Goal: Information Seeking & Learning: Learn about a topic

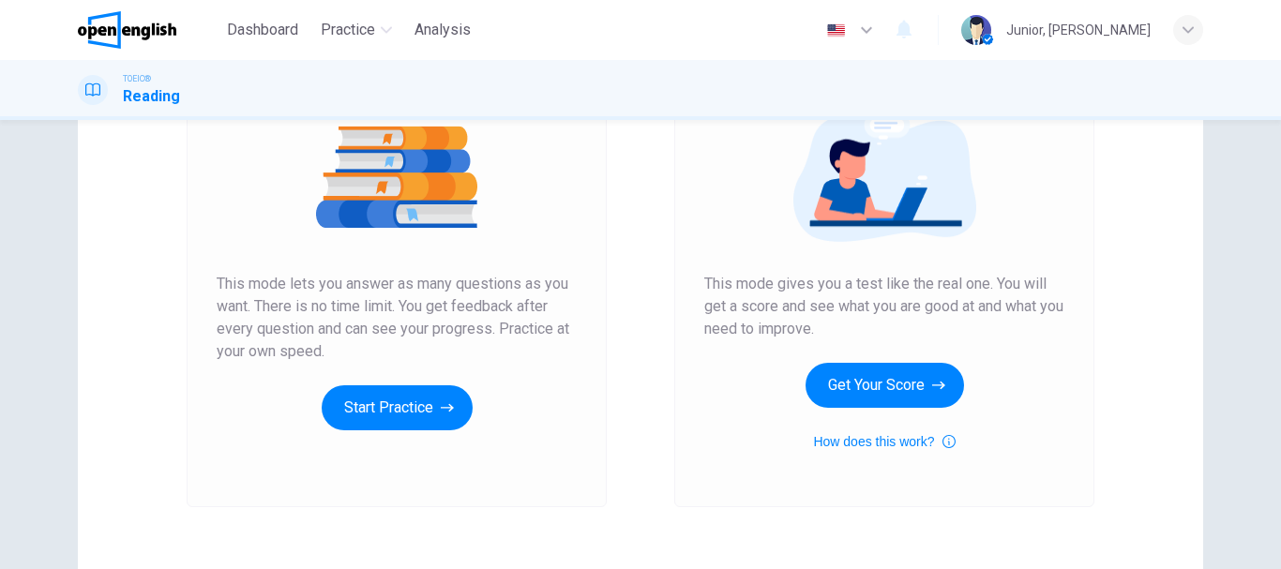
scroll to position [231, 0]
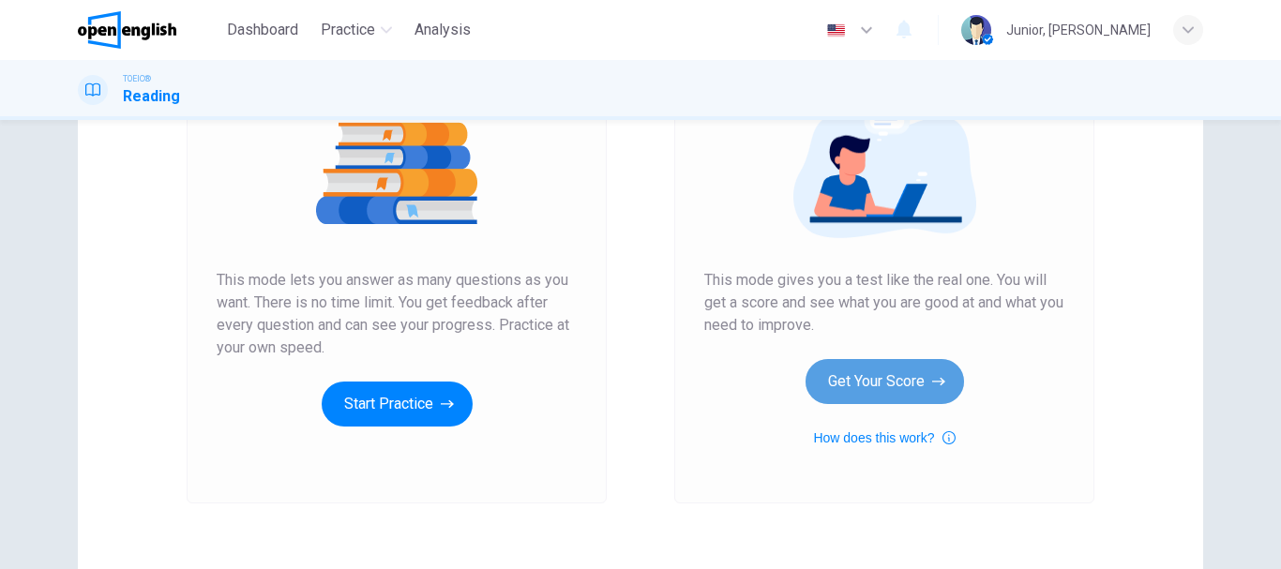
click at [906, 378] on button "Get Your Score" at bounding box center [885, 381] width 159 height 45
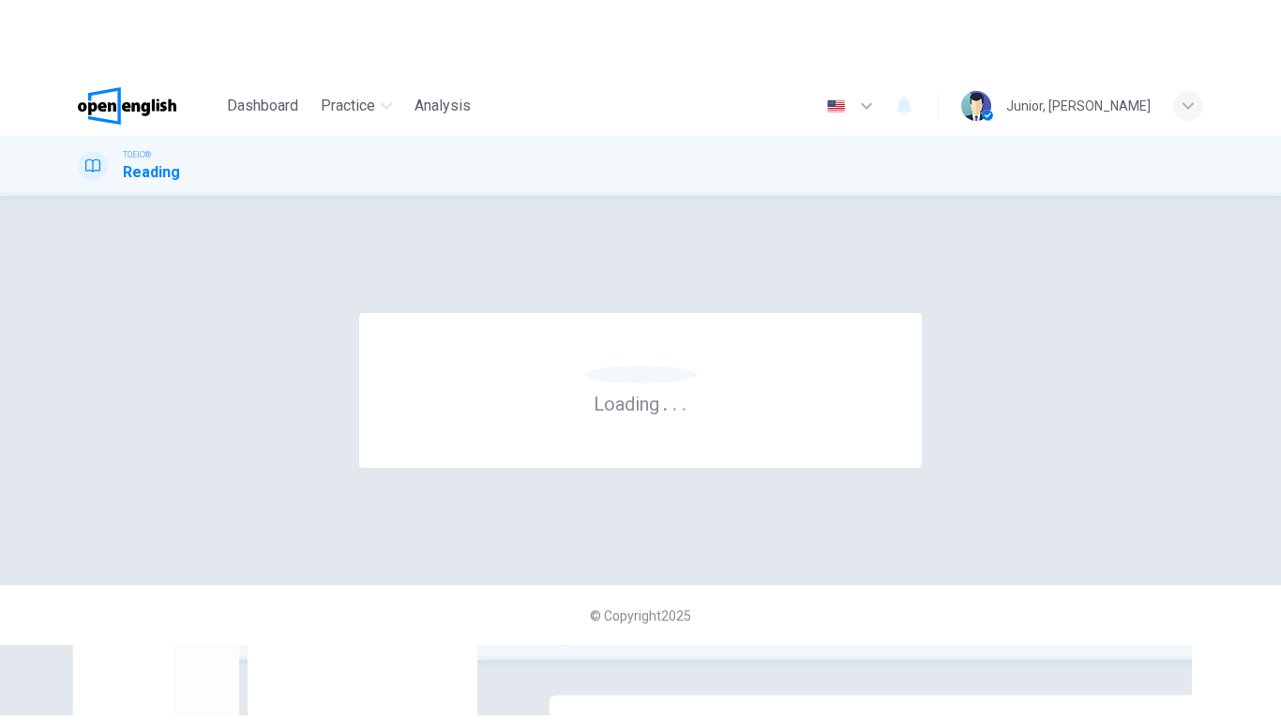
scroll to position [0, 0]
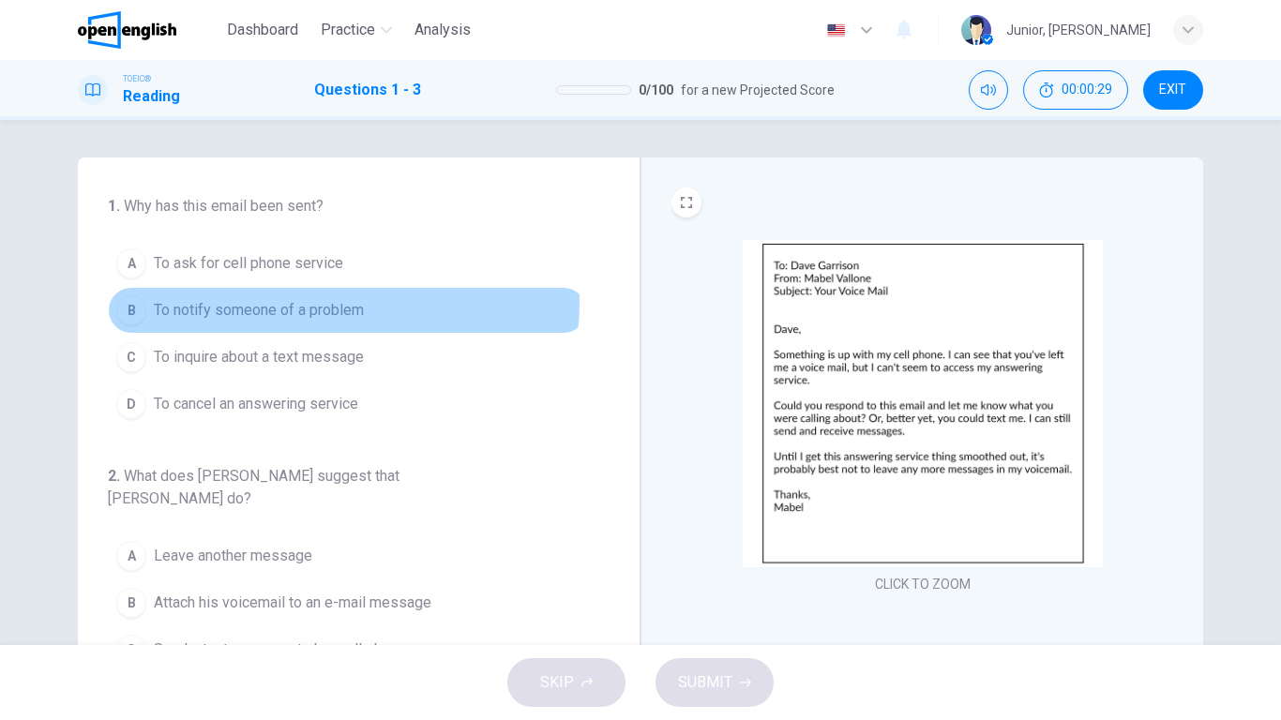
click at [326, 303] on span "To notify someone of a problem" at bounding box center [259, 310] width 210 height 23
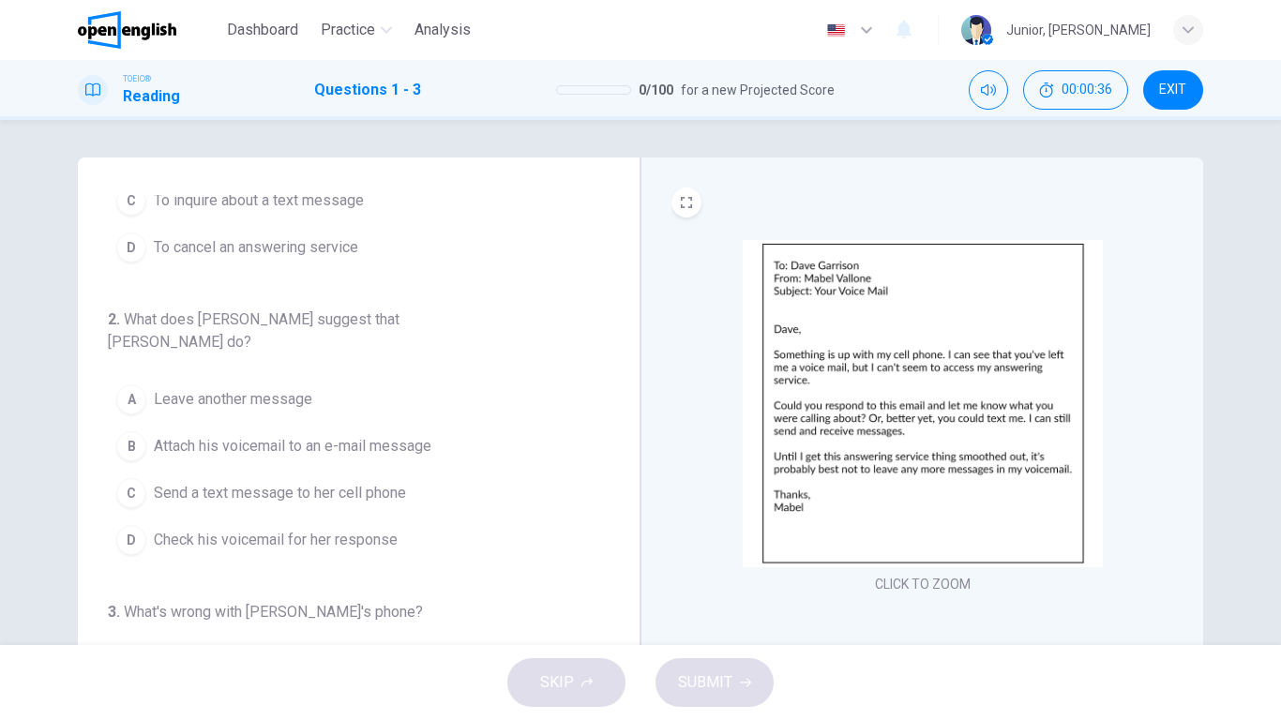
scroll to position [165, 0]
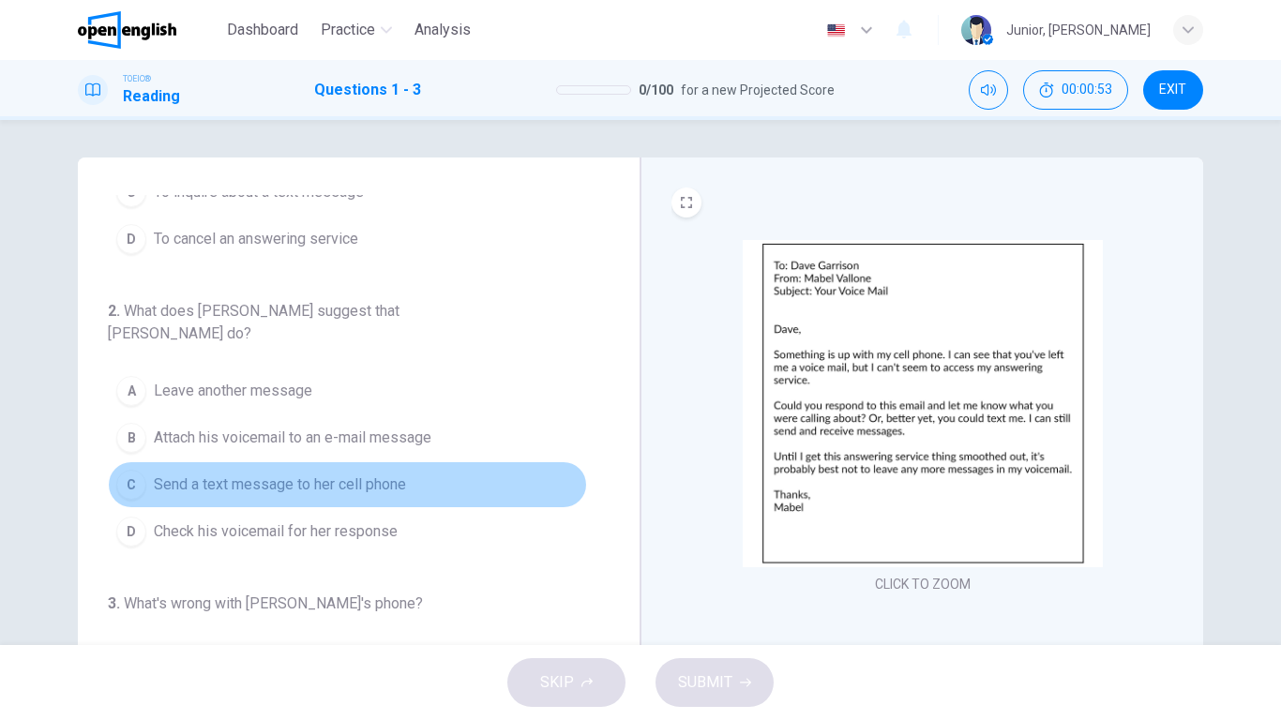
click at [370, 474] on span "Send a text message to her cell phone" at bounding box center [280, 485] width 252 height 23
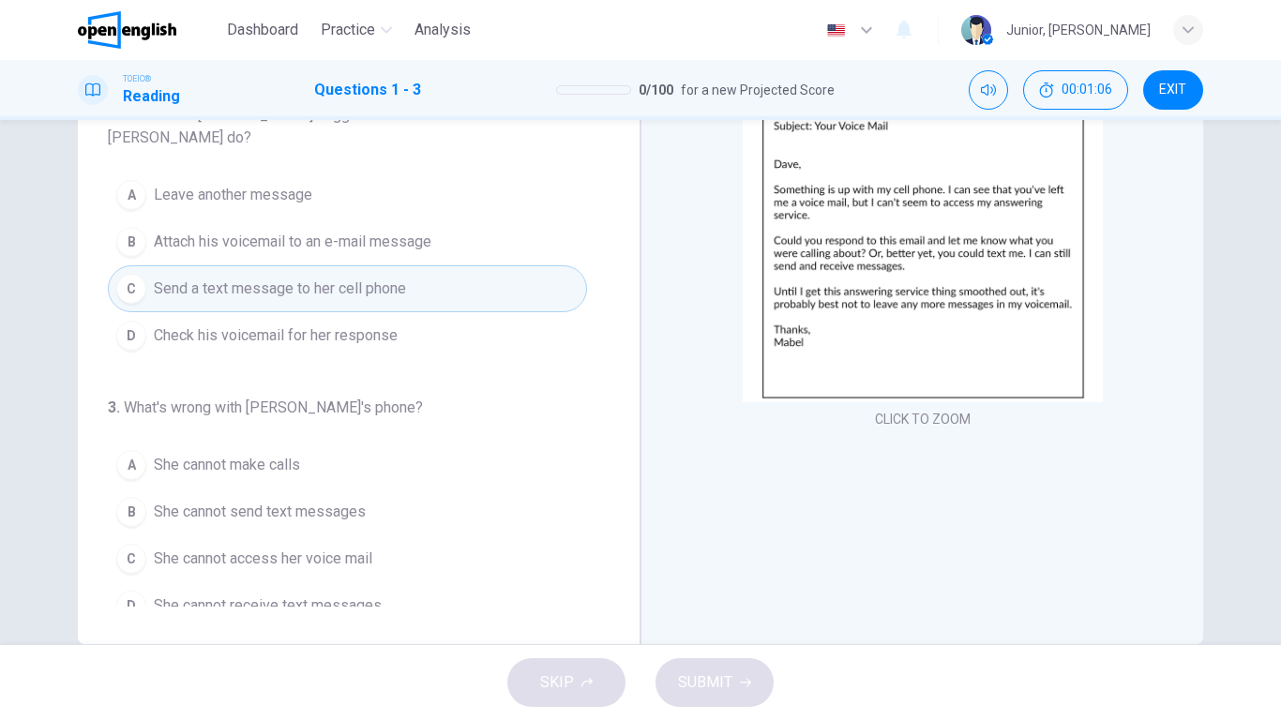
scroll to position [166, 0]
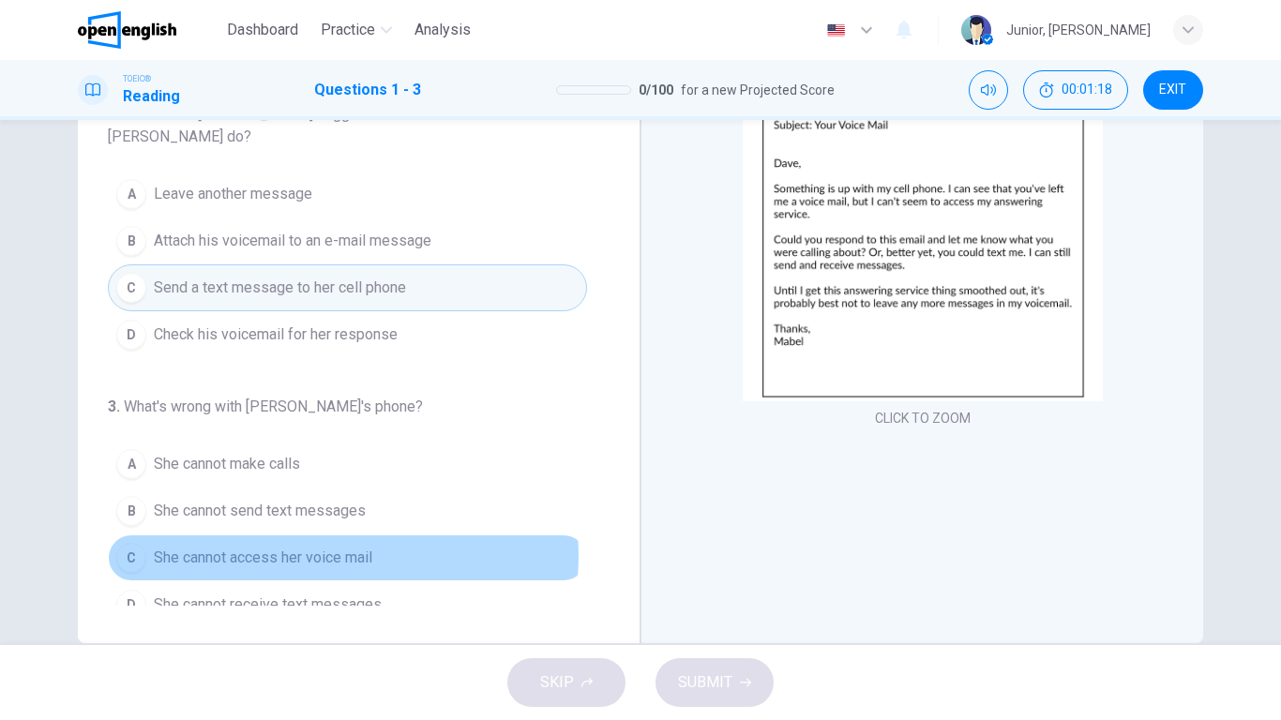
click at [322, 547] on span "She cannot access her voice mail" at bounding box center [263, 558] width 219 height 23
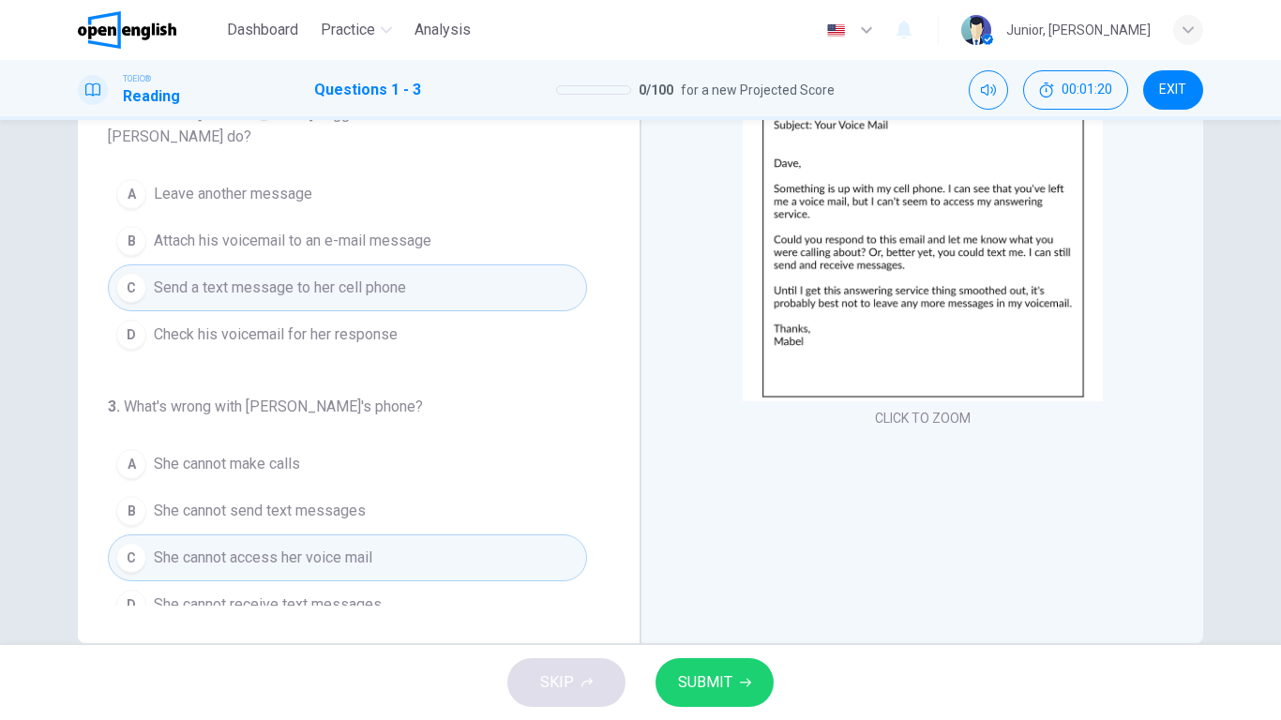
click at [719, 568] on button "SUBMIT" at bounding box center [715, 682] width 118 height 49
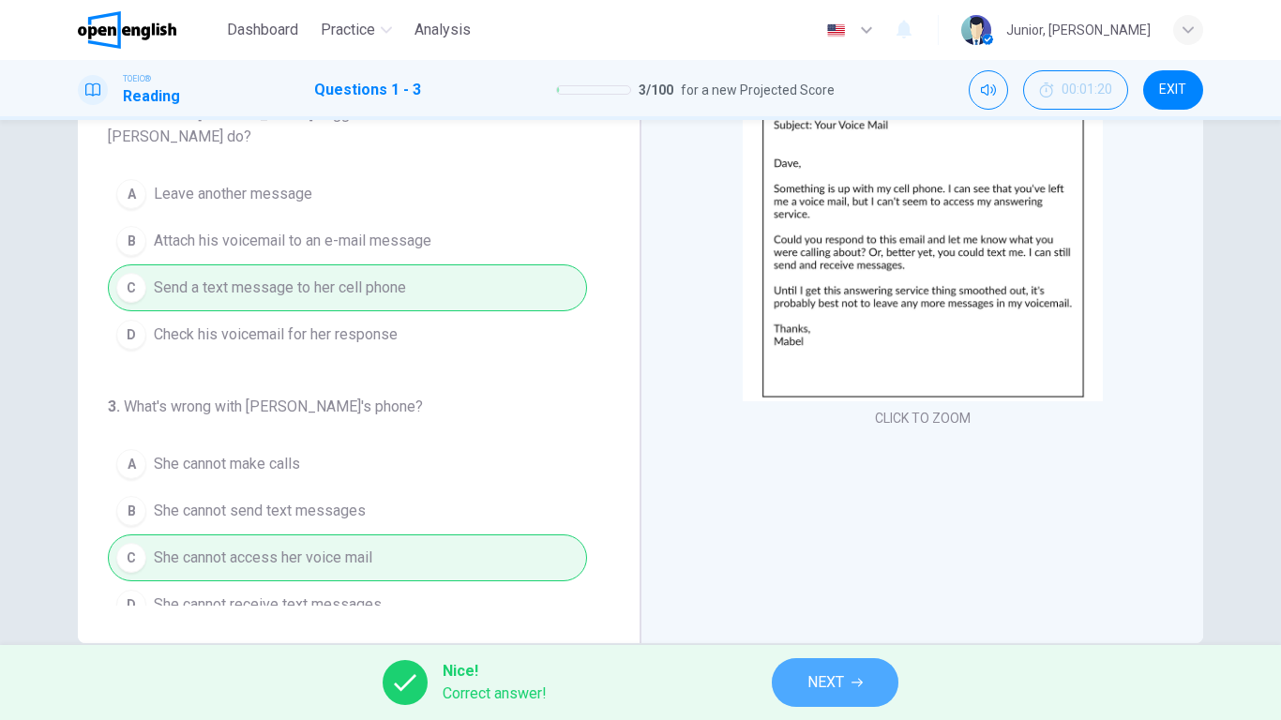
click at [829, 568] on span "NEXT" at bounding box center [826, 683] width 37 height 26
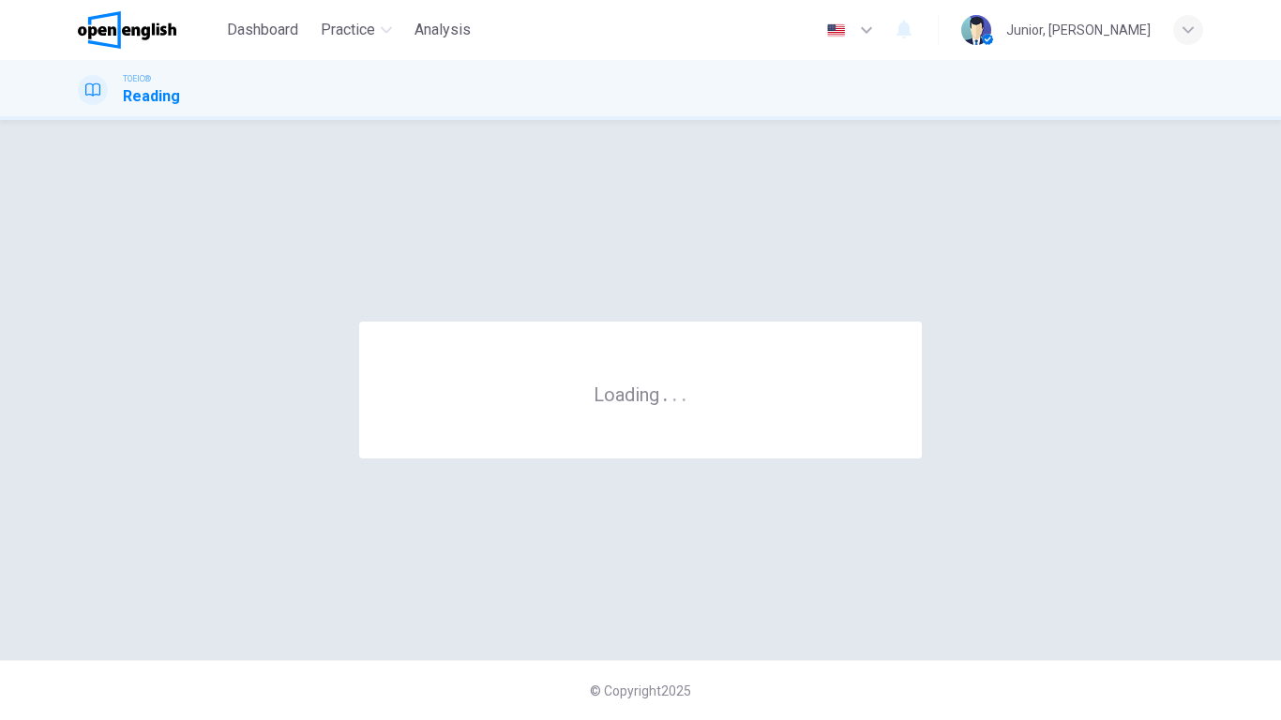
scroll to position [0, 0]
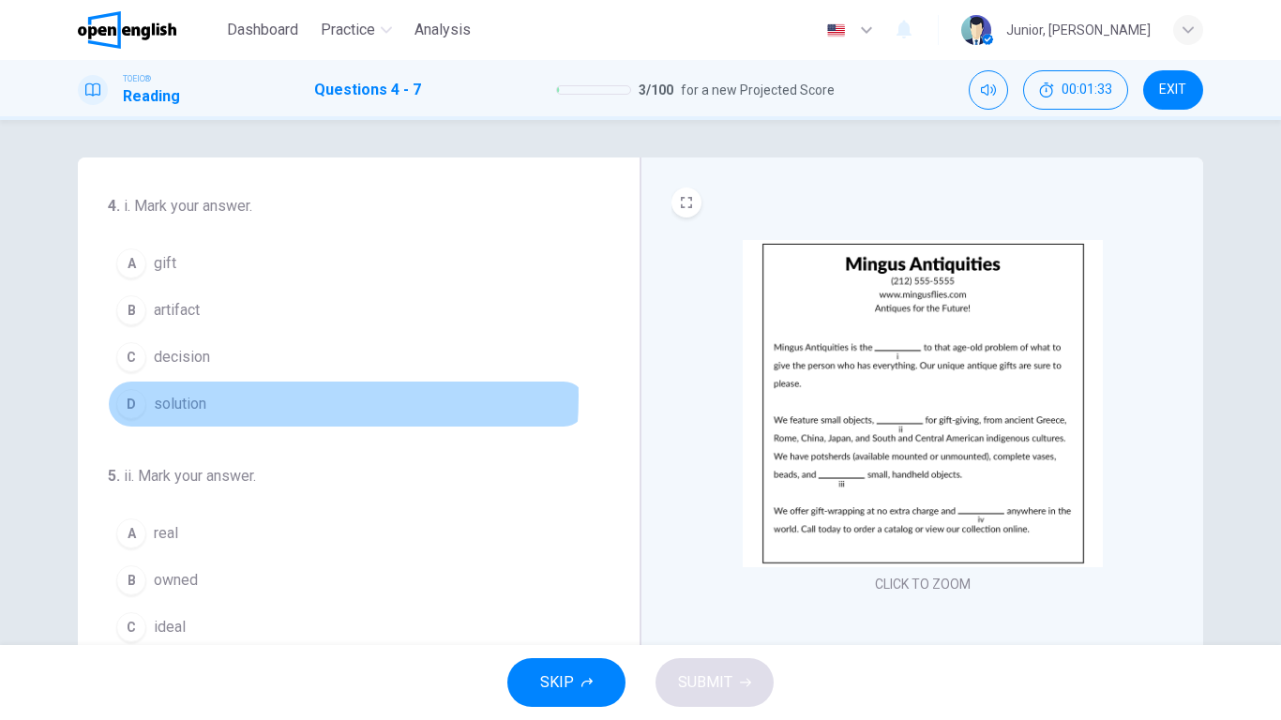
click at [199, 397] on span "solution" at bounding box center [180, 404] width 53 height 23
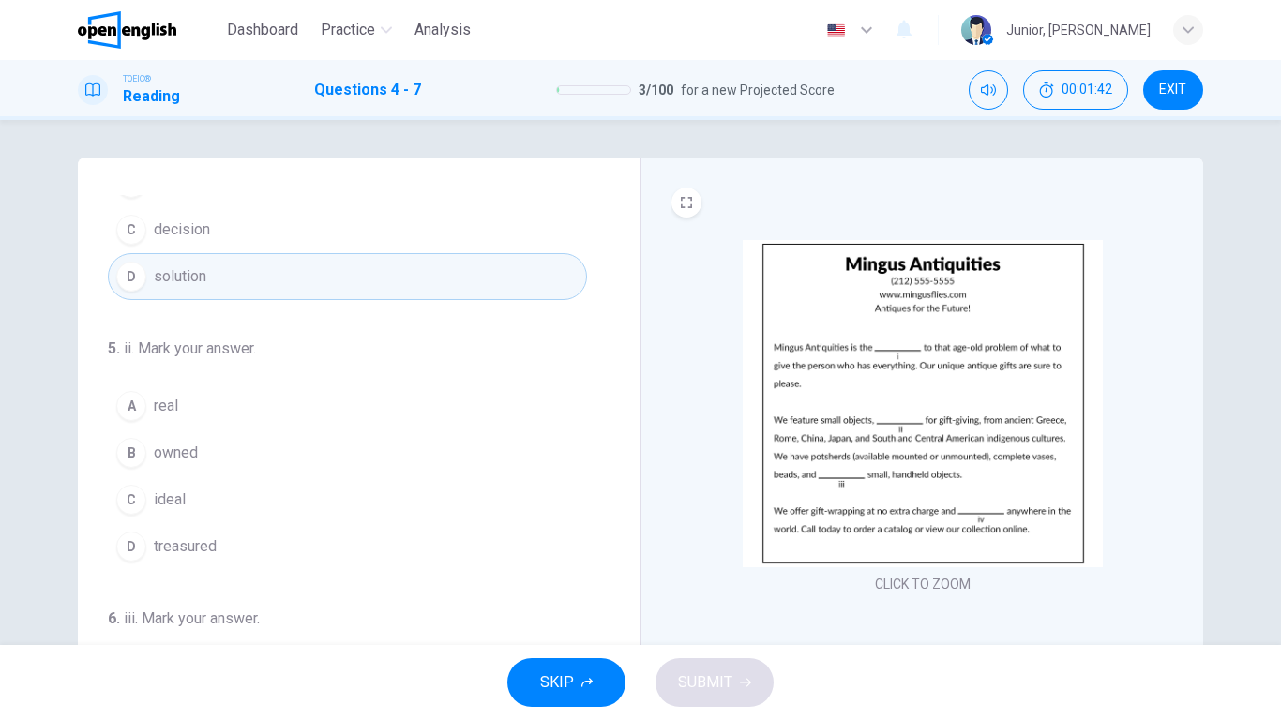
scroll to position [132, 0]
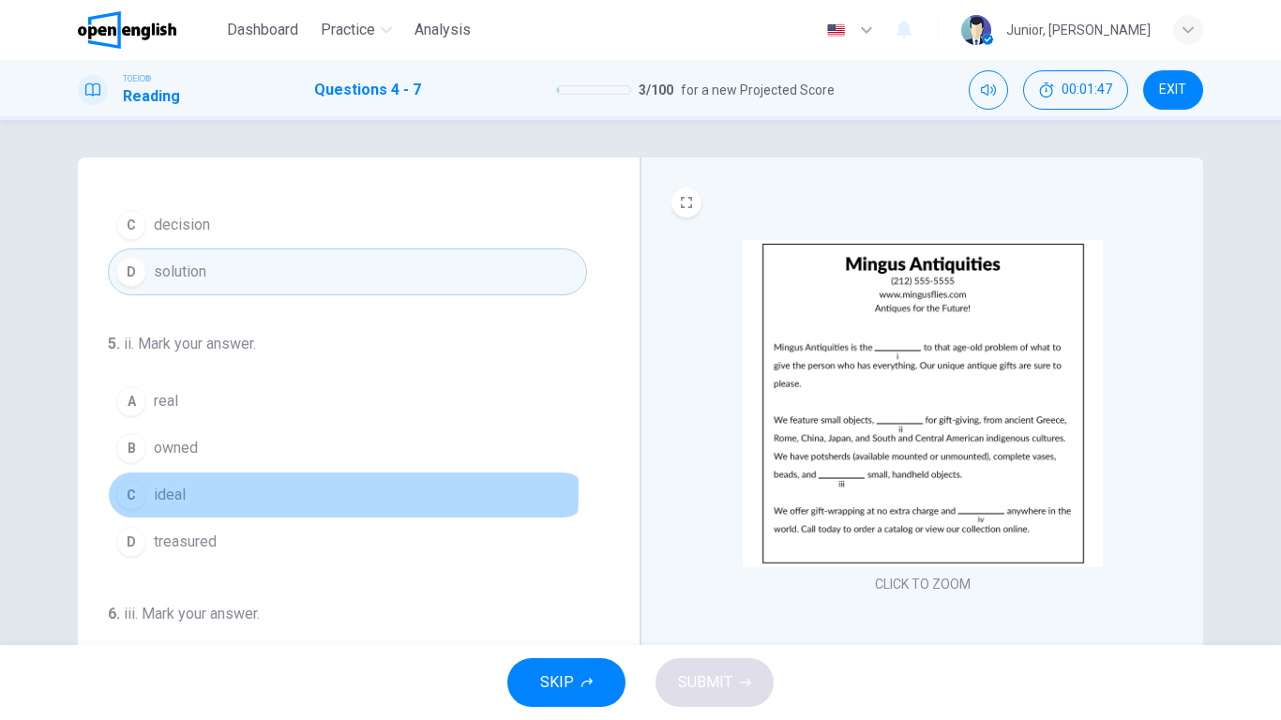
click at [203, 491] on button "C ideal" at bounding box center [347, 495] width 479 height 47
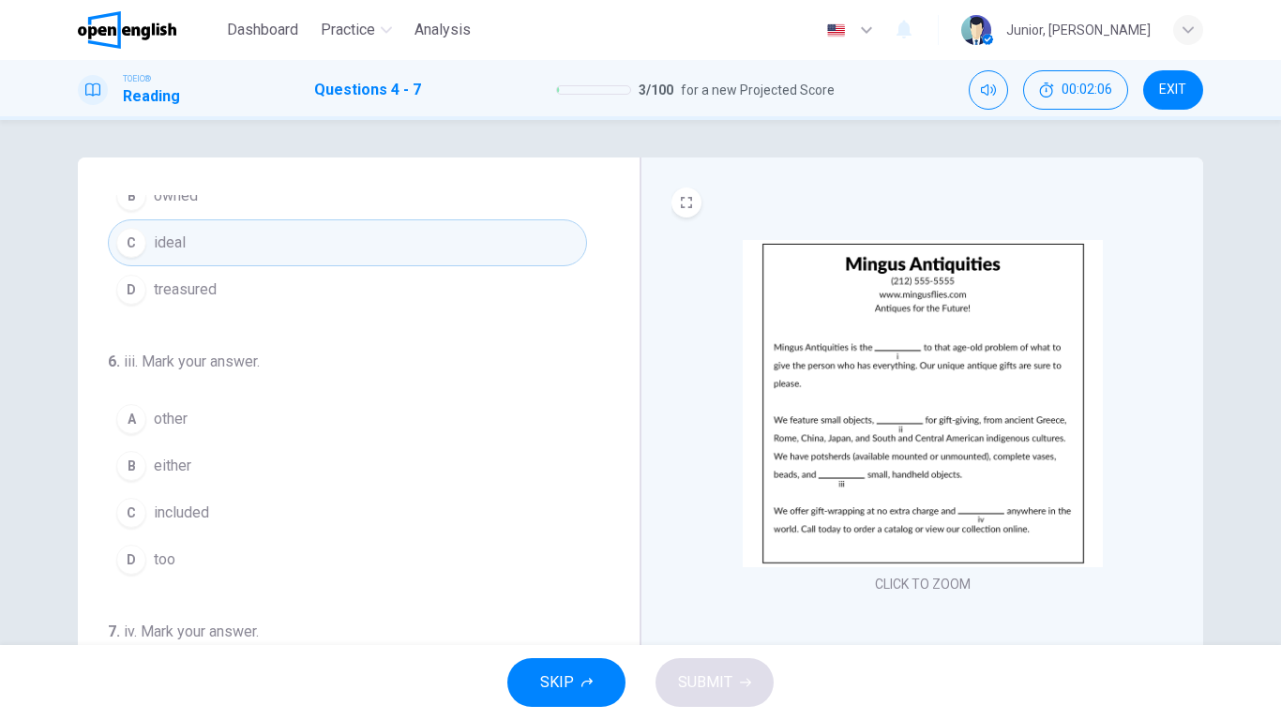
scroll to position [382, 0]
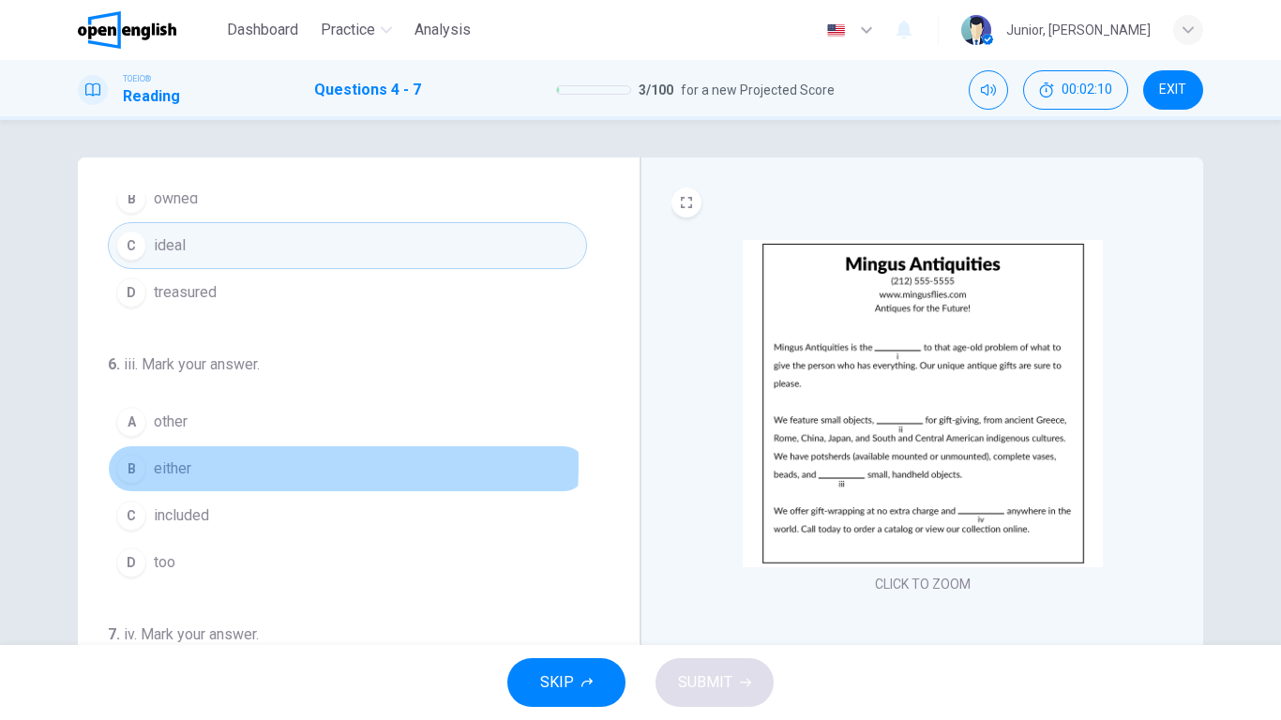
click at [198, 464] on button "B either" at bounding box center [347, 469] width 479 height 47
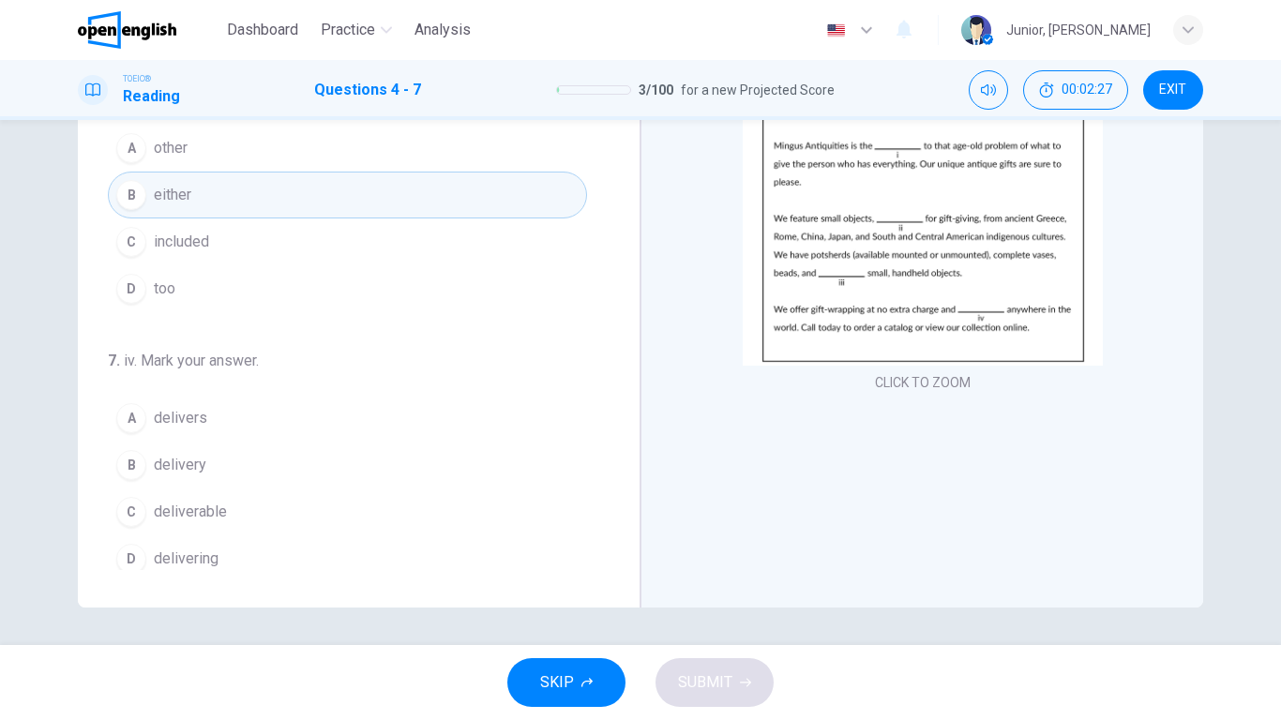
scroll to position [466, 0]
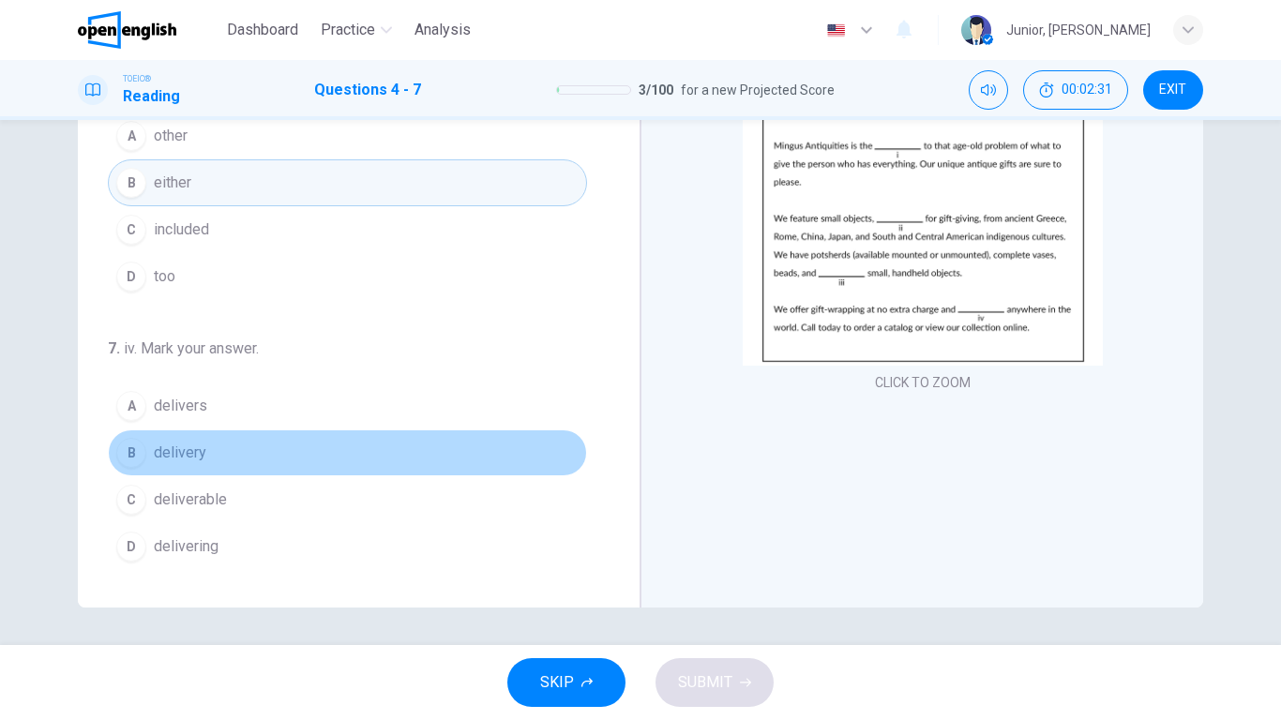
click at [416, 462] on button "B delivery" at bounding box center [347, 453] width 479 height 47
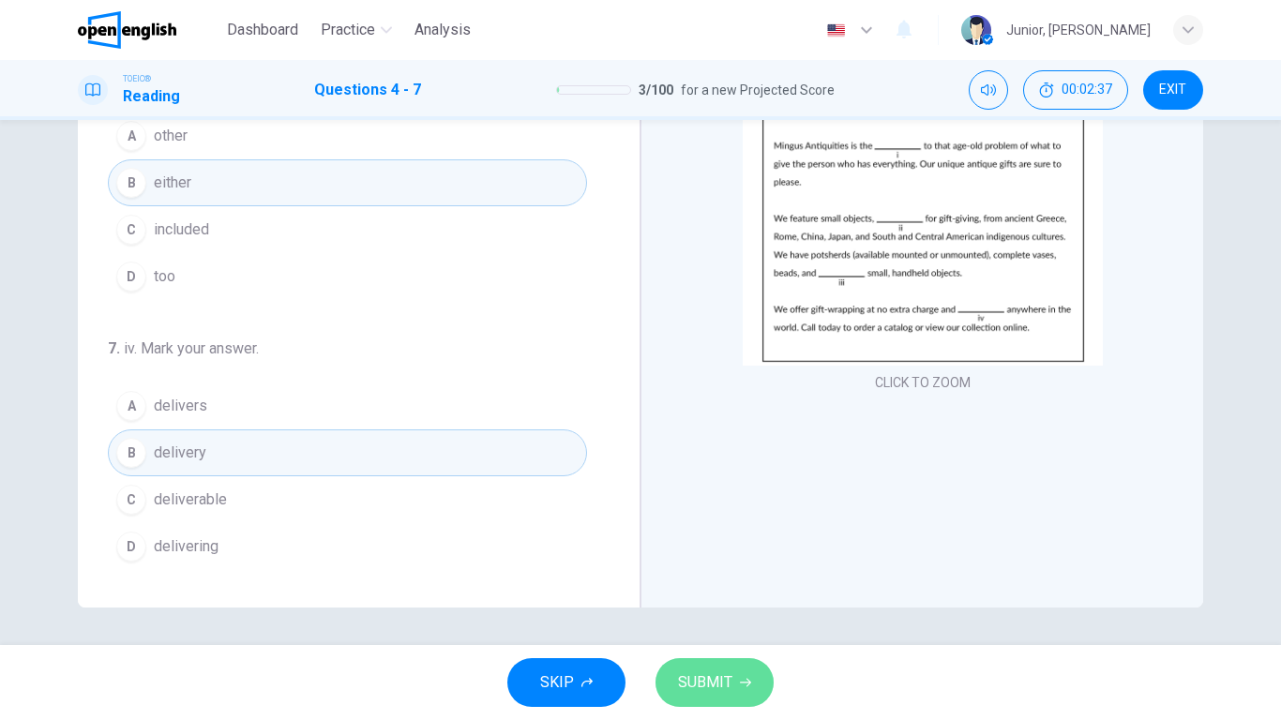
click at [732, 568] on button "SUBMIT" at bounding box center [715, 682] width 118 height 49
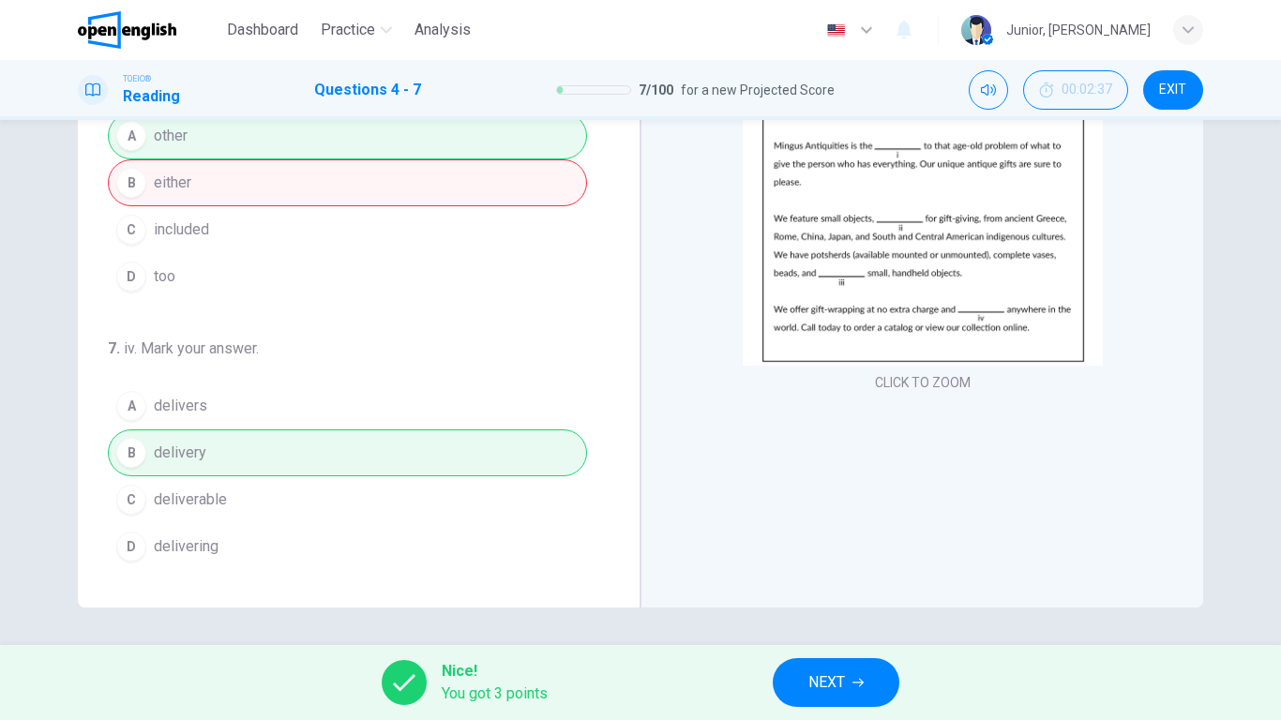
click at [826, 568] on span "NEXT" at bounding box center [826, 683] width 37 height 26
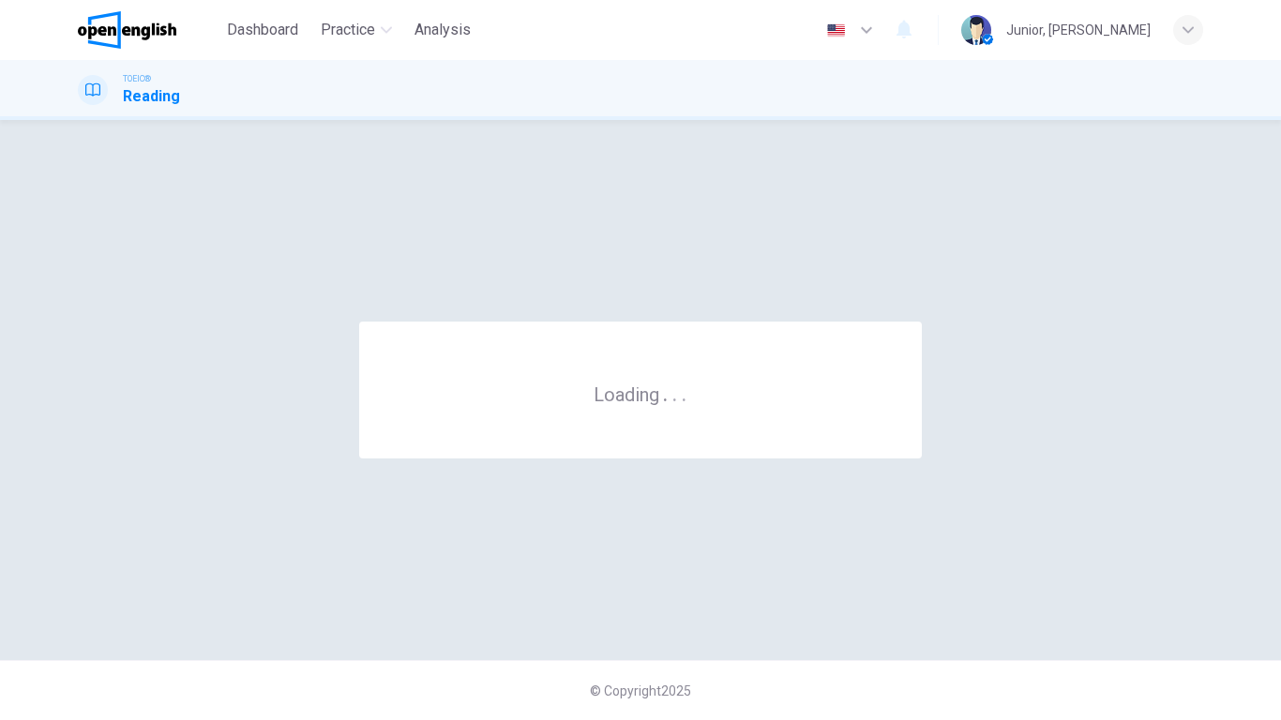
scroll to position [0, 0]
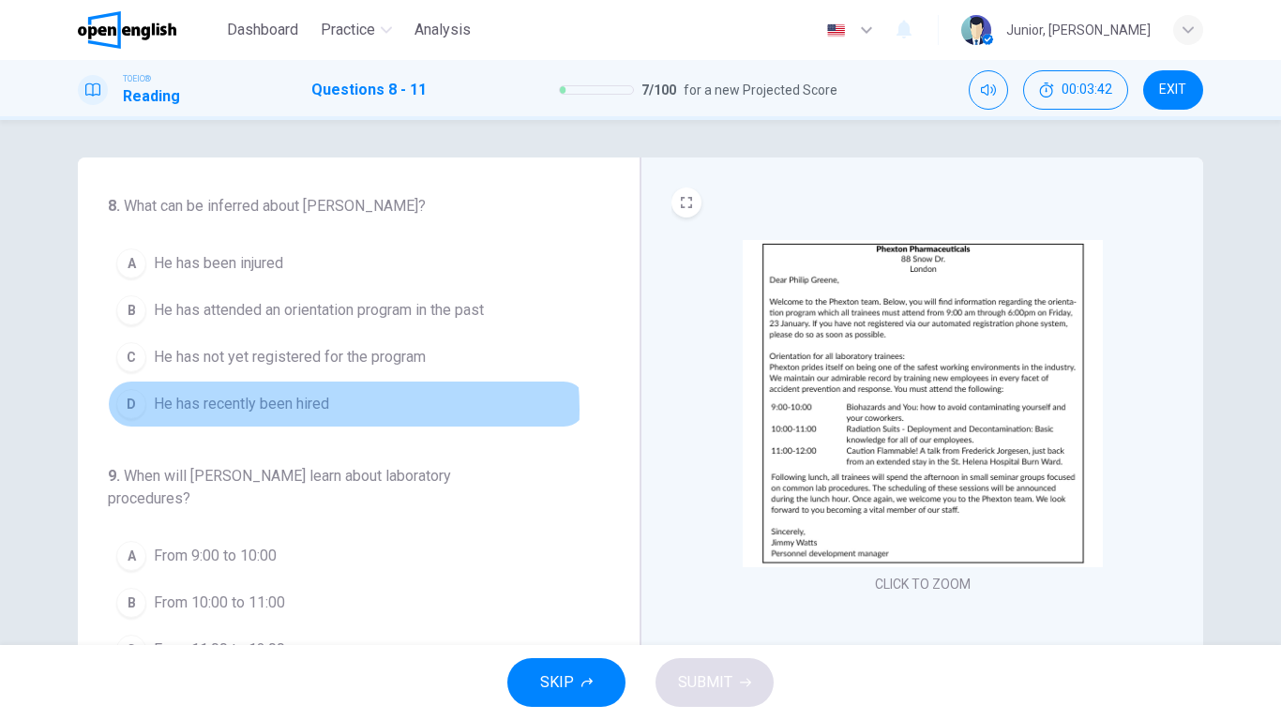
click at [293, 409] on span "He has recently been hired" at bounding box center [241, 404] width 175 height 23
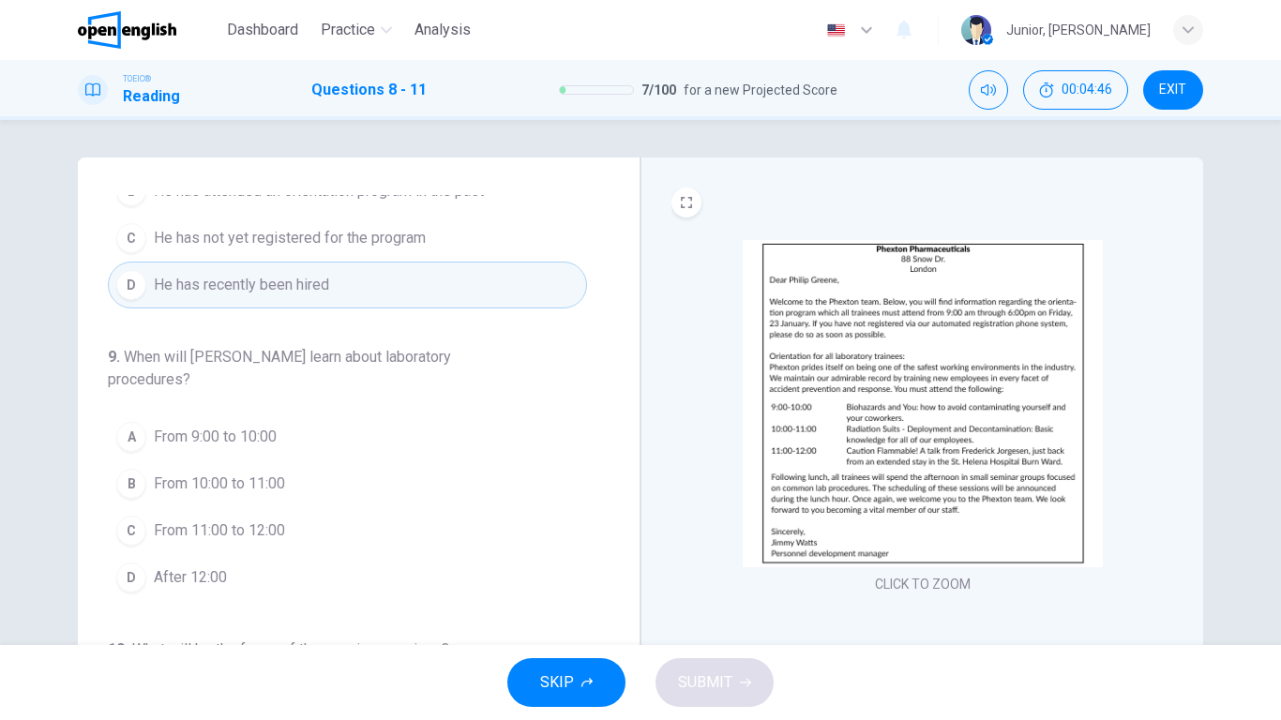
scroll to position [127, 0]
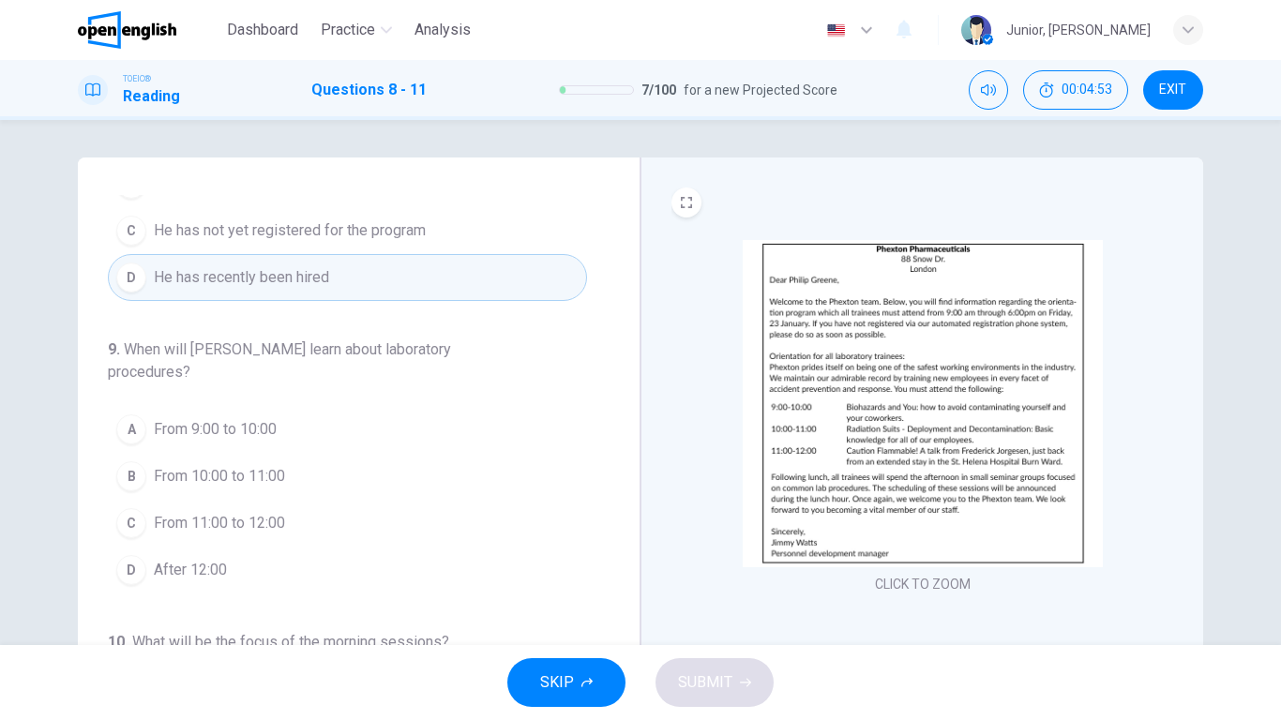
click at [193, 483] on span "From 10:00 to 11:00" at bounding box center [219, 476] width 131 height 23
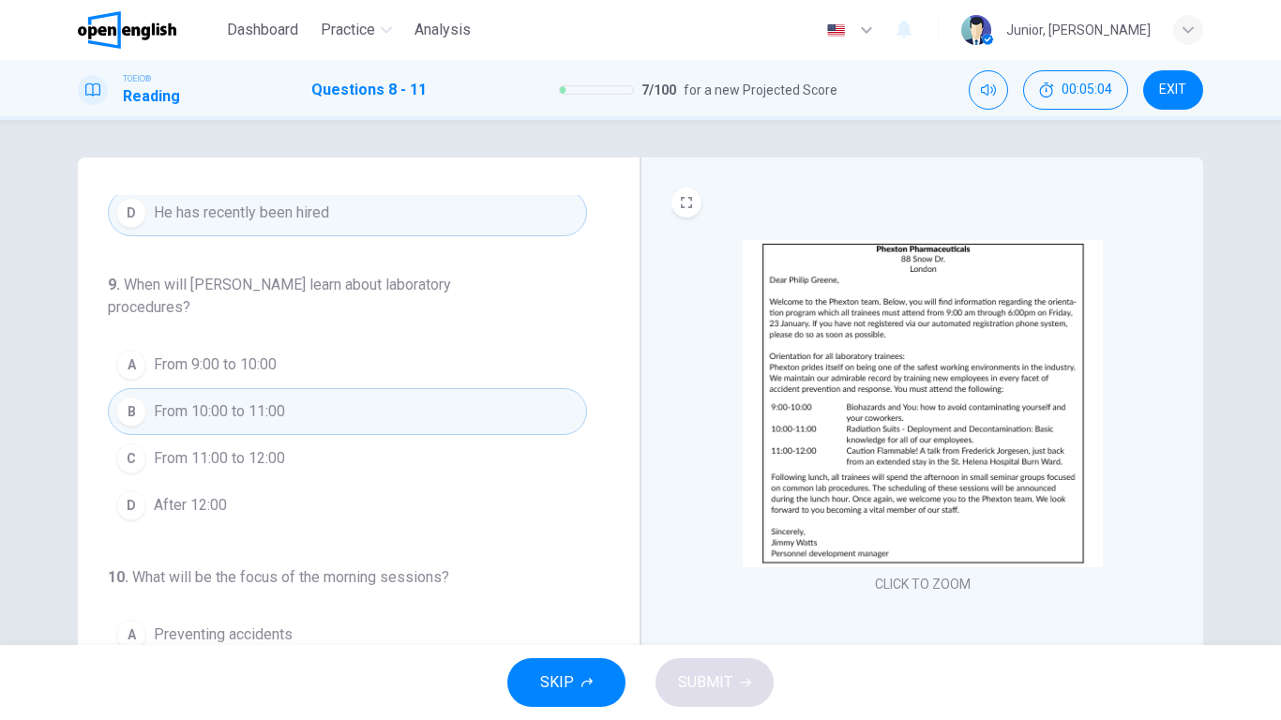
scroll to position [195, 0]
click at [608, 451] on div "8 . What can be inferred about [PERSON_NAME]? A He has been injured [PERSON_NAM…" at bounding box center [366, 483] width 517 height 577
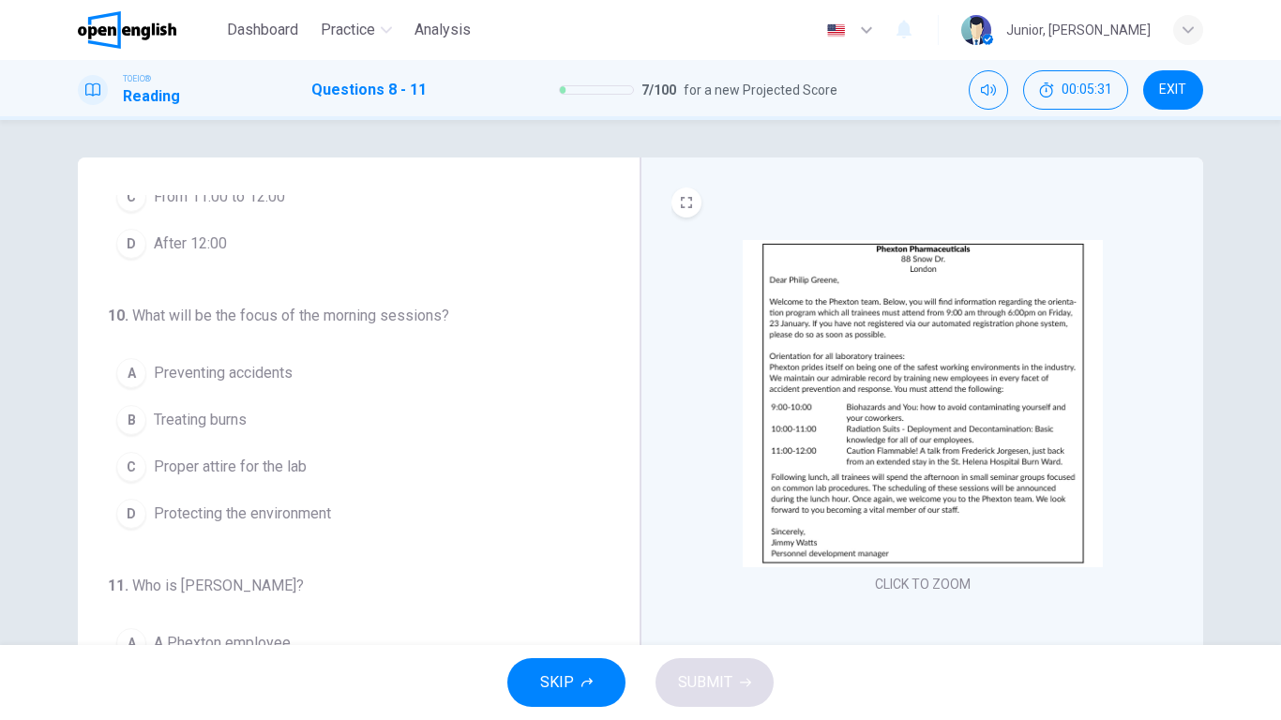
scroll to position [449, 0]
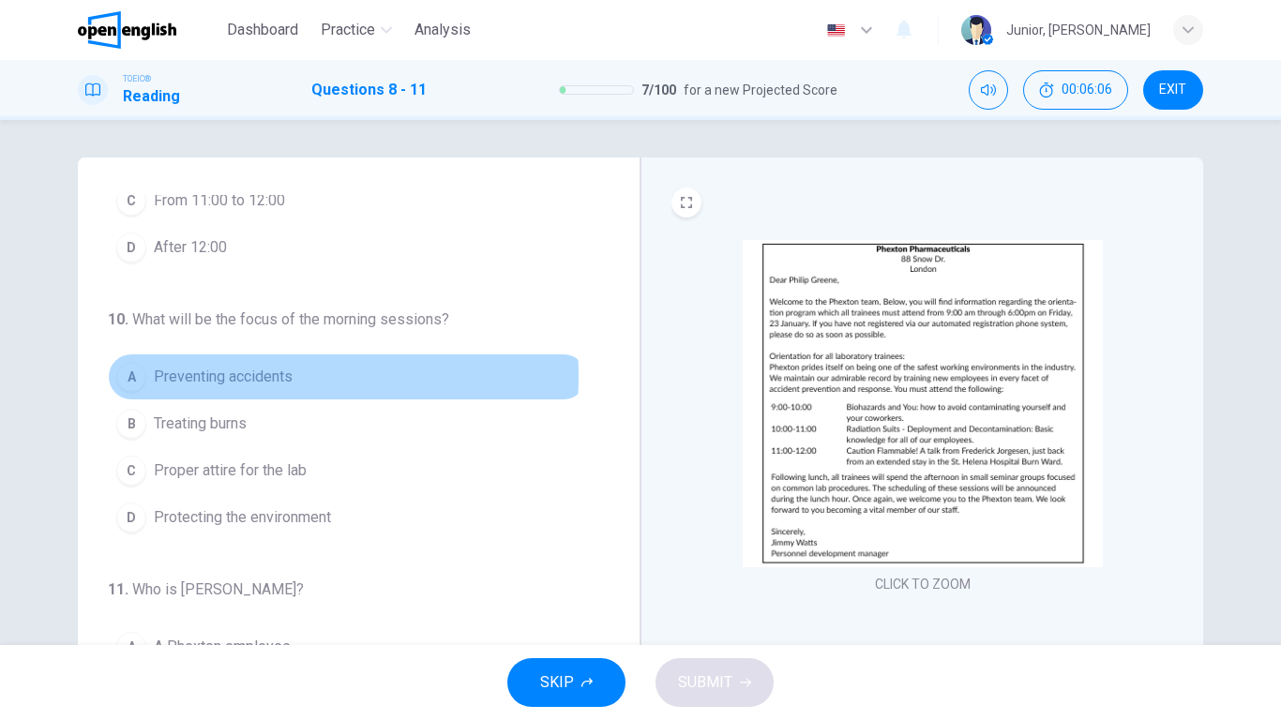
click at [232, 376] on span "Preventing accidents" at bounding box center [223, 377] width 139 height 23
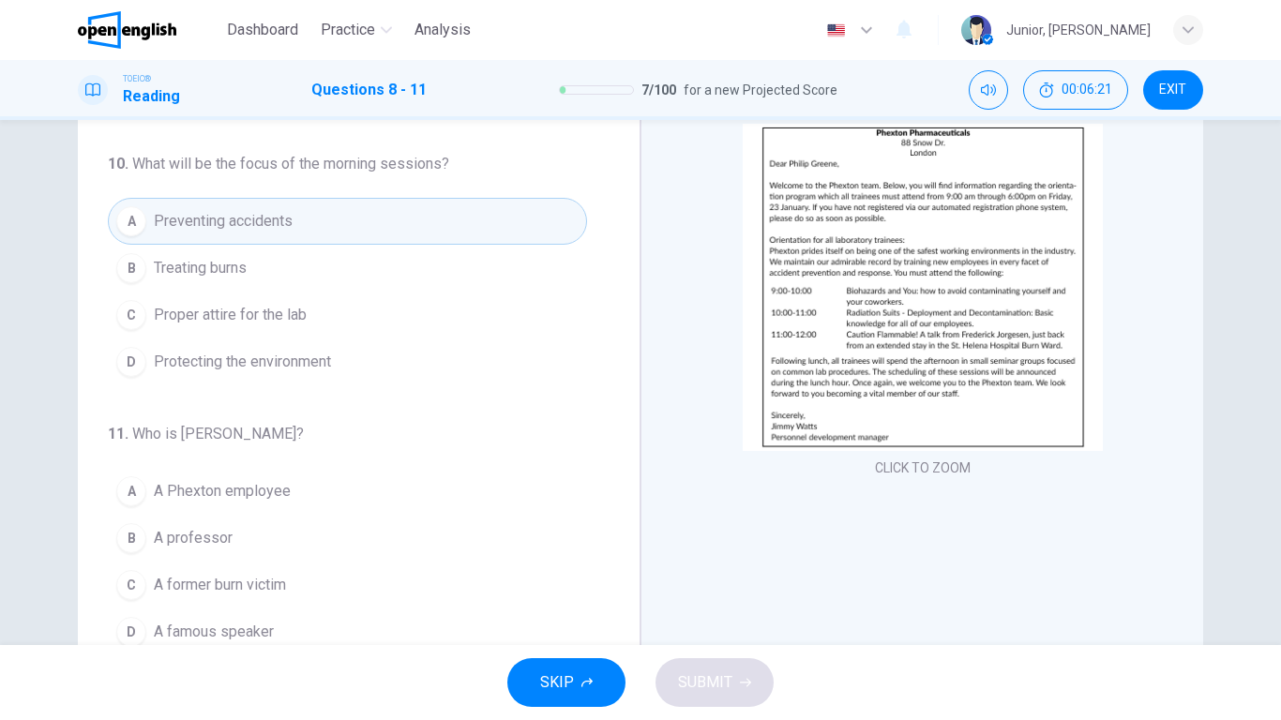
scroll to position [134, 0]
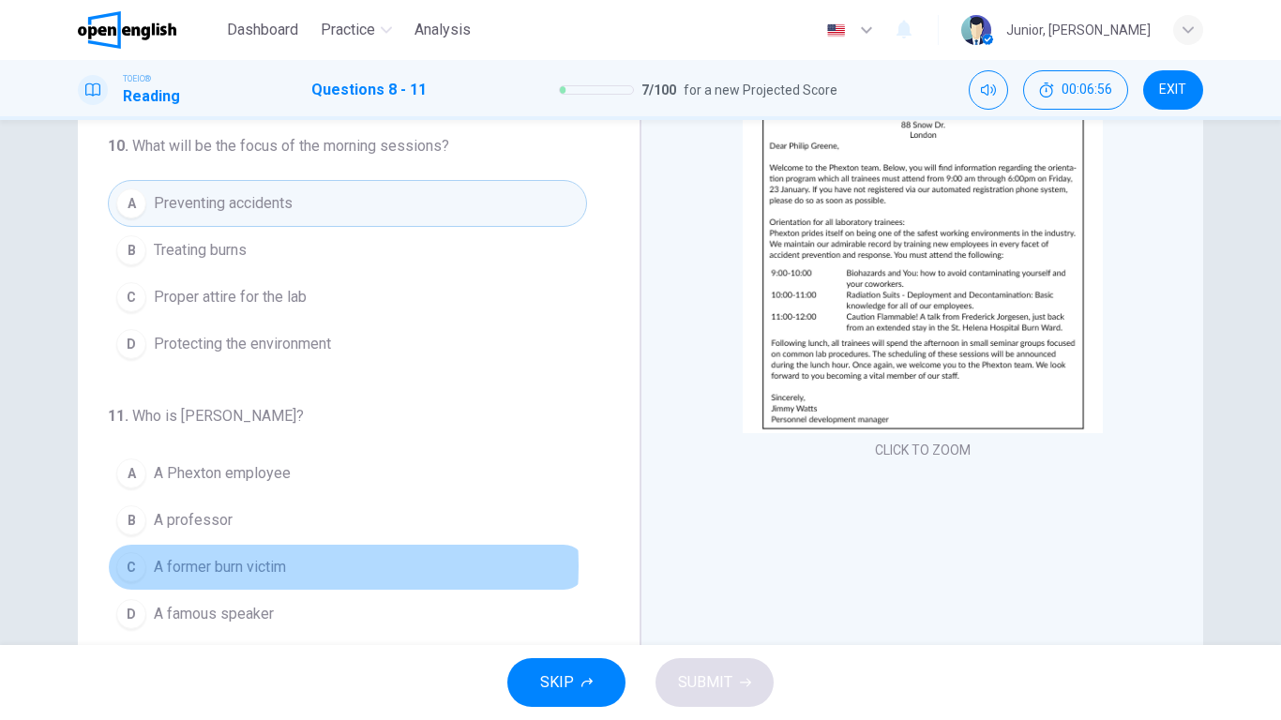
click at [264, 567] on span "A former burn victim" at bounding box center [220, 567] width 132 height 23
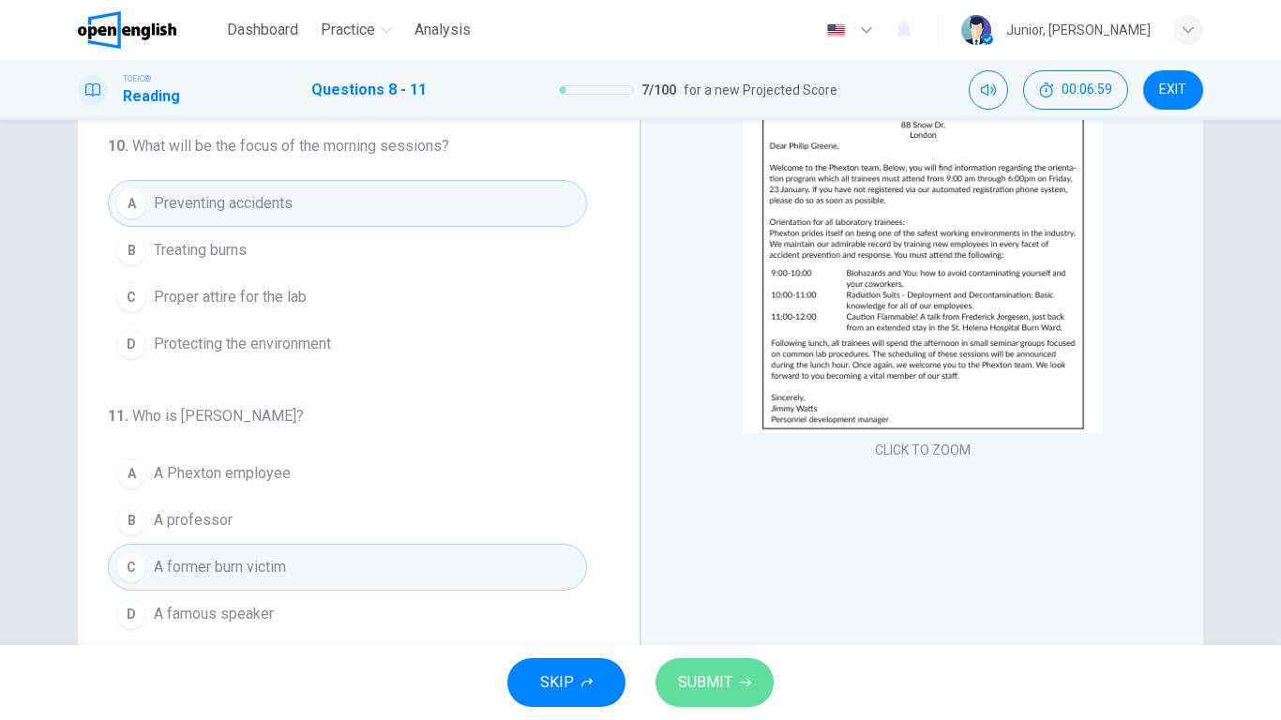
click at [706, 568] on span "SUBMIT" at bounding box center [705, 683] width 54 height 26
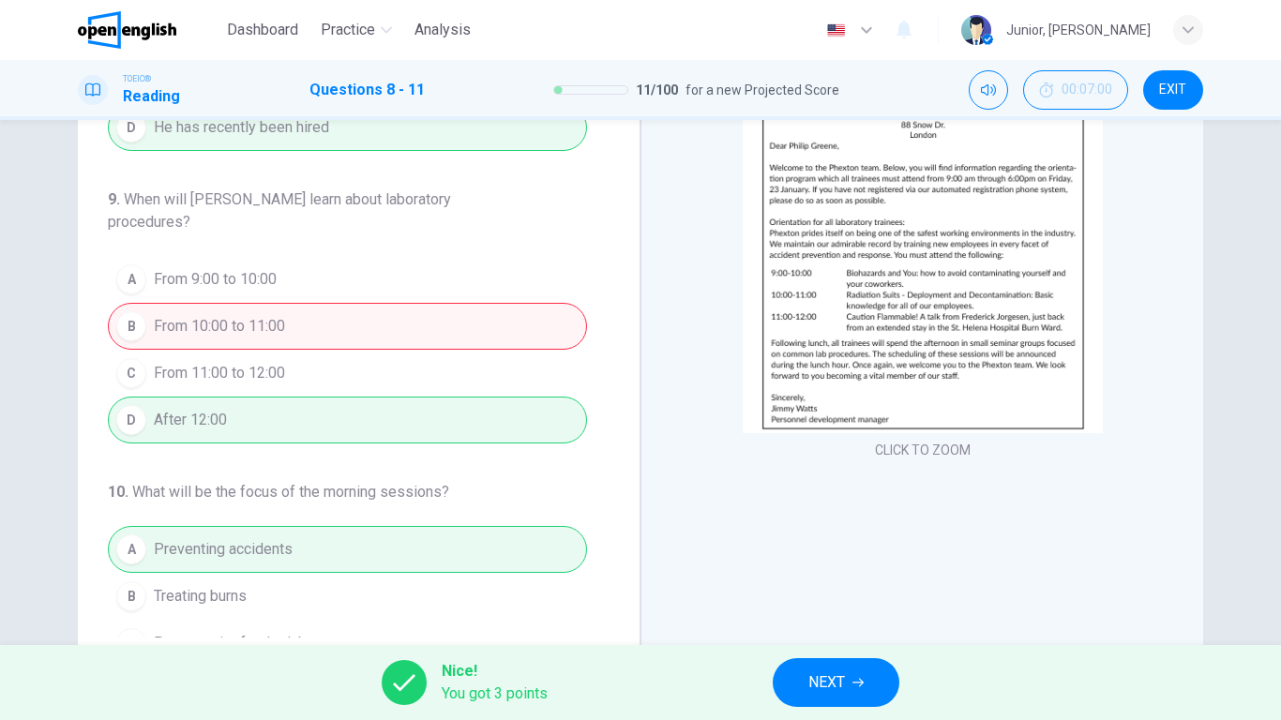
scroll to position [127, 0]
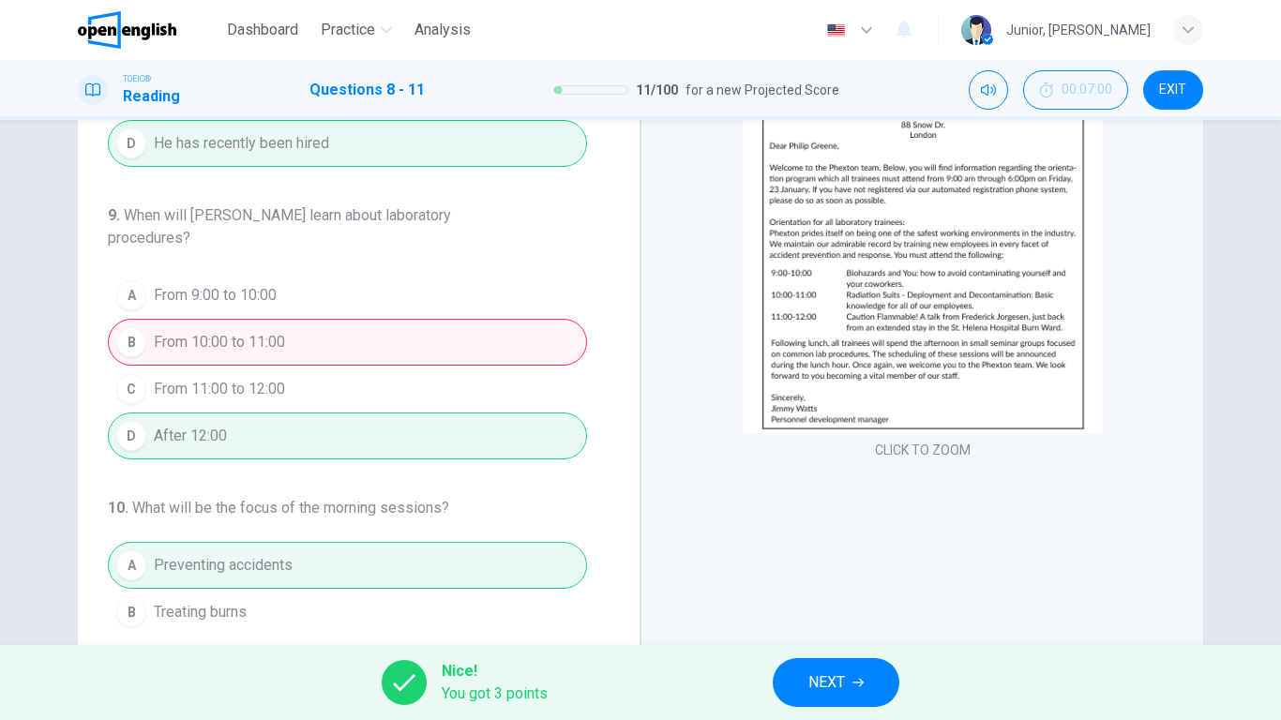
click at [828, 568] on div "Nice! You got 3 points NEXT" at bounding box center [640, 682] width 1281 height 75
click at [828, 568] on button "NEXT" at bounding box center [836, 682] width 127 height 49
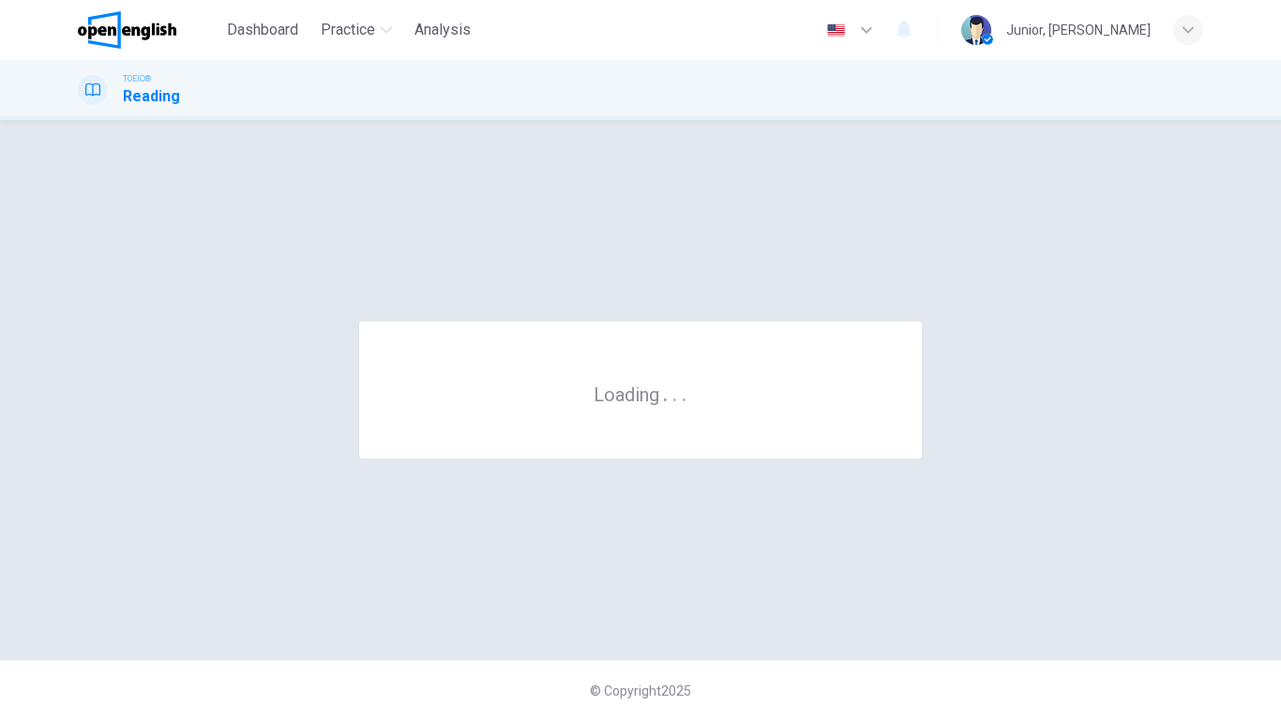
scroll to position [0, 0]
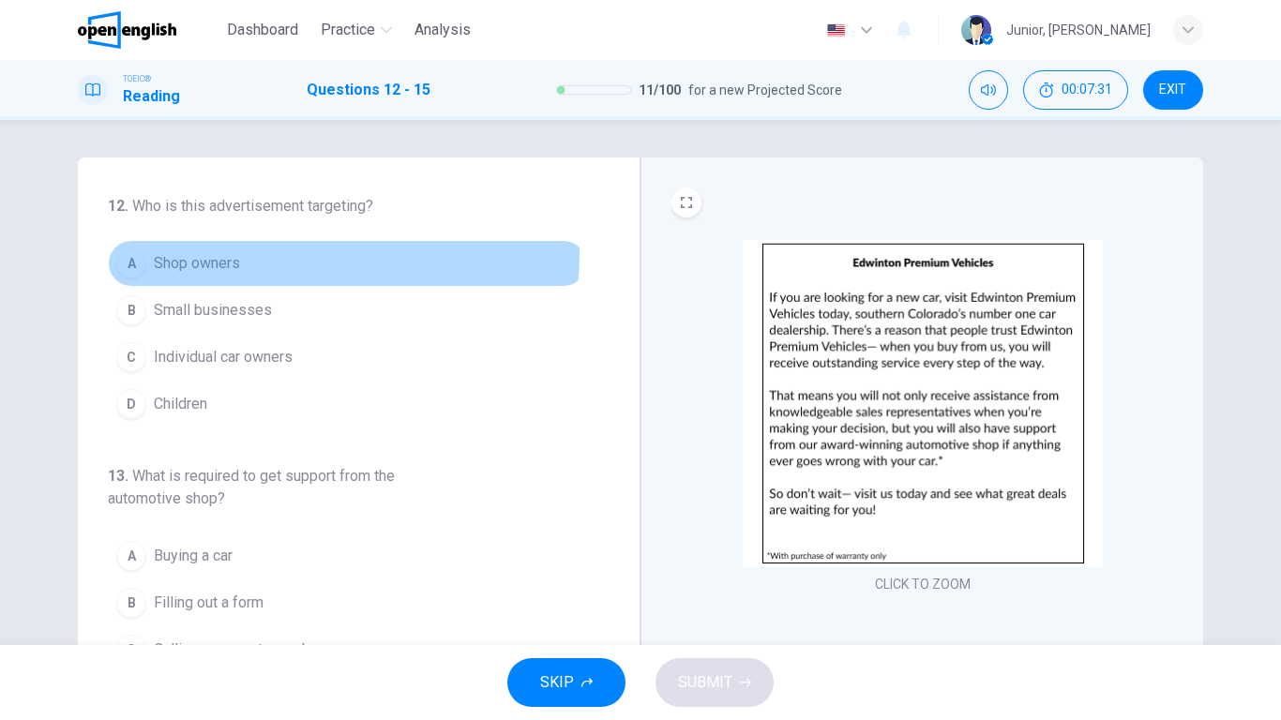
click at [227, 252] on span "Shop owners" at bounding box center [197, 263] width 86 height 23
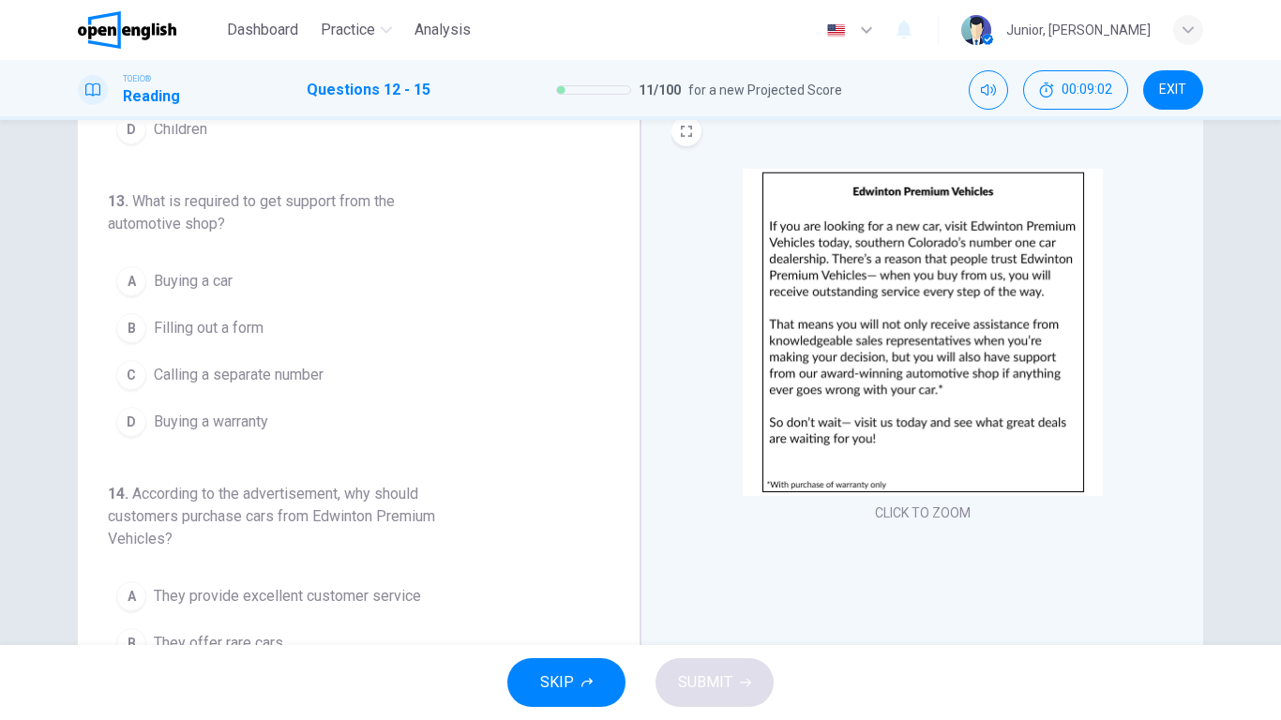
scroll to position [69, 0]
click at [935, 398] on img at bounding box center [923, 334] width 360 height 327
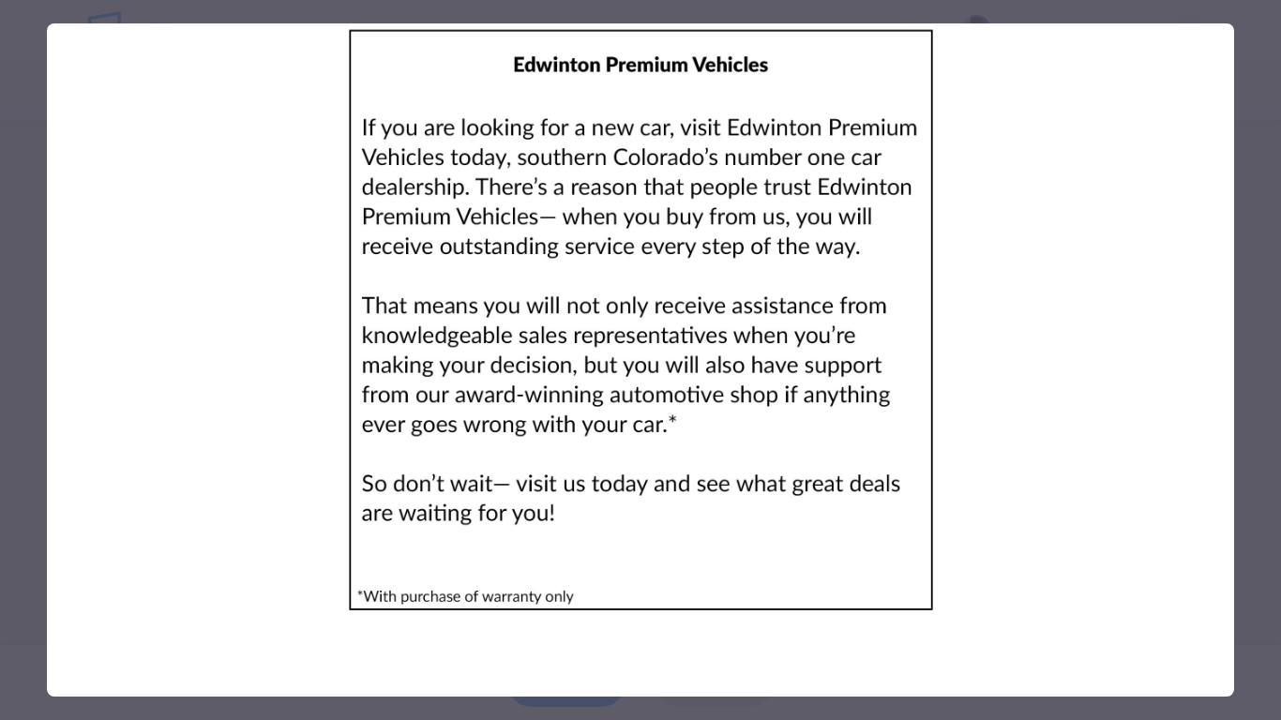
click at [1064, 321] on img at bounding box center [640, 320] width 1187 height 594
click at [1107, 568] on div at bounding box center [640, 360] width 1281 height 720
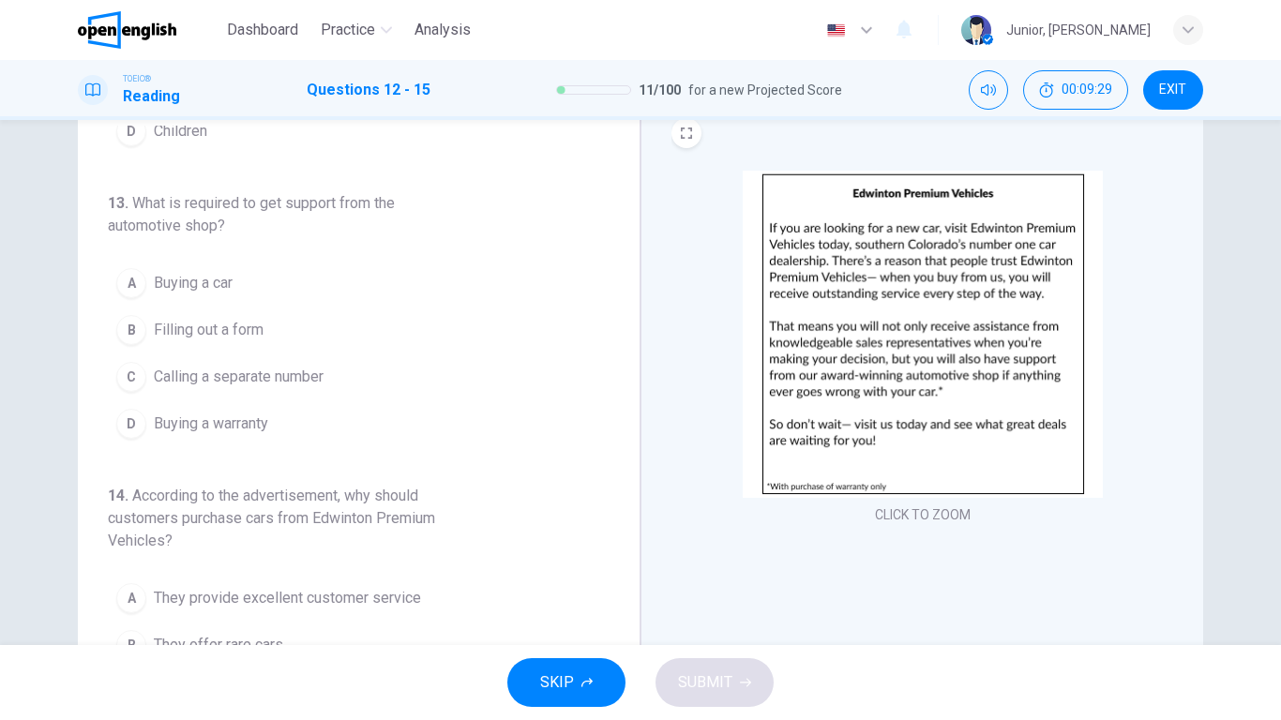
click at [323, 279] on button "A Buying a car" at bounding box center [347, 283] width 479 height 47
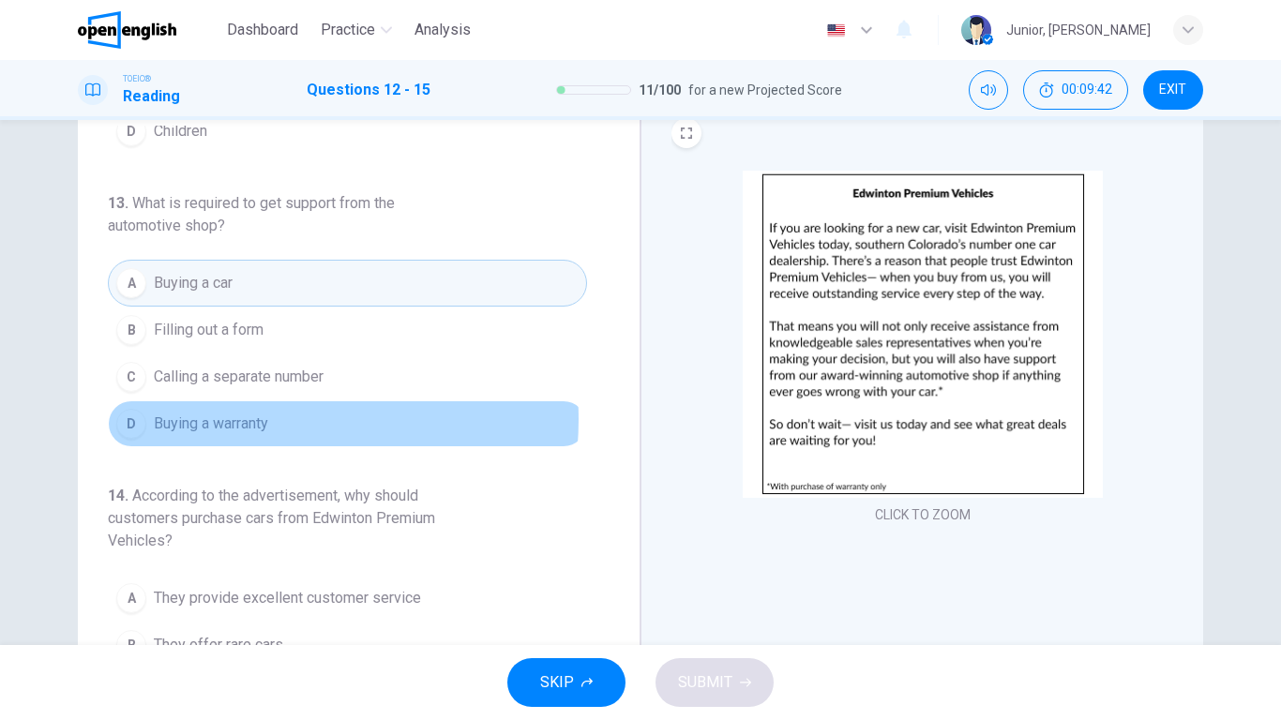
click at [248, 419] on span "Buying a warranty" at bounding box center [211, 424] width 114 height 23
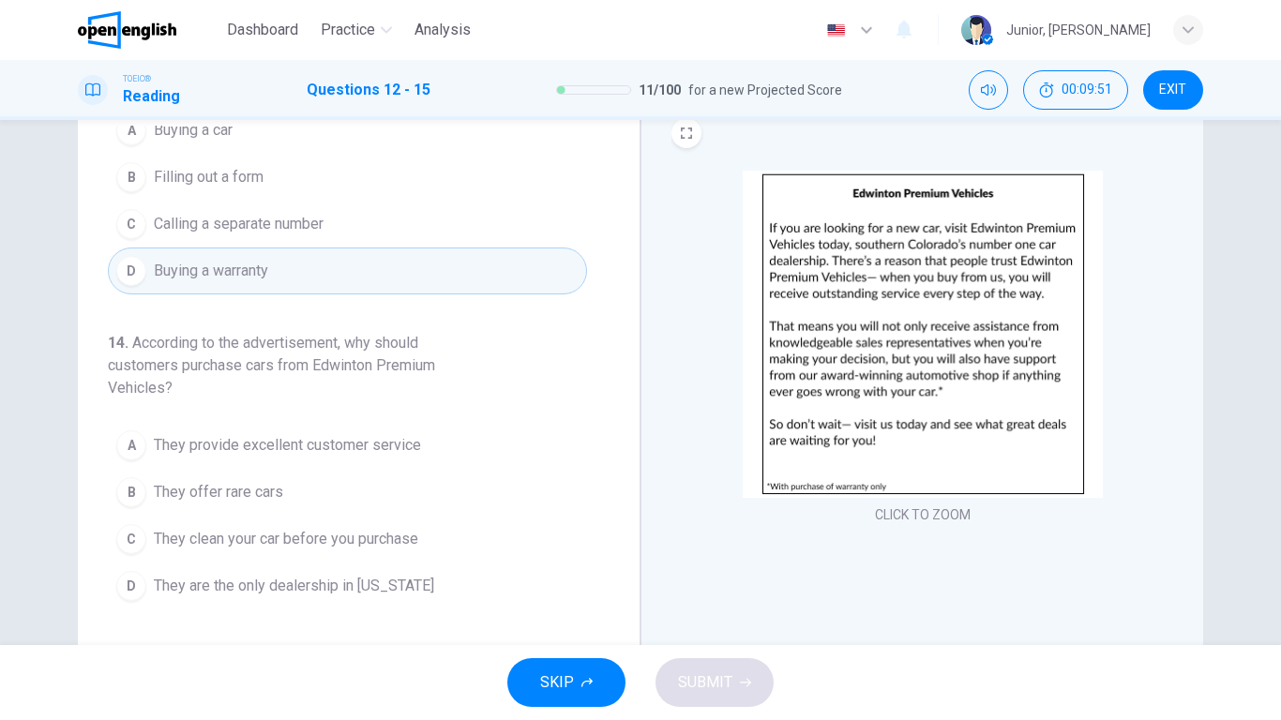
scroll to position [372, 0]
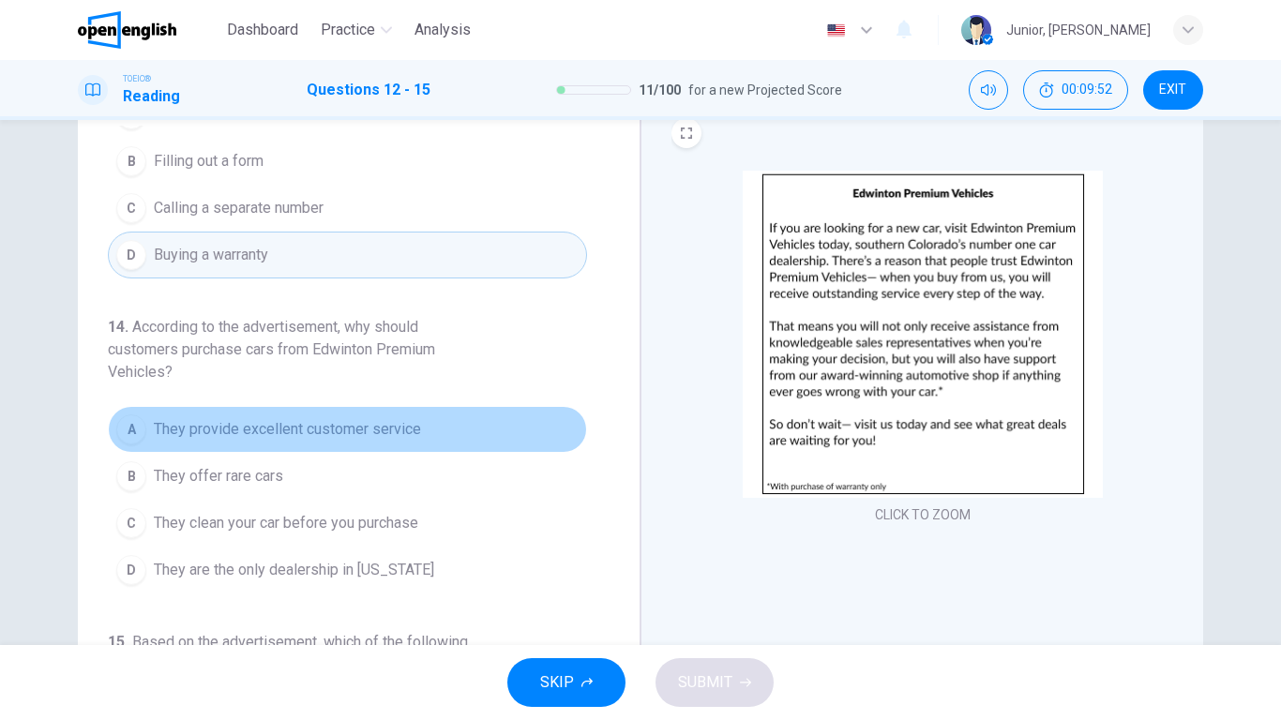
click at [354, 426] on span "They provide excellent customer service" at bounding box center [287, 429] width 267 height 23
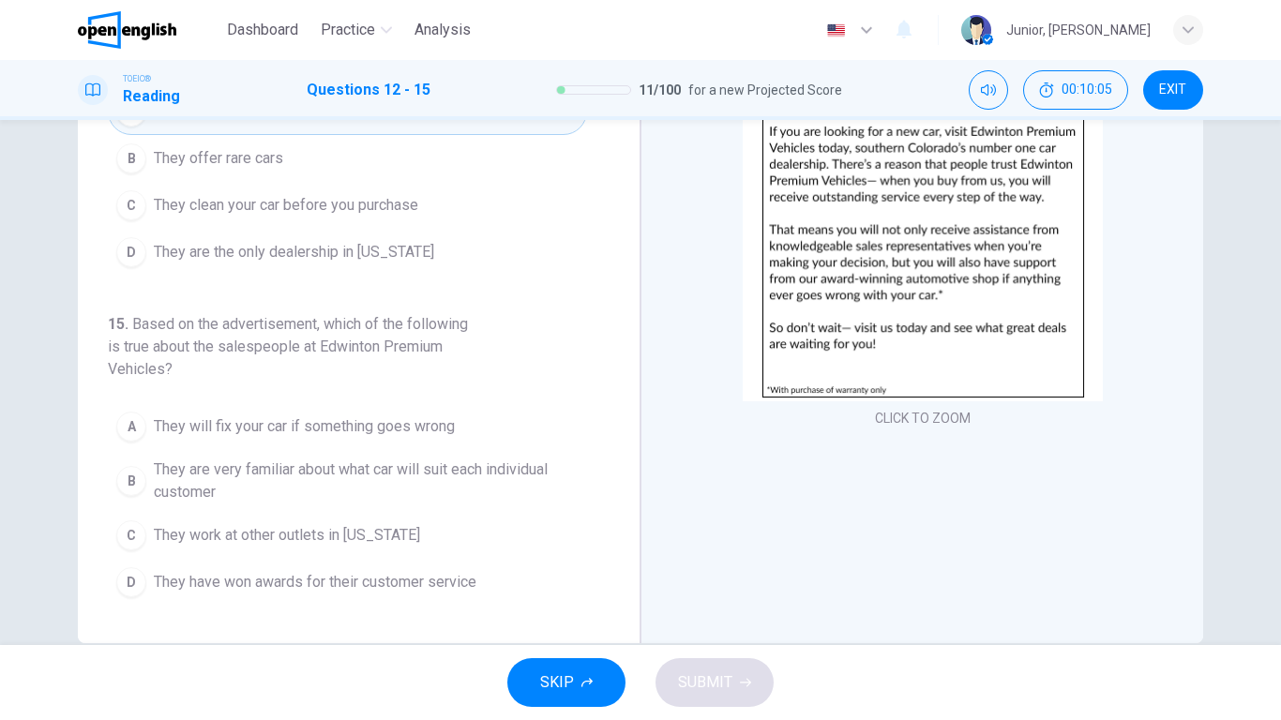
scroll to position [171, 0]
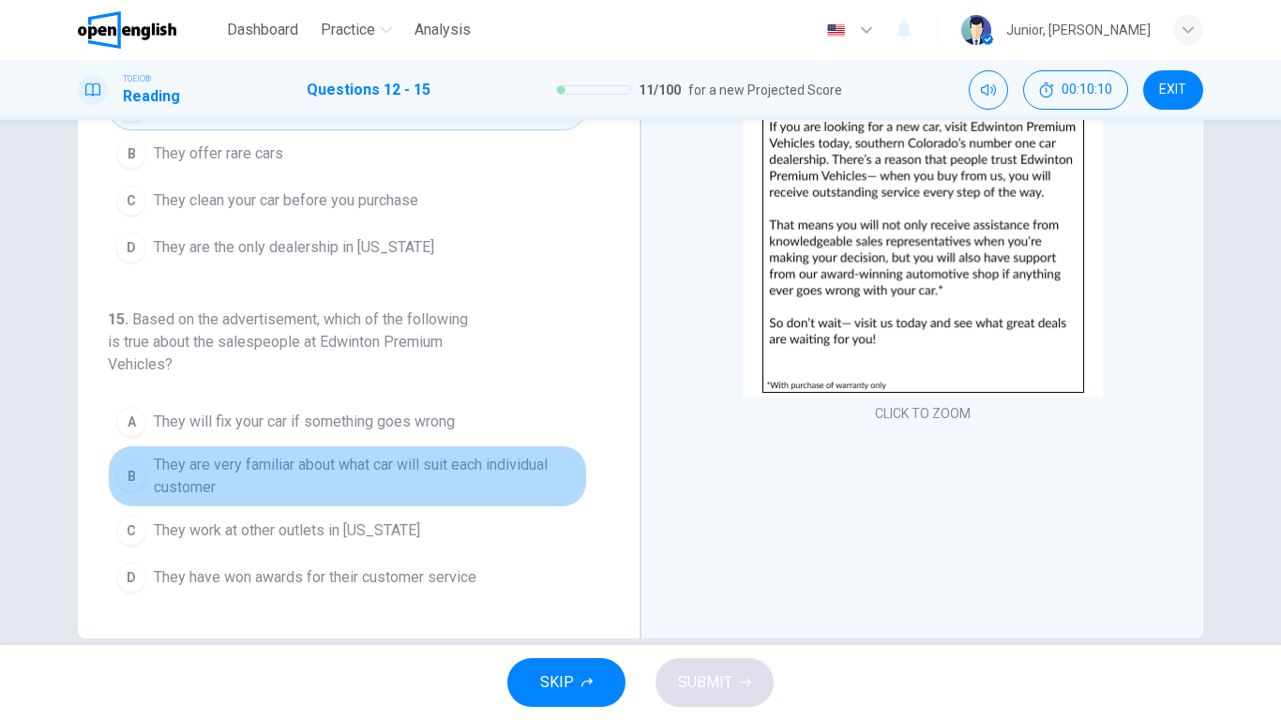
click at [538, 462] on span "They are very familiar about what car will suit each individual customer" at bounding box center [366, 476] width 425 height 45
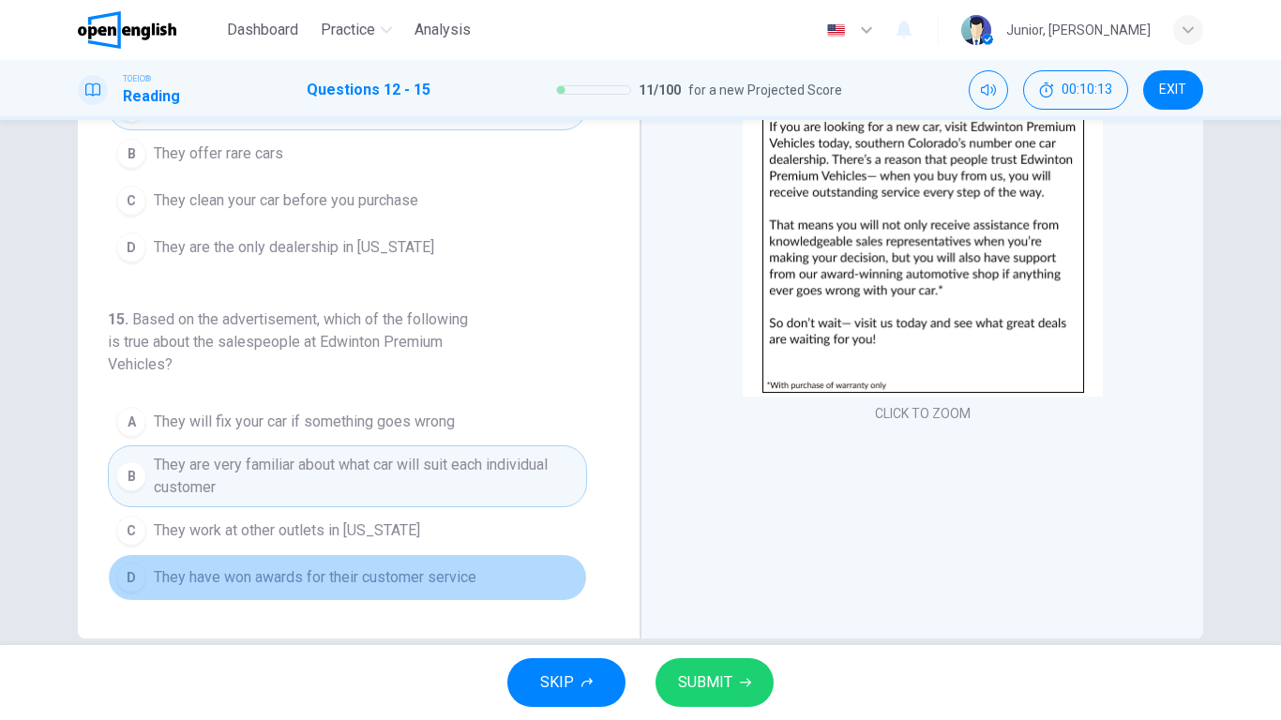
click at [415, 568] on span "They have won awards for their customer service" at bounding box center [315, 578] width 323 height 23
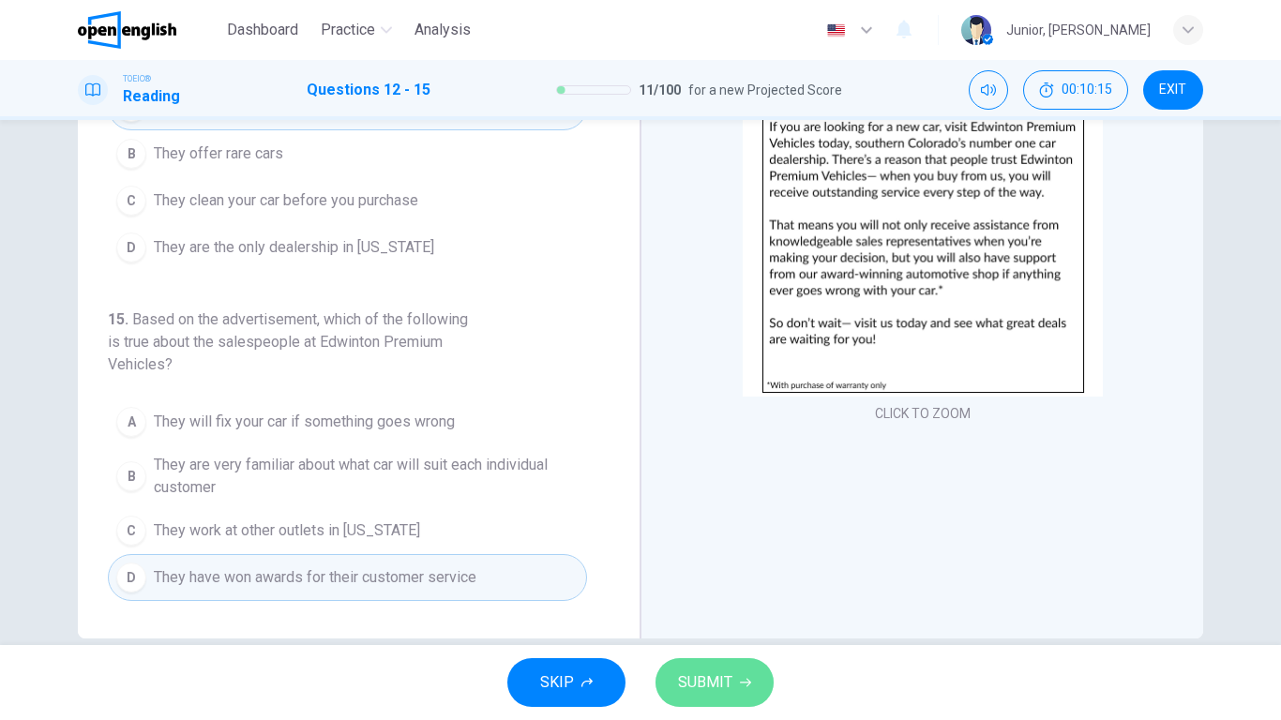
click at [698, 568] on span "SUBMIT" at bounding box center [705, 683] width 54 height 26
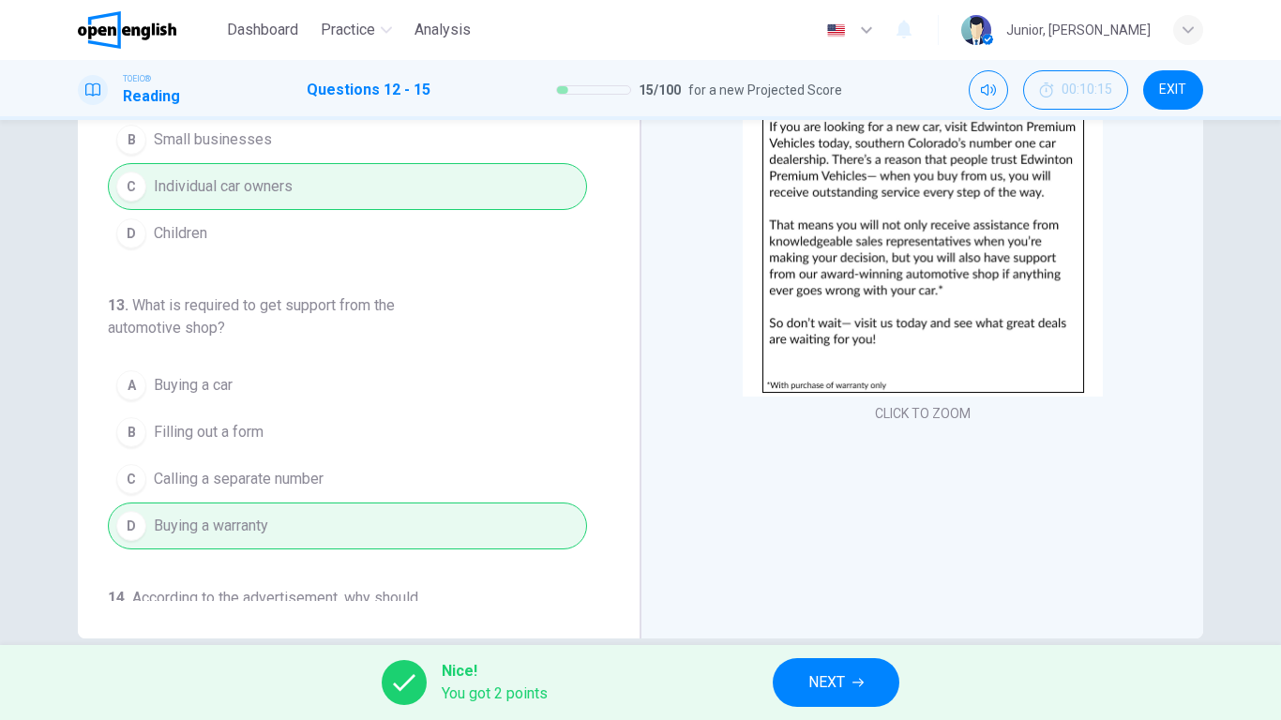
scroll to position [0, 0]
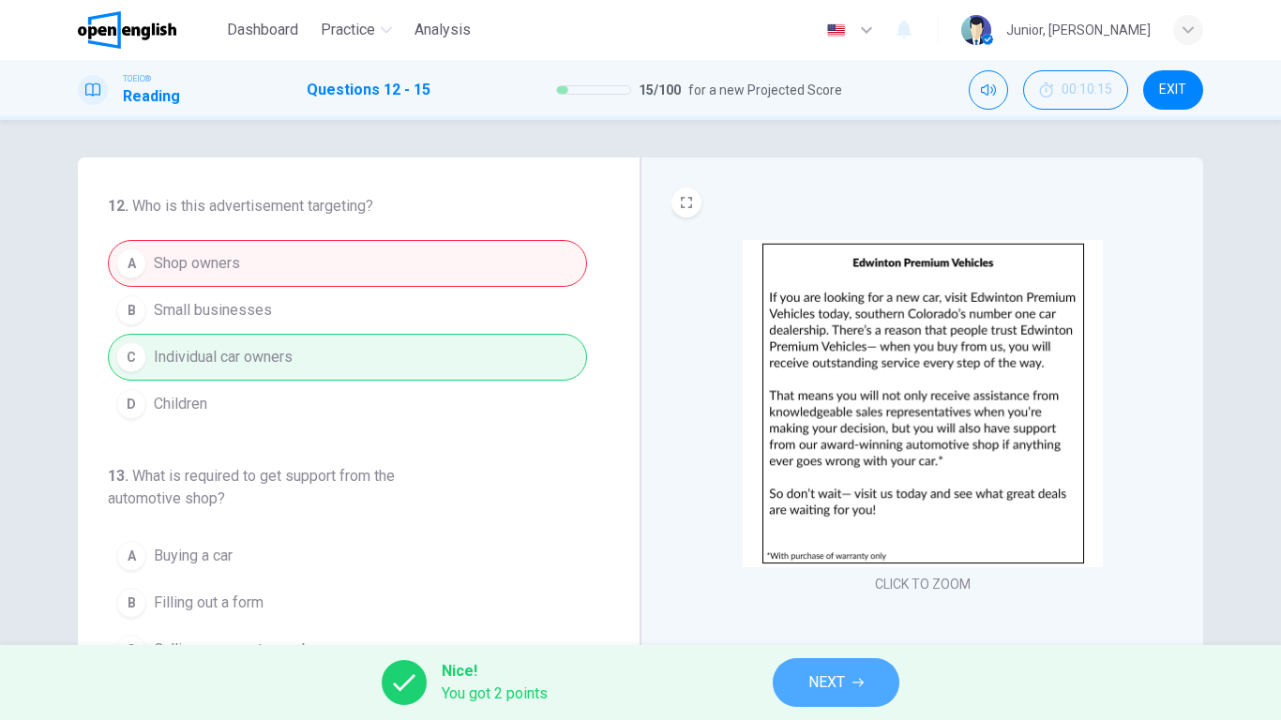
click at [864, 568] on button "NEXT" at bounding box center [836, 682] width 127 height 49
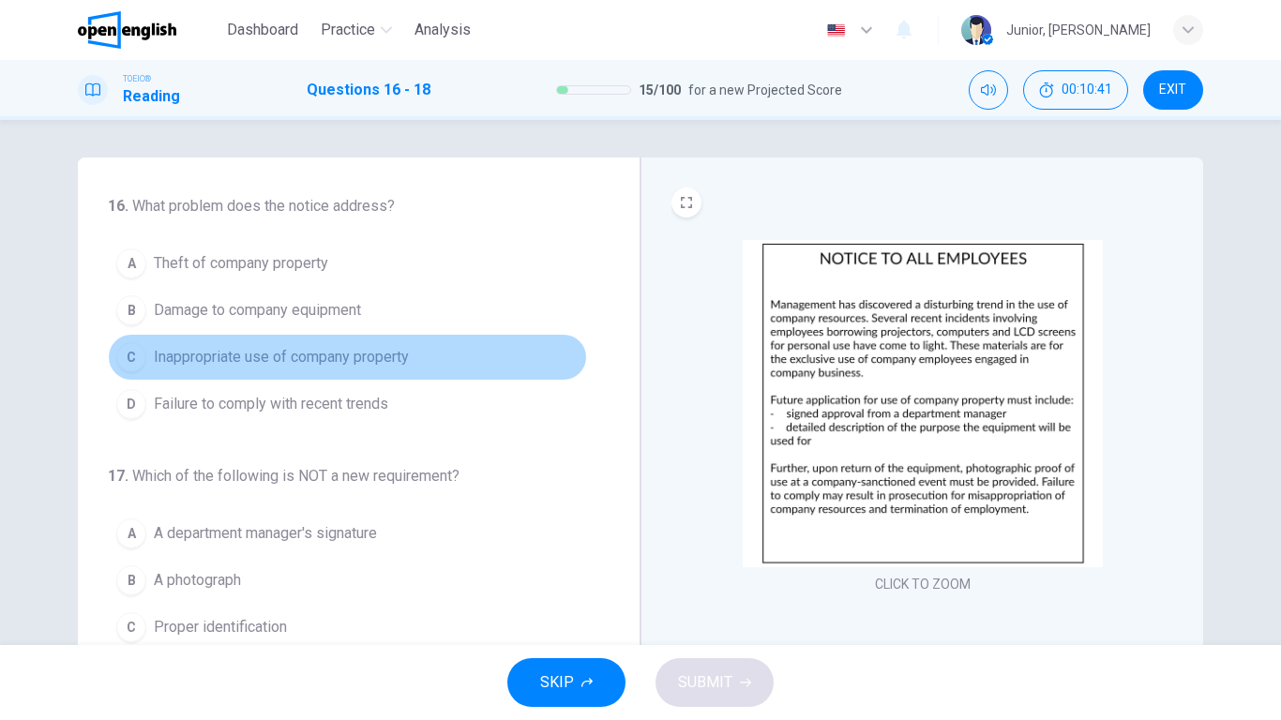
click at [377, 357] on span "Inappropriate use of company property" at bounding box center [281, 357] width 255 height 23
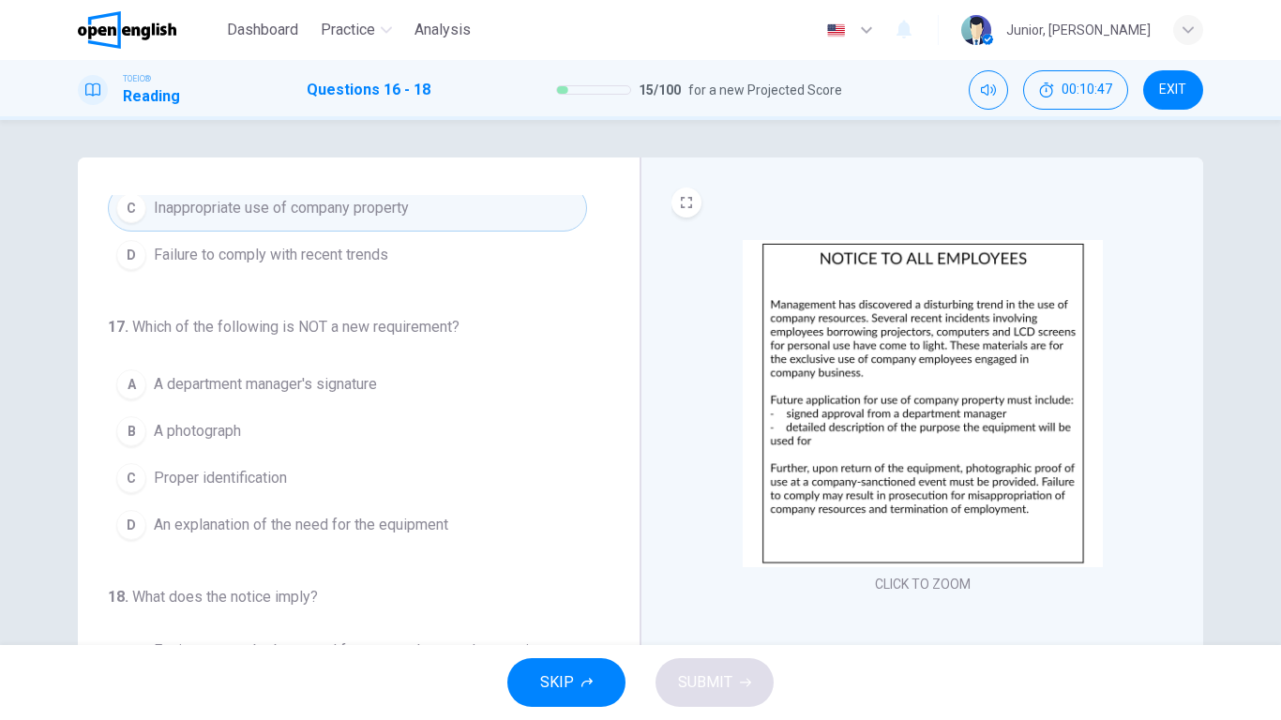
scroll to position [157, 0]
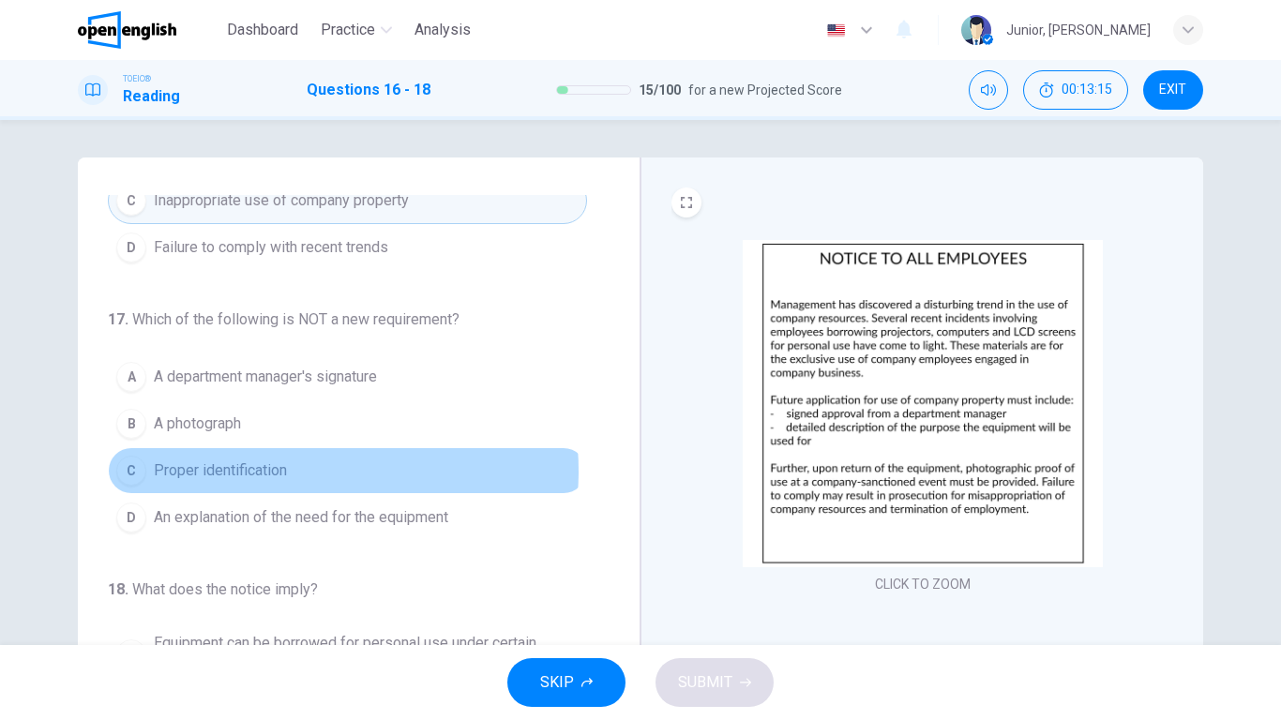
click at [283, 471] on span "Proper identification" at bounding box center [220, 471] width 133 height 23
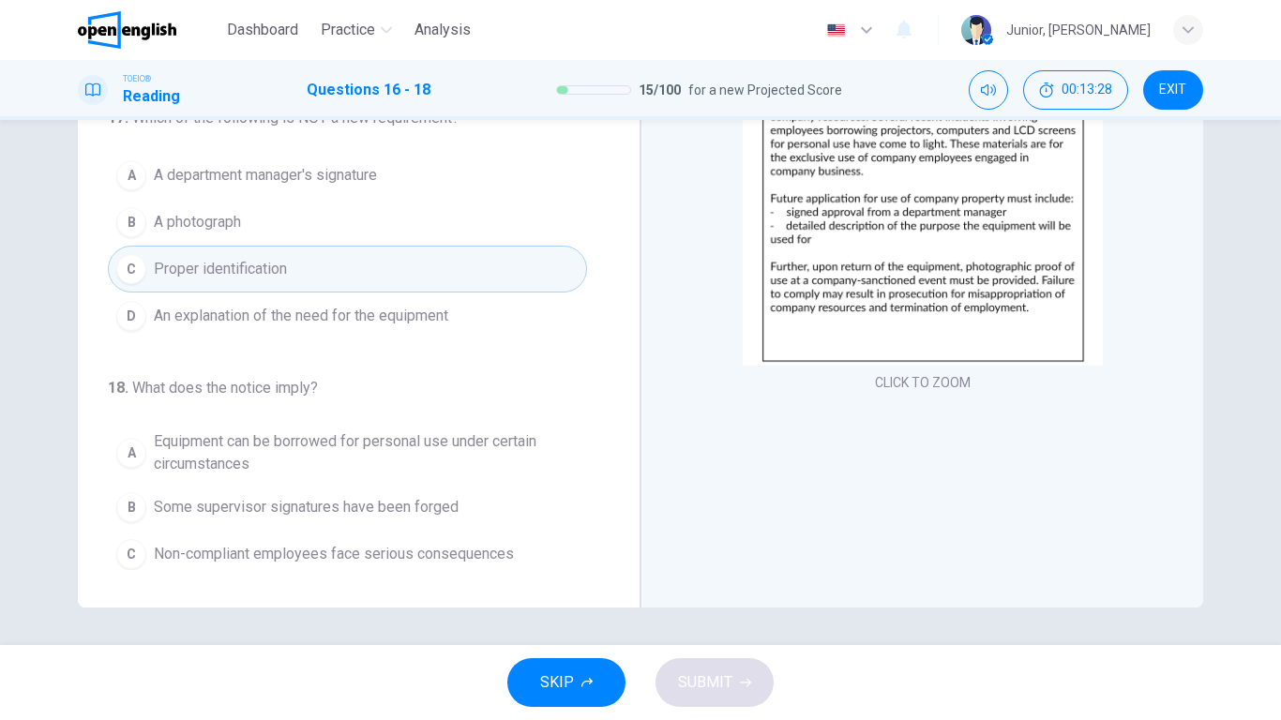
scroll to position [211, 0]
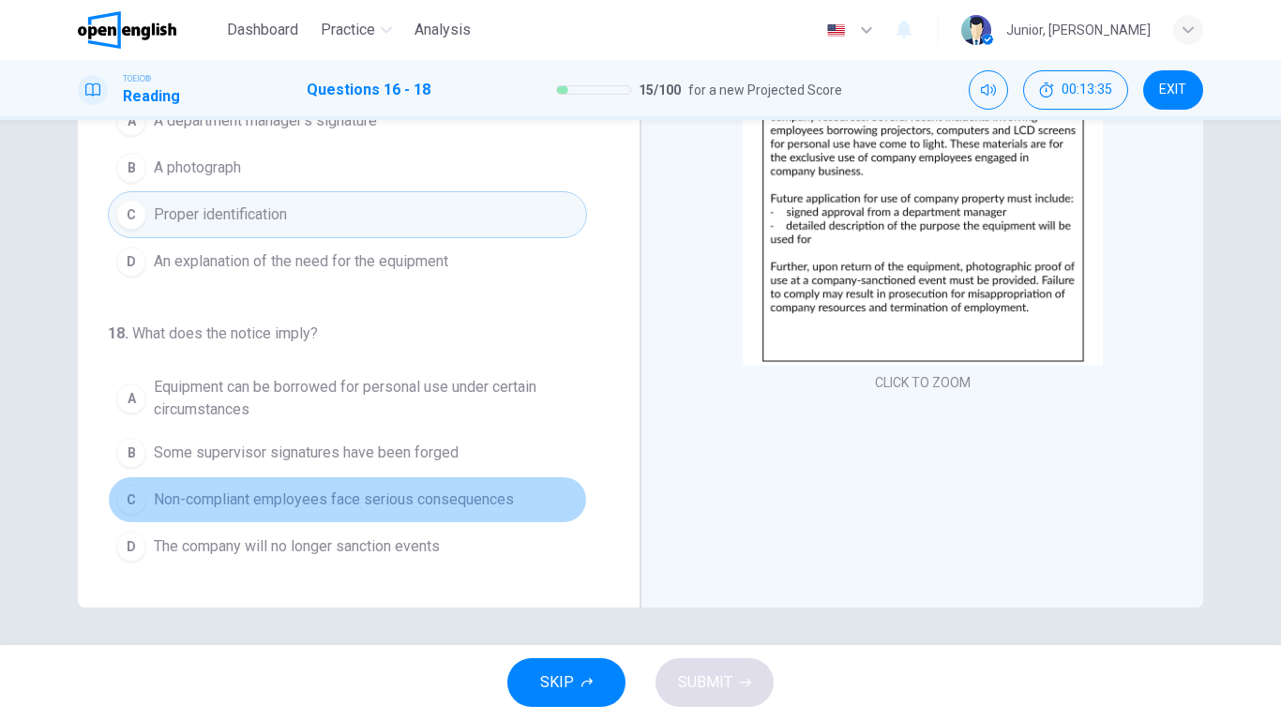
click at [469, 493] on span "Non-compliant employees face serious consequences" at bounding box center [334, 500] width 360 height 23
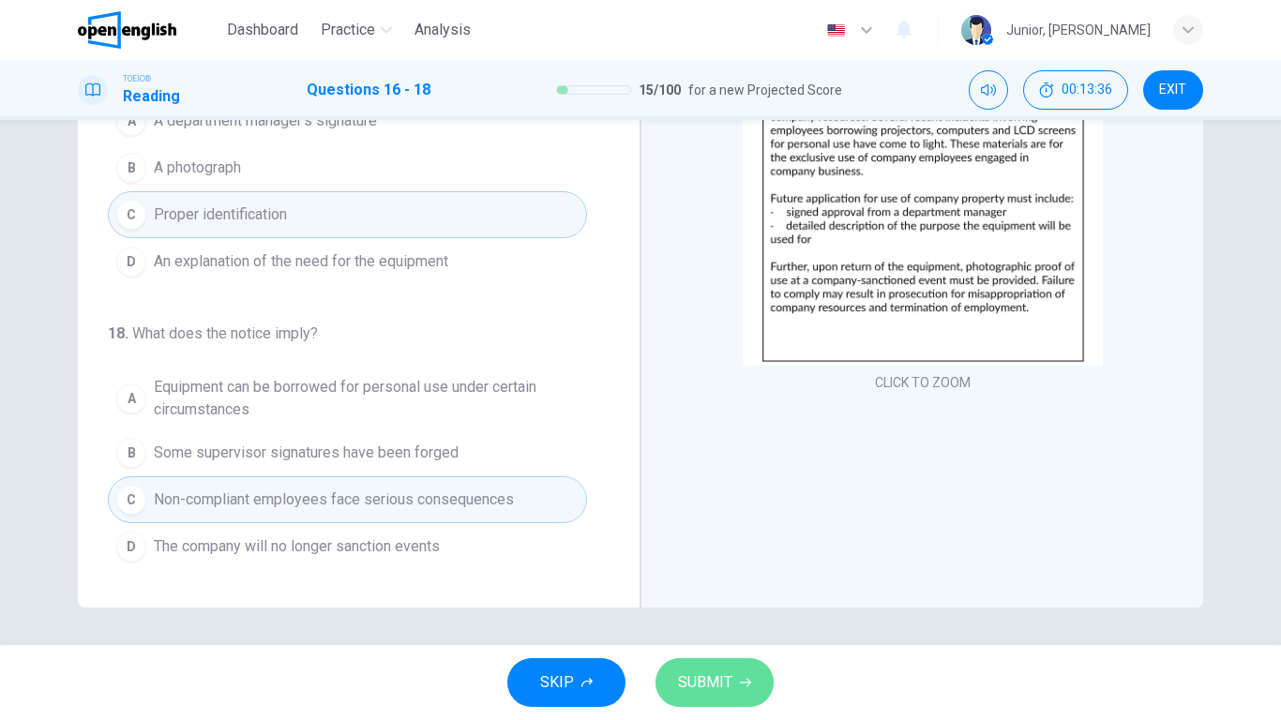
click at [722, 568] on button "SUBMIT" at bounding box center [715, 682] width 118 height 49
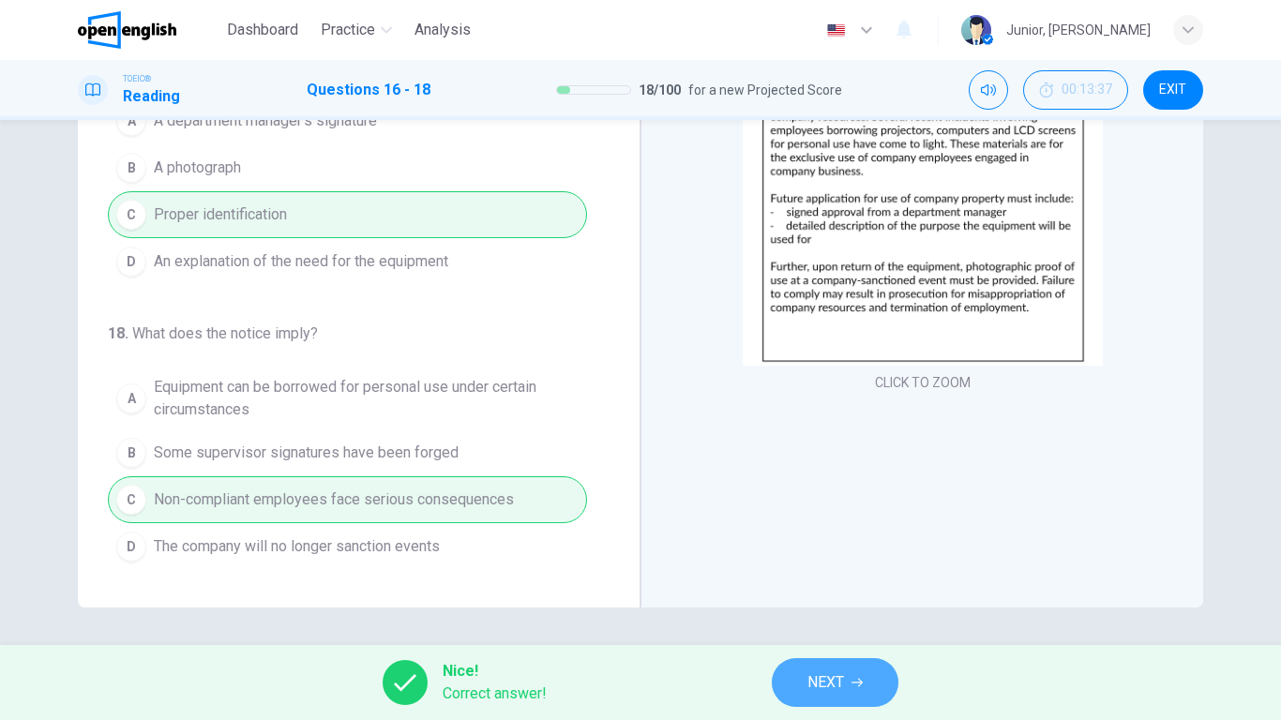
click at [818, 568] on span "NEXT" at bounding box center [826, 683] width 37 height 26
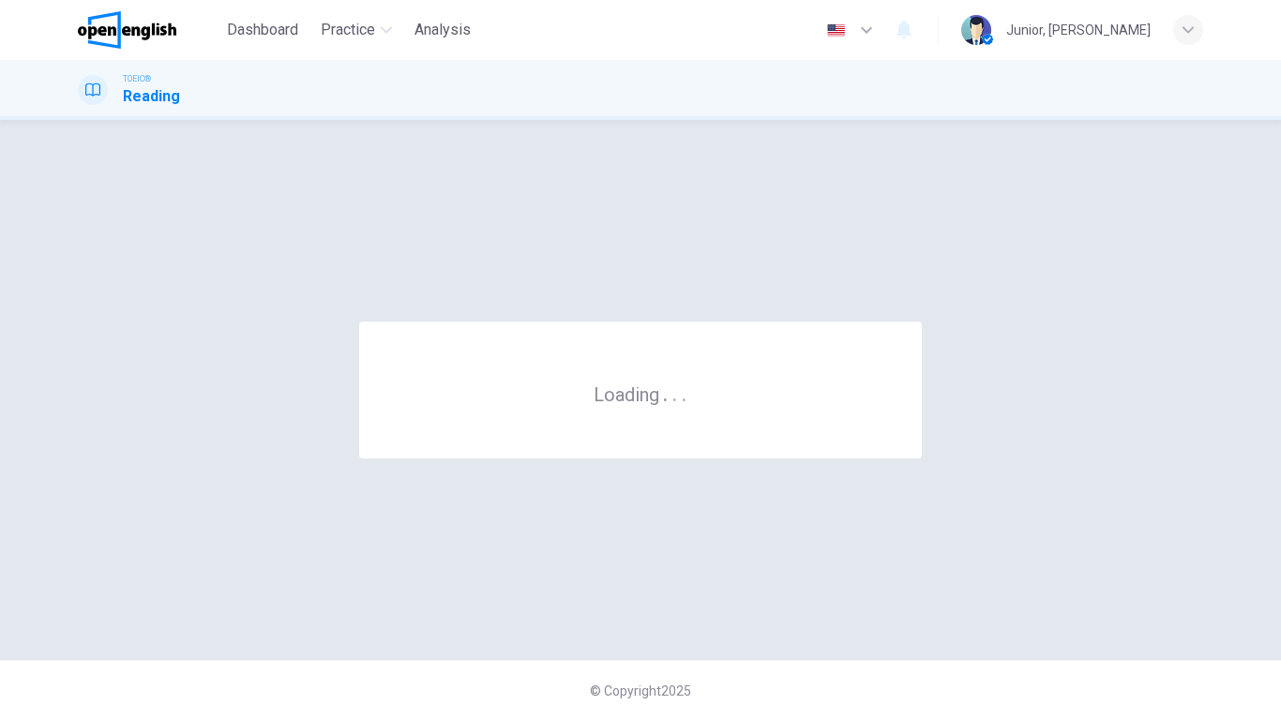
scroll to position [0, 0]
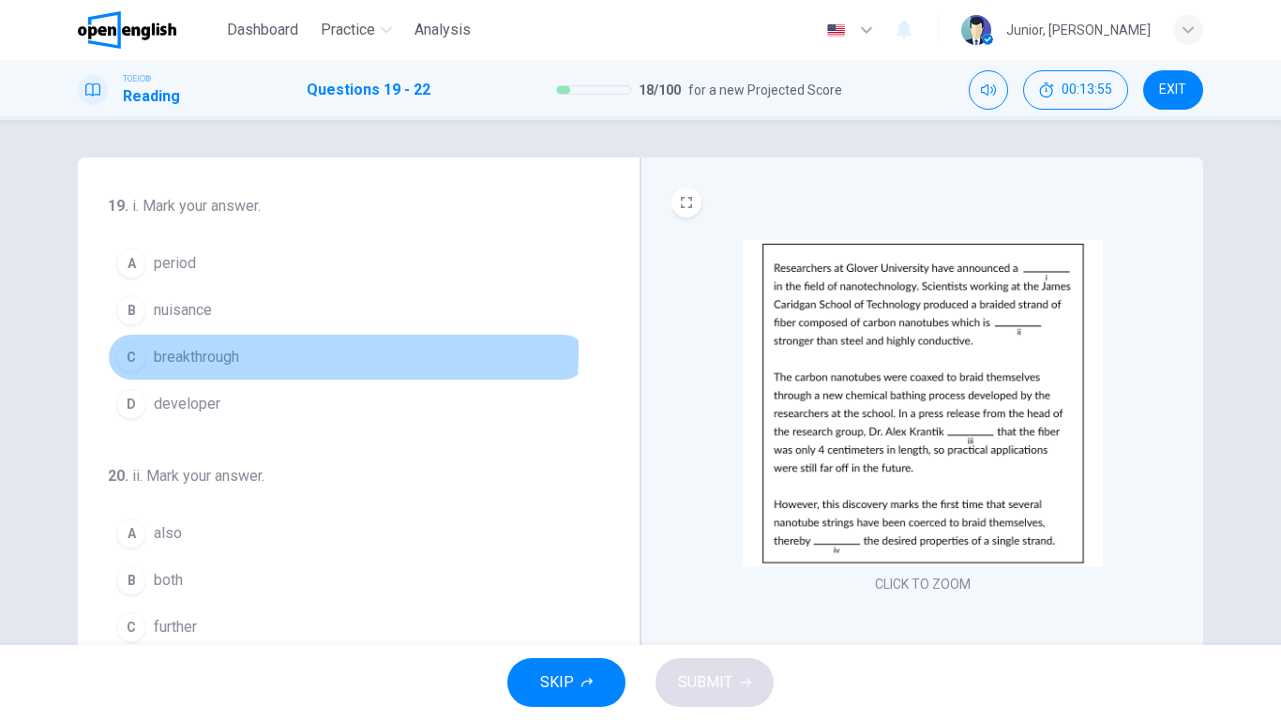
click at [225, 352] on span "breakthrough" at bounding box center [196, 357] width 85 height 23
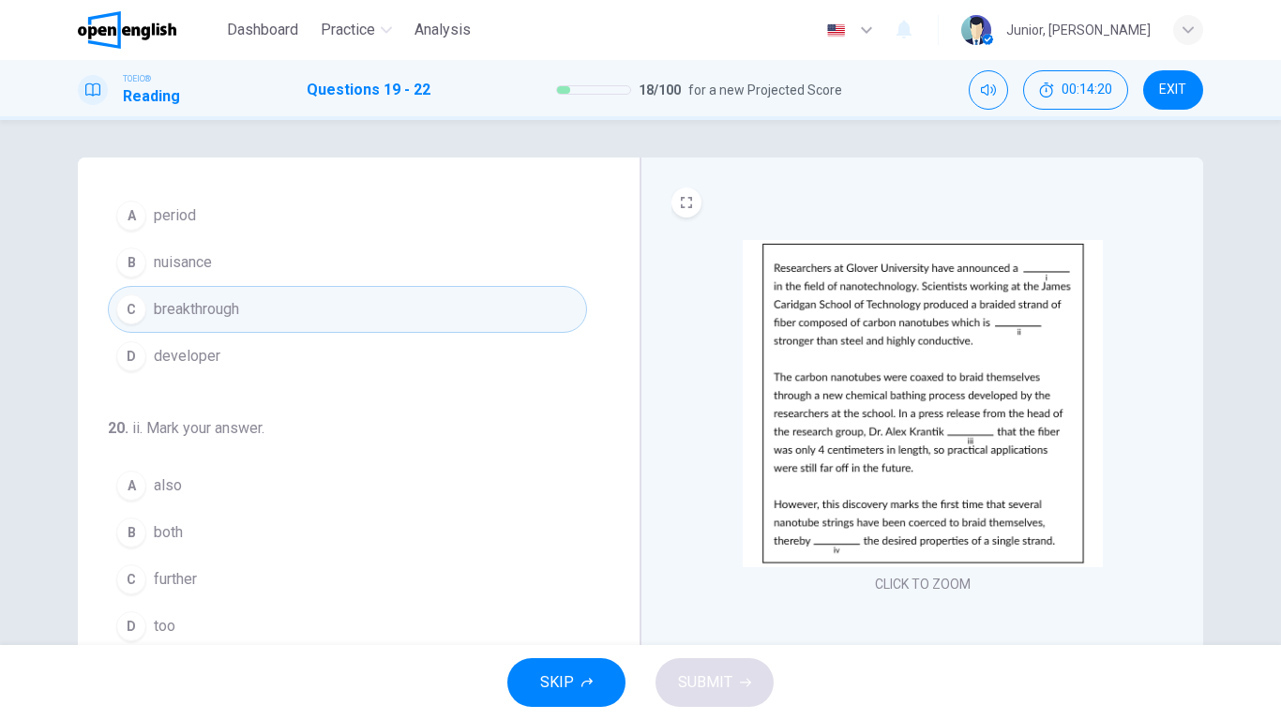
scroll to position [50, 0]
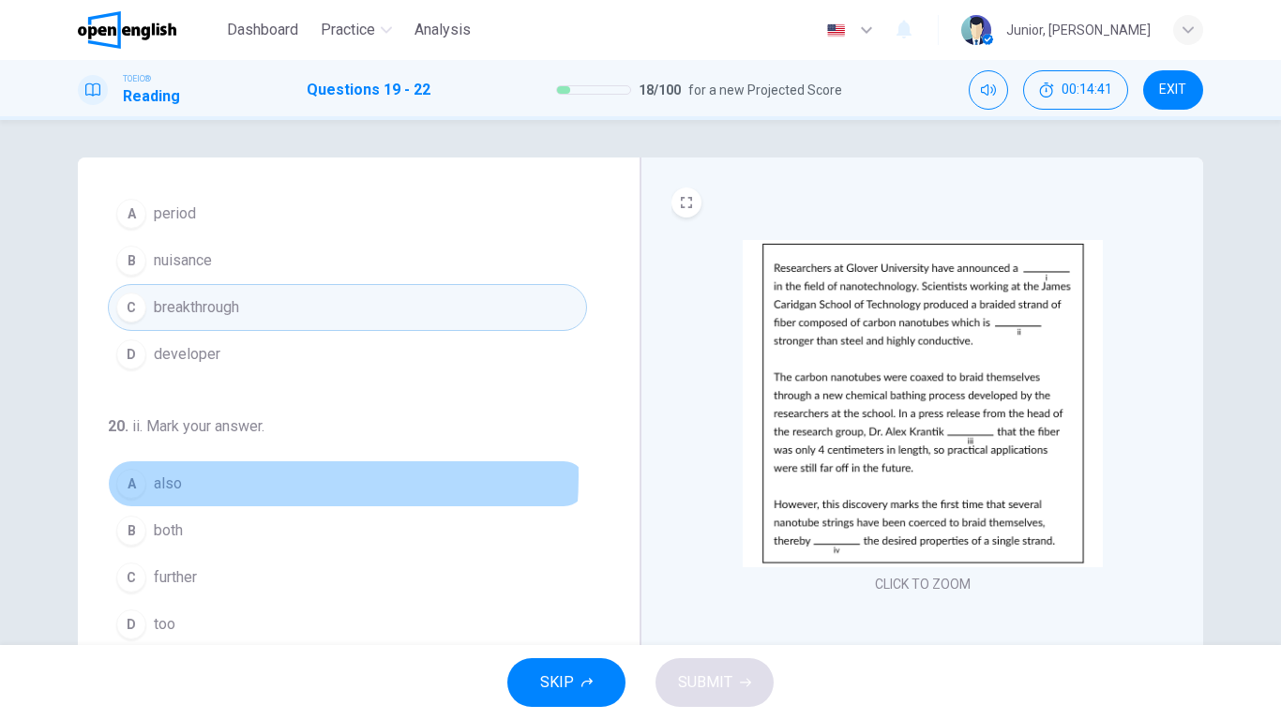
click at [166, 476] on span "also" at bounding box center [168, 484] width 28 height 23
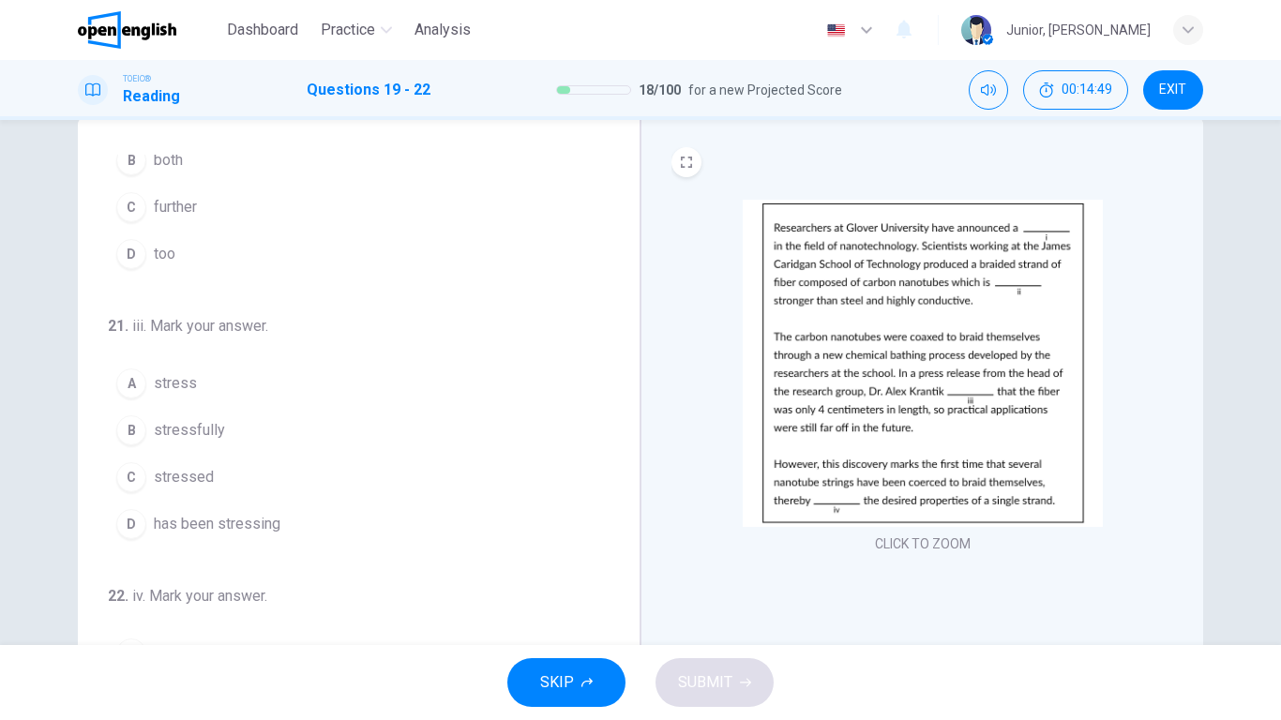
scroll to position [54, 0]
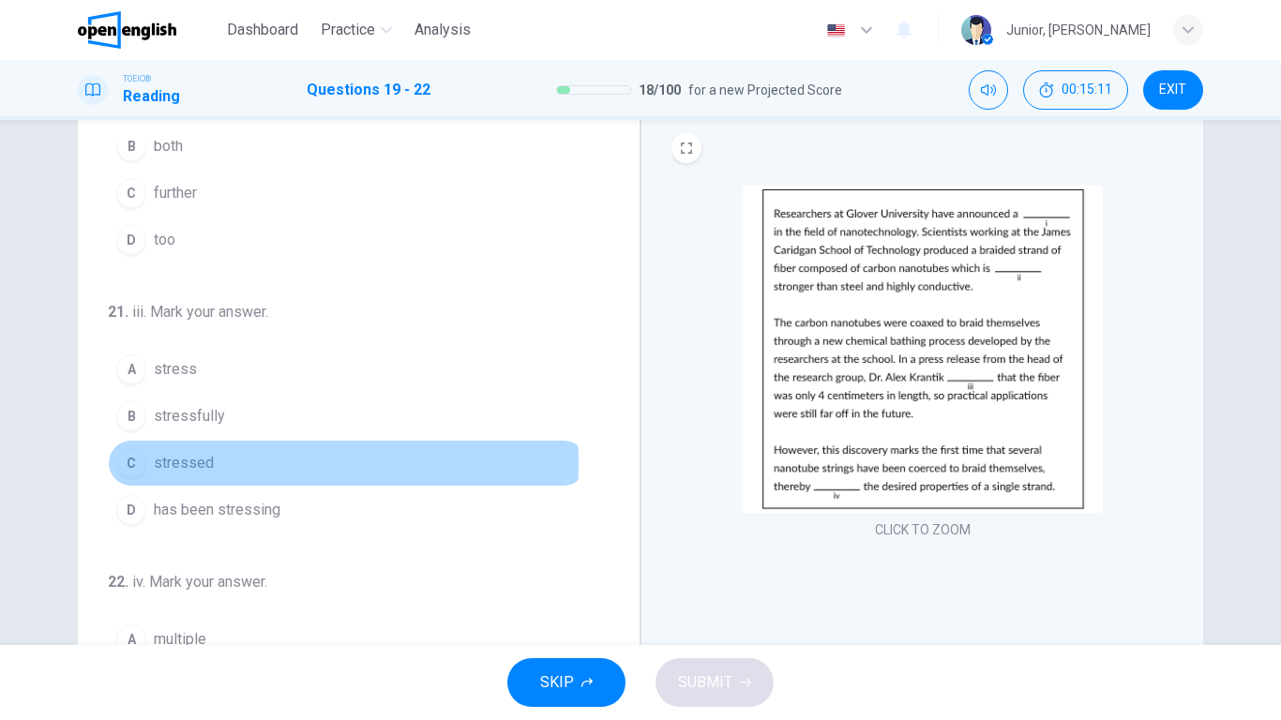
click at [204, 463] on span "stressed" at bounding box center [184, 463] width 60 height 23
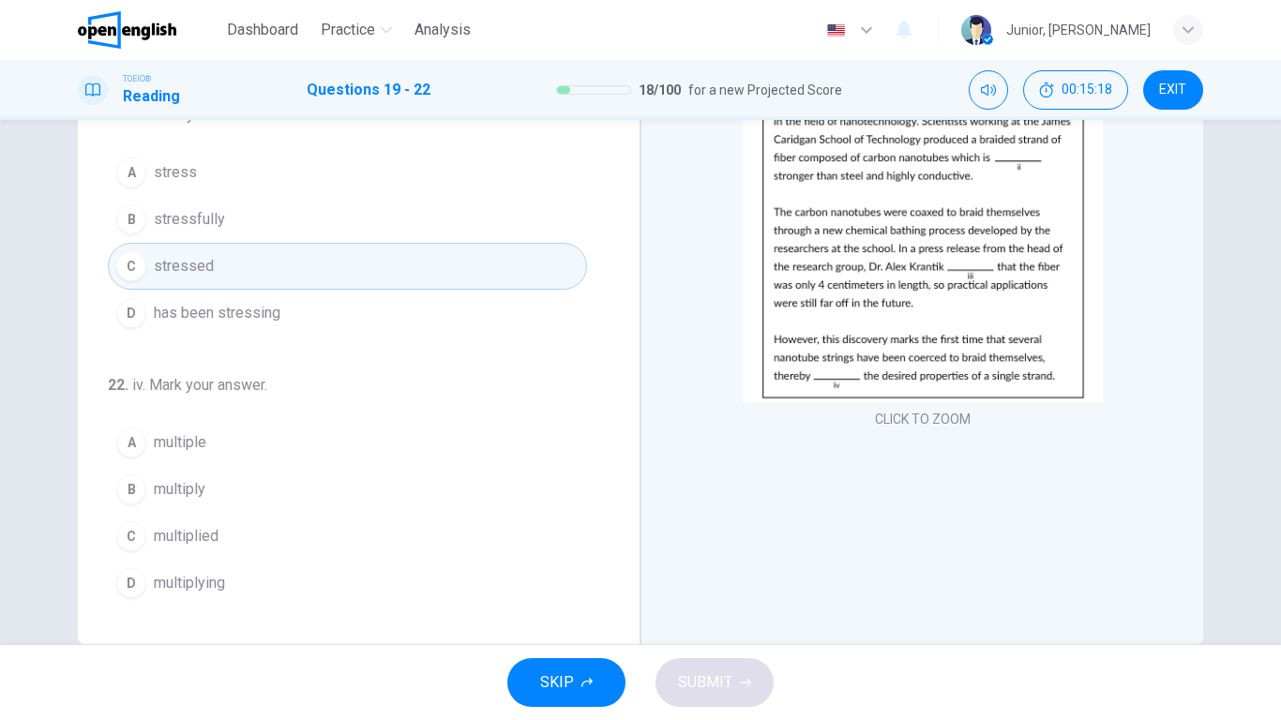
scroll to position [202, 0]
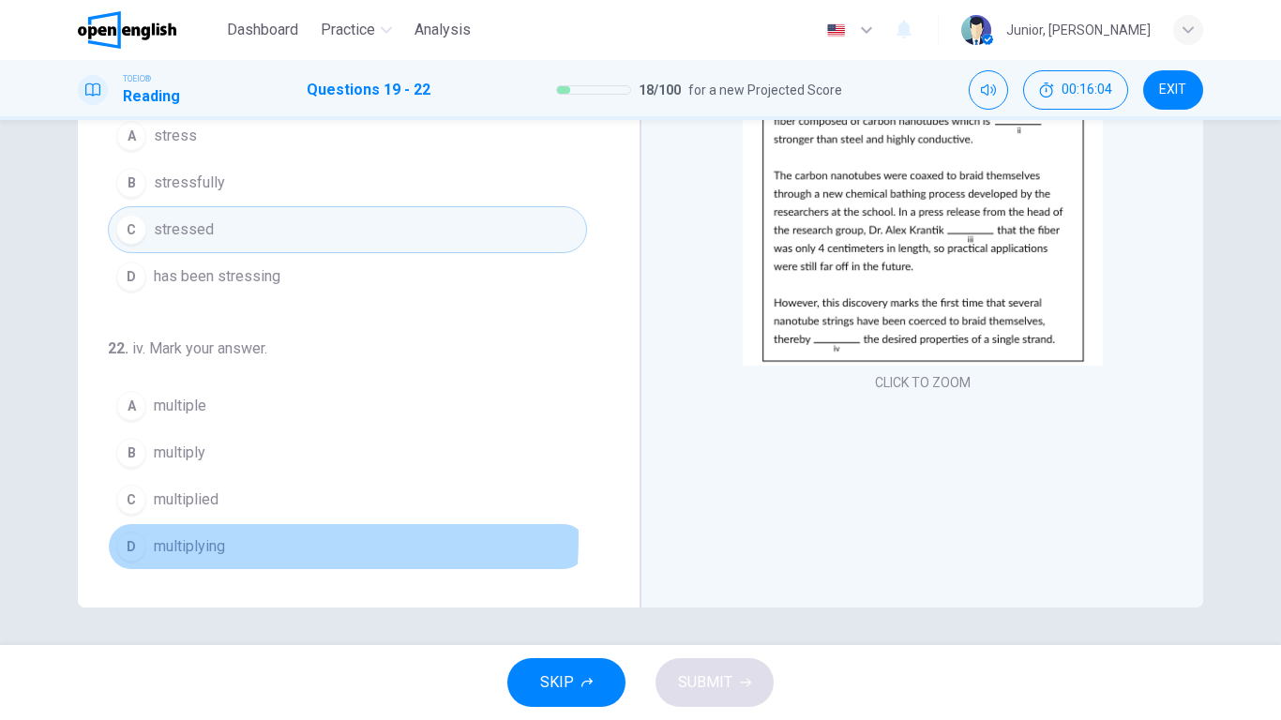
click at [196, 538] on span "multiplying" at bounding box center [189, 547] width 71 height 23
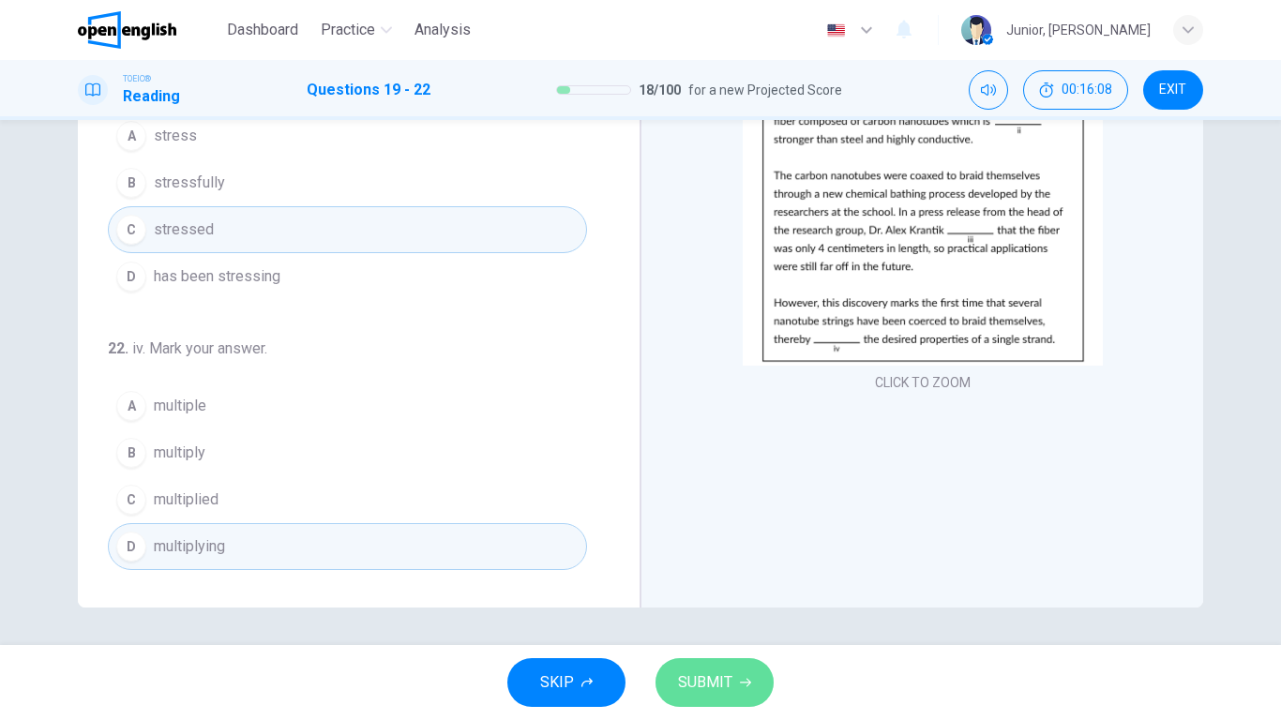
click at [743, 568] on button "SUBMIT" at bounding box center [715, 682] width 118 height 49
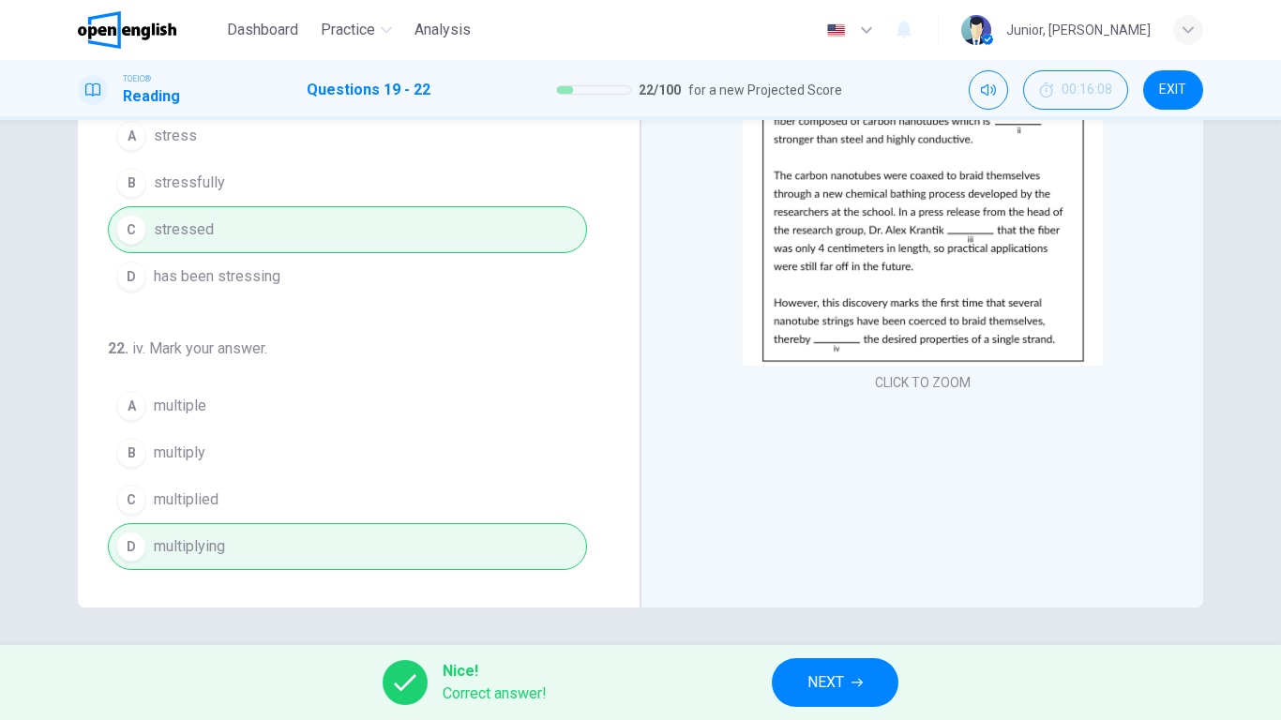
click at [829, 568] on span "NEXT" at bounding box center [826, 683] width 37 height 26
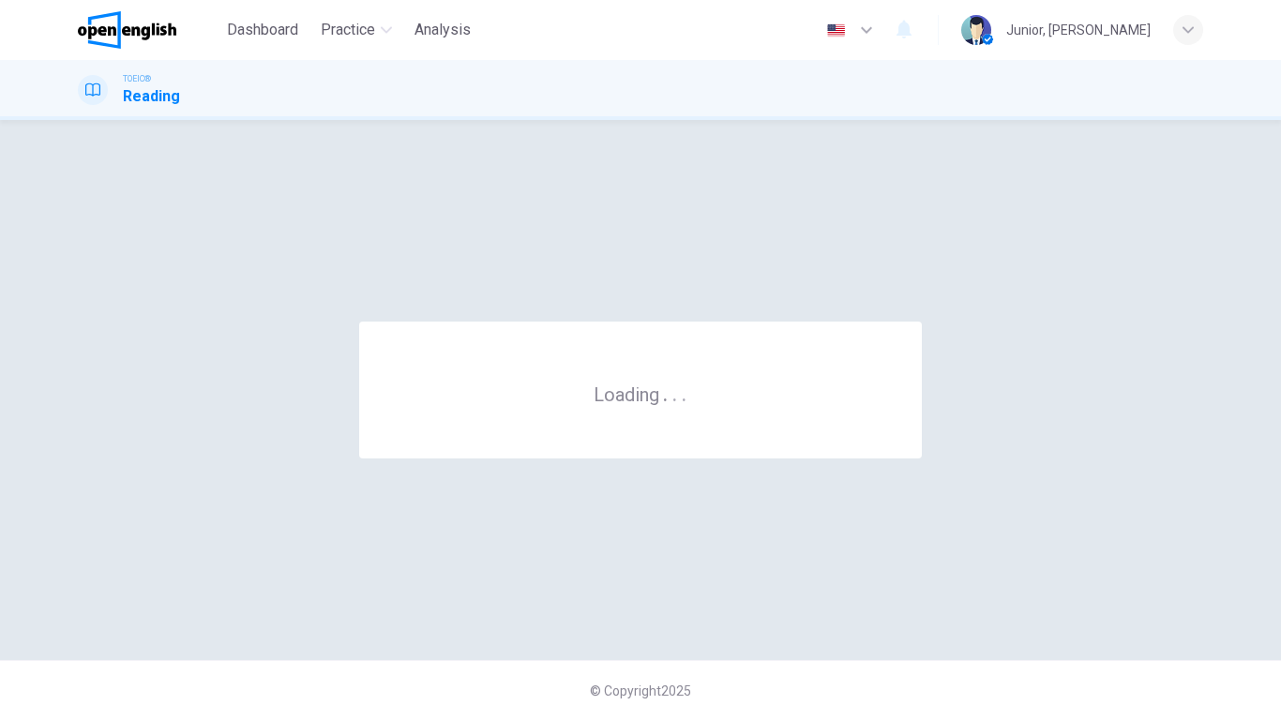
scroll to position [0, 0]
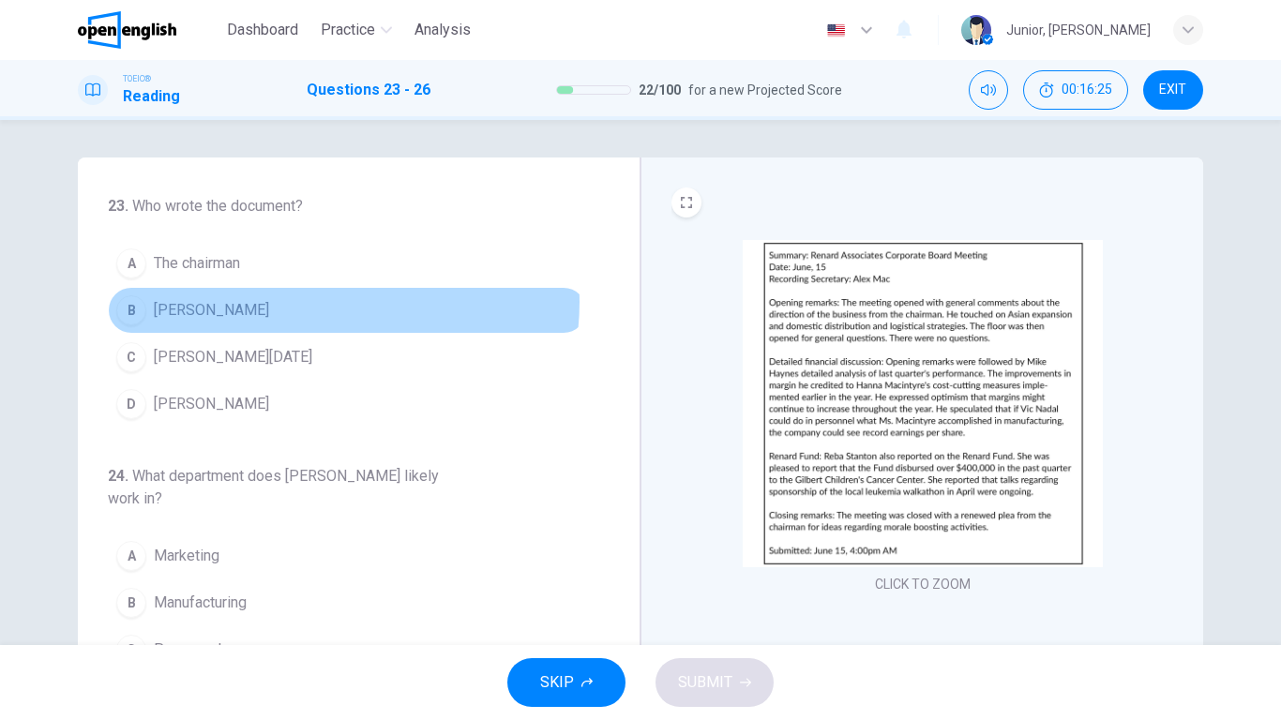
click at [313, 302] on button "B [PERSON_NAME]" at bounding box center [347, 310] width 479 height 47
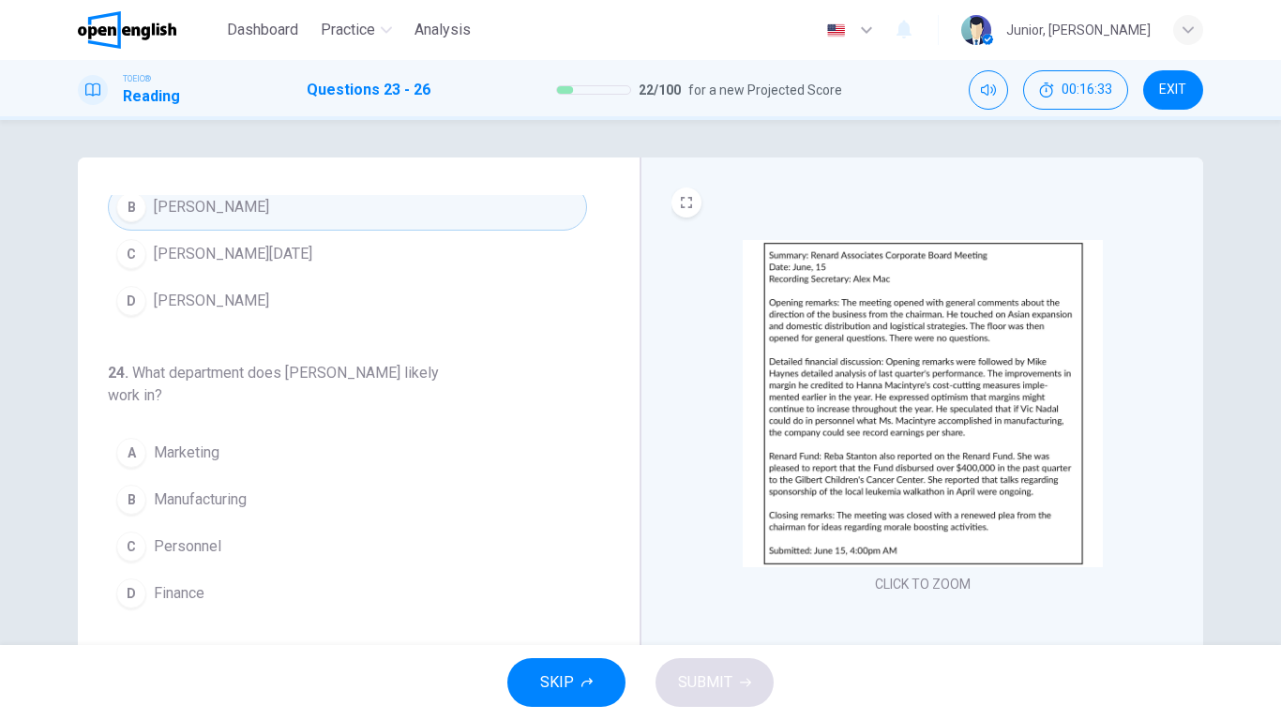
scroll to position [117, 0]
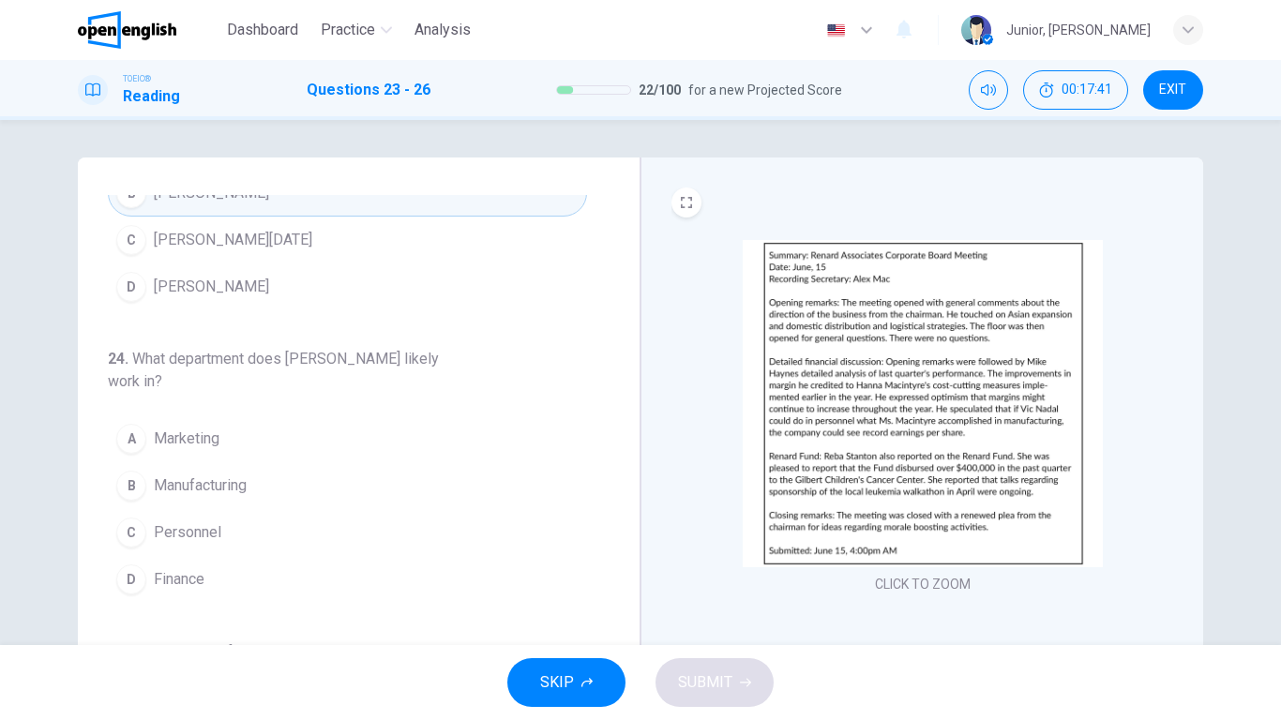
click at [950, 395] on img at bounding box center [923, 403] width 360 height 327
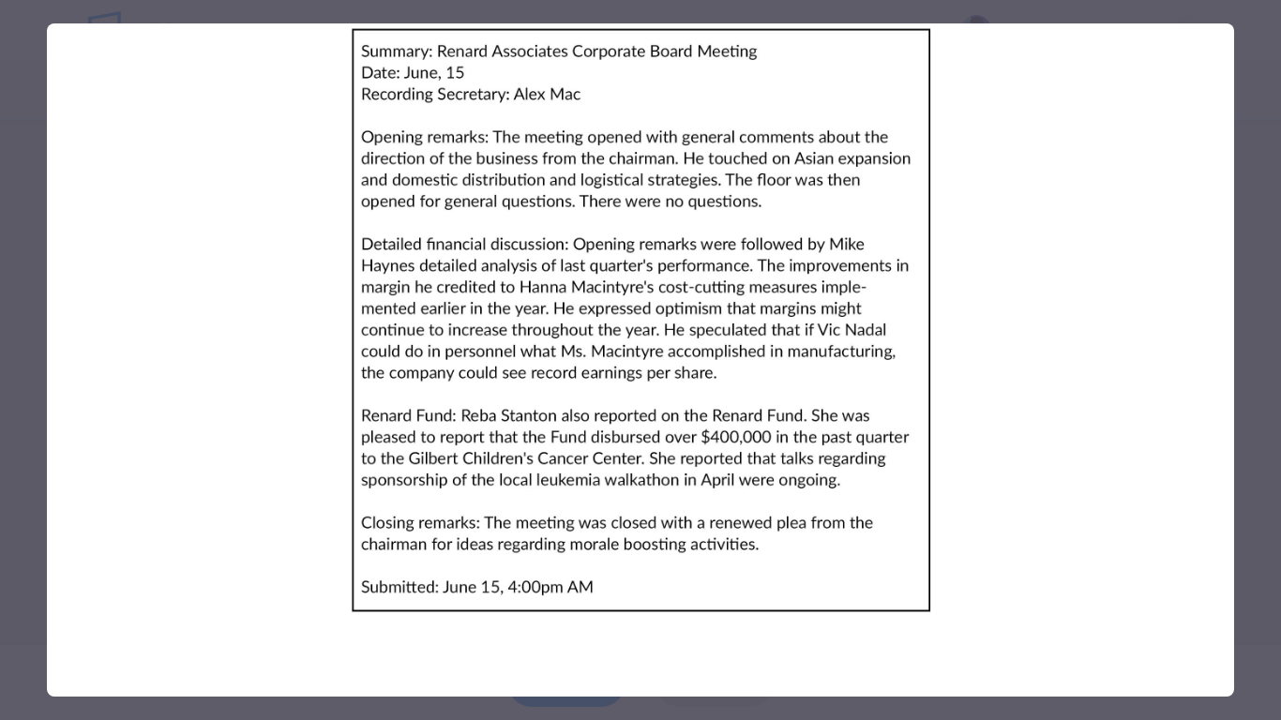
click at [1049, 414] on img at bounding box center [640, 320] width 1187 height 594
click at [1258, 313] on div at bounding box center [640, 360] width 1281 height 720
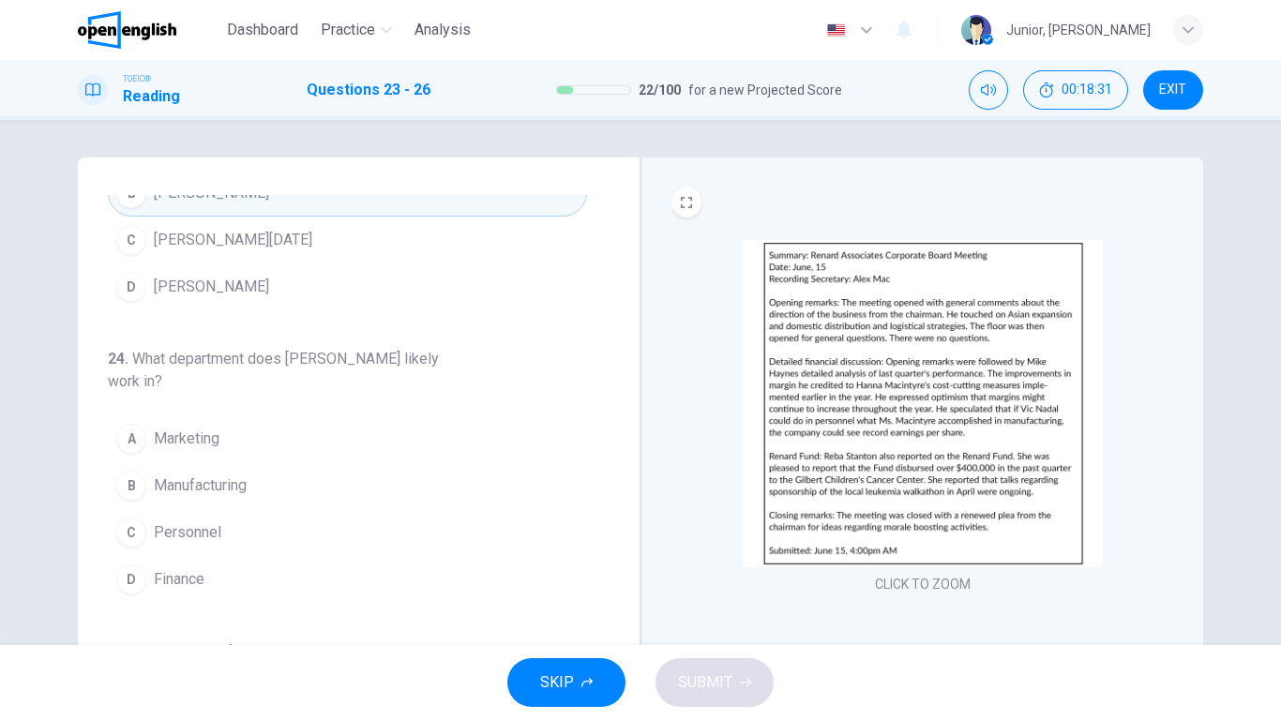
click at [200, 568] on span "Finance" at bounding box center [179, 579] width 51 height 23
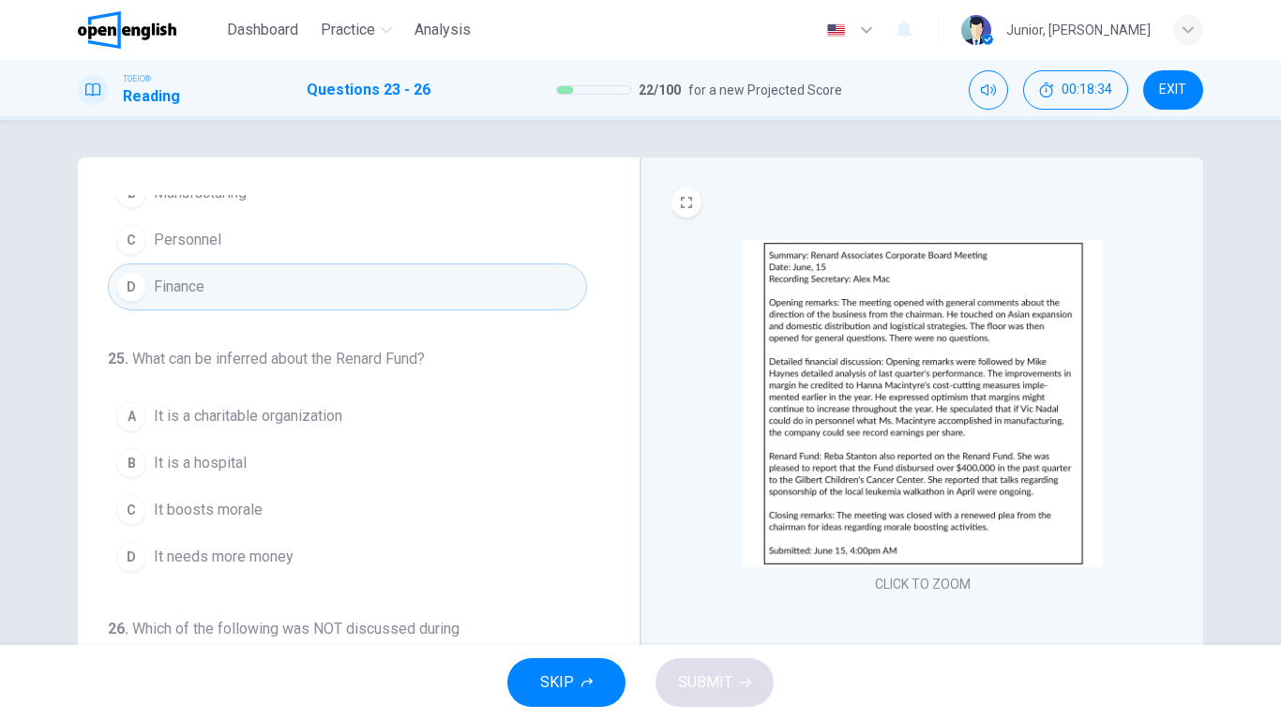
scroll to position [423, 0]
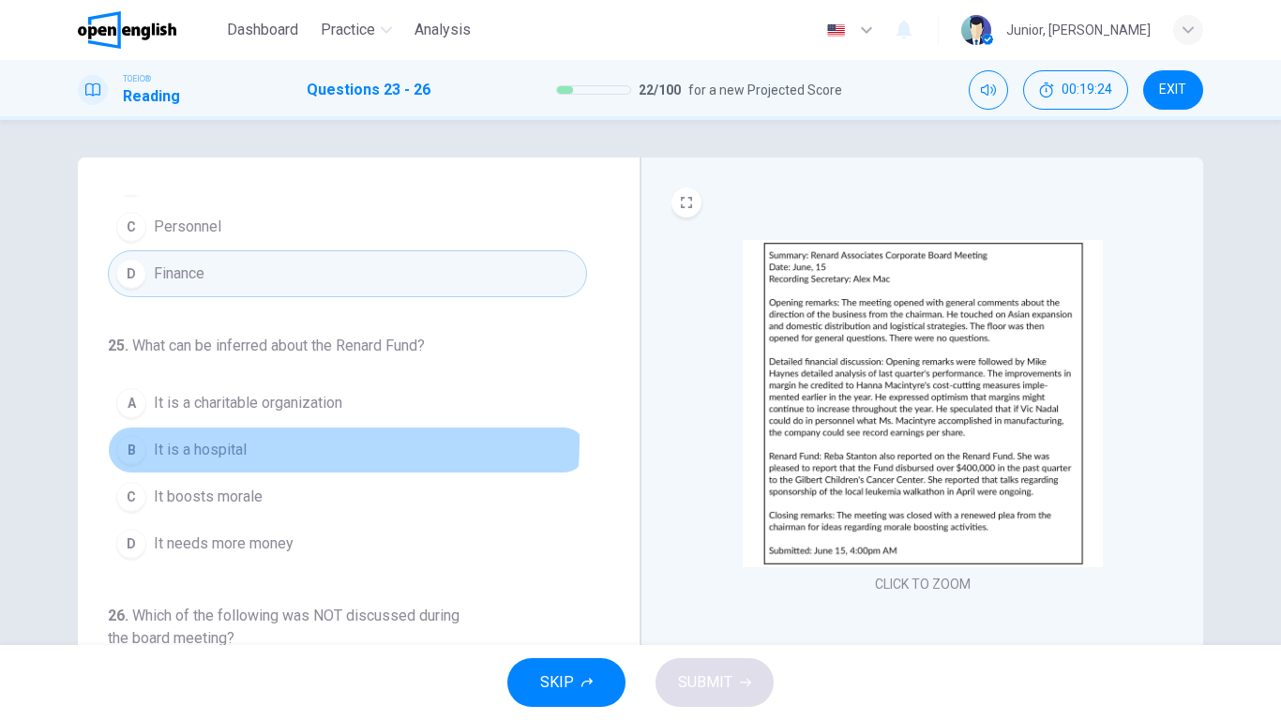
click at [276, 442] on button "B It is a hospital" at bounding box center [347, 450] width 479 height 47
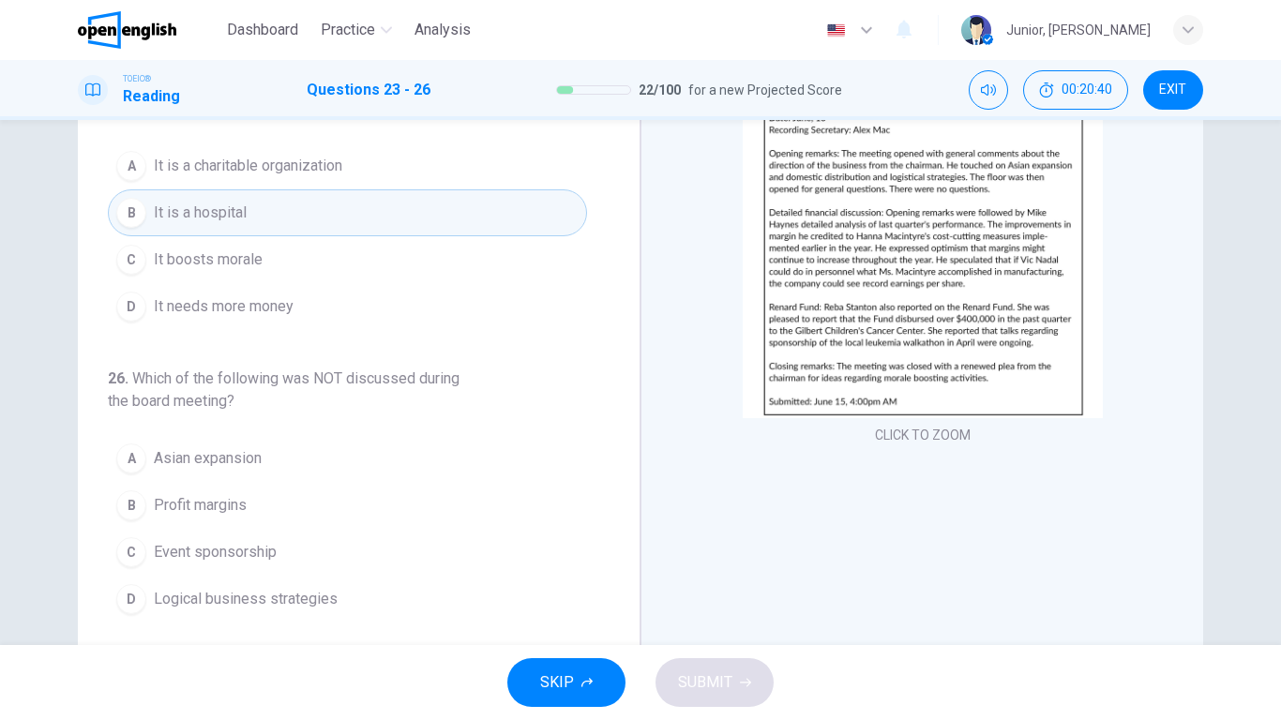
scroll to position [150, 0]
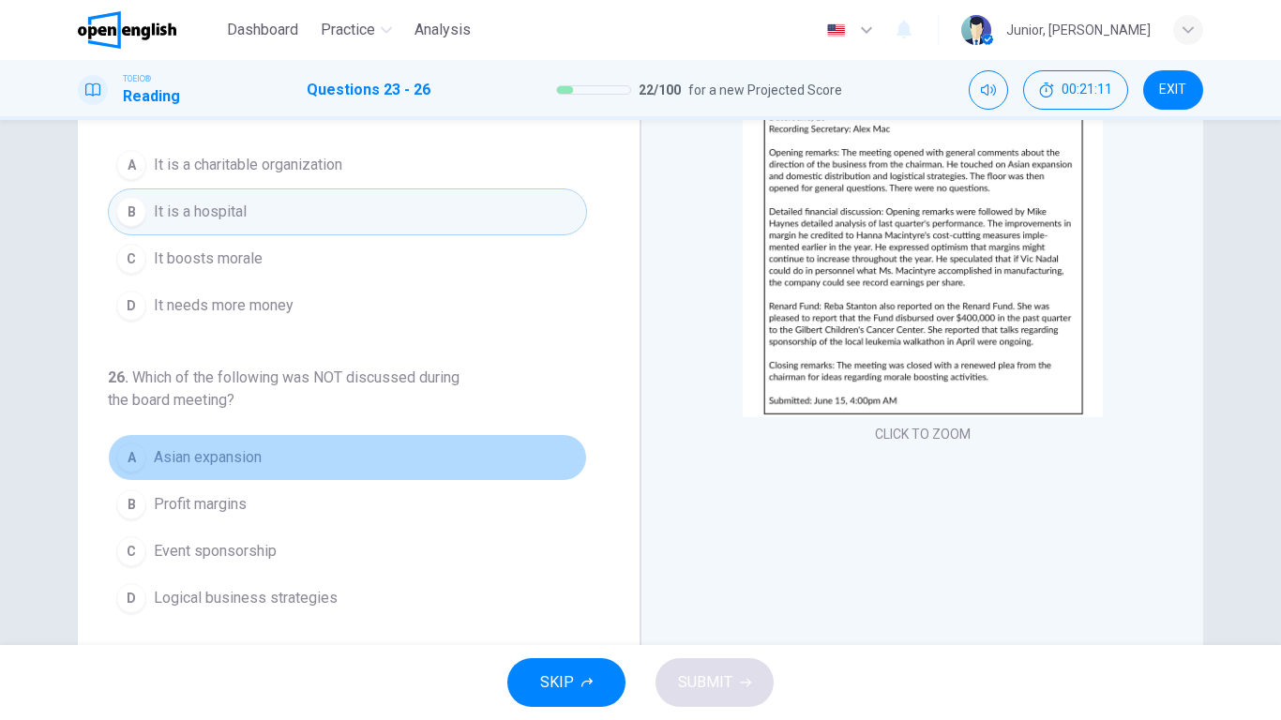
click at [342, 451] on button "A Asian expansion" at bounding box center [347, 457] width 479 height 47
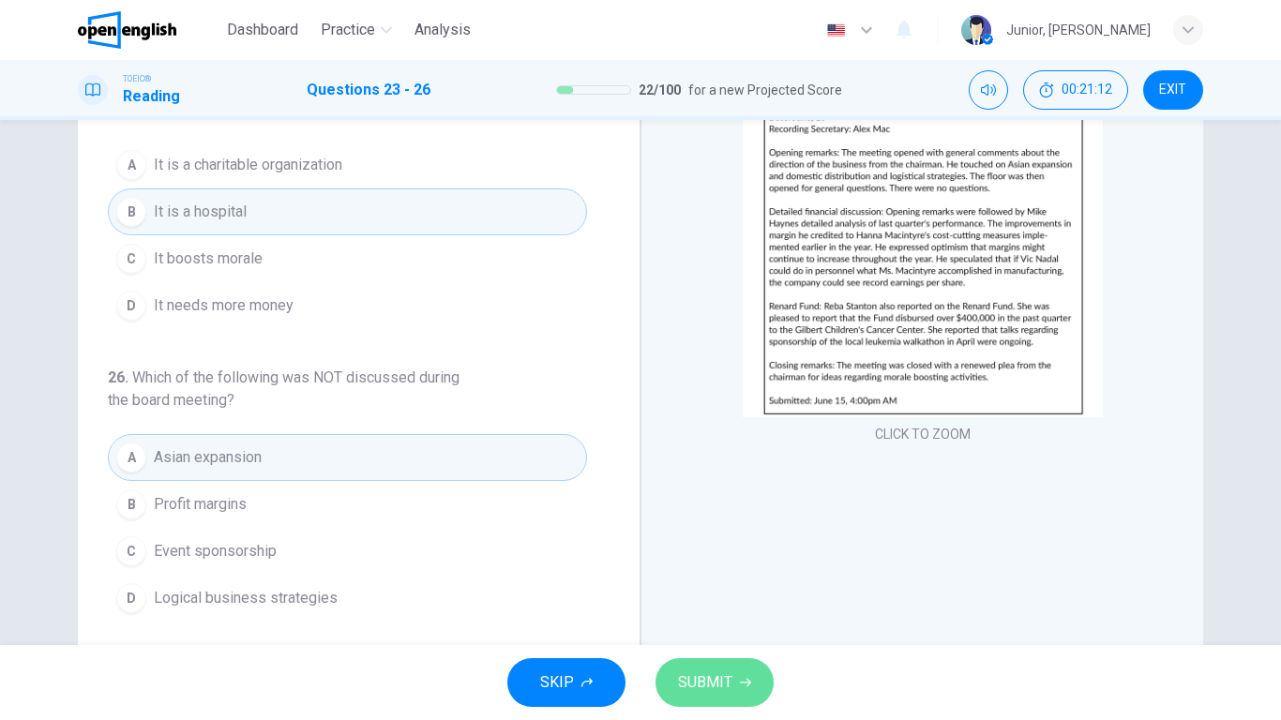
click at [704, 568] on span "SUBMIT" at bounding box center [705, 683] width 54 height 26
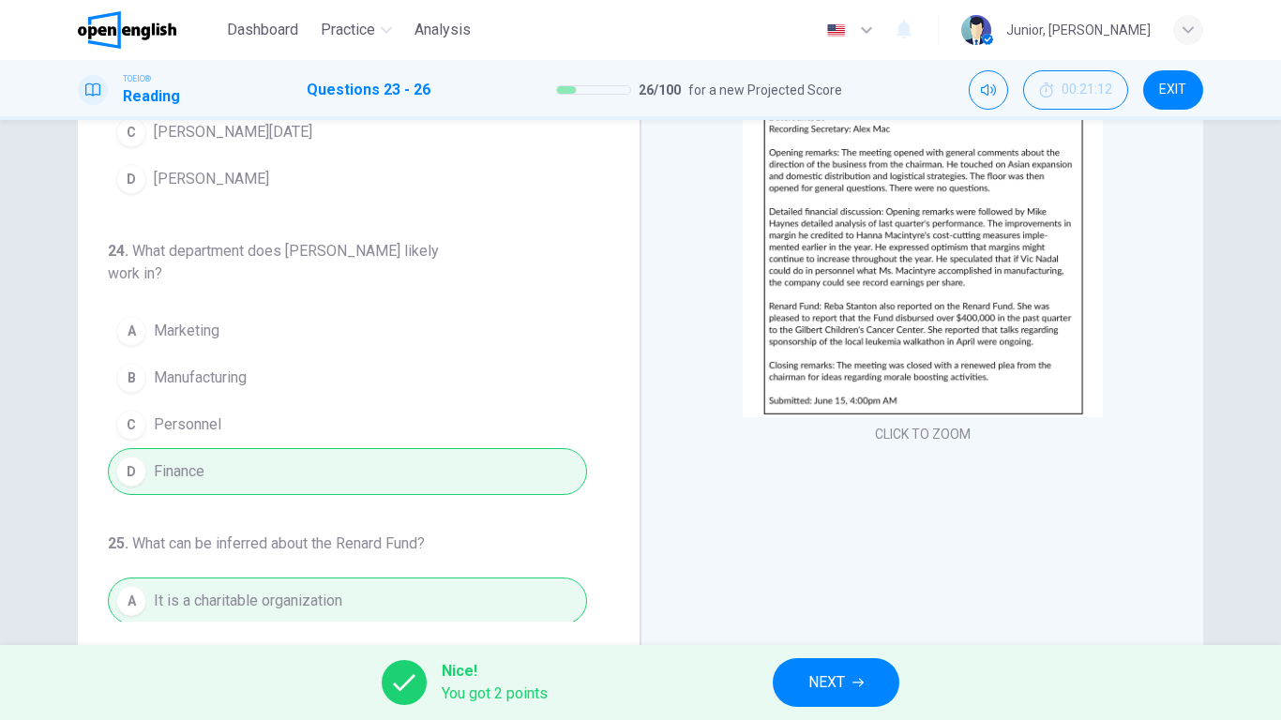
scroll to position [0, 0]
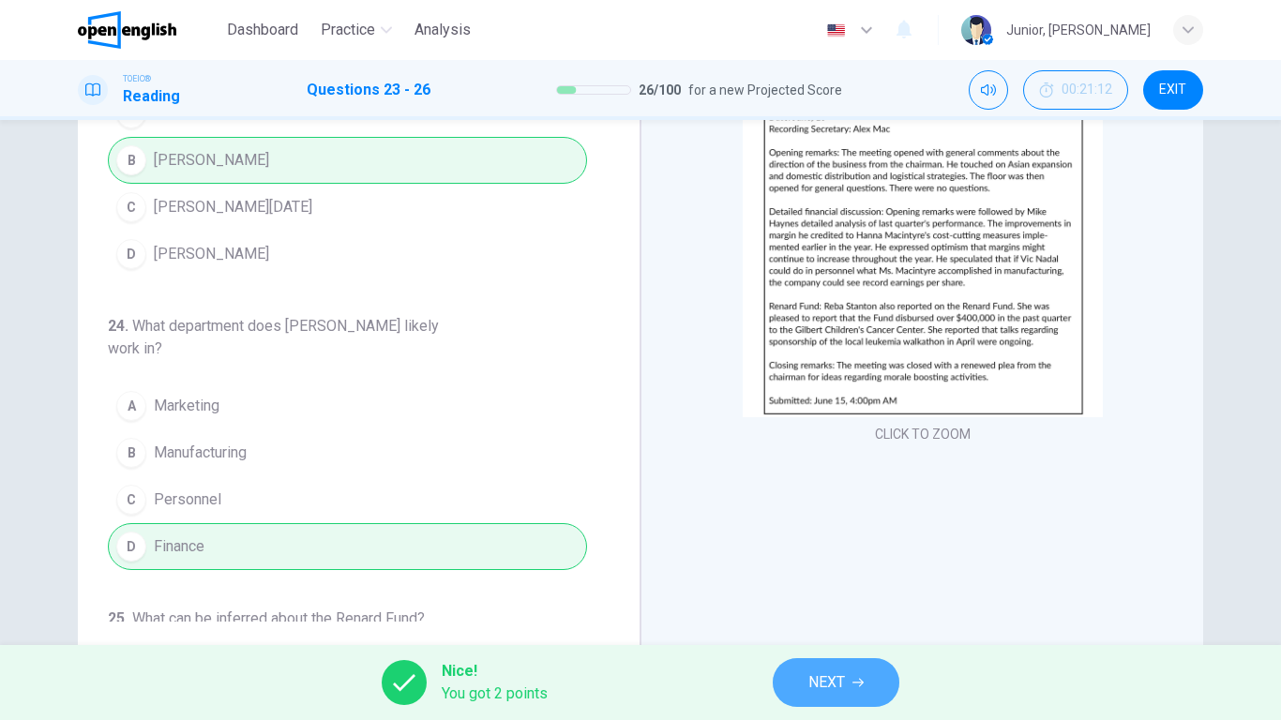
click at [852, 568] on button "NEXT" at bounding box center [836, 682] width 127 height 49
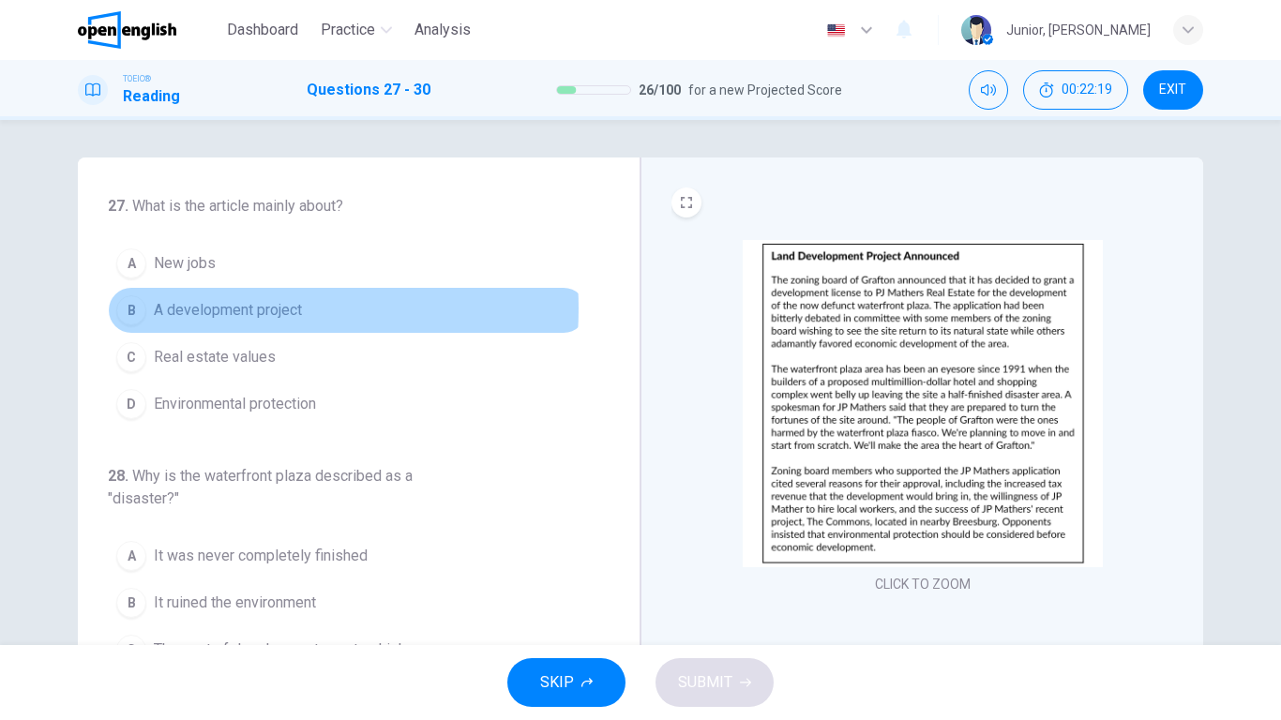
click at [205, 309] on span "A development project" at bounding box center [228, 310] width 148 height 23
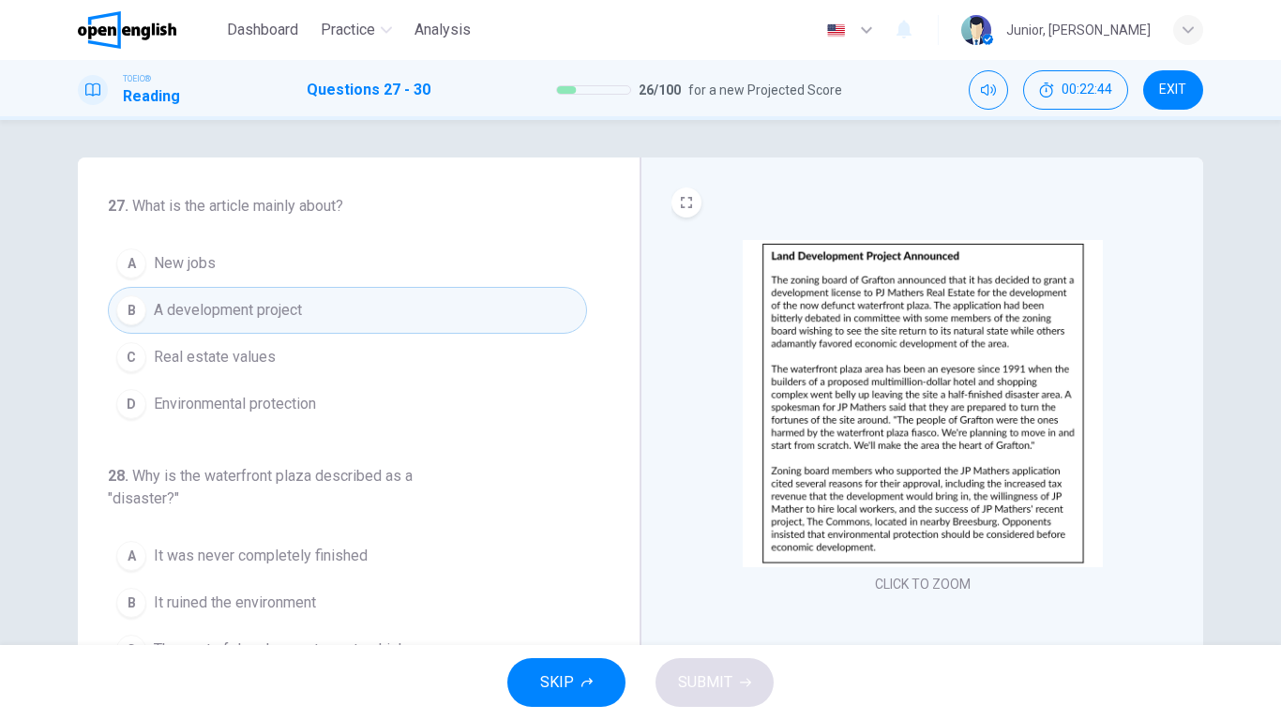
click at [1263, 260] on div "27 . What is the article mainly about? A New jobs B A development project C Rea…" at bounding box center [640, 382] width 1281 height 525
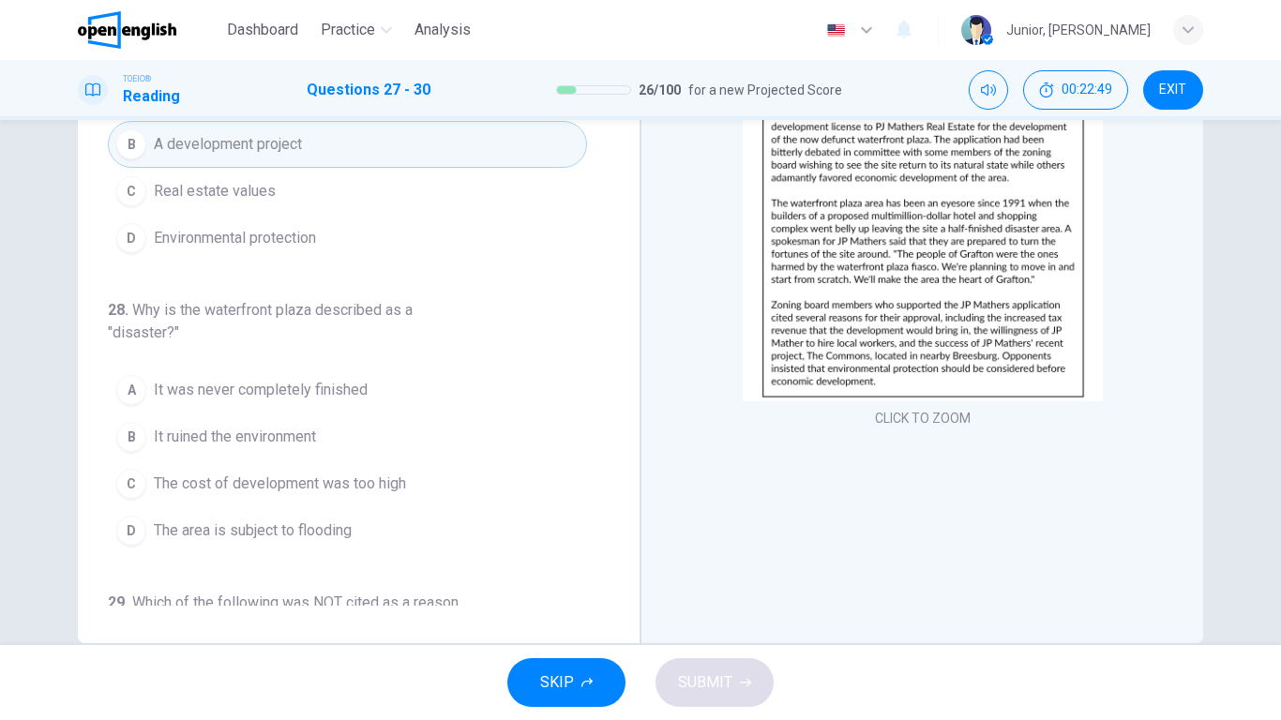
scroll to position [165, 0]
click at [287, 381] on span "It was never completely finished" at bounding box center [261, 391] width 214 height 23
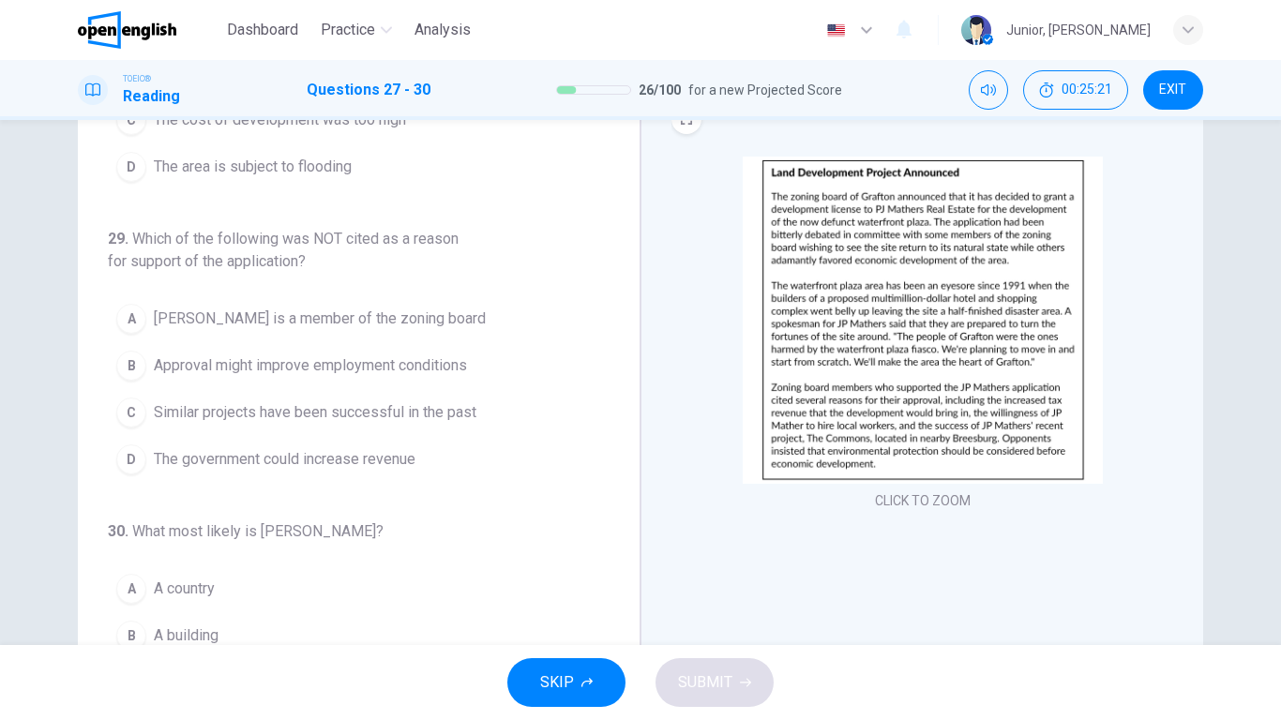
scroll to position [85, 0]
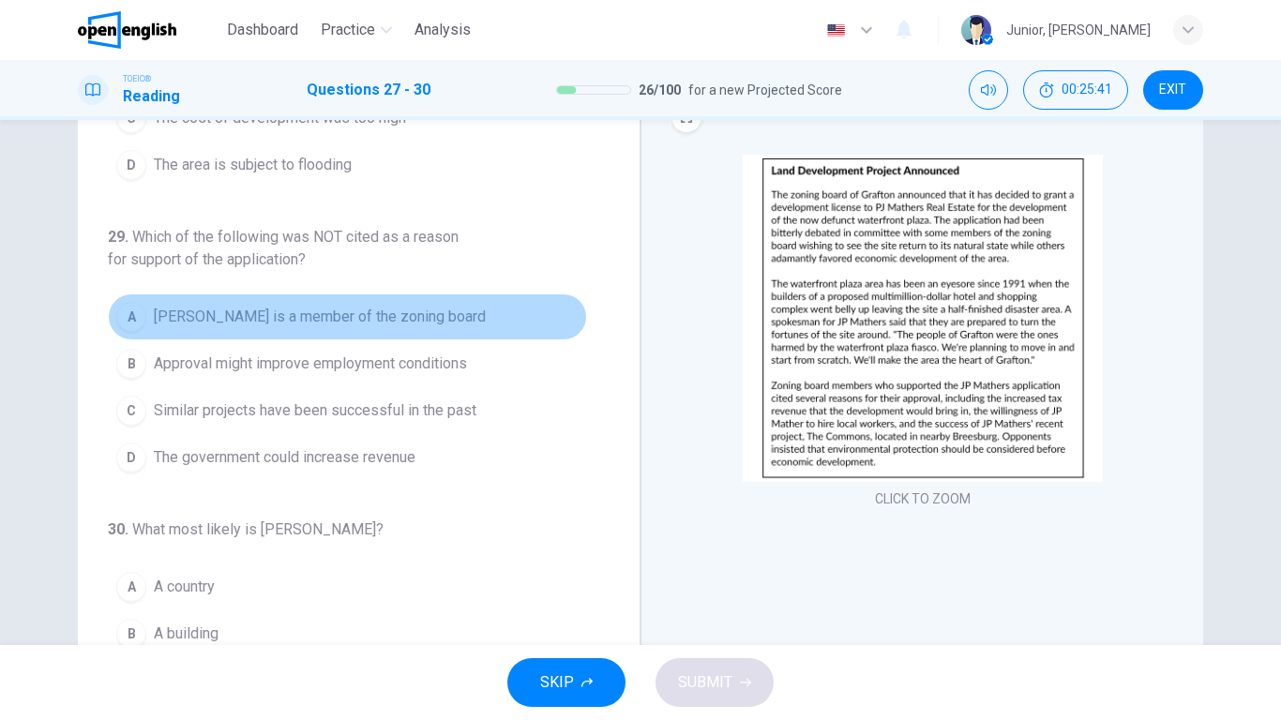
click at [424, 318] on span "[PERSON_NAME] is a member of the zoning board" at bounding box center [320, 317] width 332 height 23
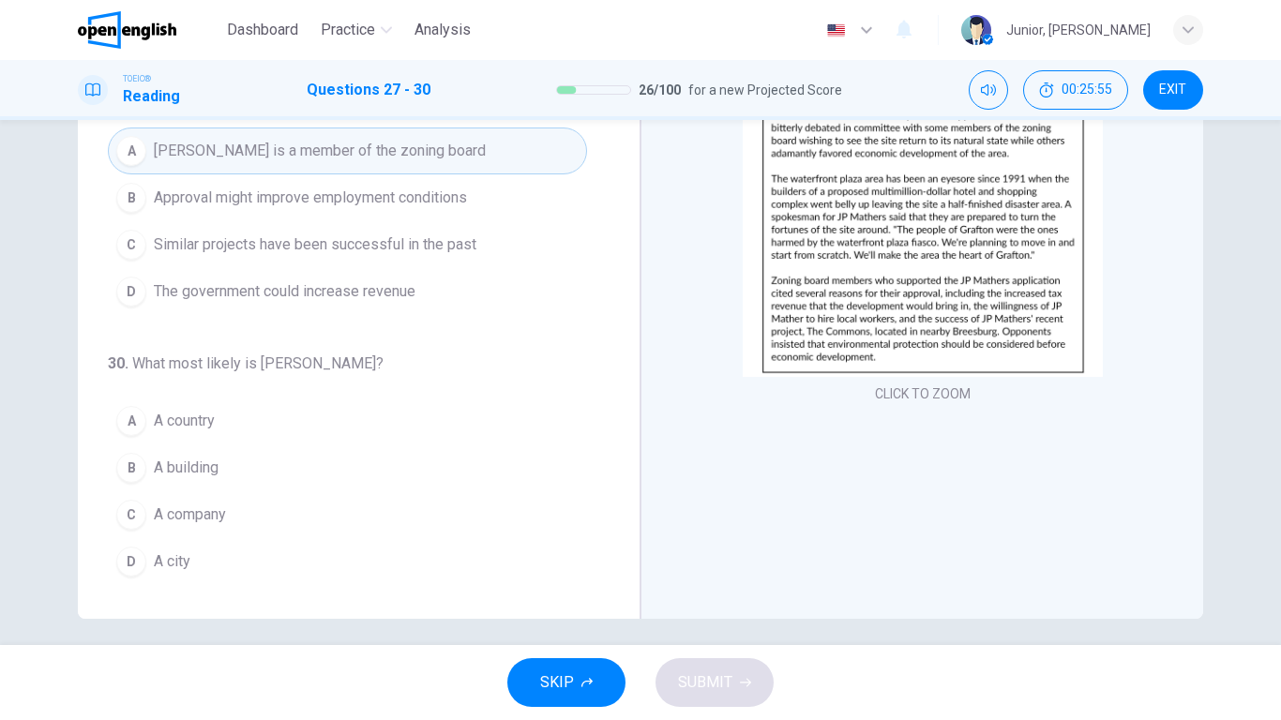
scroll to position [511, 0]
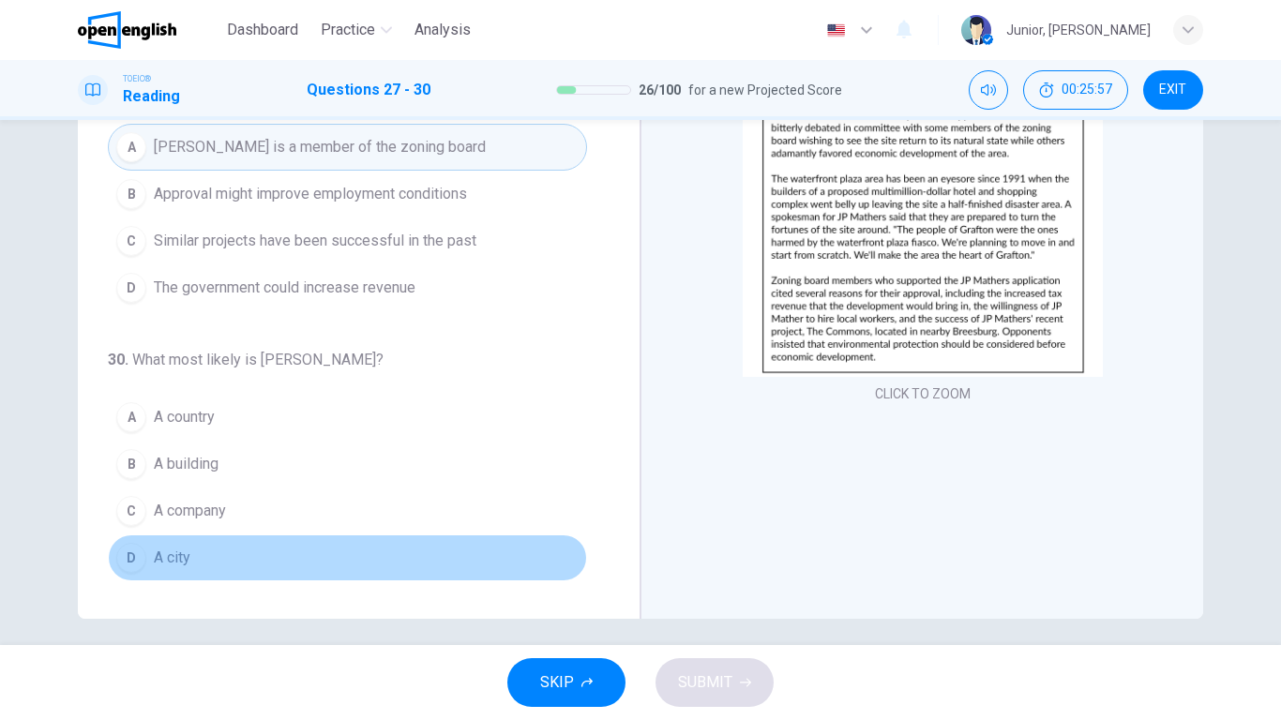
click at [344, 563] on button "D A city" at bounding box center [347, 558] width 479 height 47
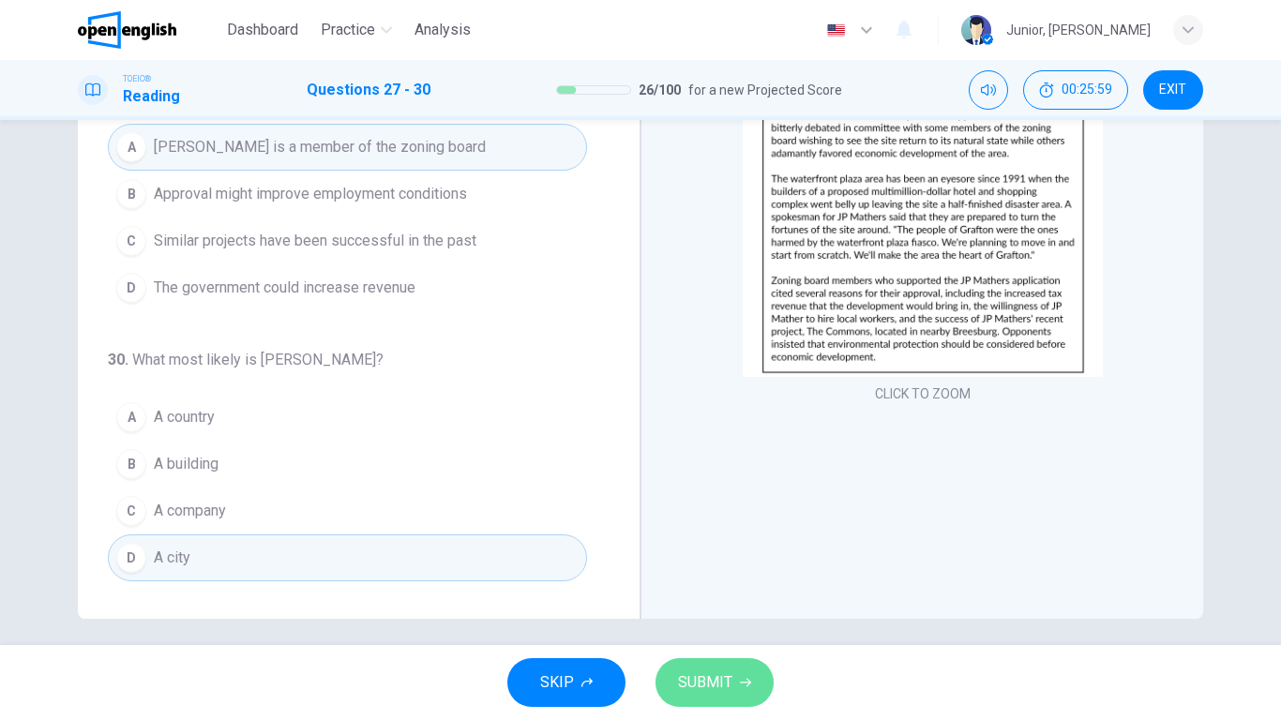
click at [707, 568] on span "SUBMIT" at bounding box center [705, 683] width 54 height 26
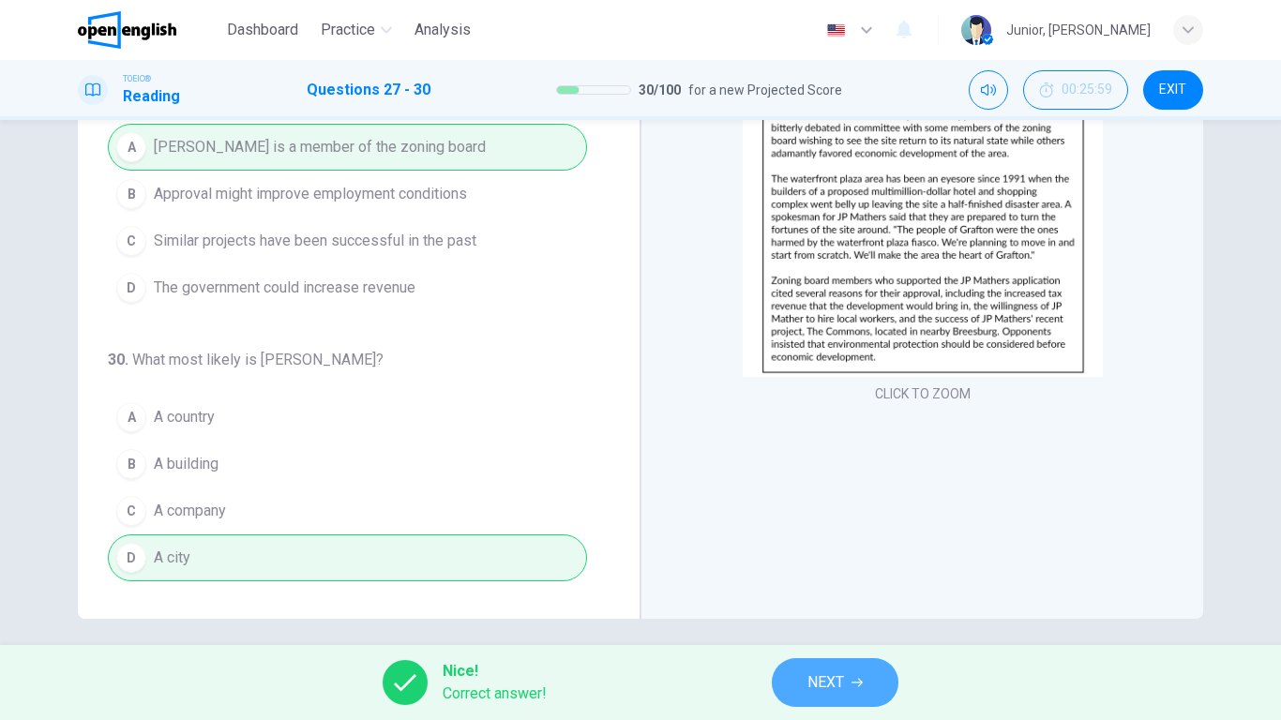
click at [866, 568] on button "NEXT" at bounding box center [835, 682] width 127 height 49
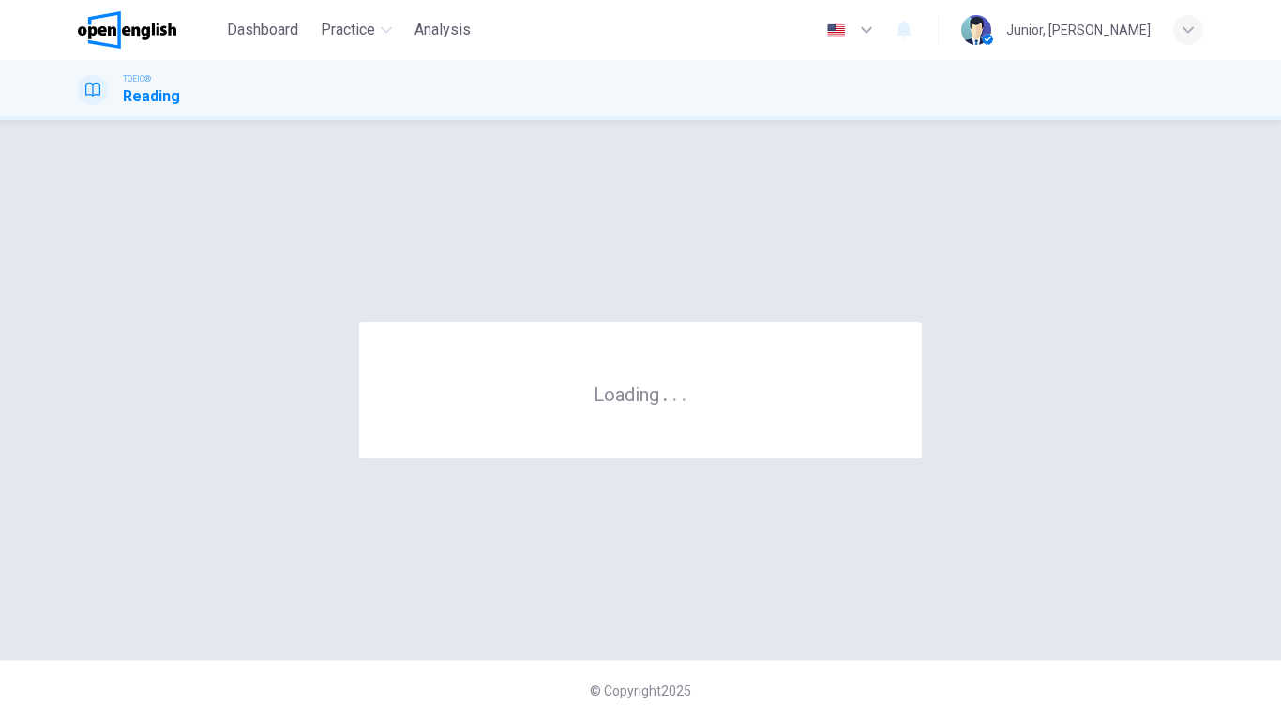
scroll to position [0, 0]
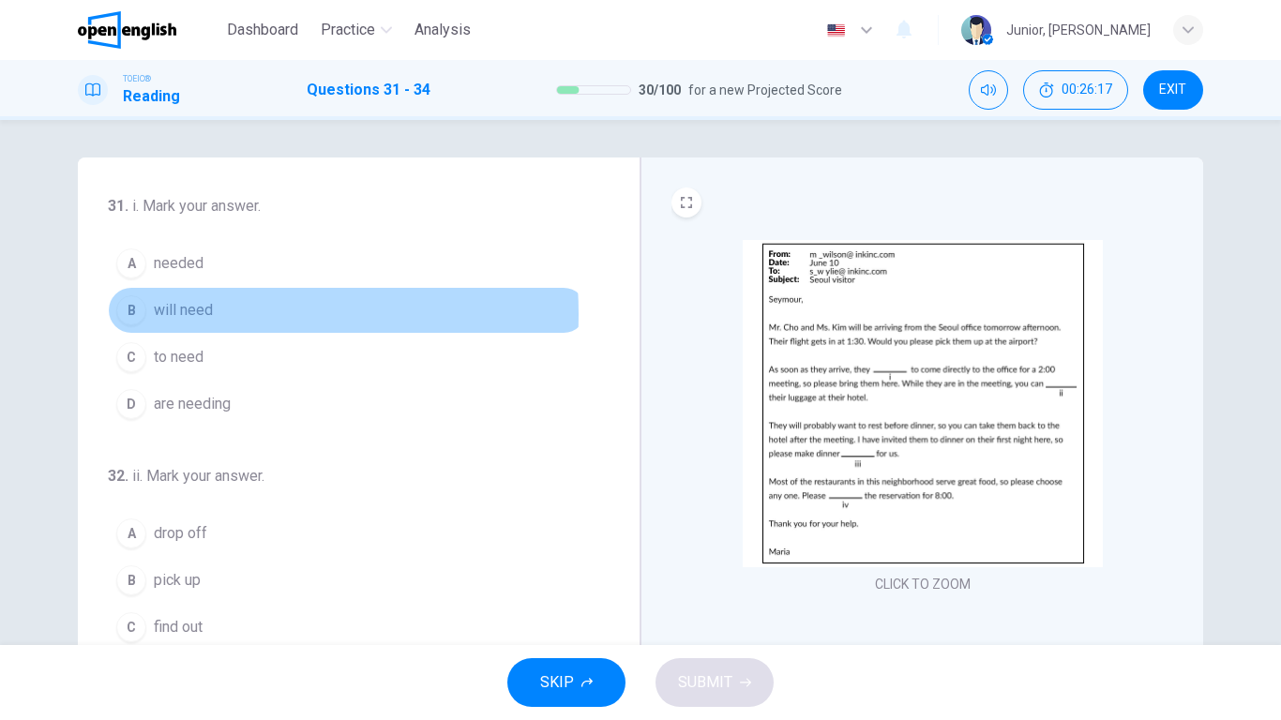
click at [161, 314] on span "will need" at bounding box center [183, 310] width 59 height 23
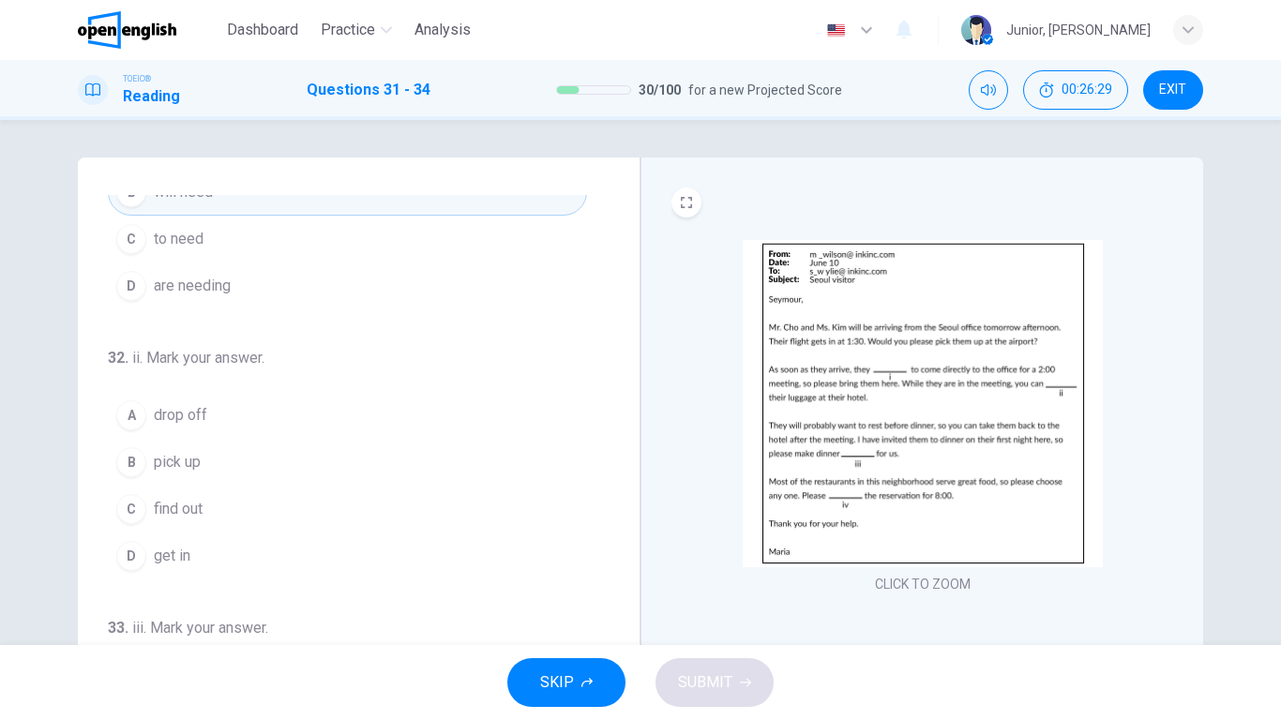
scroll to position [126, 0]
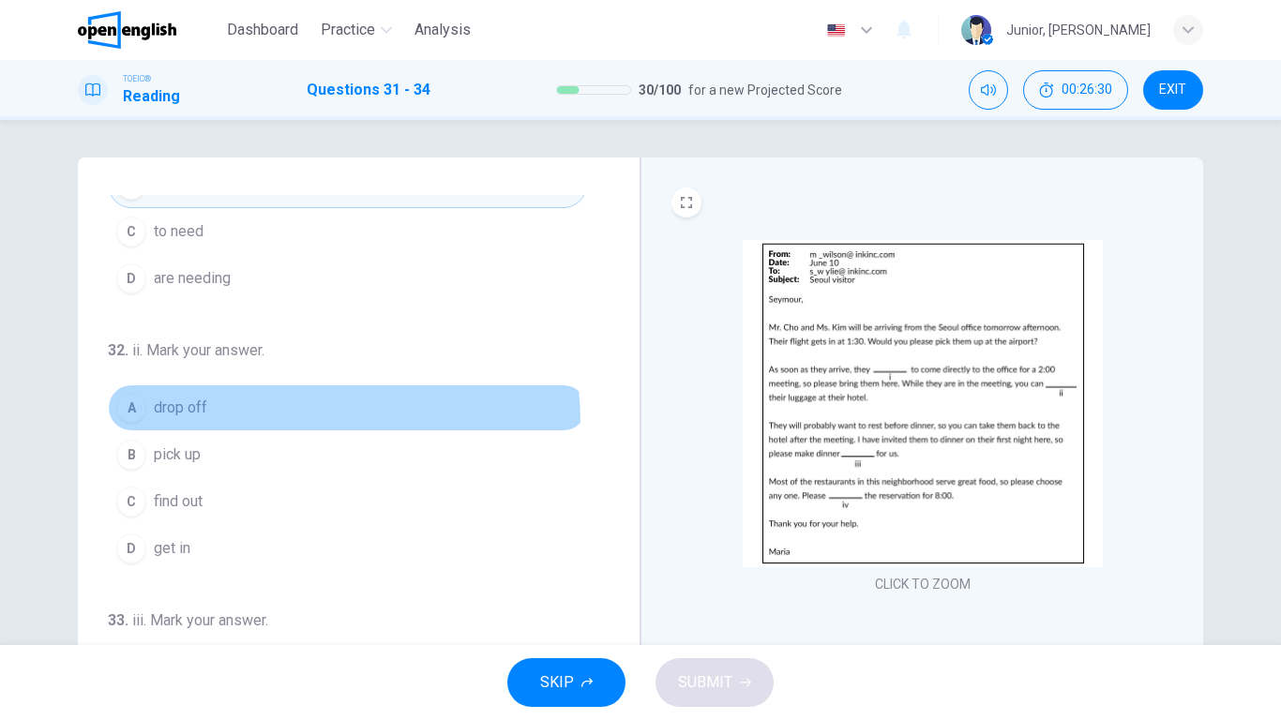
click at [281, 423] on button "A drop off" at bounding box center [347, 408] width 479 height 47
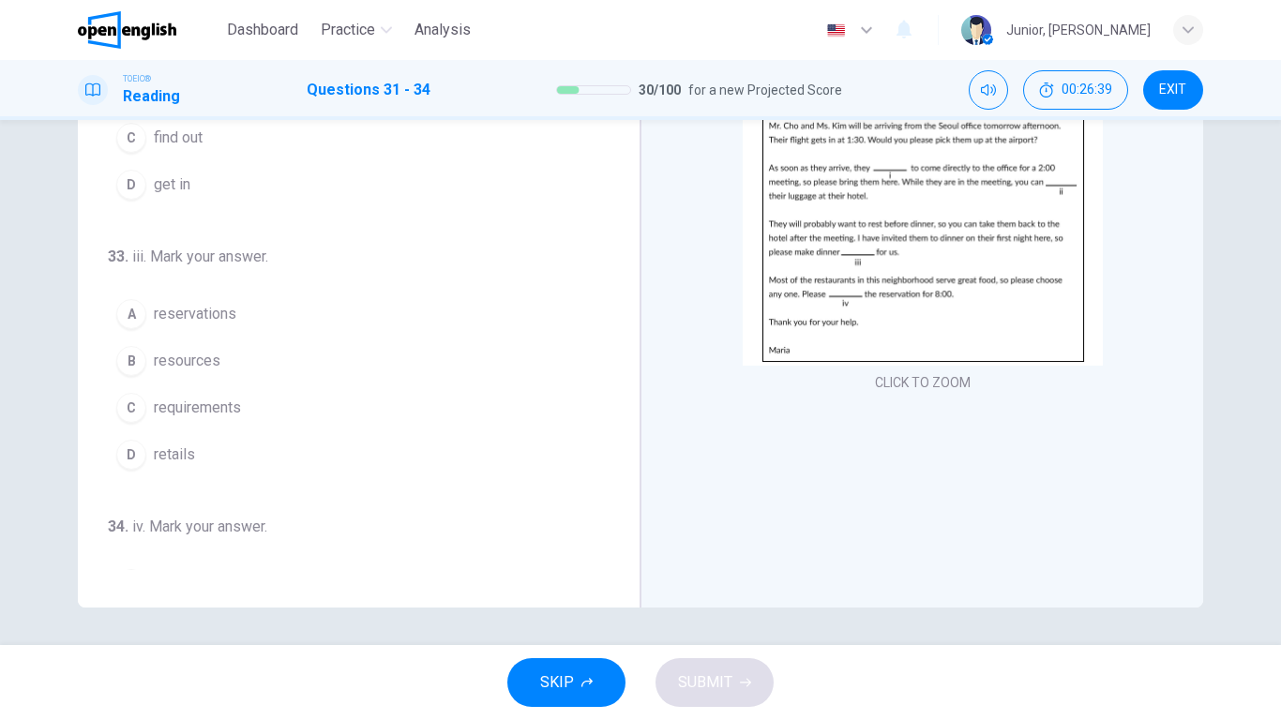
scroll to position [292, 0]
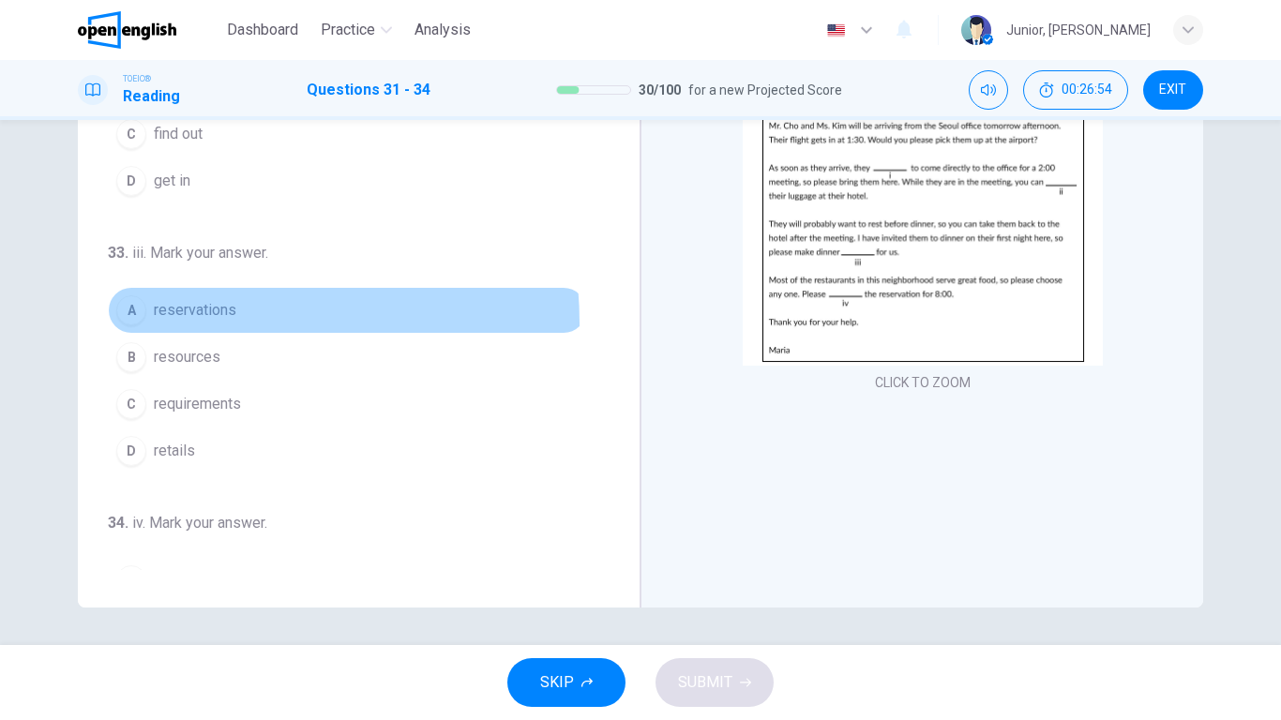
click at [165, 324] on button "A reservations" at bounding box center [347, 310] width 479 height 47
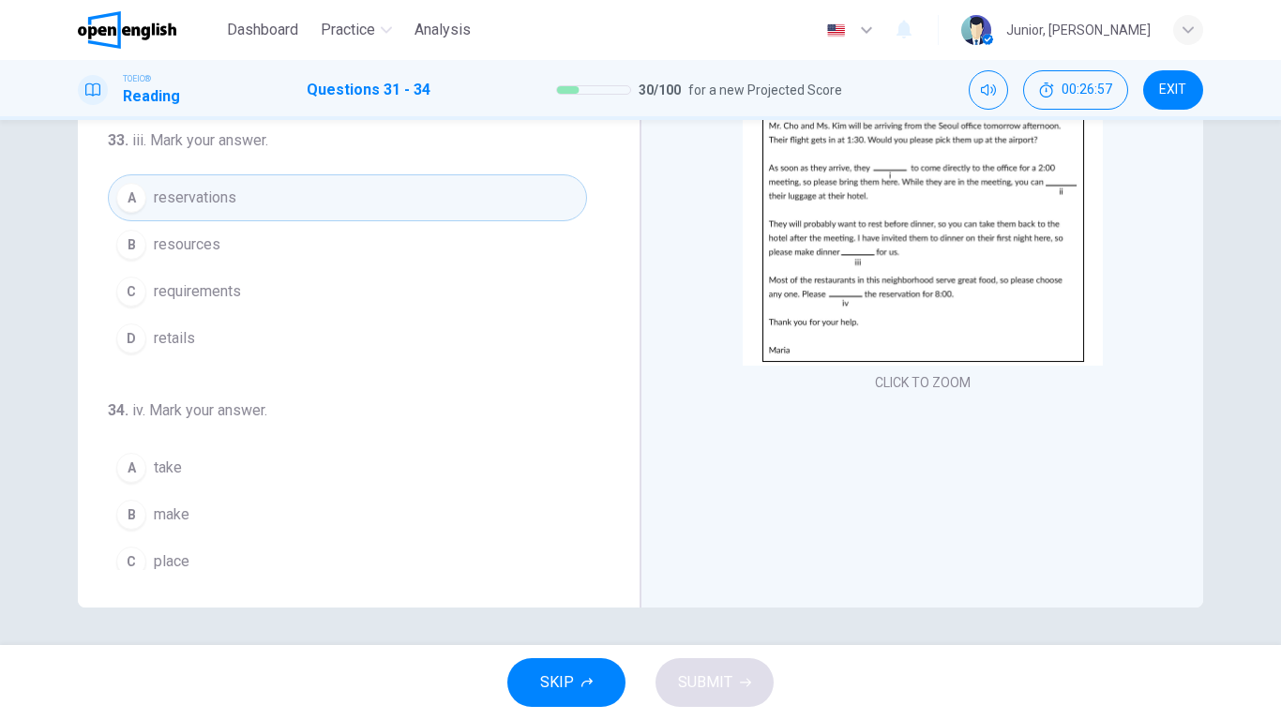
scroll to position [466, 0]
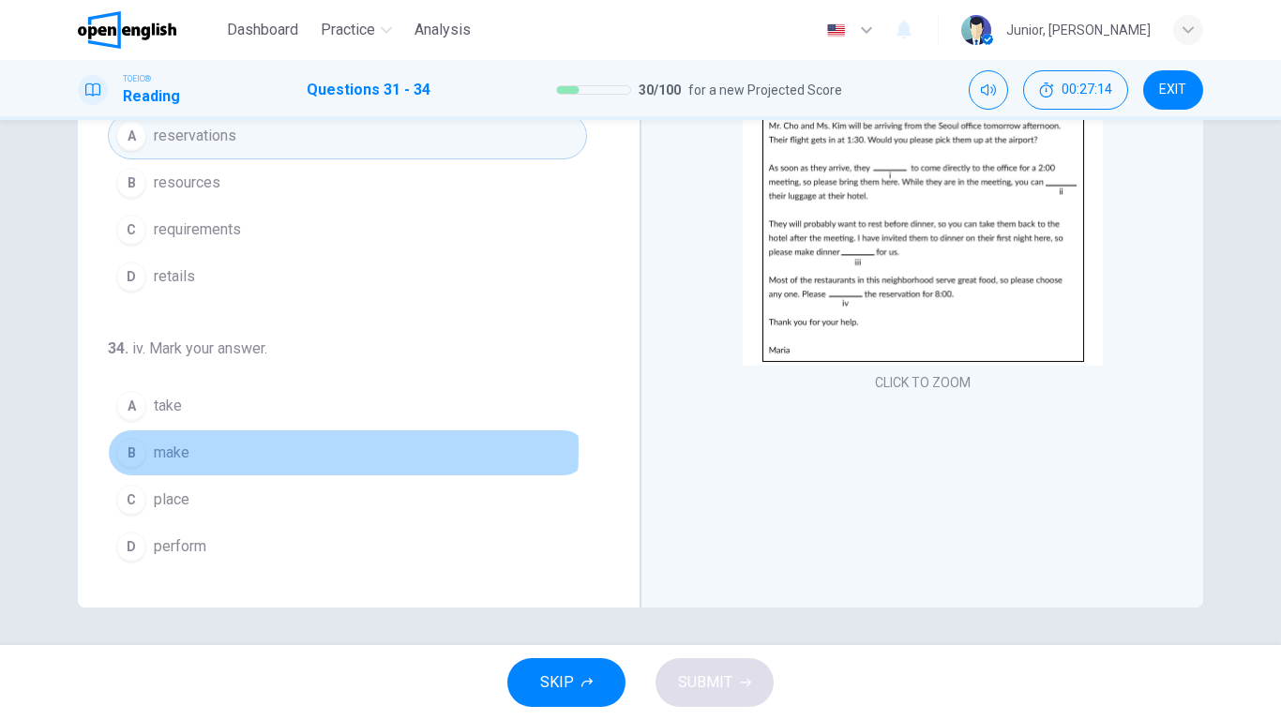
click at [160, 449] on span "make" at bounding box center [172, 453] width 36 height 23
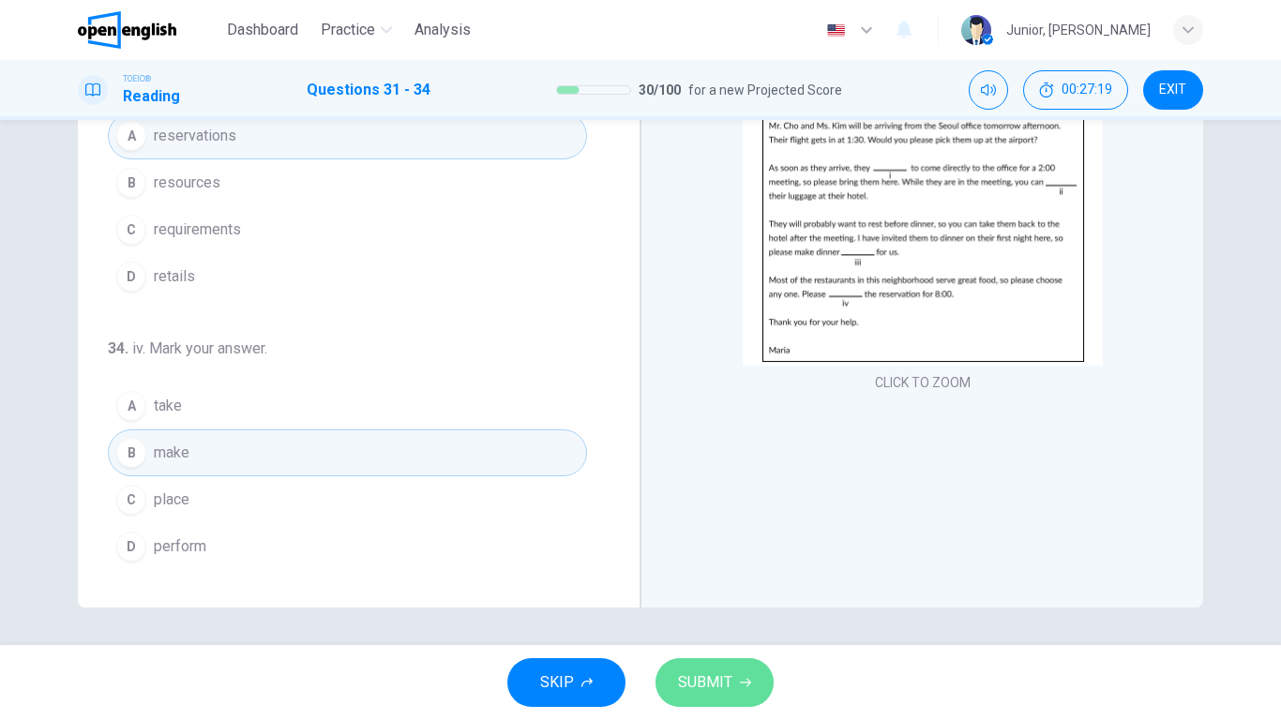
click at [718, 568] on span "SUBMIT" at bounding box center [705, 683] width 54 height 26
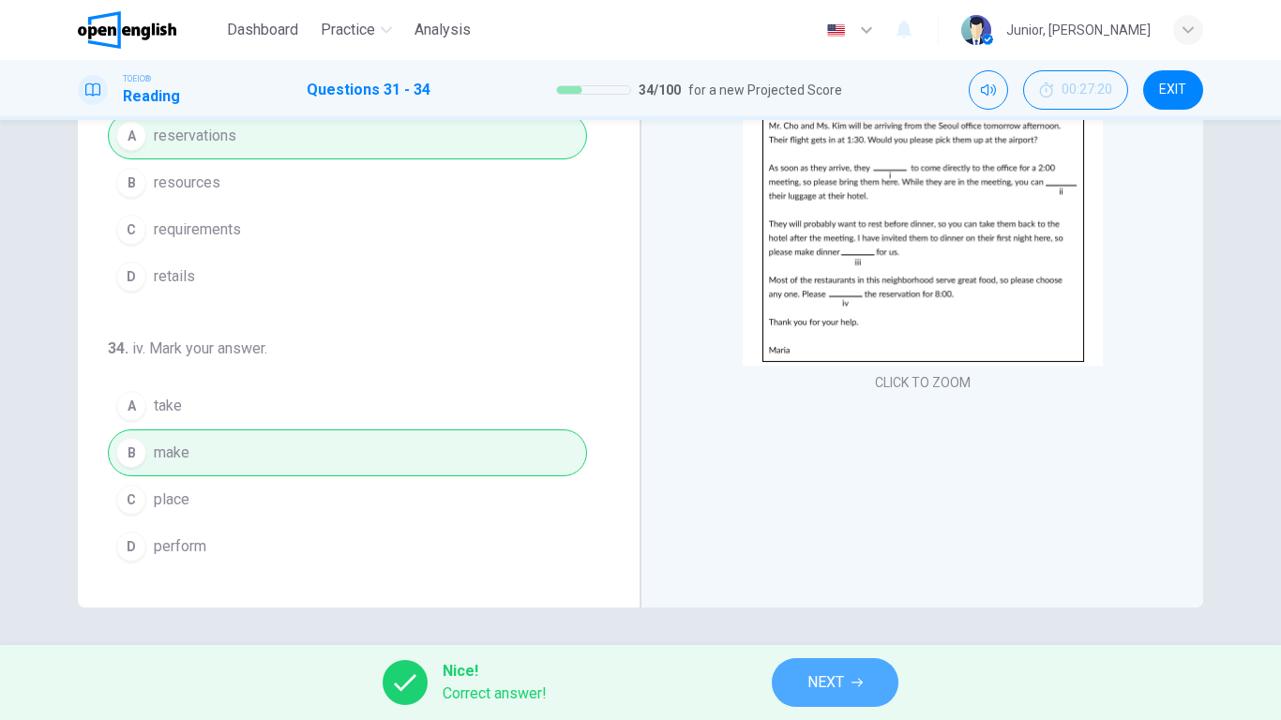
click at [814, 568] on span "NEXT" at bounding box center [826, 683] width 37 height 26
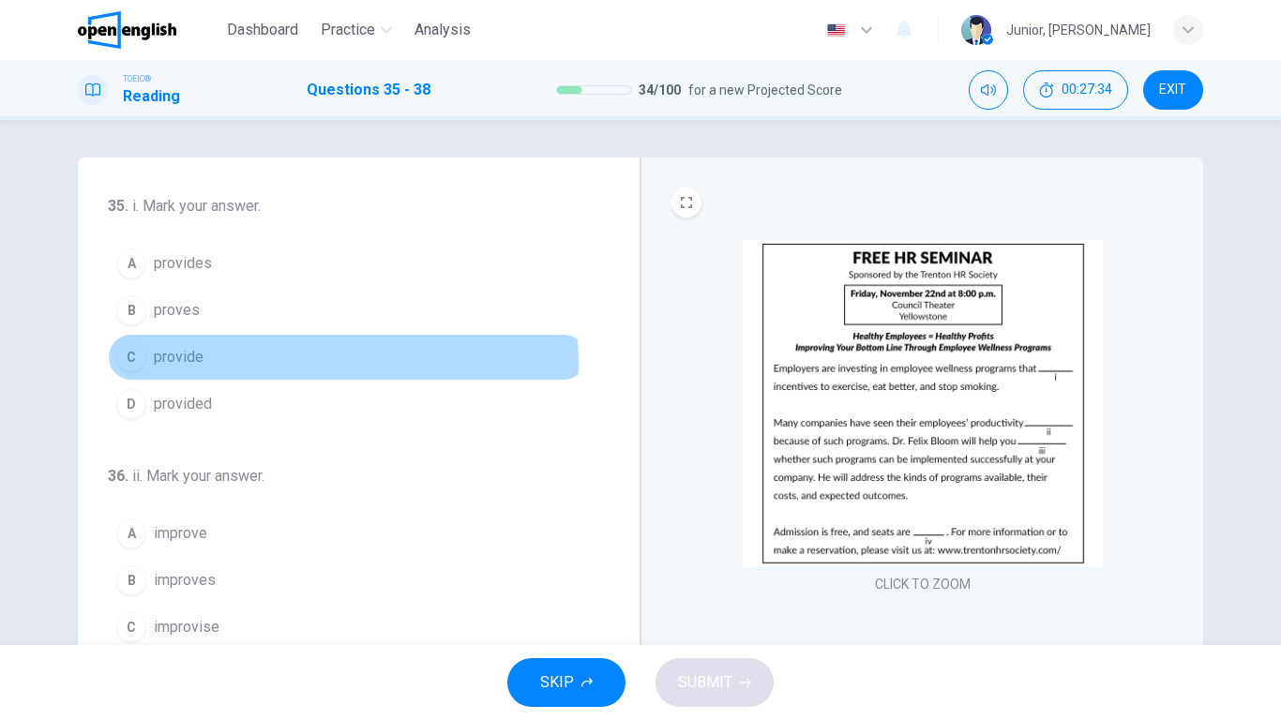
click at [156, 366] on span "provide" at bounding box center [179, 357] width 50 height 23
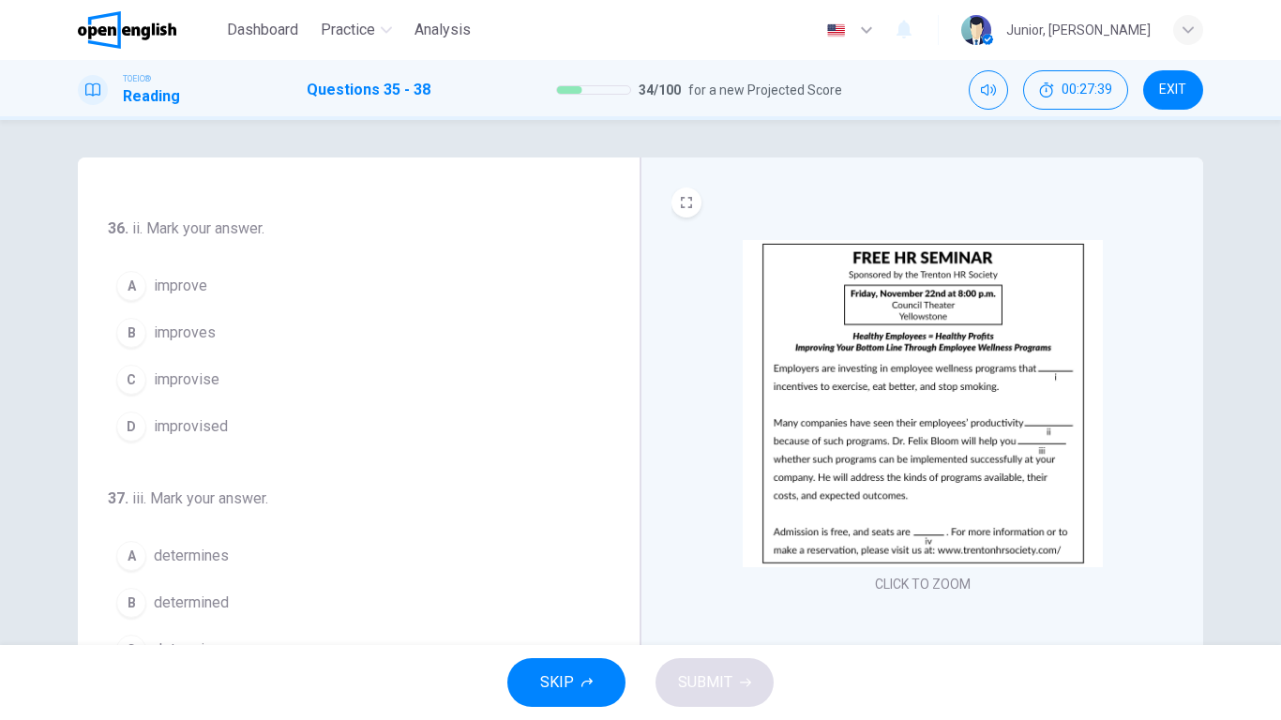
scroll to position [256, 0]
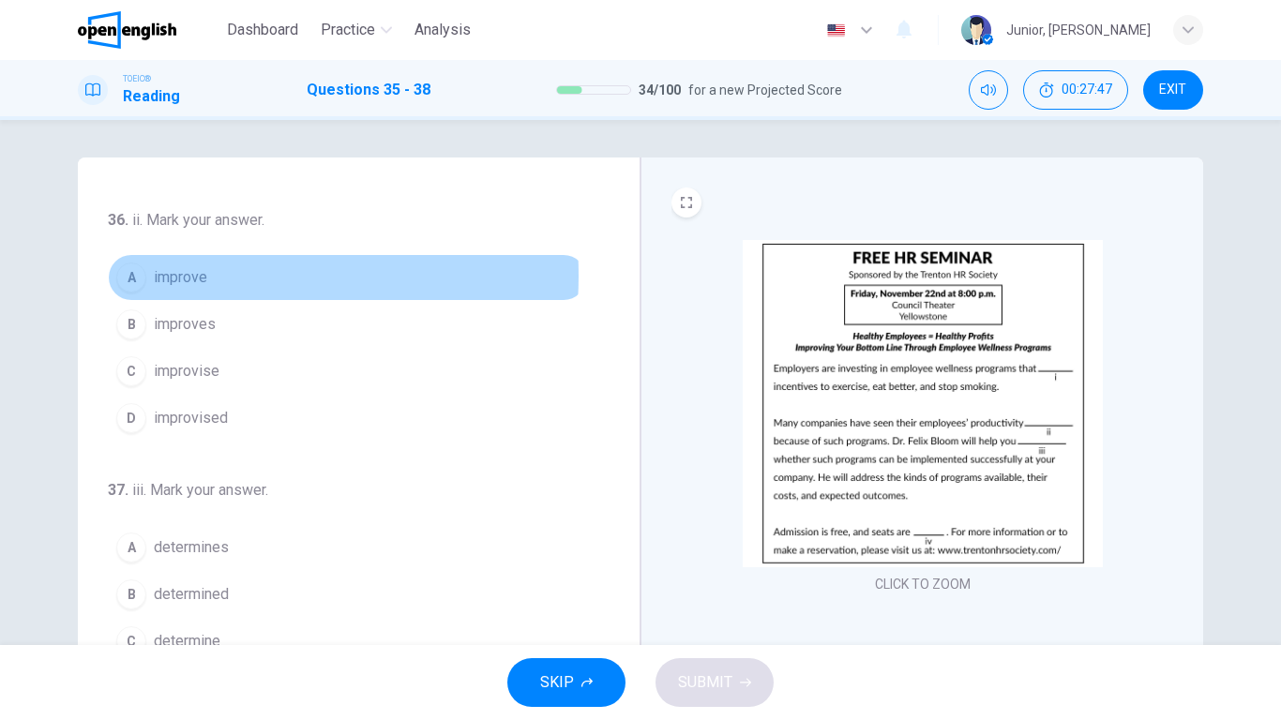
click at [180, 276] on span "improve" at bounding box center [180, 277] width 53 height 23
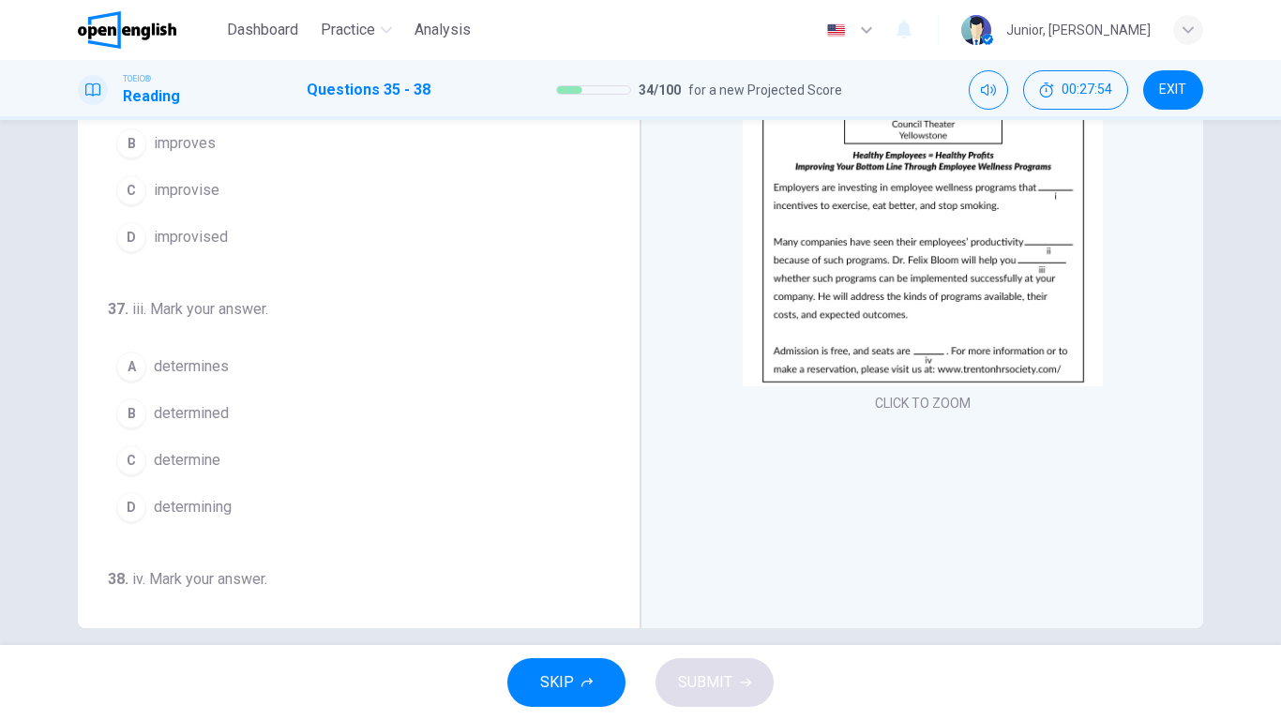
scroll to position [202, 0]
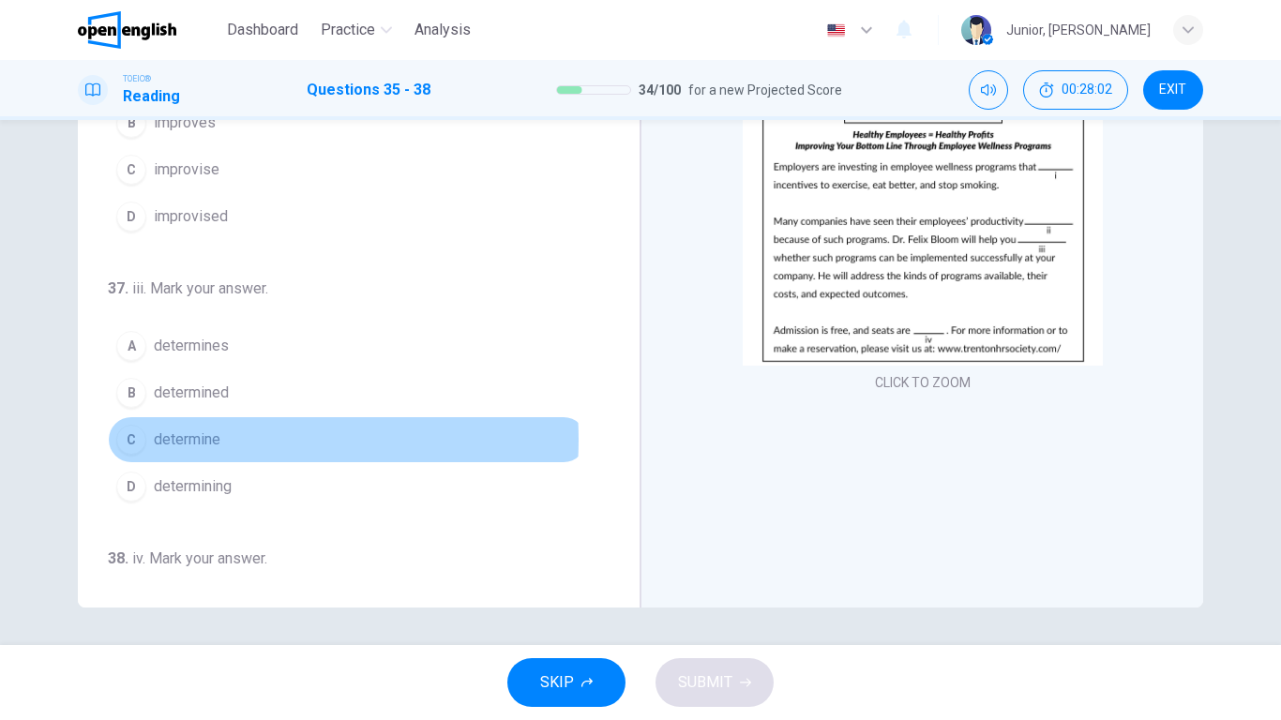
click at [200, 440] on span "determine" at bounding box center [187, 440] width 67 height 23
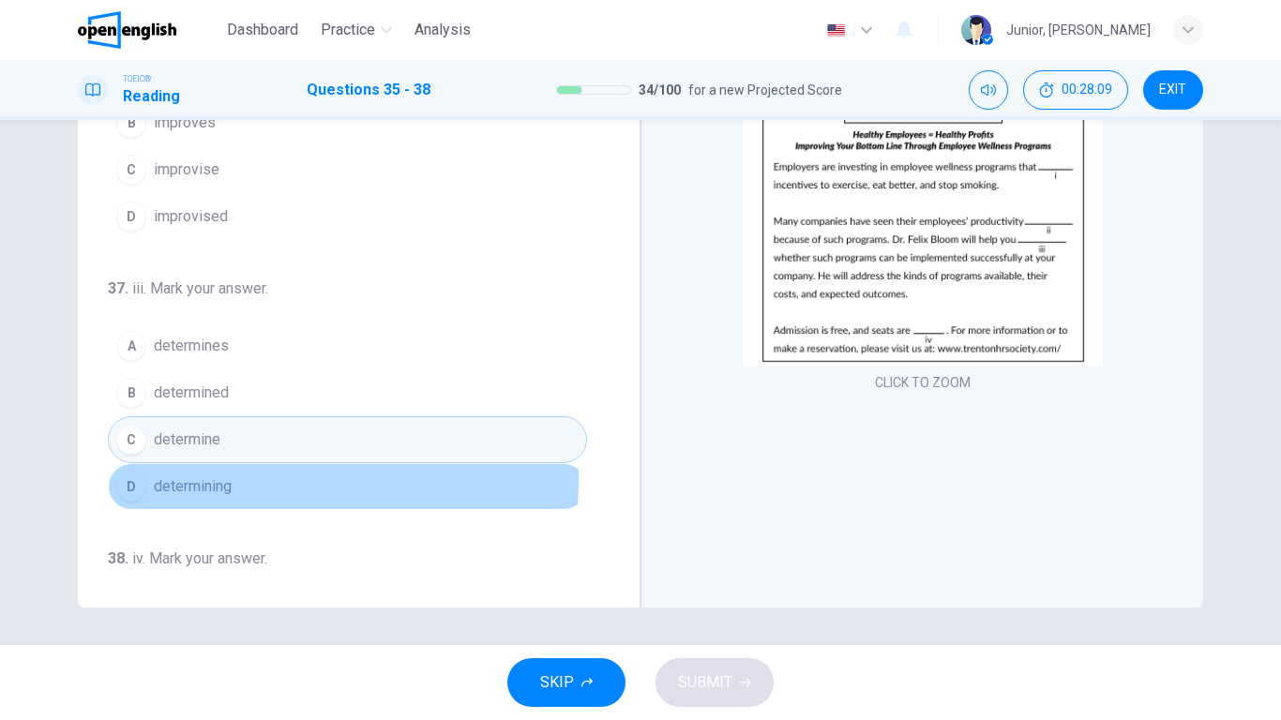
click at [185, 480] on span "determining" at bounding box center [193, 487] width 78 height 23
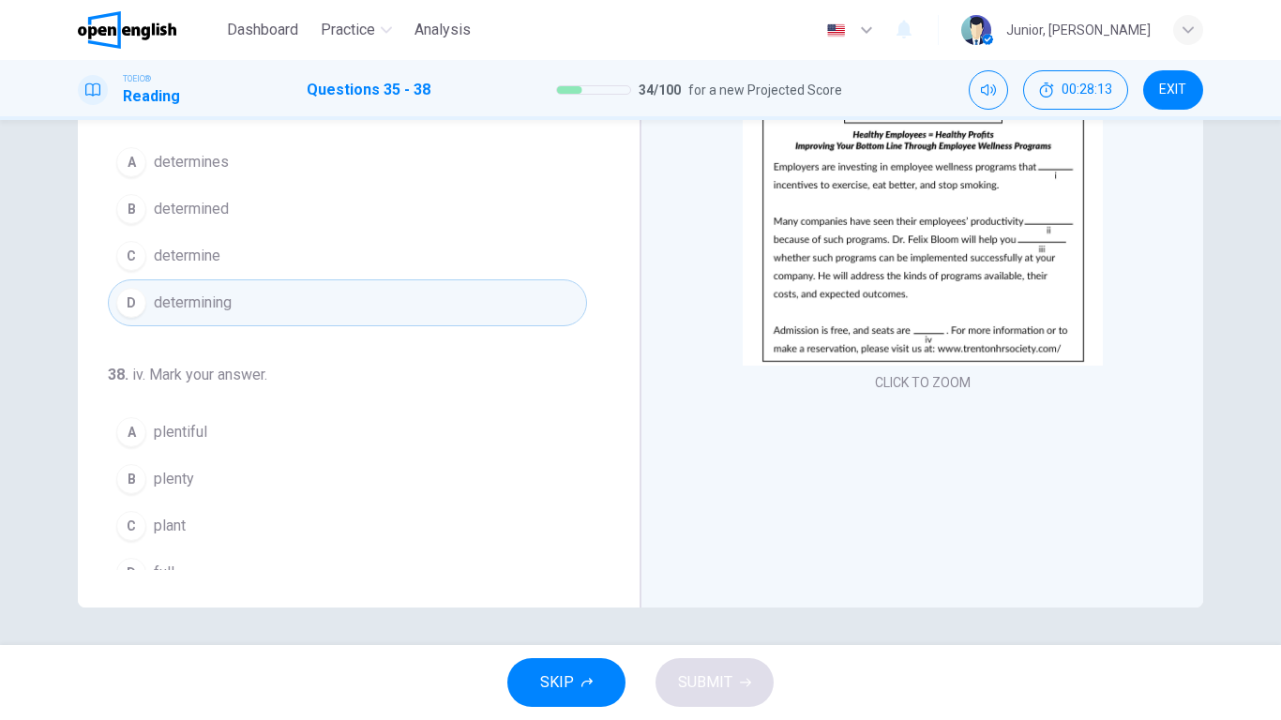
scroll to position [466, 0]
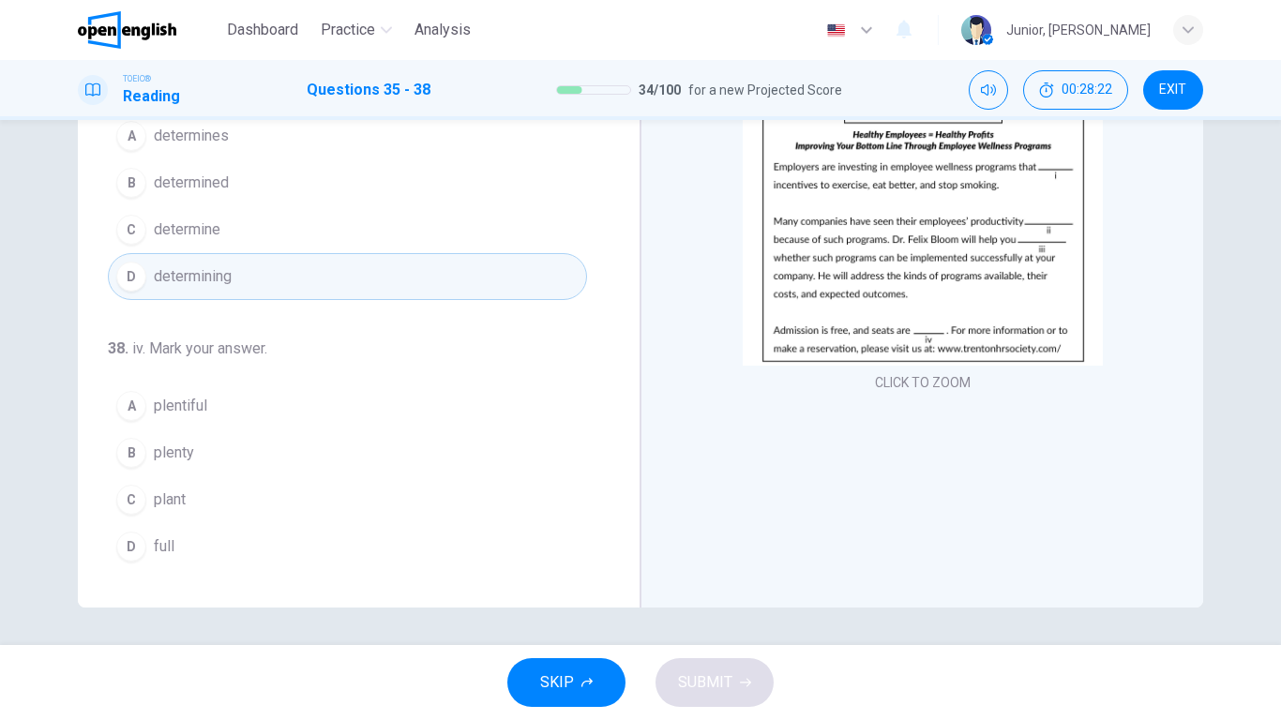
click at [158, 446] on span "plenty" at bounding box center [174, 453] width 40 height 23
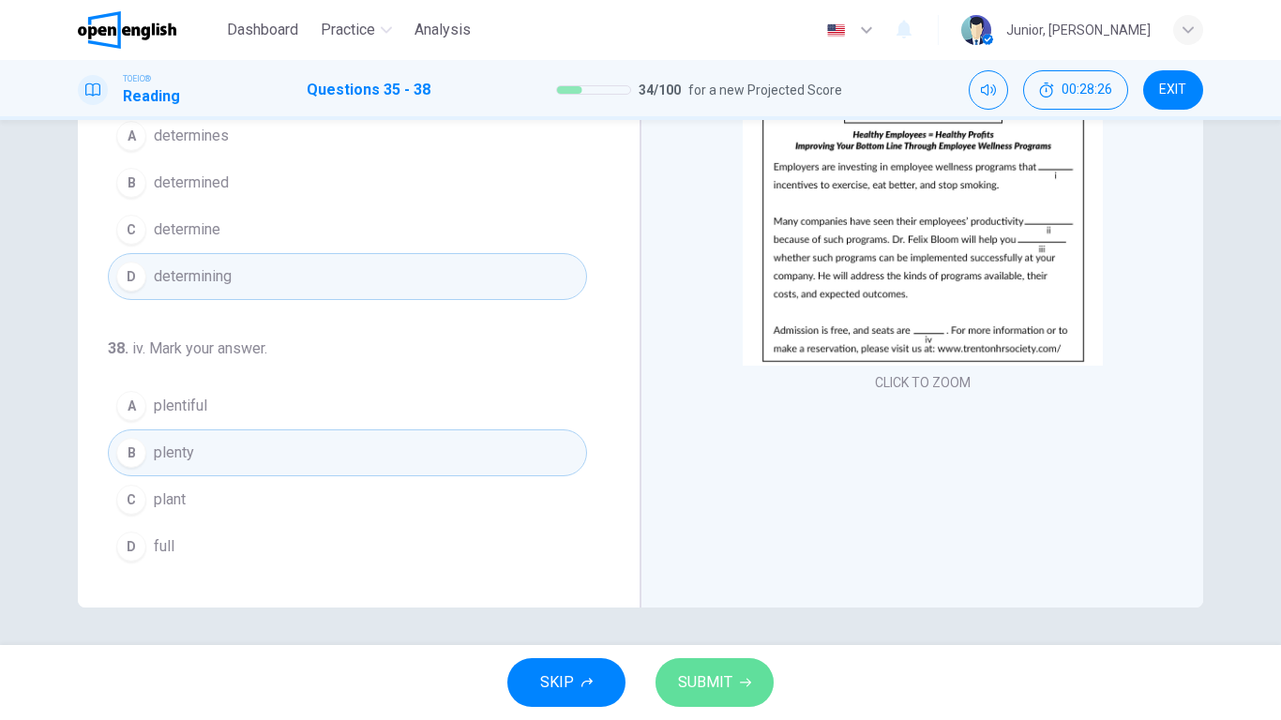
click at [707, 568] on span "SUBMIT" at bounding box center [705, 683] width 54 height 26
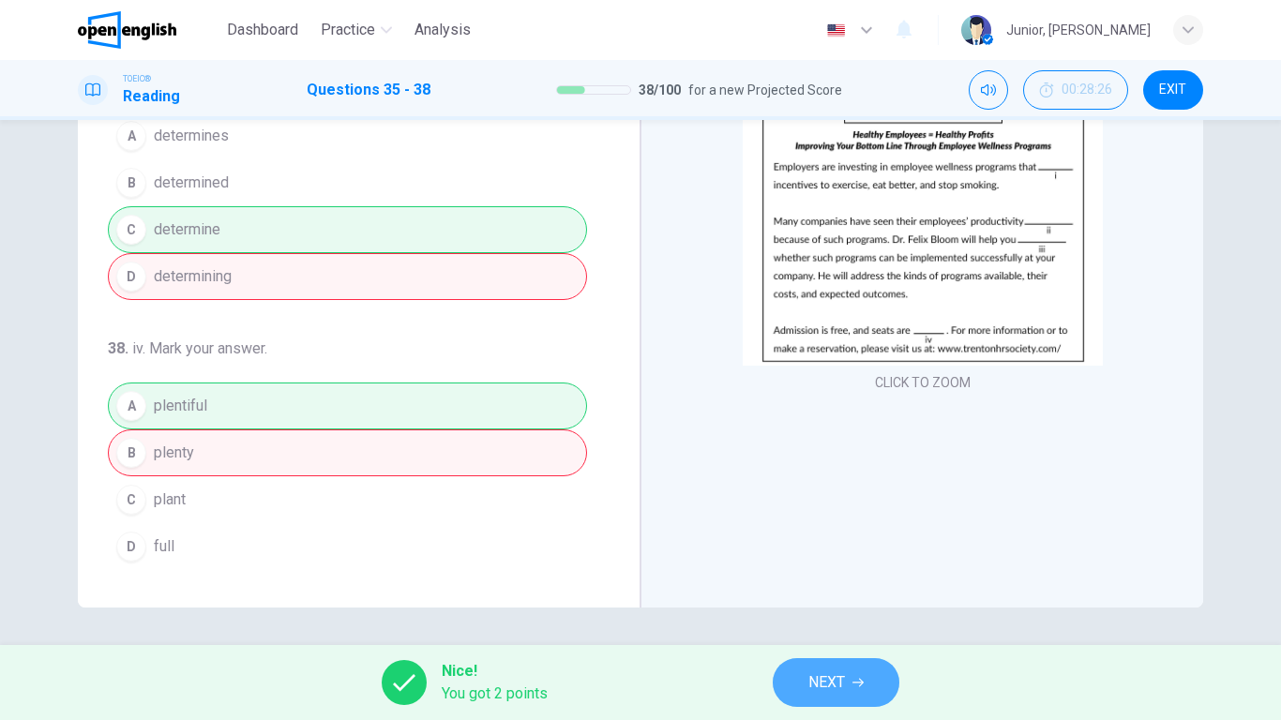
click at [836, 568] on span "NEXT" at bounding box center [826, 683] width 37 height 26
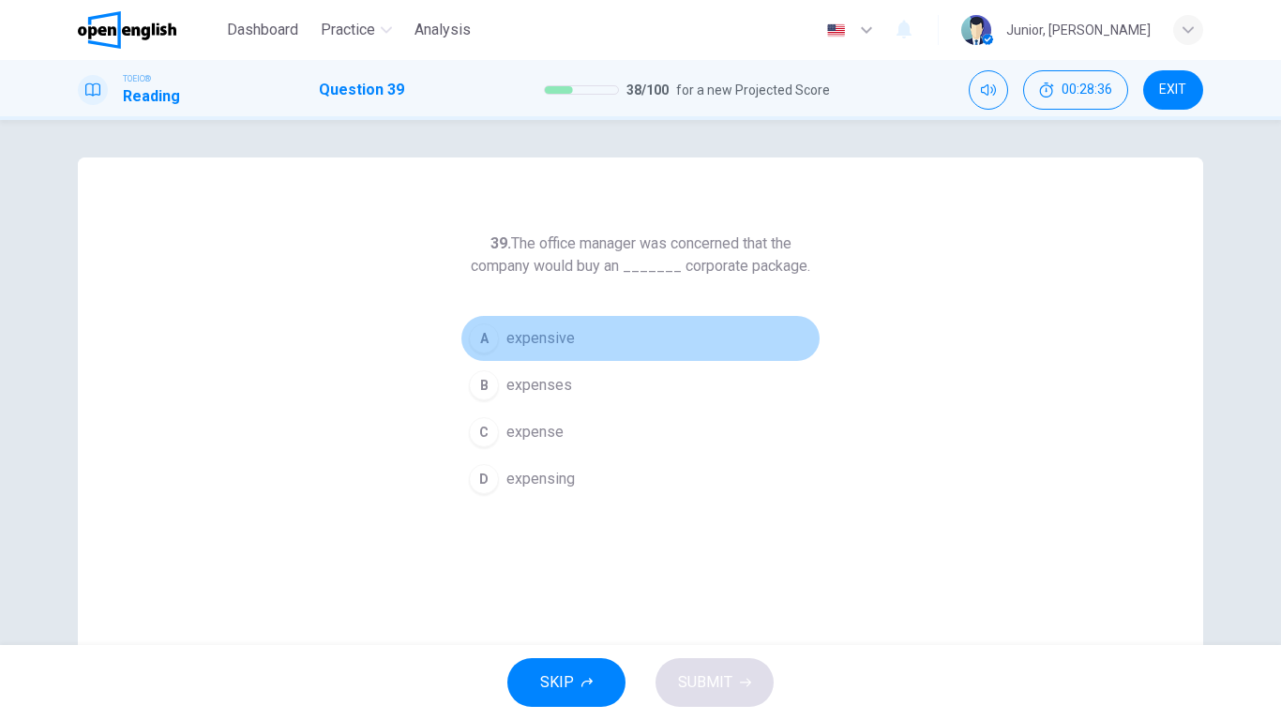
click at [510, 322] on button "A expensive" at bounding box center [641, 338] width 360 height 47
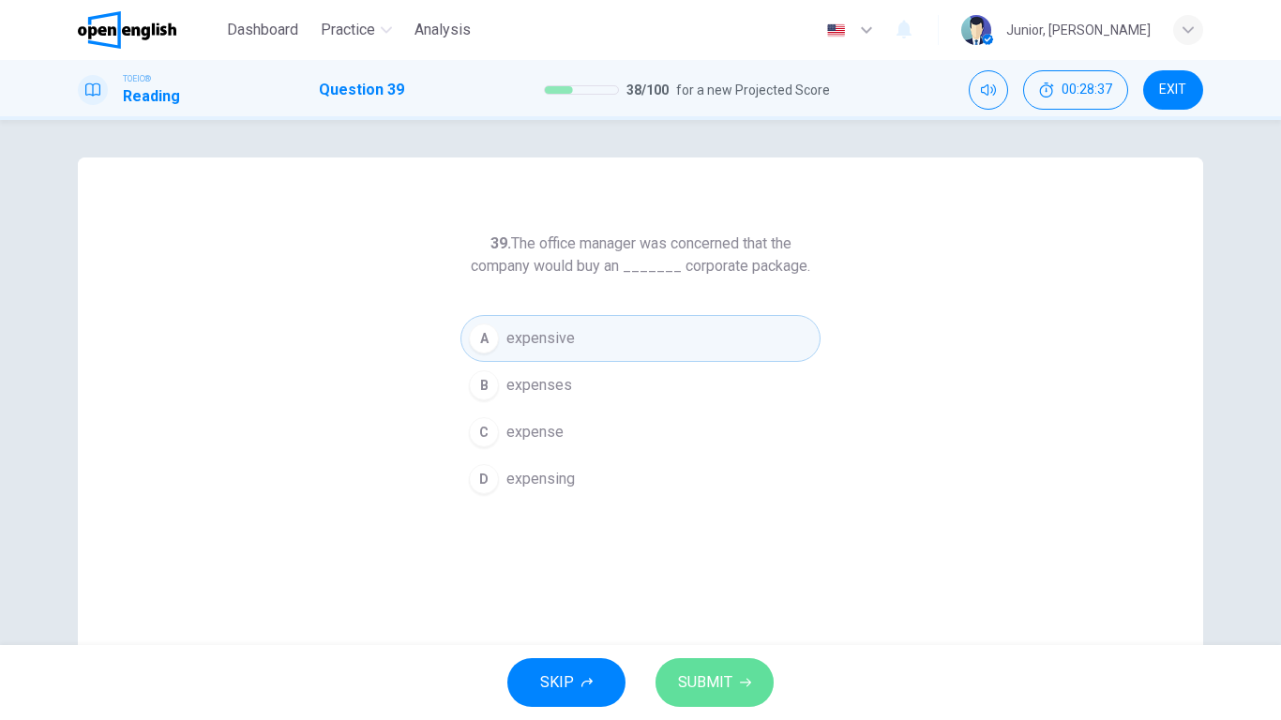
click at [693, 568] on span "SUBMIT" at bounding box center [705, 683] width 54 height 26
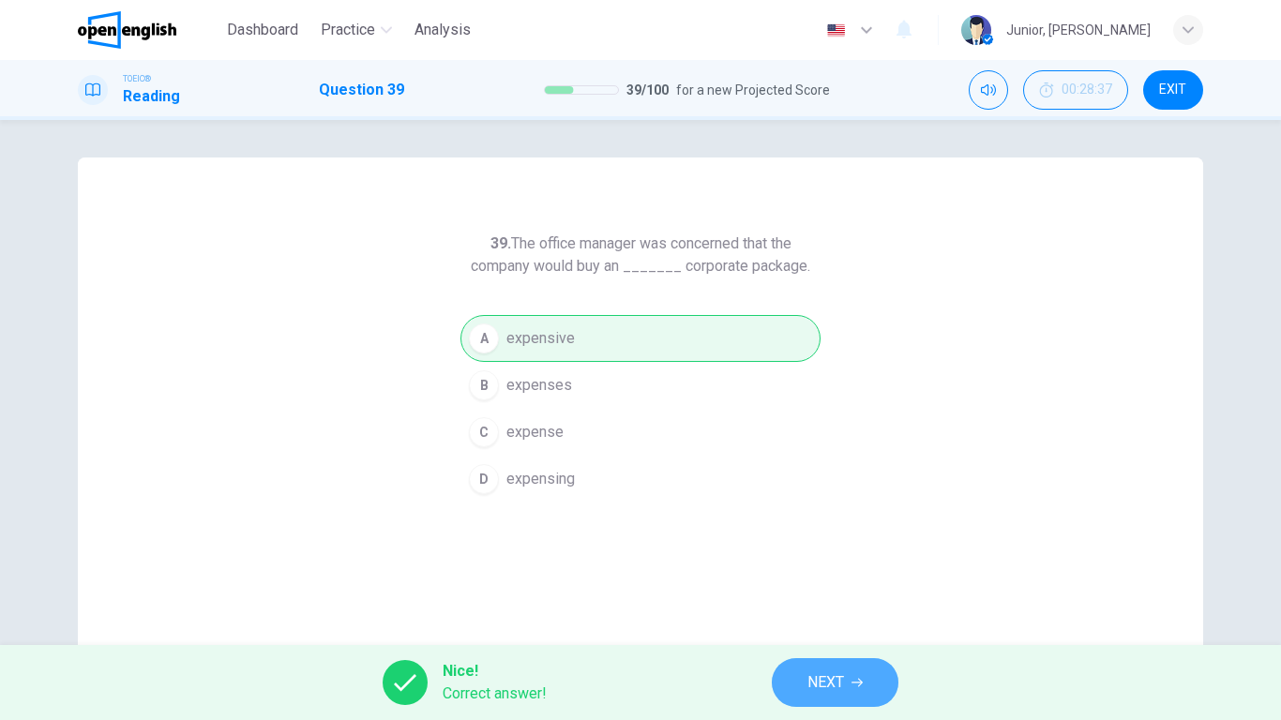
click at [818, 568] on span "NEXT" at bounding box center [826, 683] width 37 height 26
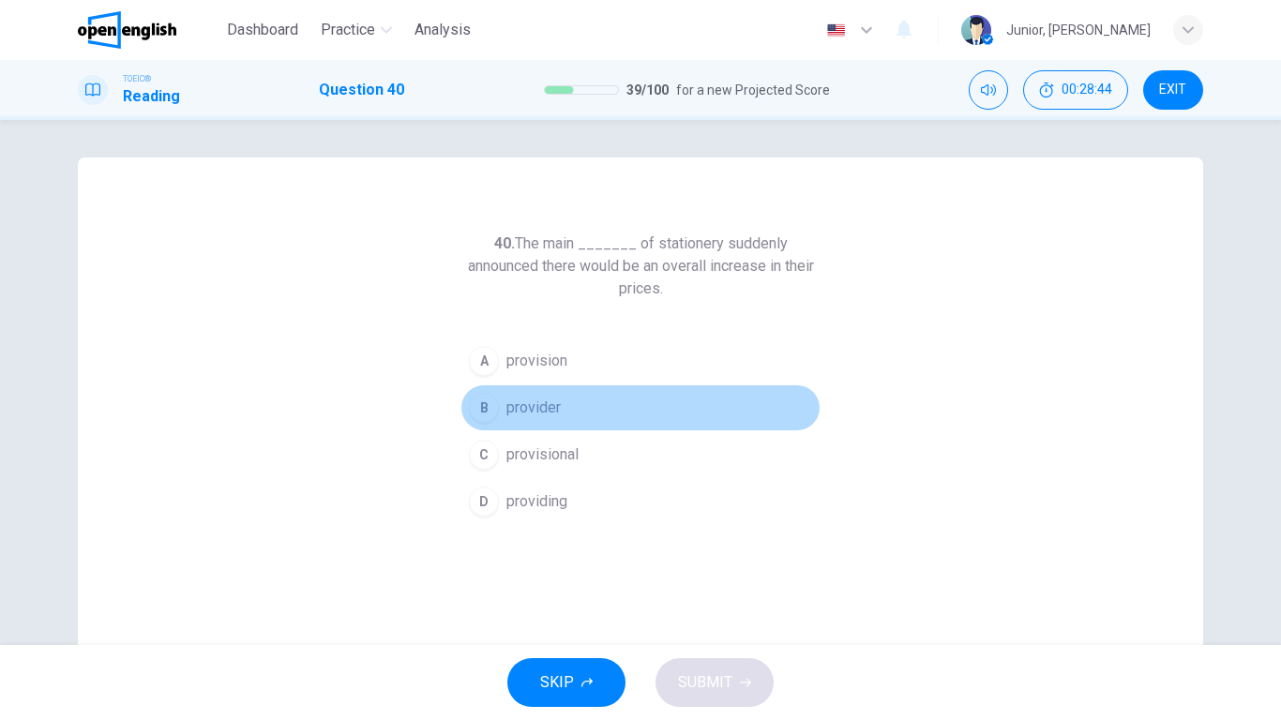
click at [507, 409] on span "provider" at bounding box center [533, 408] width 54 height 23
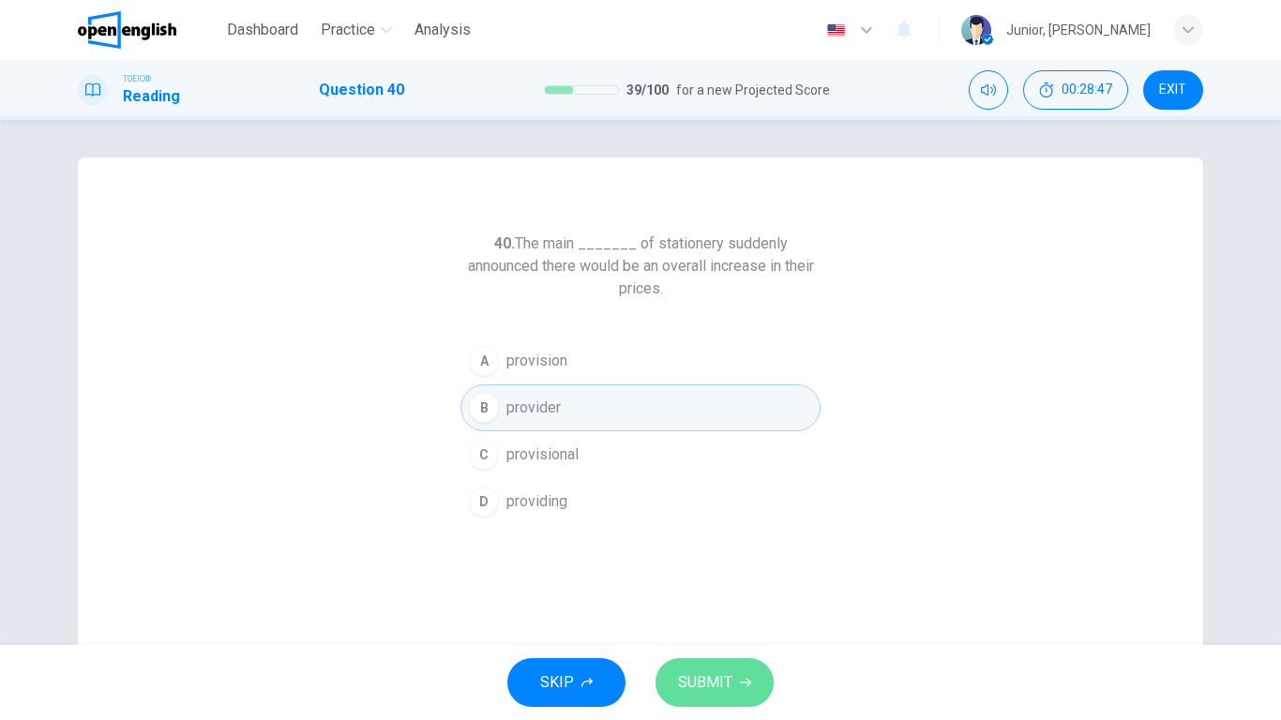
click at [683, 568] on span "SUBMIT" at bounding box center [705, 683] width 54 height 26
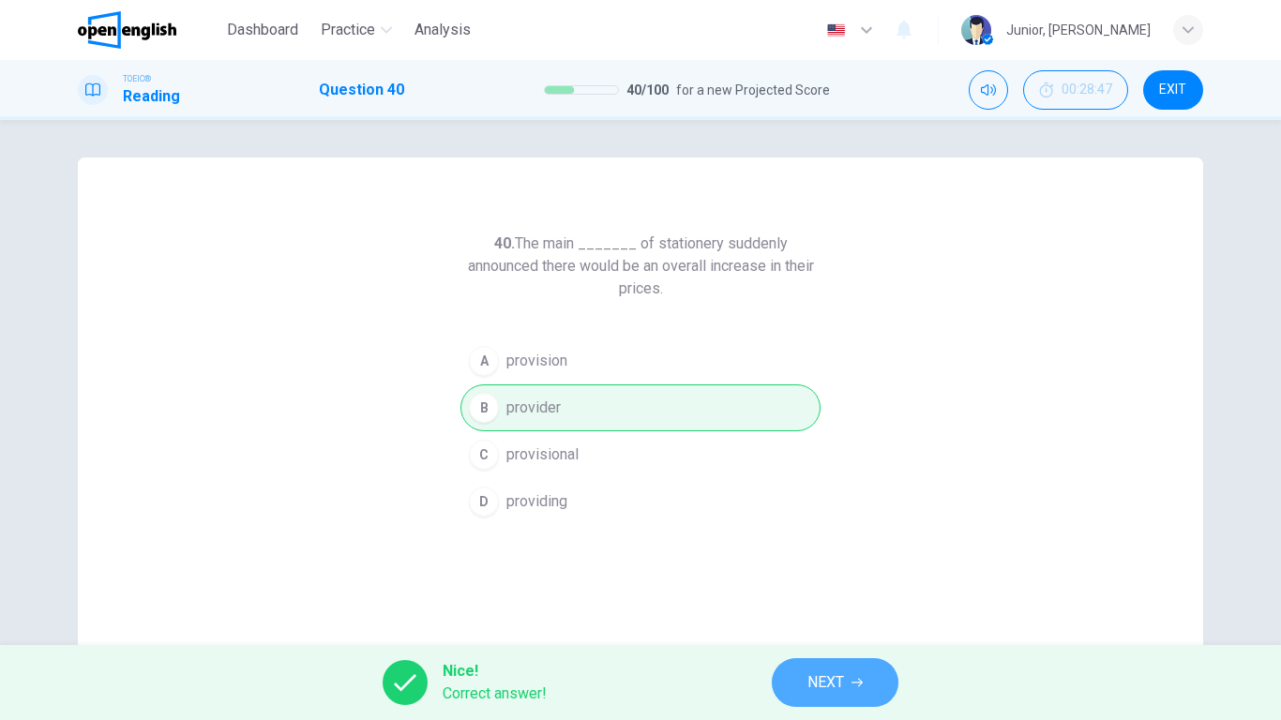
click at [820, 568] on span "NEXT" at bounding box center [826, 683] width 37 height 26
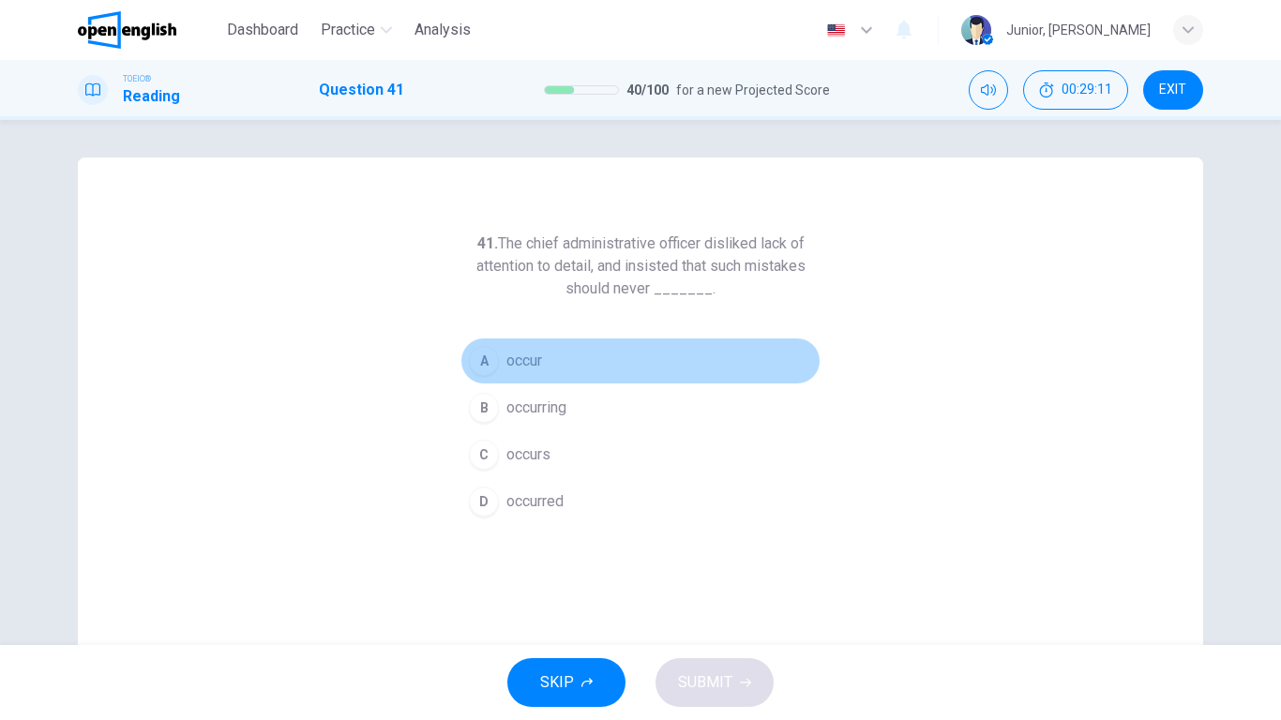
click at [519, 362] on span "occur" at bounding box center [524, 361] width 36 height 23
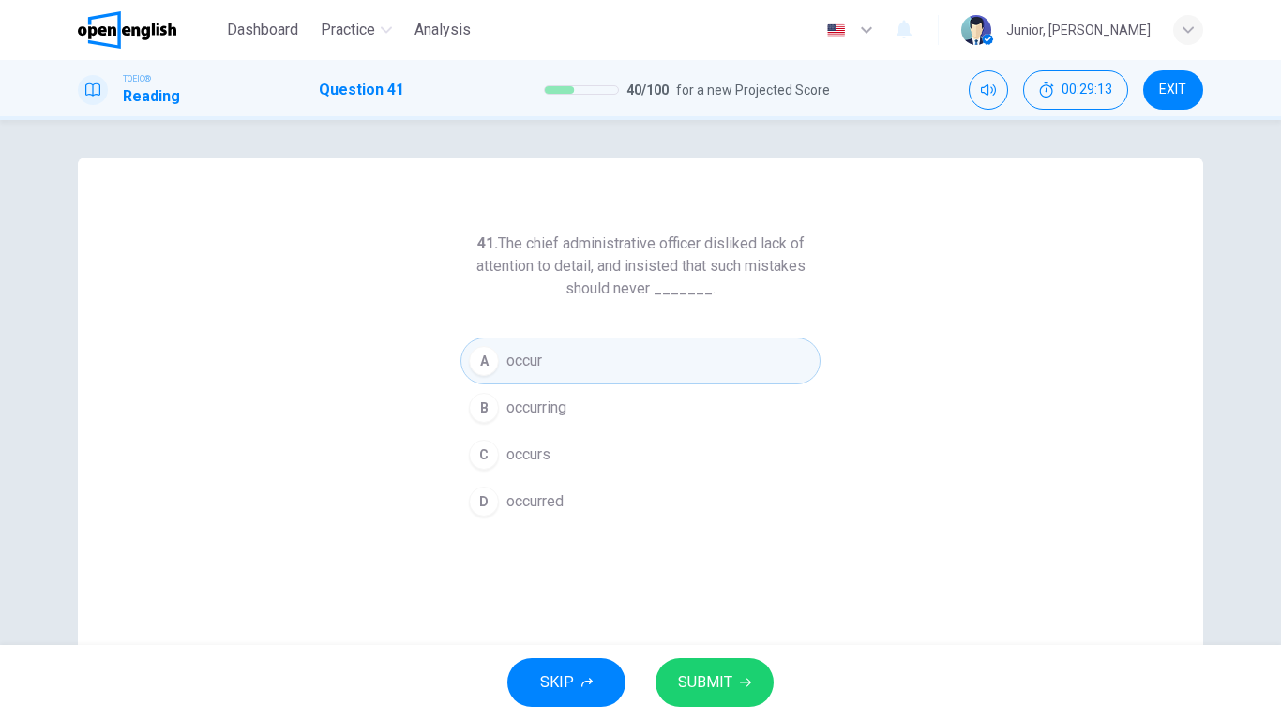
click at [692, 568] on span "SUBMIT" at bounding box center [705, 683] width 54 height 26
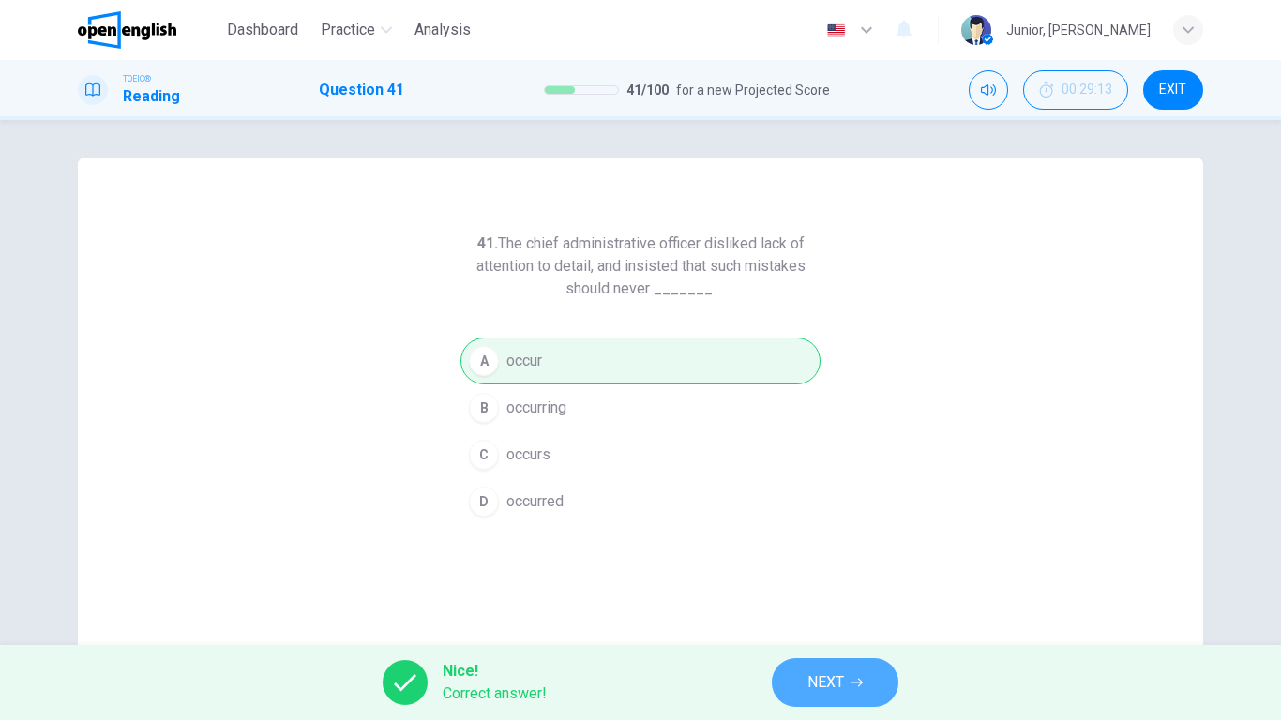
click at [796, 568] on button "NEXT" at bounding box center [835, 682] width 127 height 49
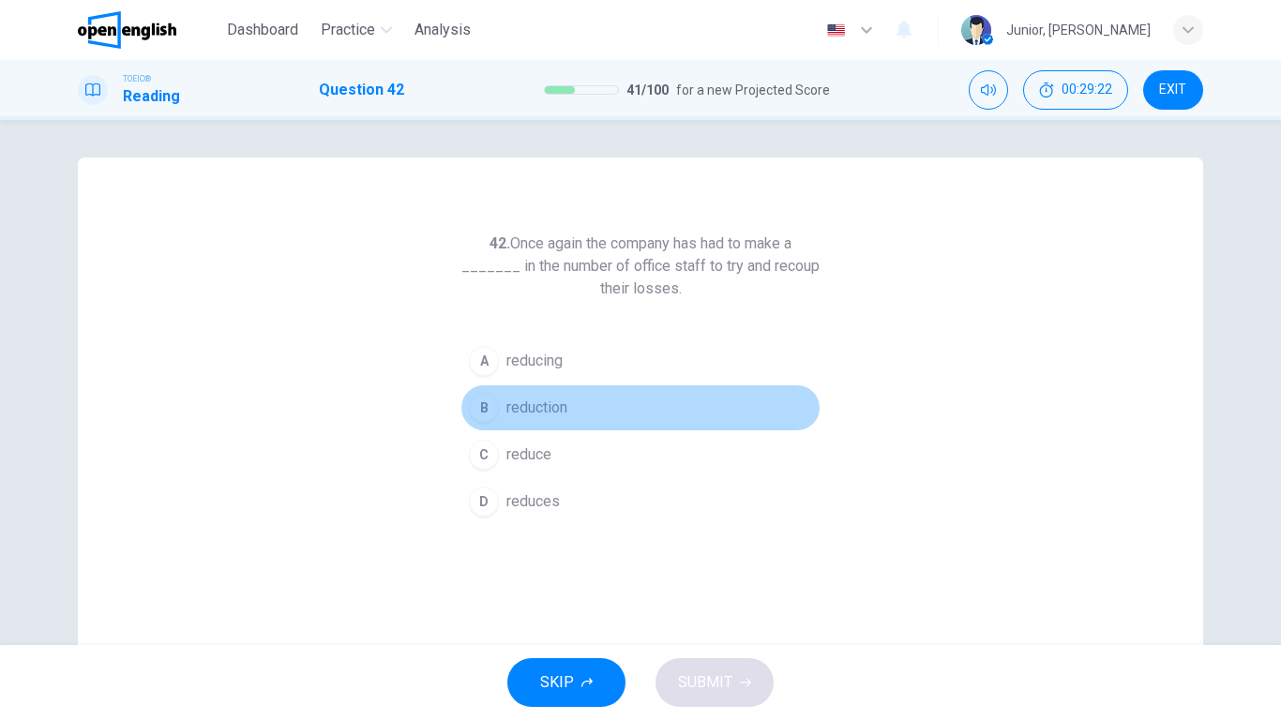
click at [550, 406] on span "reduction" at bounding box center [536, 408] width 61 height 23
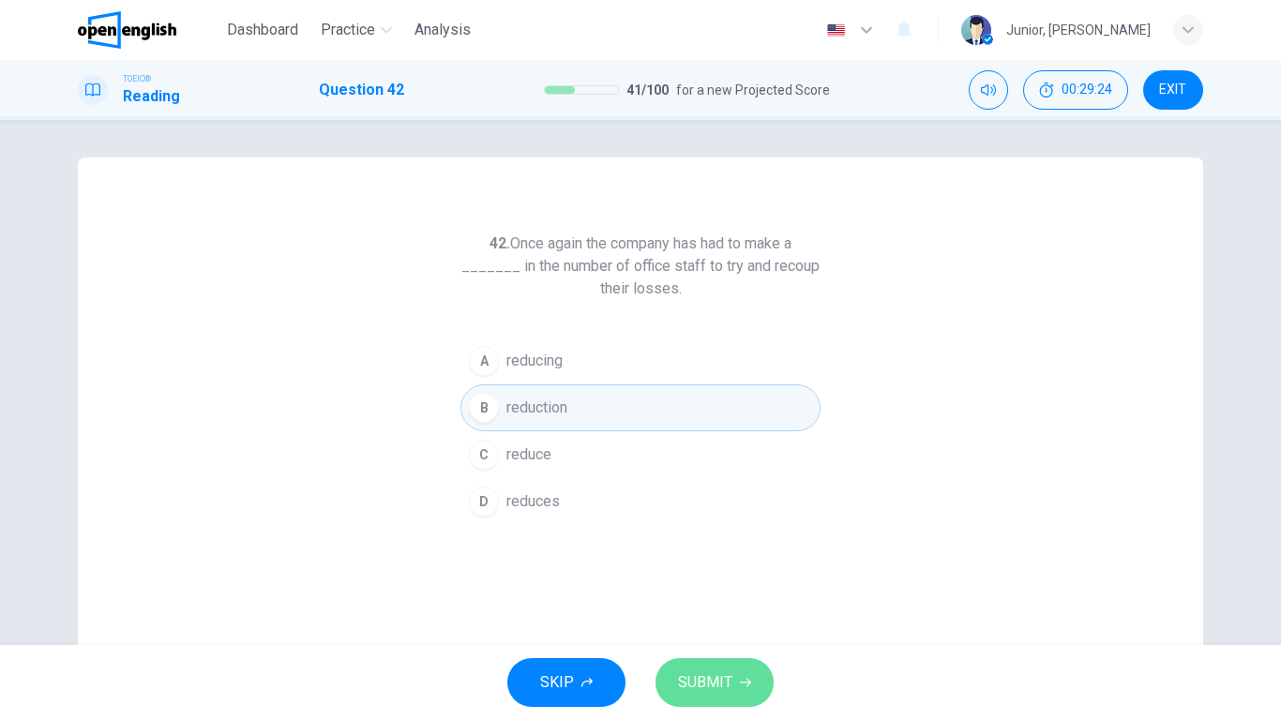
click at [701, 568] on span "SUBMIT" at bounding box center [705, 683] width 54 height 26
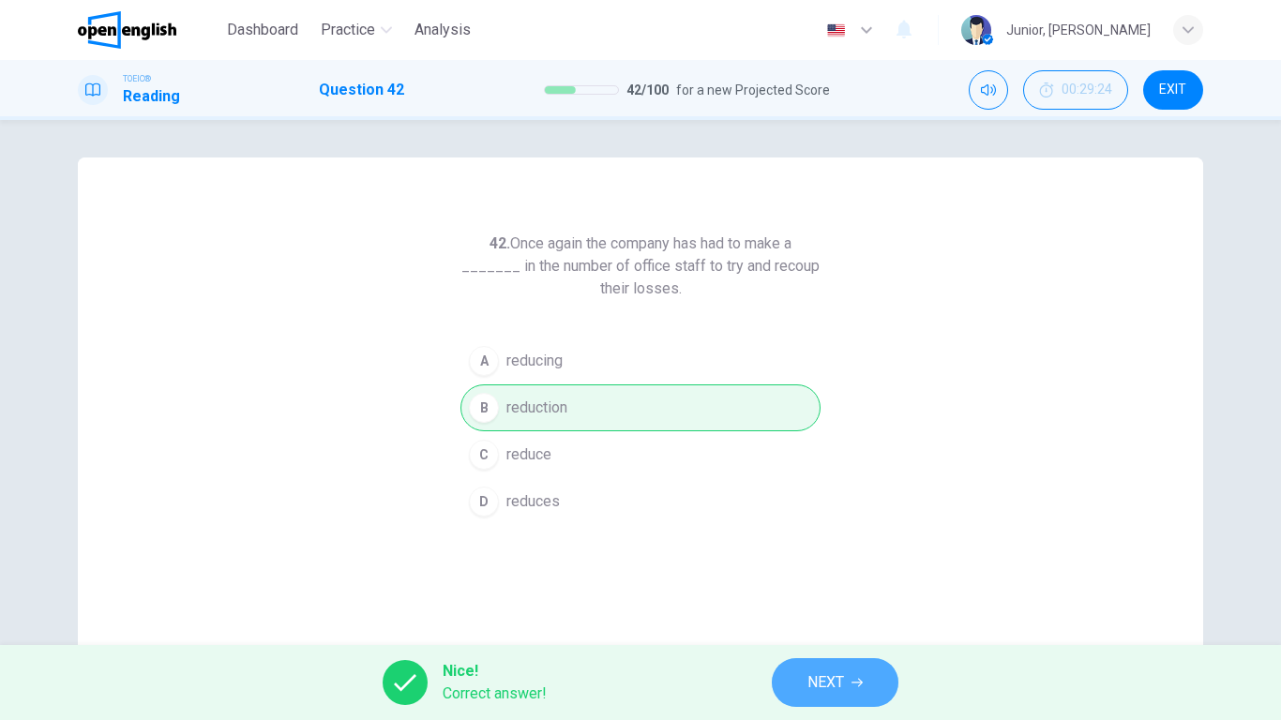
click at [811, 568] on button "NEXT" at bounding box center [835, 682] width 127 height 49
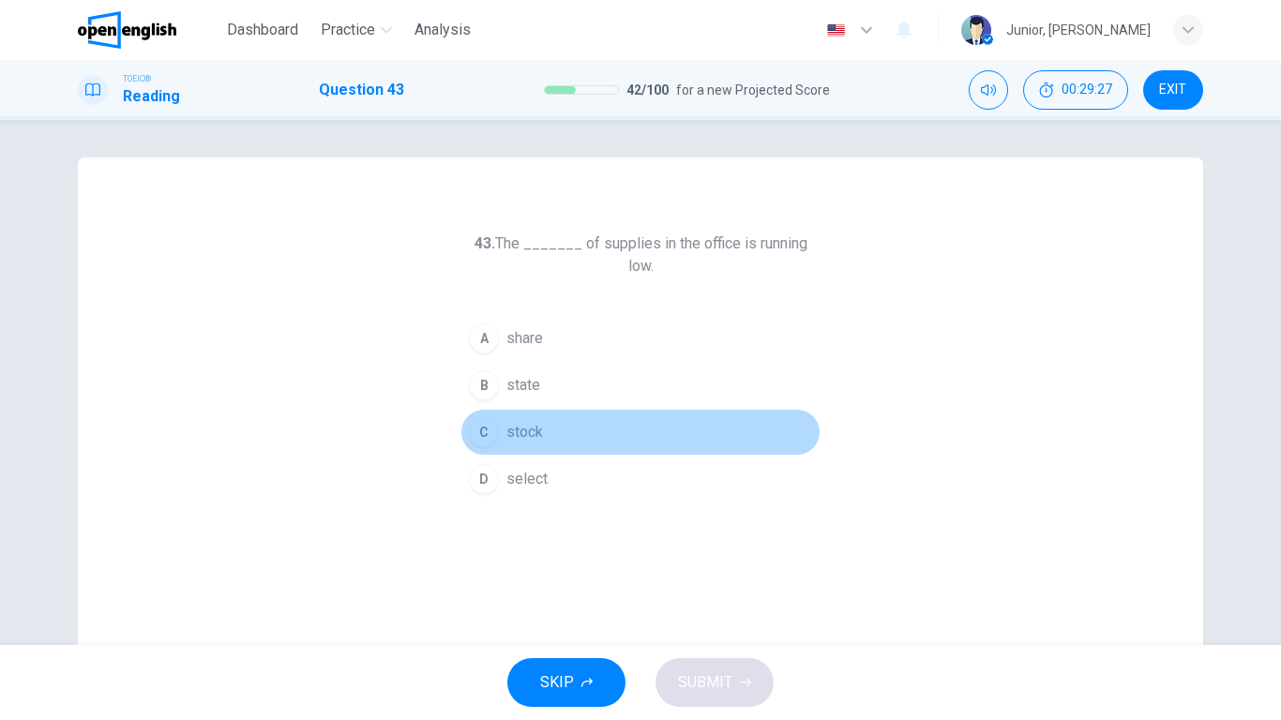
click at [496, 409] on button "C stock" at bounding box center [641, 432] width 360 height 47
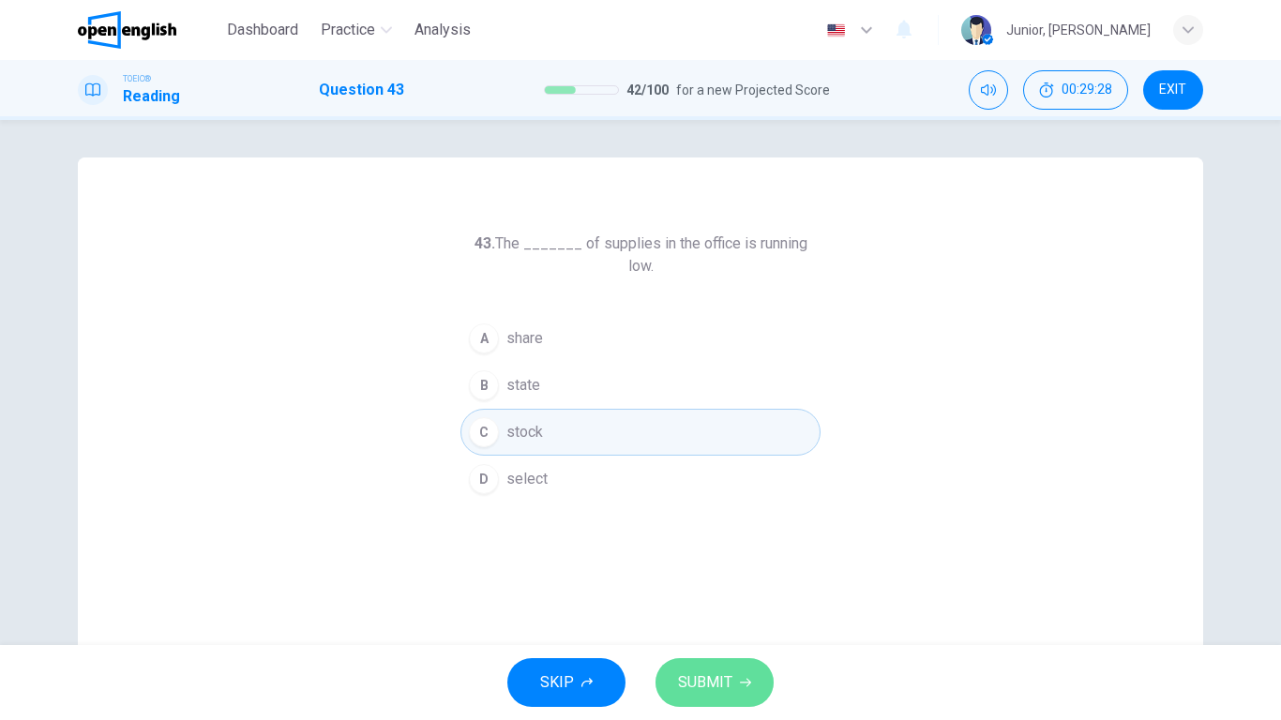
click at [742, 568] on button "SUBMIT" at bounding box center [715, 682] width 118 height 49
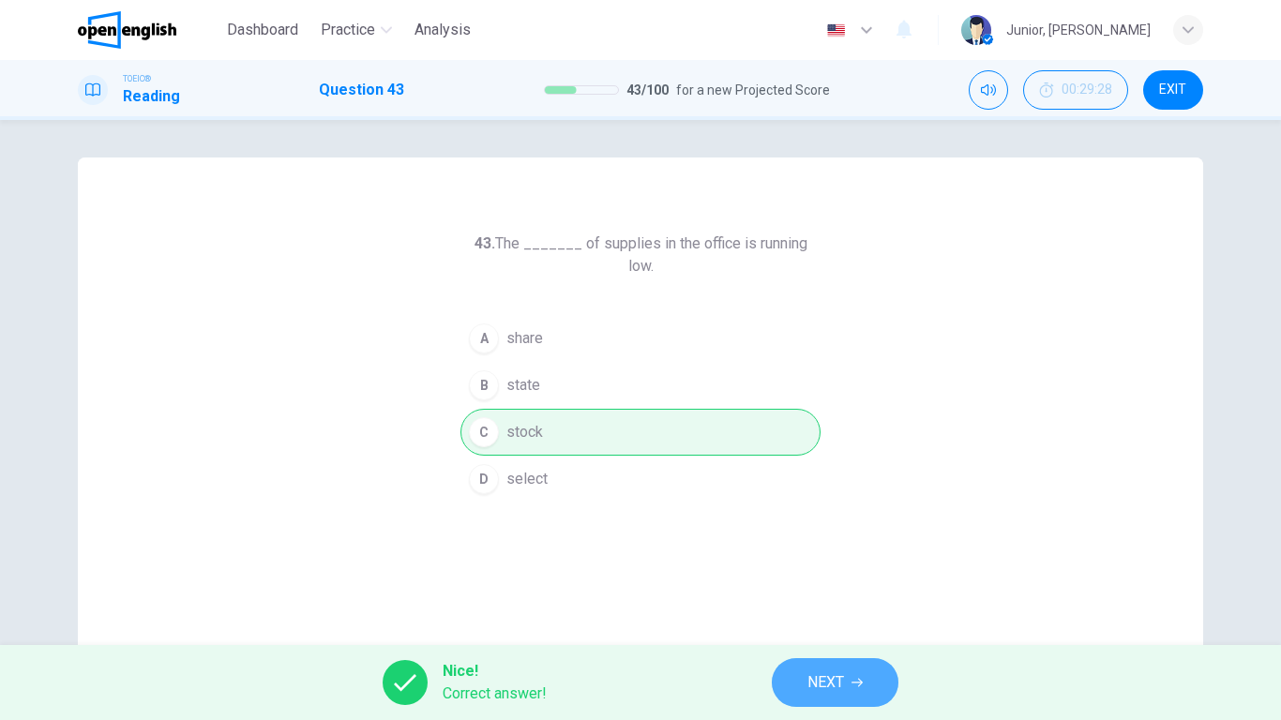
click at [833, 568] on button "NEXT" at bounding box center [835, 682] width 127 height 49
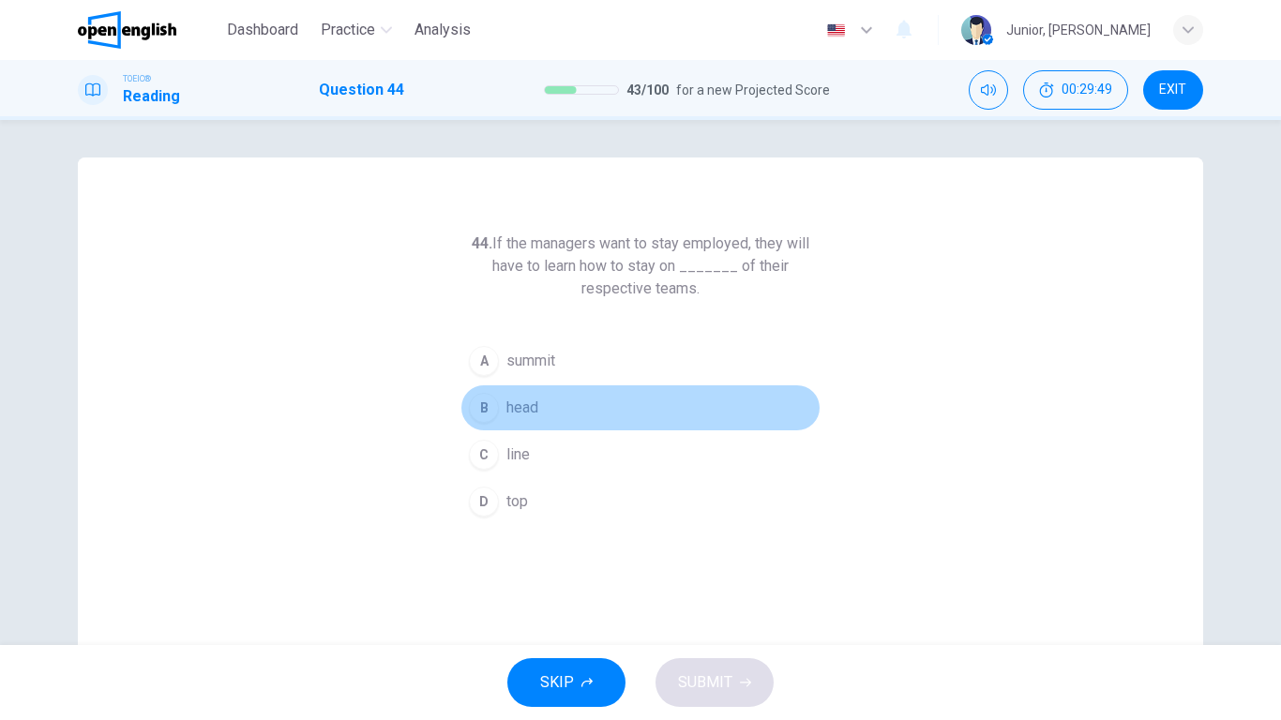
click at [518, 402] on span "head" at bounding box center [522, 408] width 32 height 23
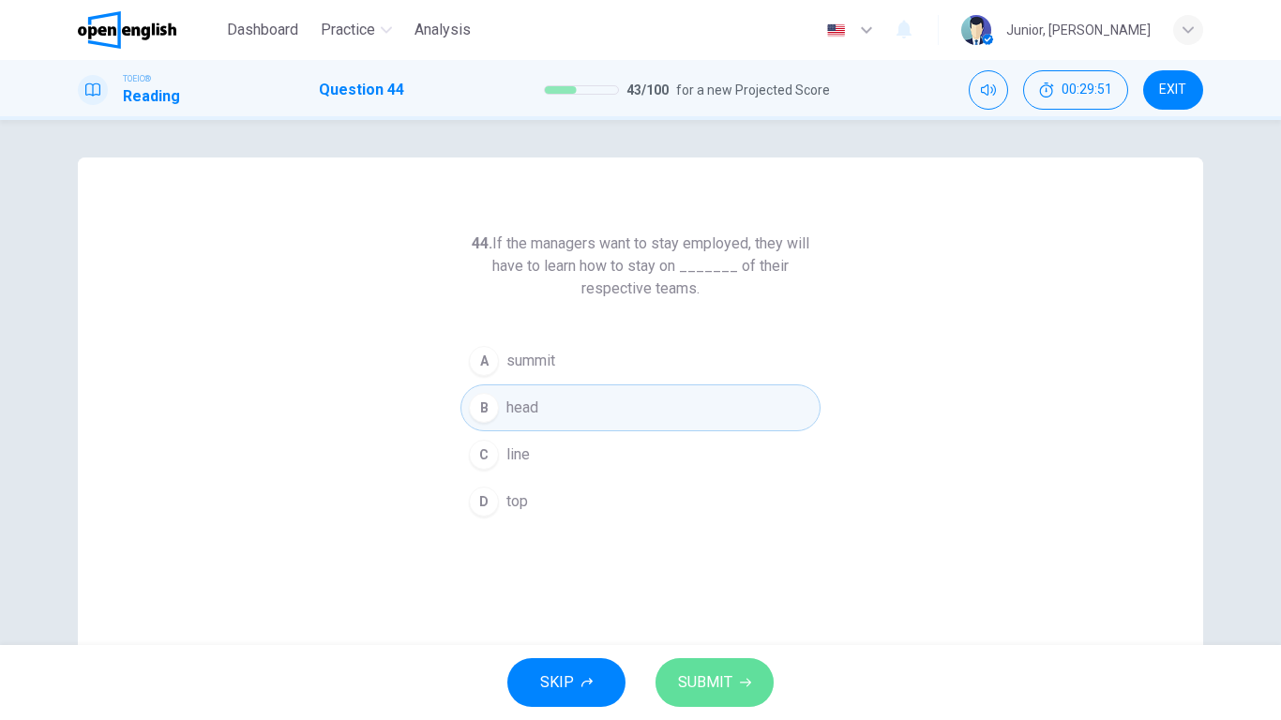
click at [720, 568] on span "SUBMIT" at bounding box center [705, 683] width 54 height 26
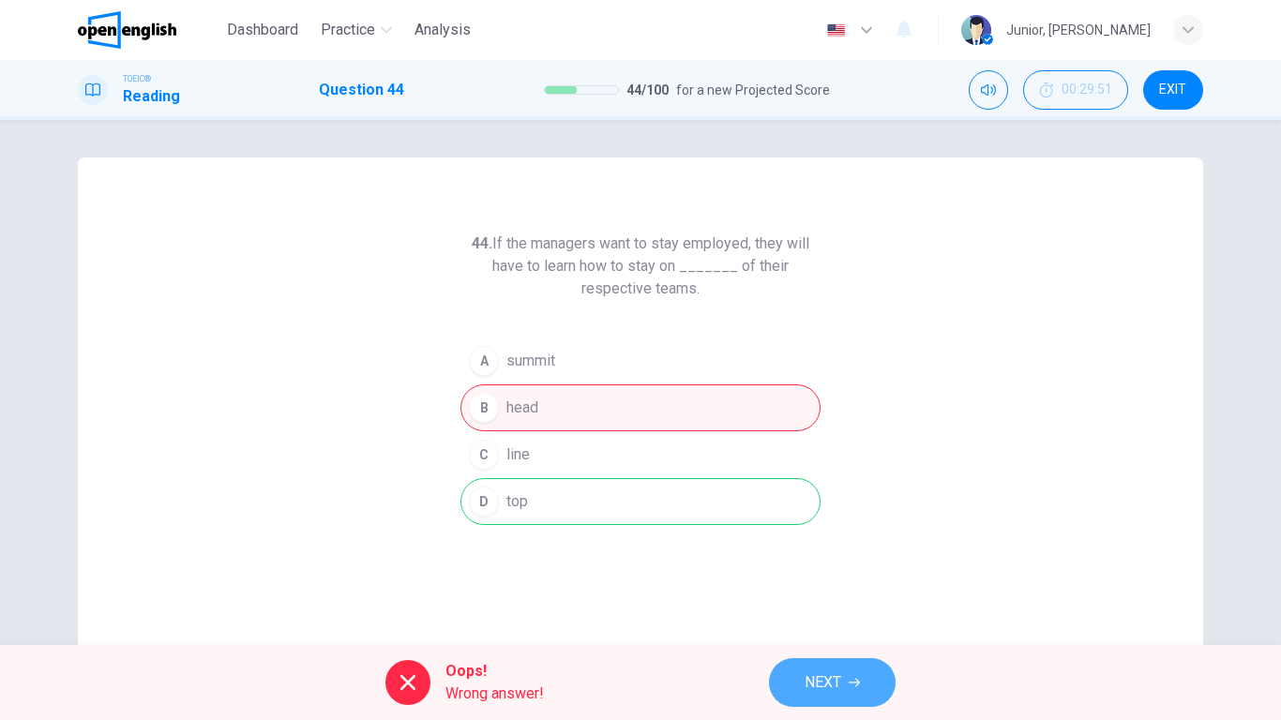
click at [805, 568] on span "NEXT" at bounding box center [823, 683] width 37 height 26
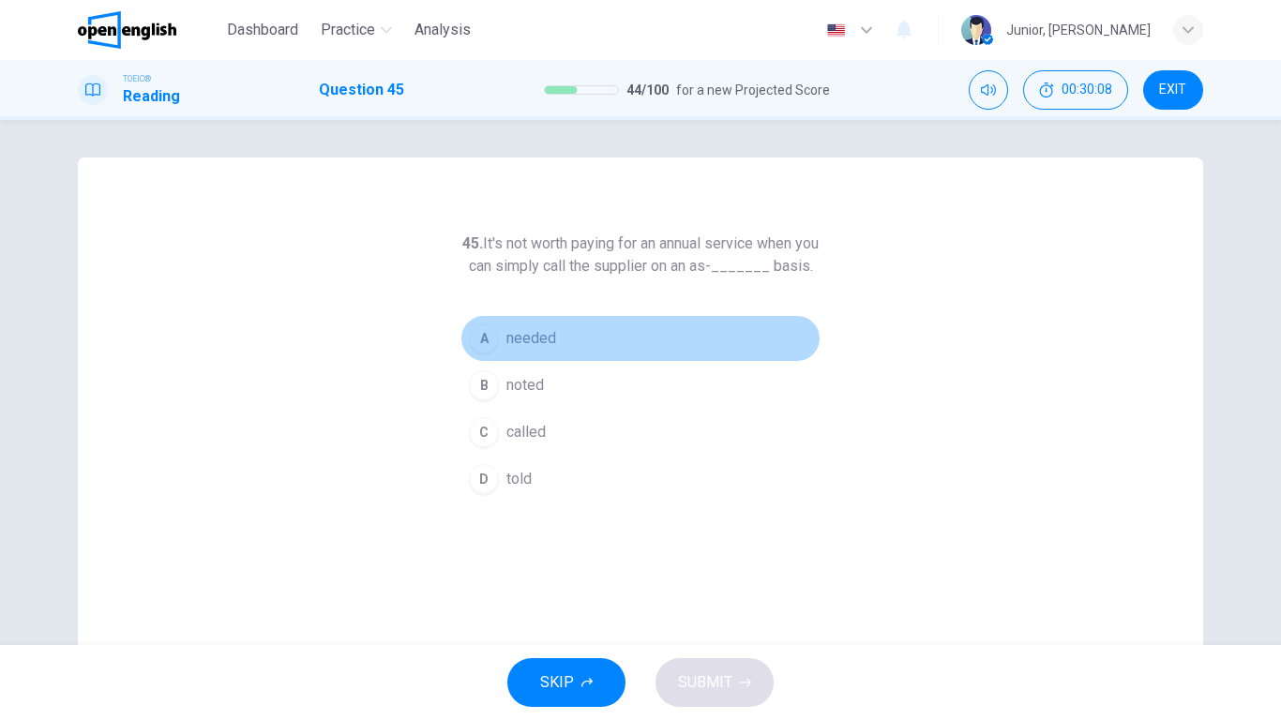
click at [536, 350] on span "needed" at bounding box center [531, 338] width 50 height 23
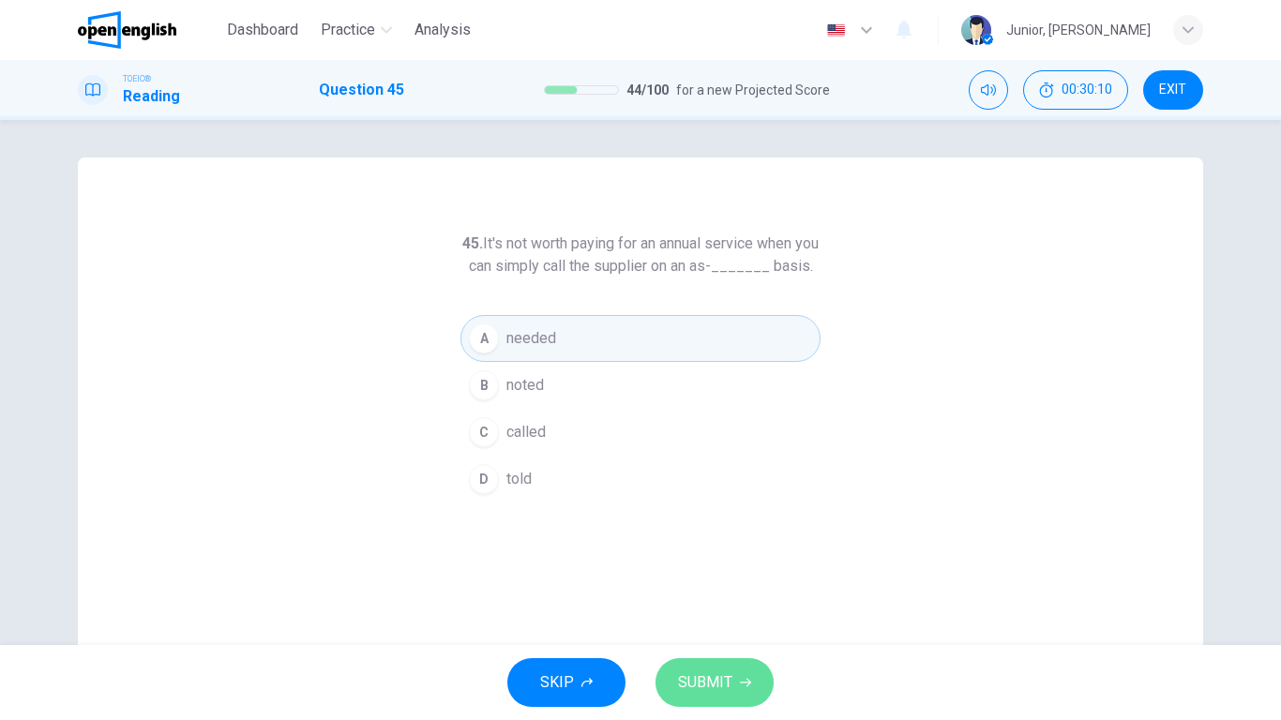
click at [688, 568] on button "SUBMIT" at bounding box center [715, 682] width 118 height 49
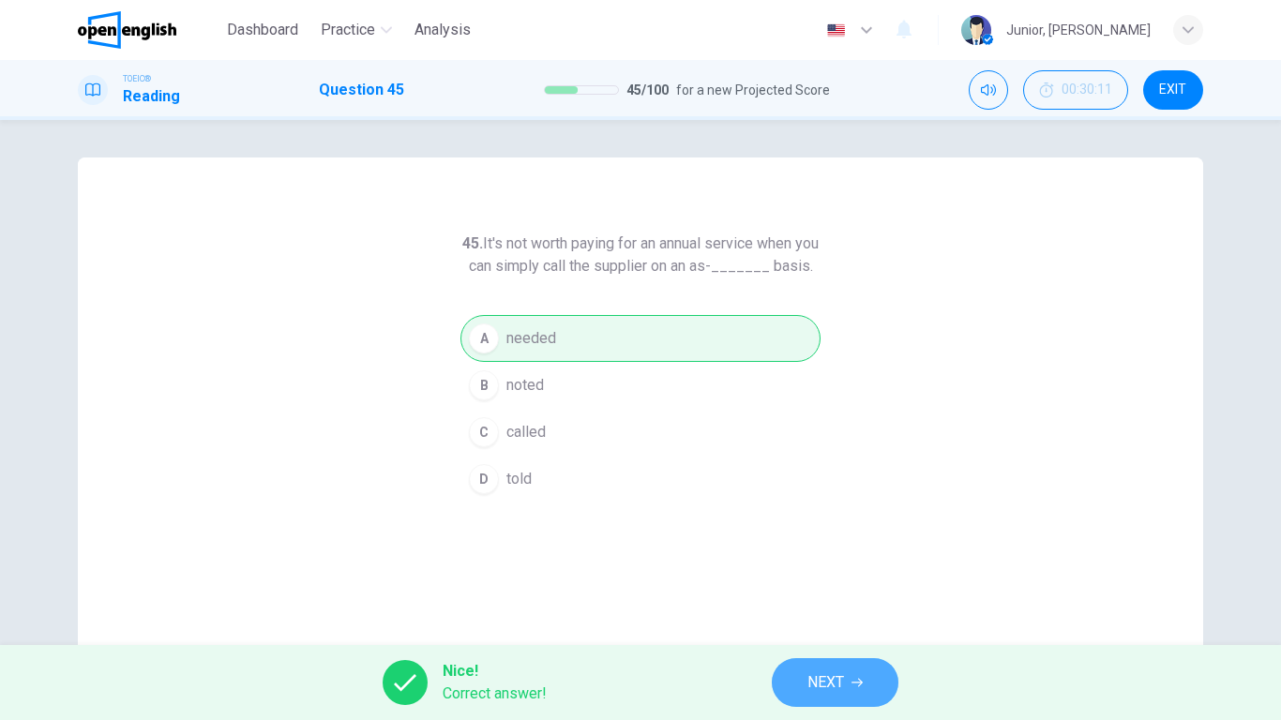
click at [804, 568] on button "NEXT" at bounding box center [835, 682] width 127 height 49
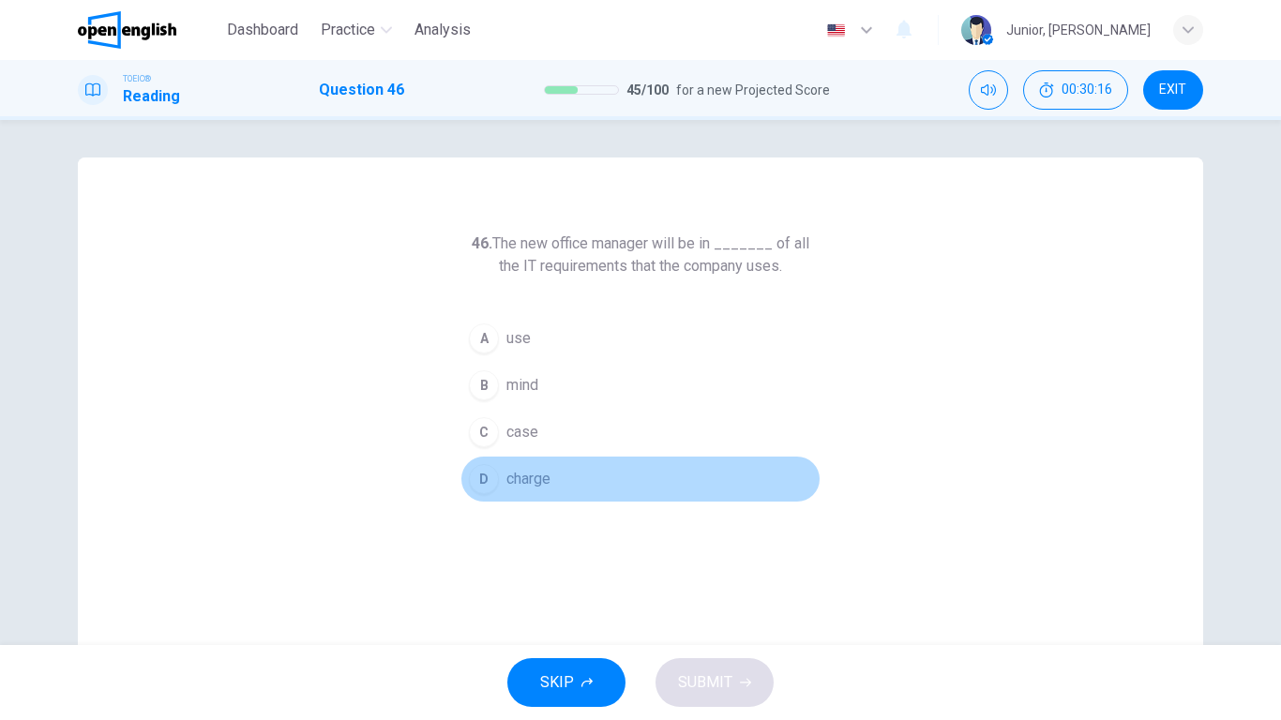
click at [535, 474] on span "charge" at bounding box center [528, 479] width 44 height 23
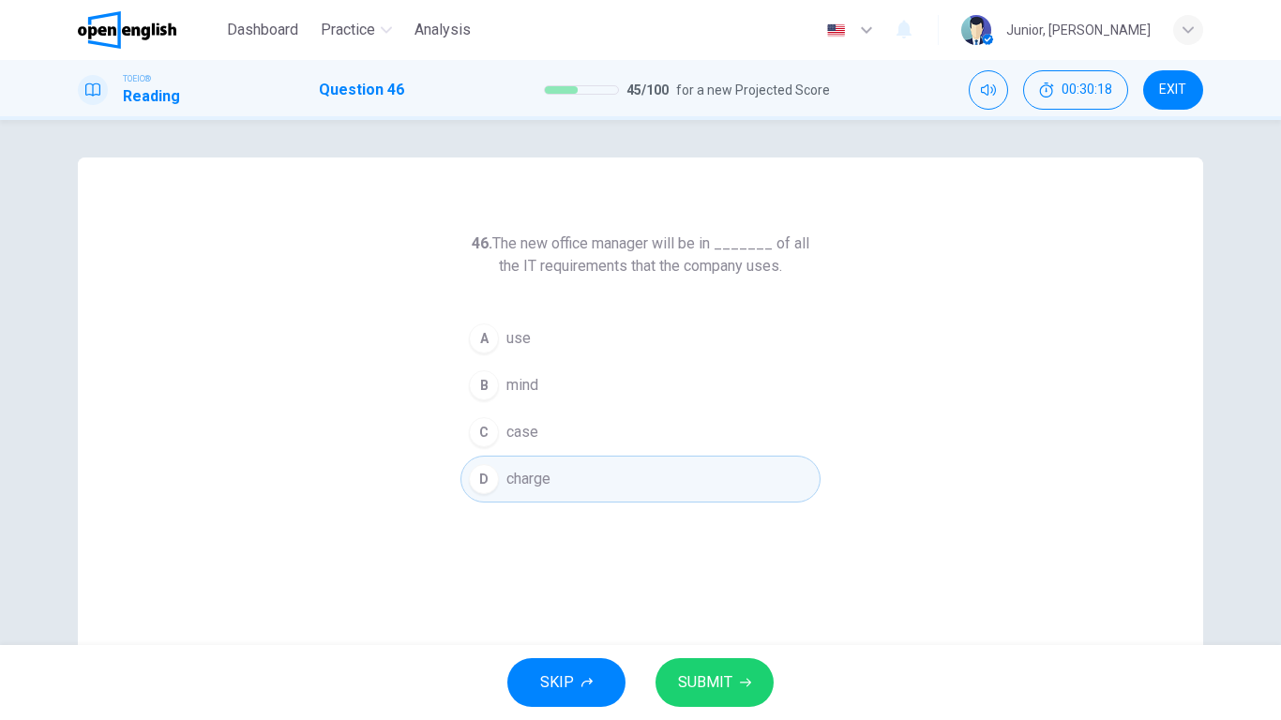
click at [716, 568] on div "SKIP SUBMIT" at bounding box center [640, 682] width 1281 height 75
click at [716, 568] on button "SUBMIT" at bounding box center [715, 682] width 118 height 49
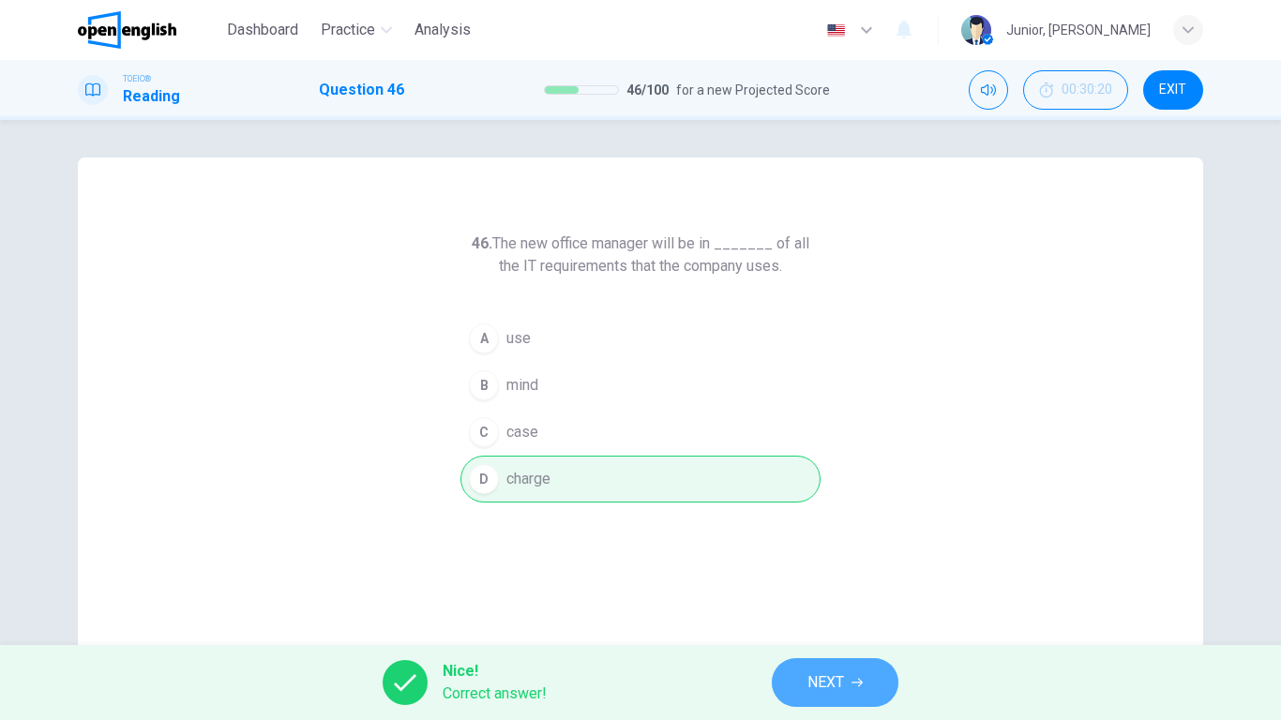
click at [821, 568] on button "NEXT" at bounding box center [835, 682] width 127 height 49
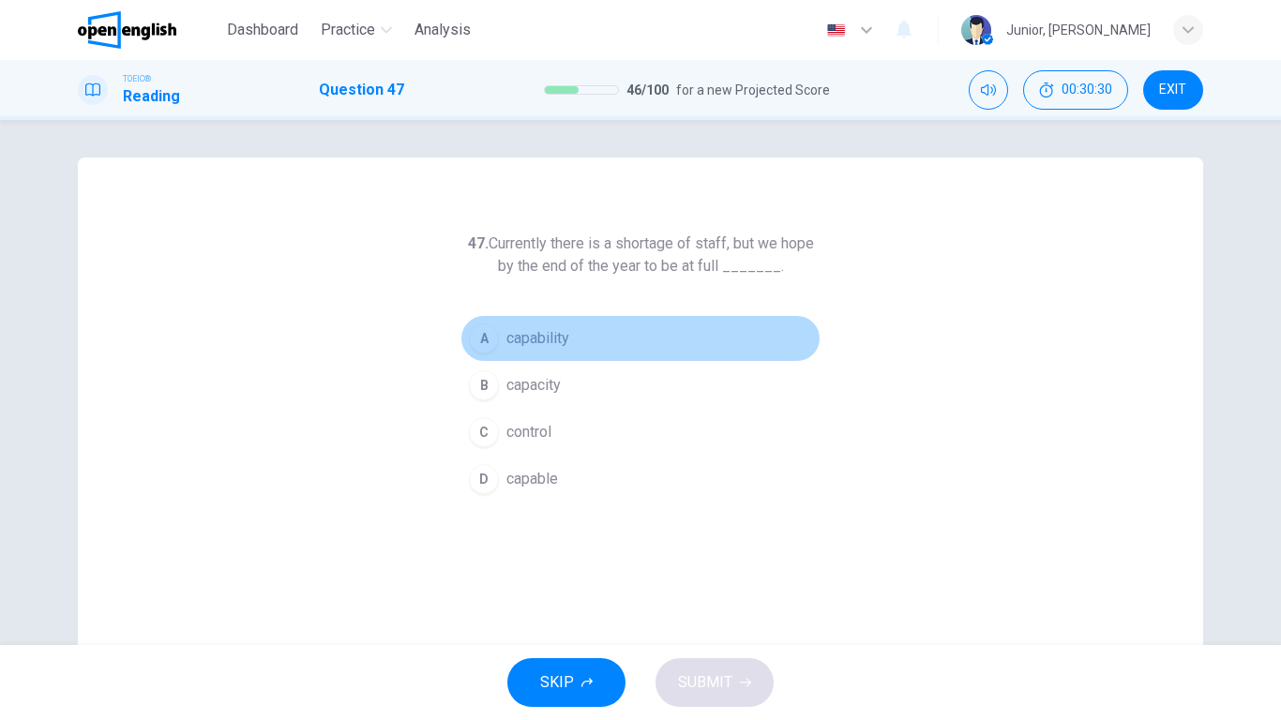
click at [544, 342] on span "capability" at bounding box center [537, 338] width 63 height 23
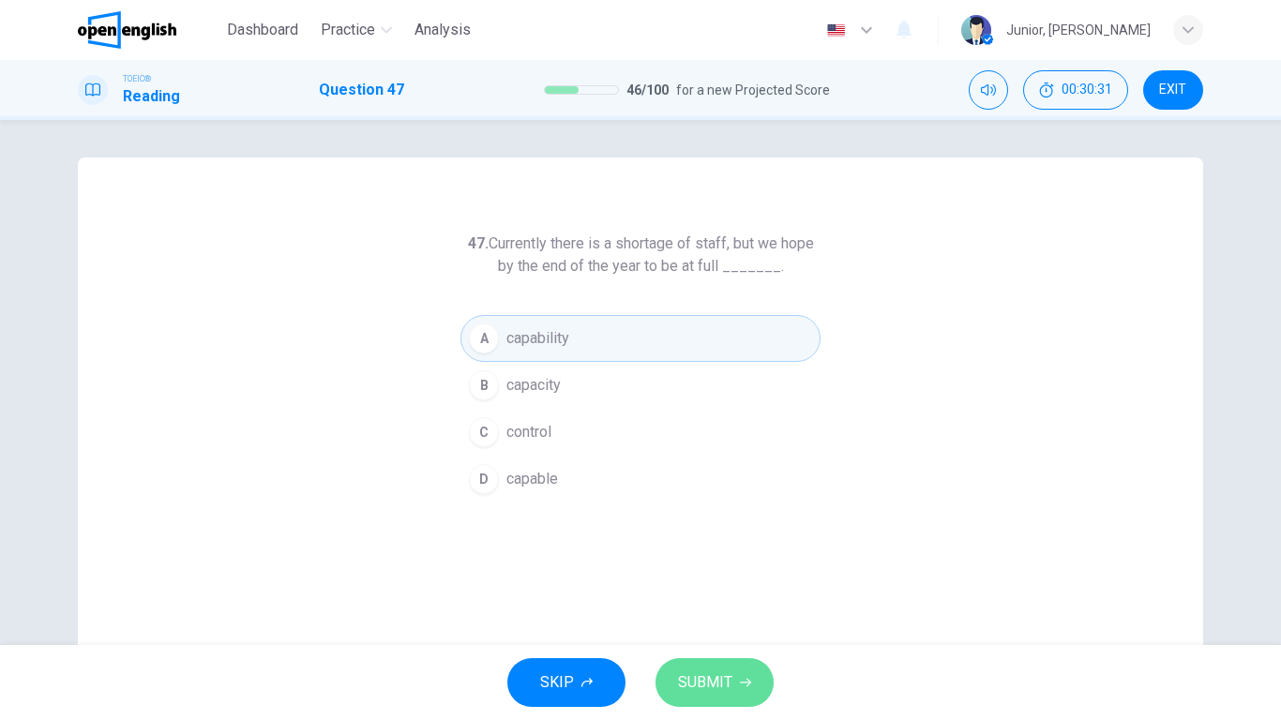
click at [695, 568] on span "SUBMIT" at bounding box center [705, 683] width 54 height 26
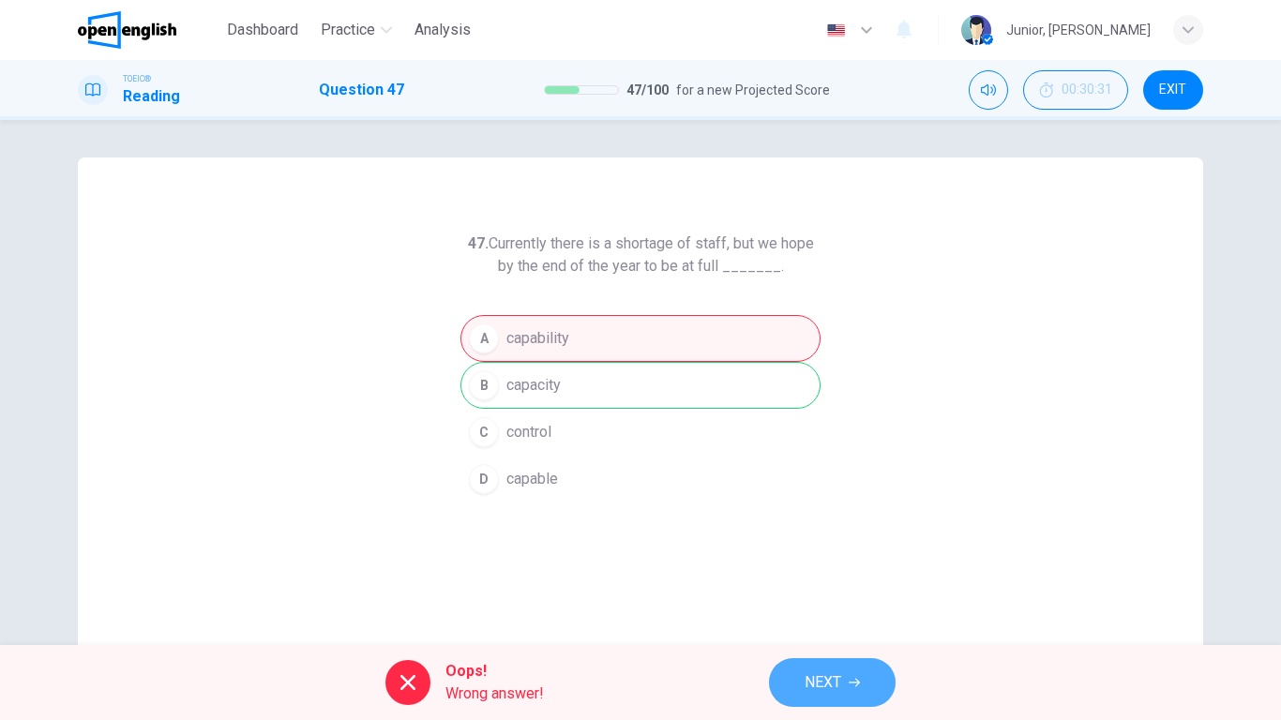
click at [795, 568] on button "NEXT" at bounding box center [832, 682] width 127 height 49
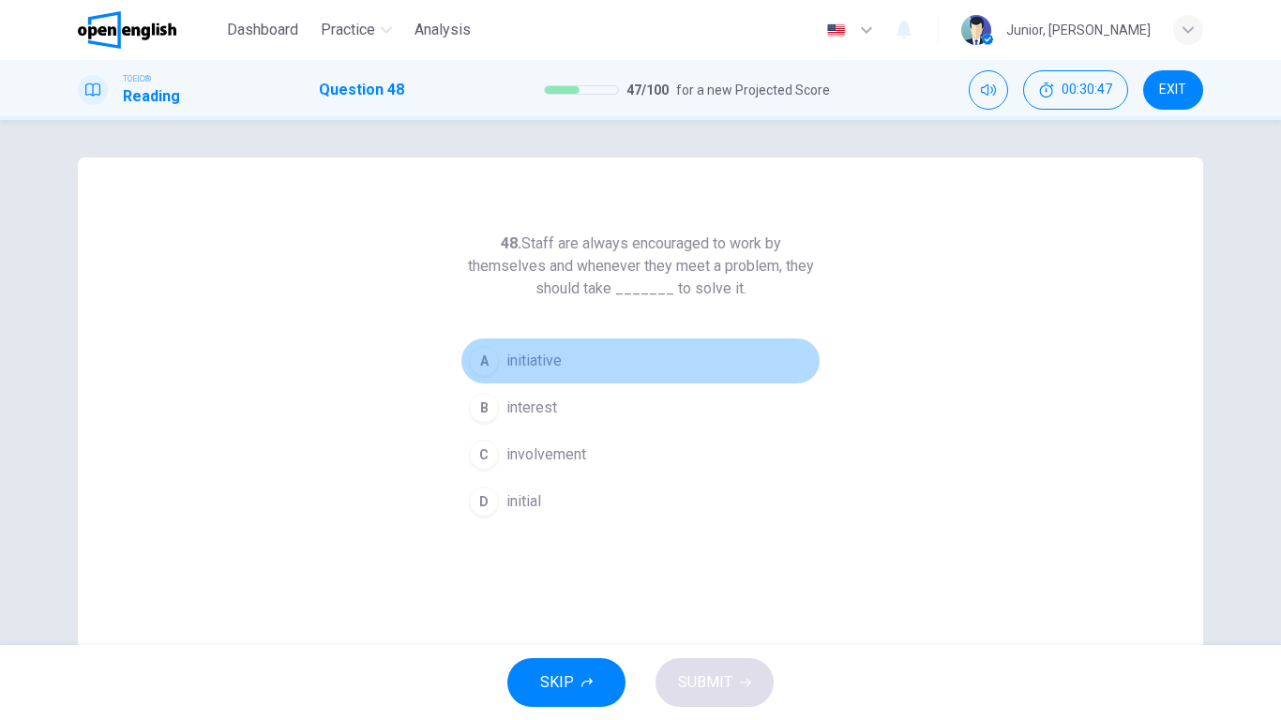
click at [536, 351] on span "initiative" at bounding box center [533, 361] width 55 height 23
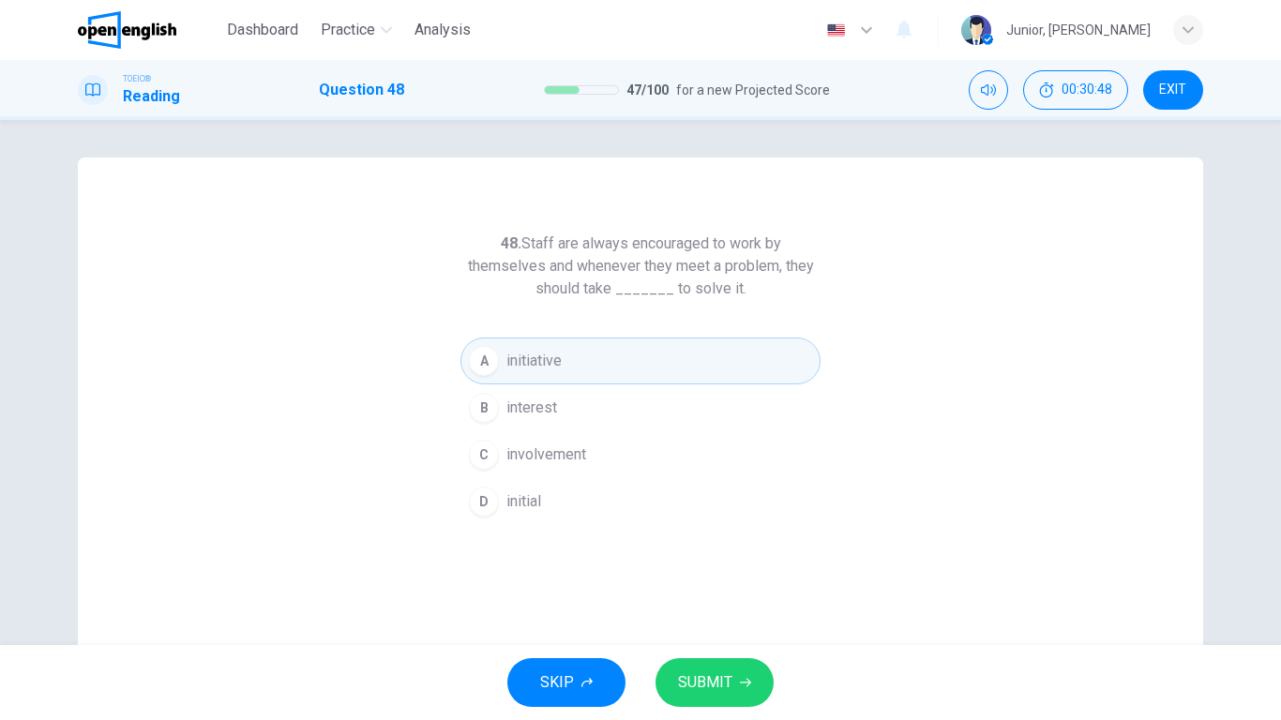
click at [649, 568] on div "SKIP SUBMIT" at bounding box center [640, 682] width 1281 height 75
click at [669, 568] on button "SUBMIT" at bounding box center [715, 682] width 118 height 49
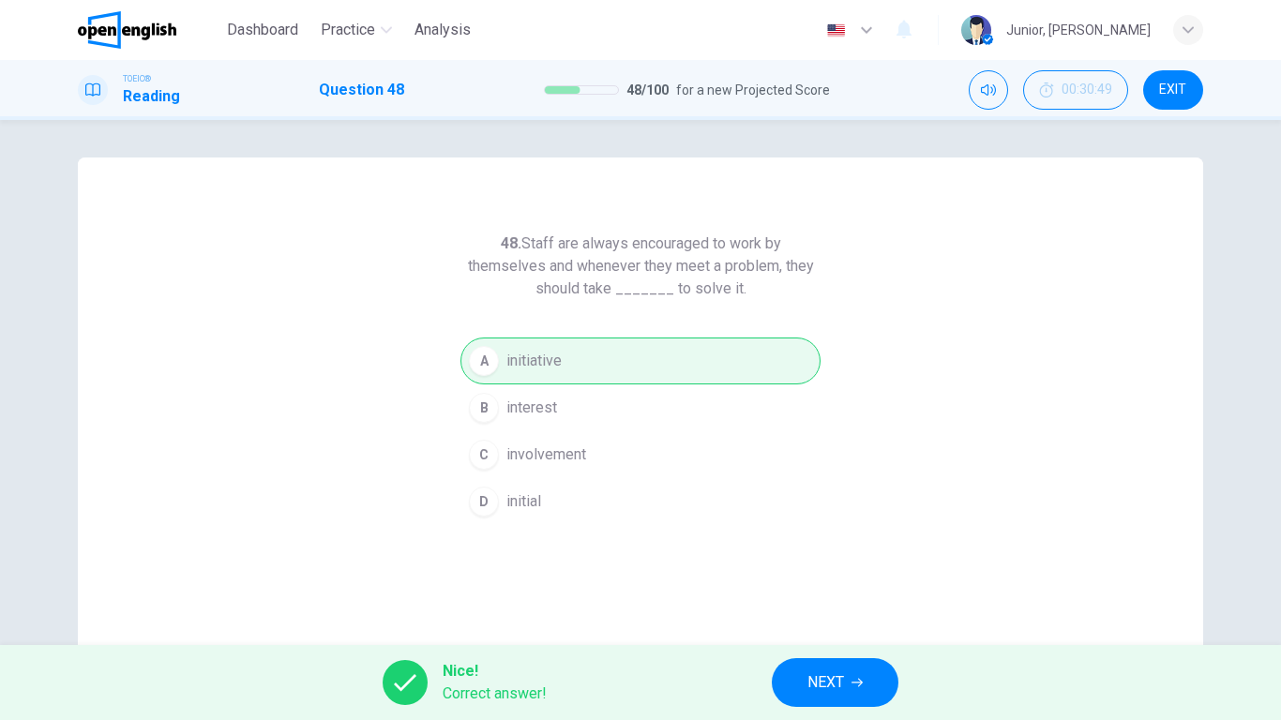
click at [764, 568] on div "Nice! Correct answer! NEXT" at bounding box center [640, 682] width 1281 height 75
click at [779, 568] on button "NEXT" at bounding box center [835, 682] width 127 height 49
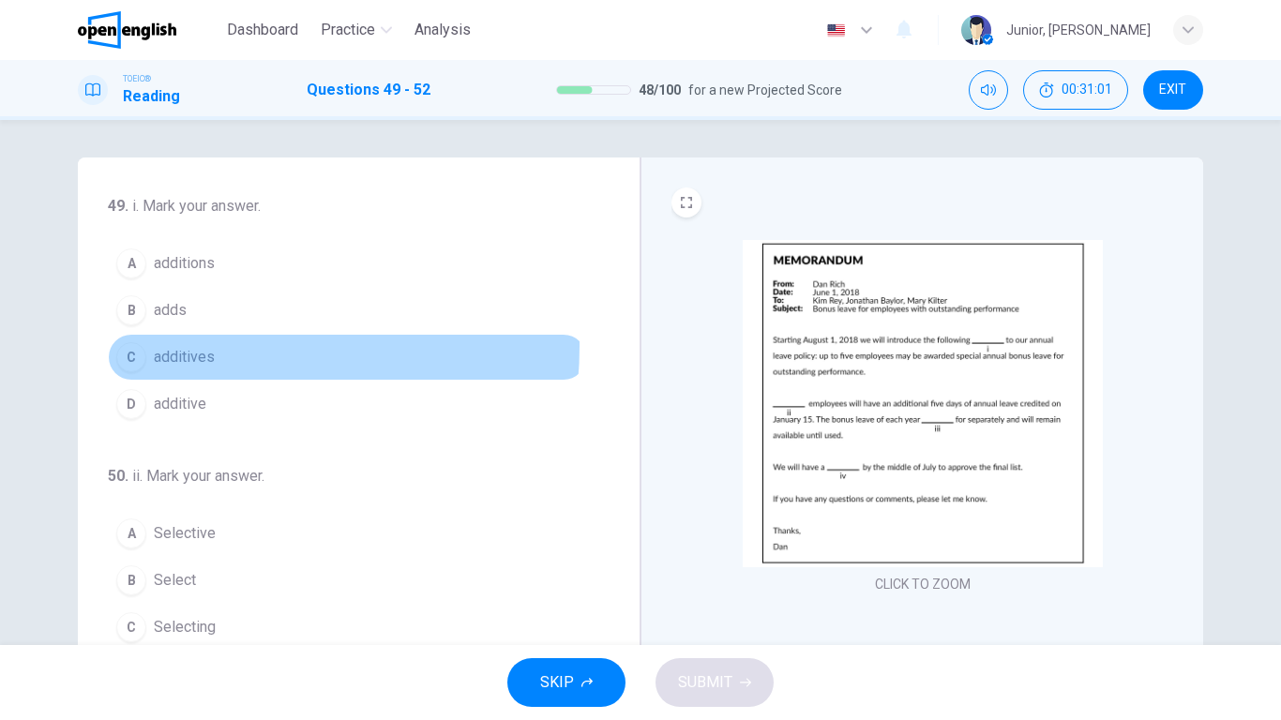
click at [190, 346] on span "additives" at bounding box center [184, 357] width 61 height 23
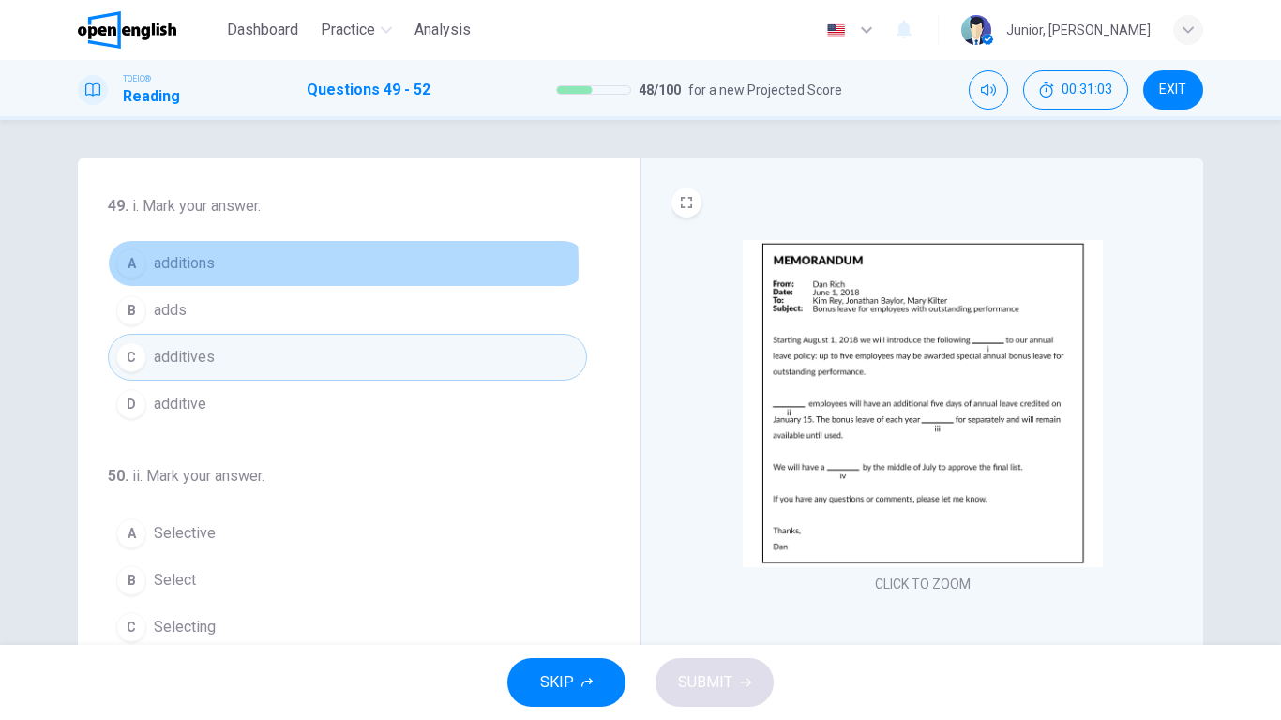
click at [180, 266] on span "additions" at bounding box center [184, 263] width 61 height 23
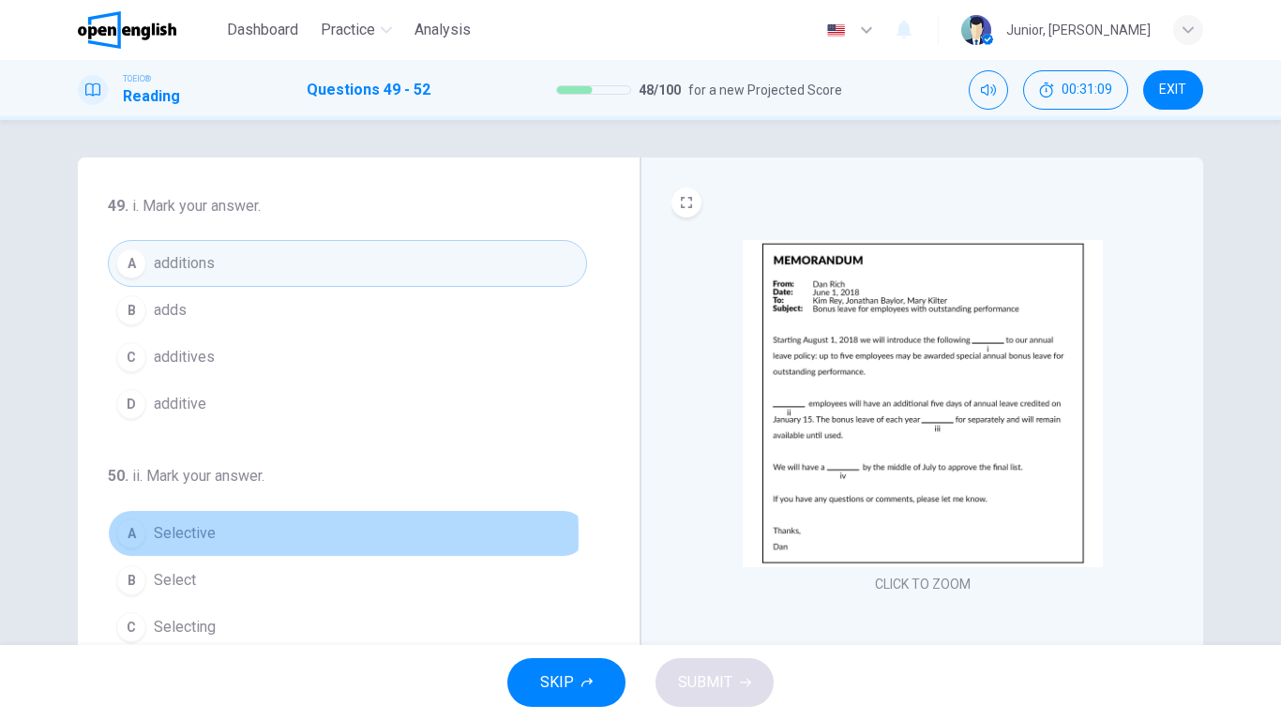
click at [196, 536] on span "Selective" at bounding box center [185, 533] width 62 height 23
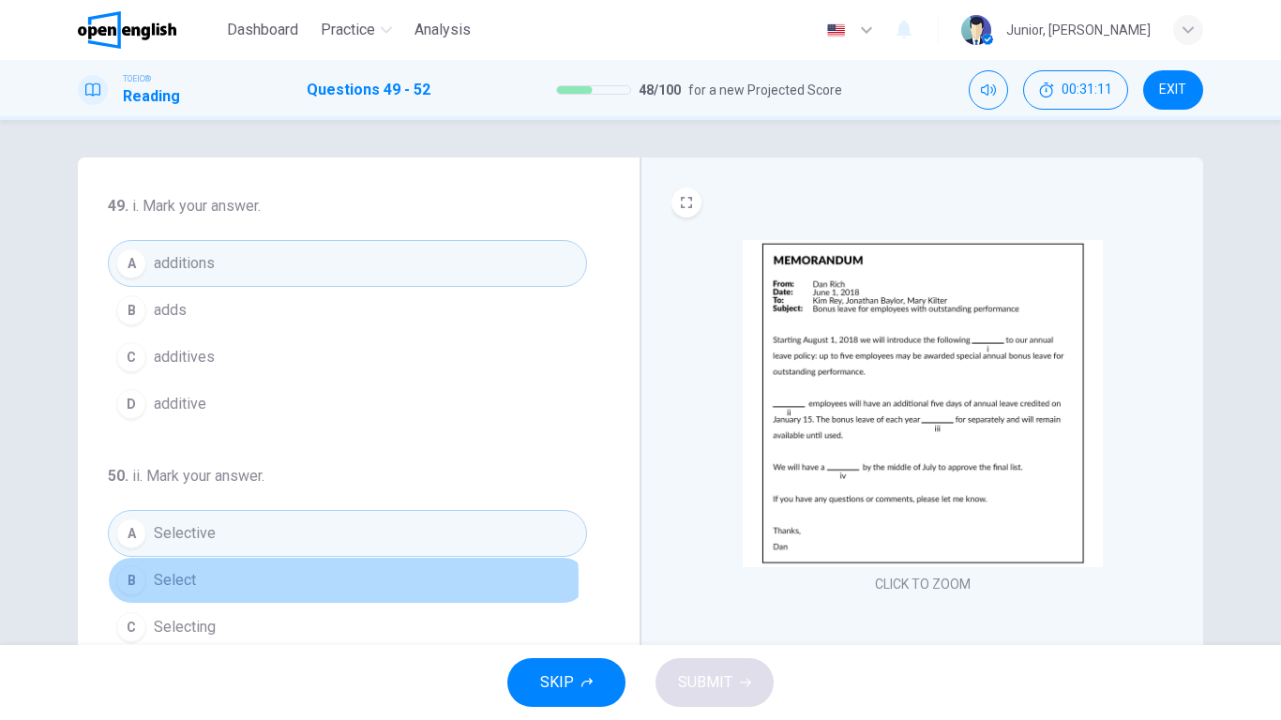
click at [177, 568] on span "Select" at bounding box center [175, 580] width 42 height 23
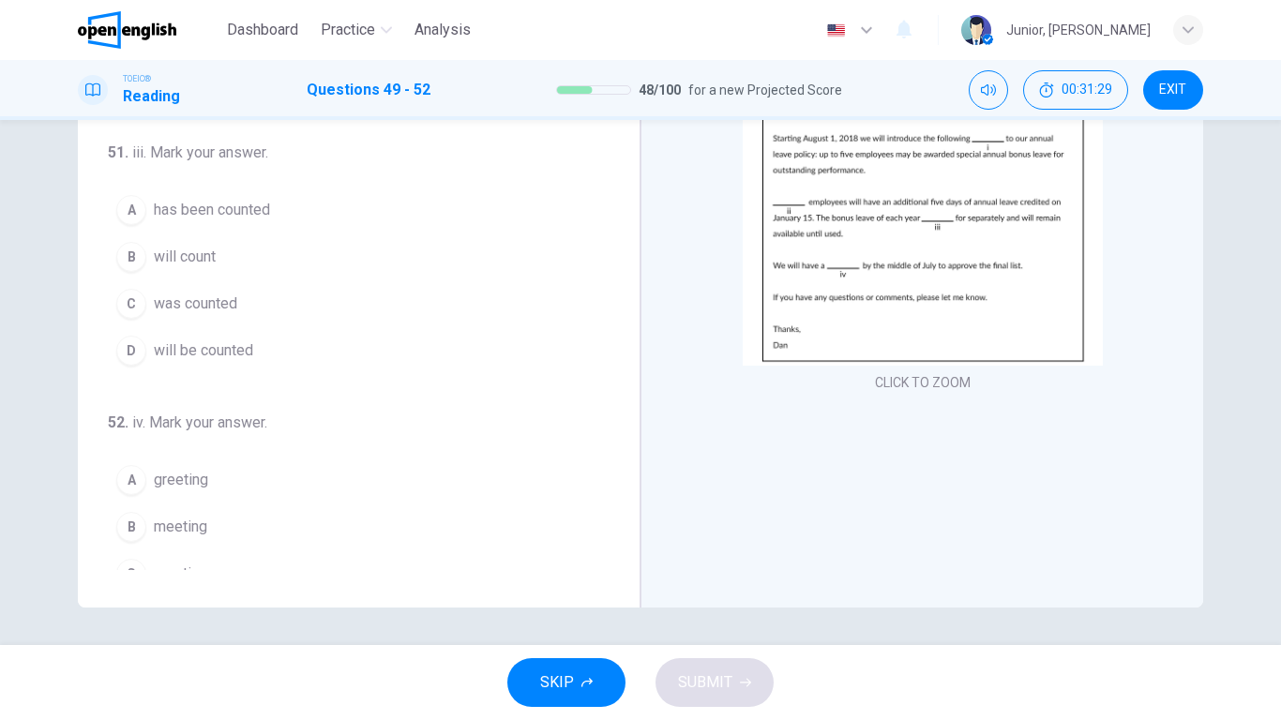
scroll to position [394, 0]
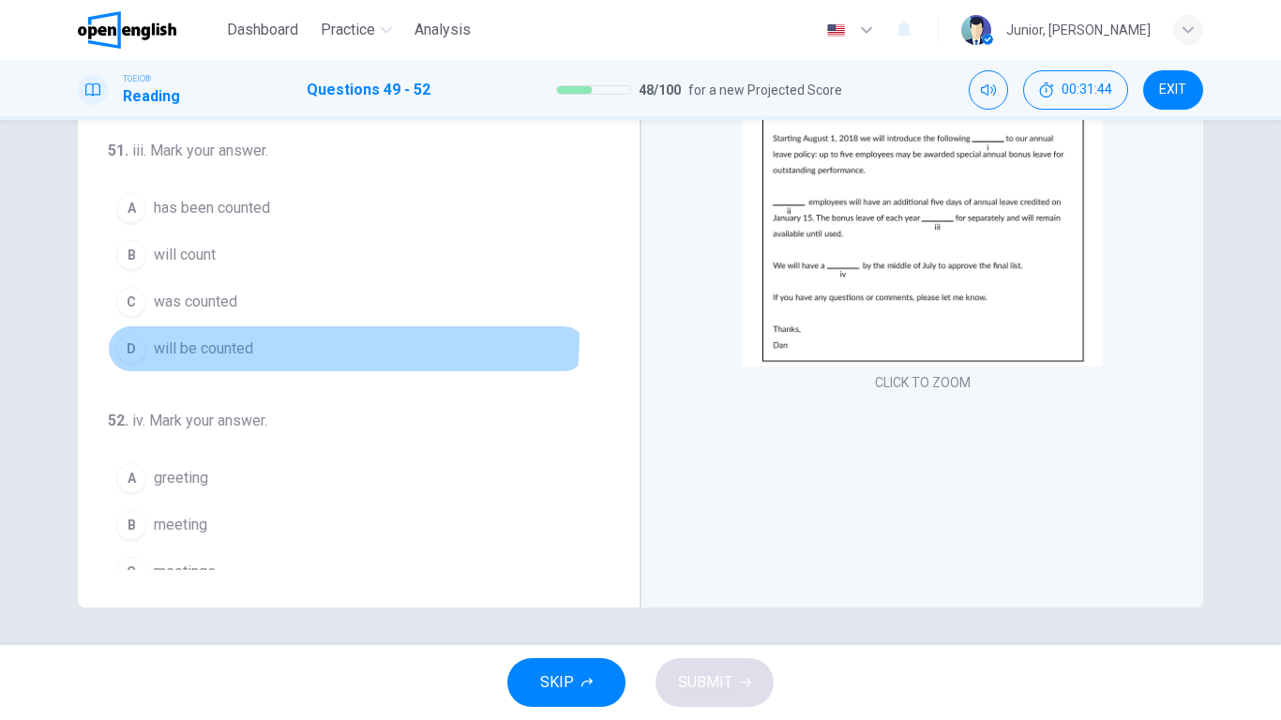
click at [218, 334] on button "D will be counted" at bounding box center [347, 348] width 479 height 47
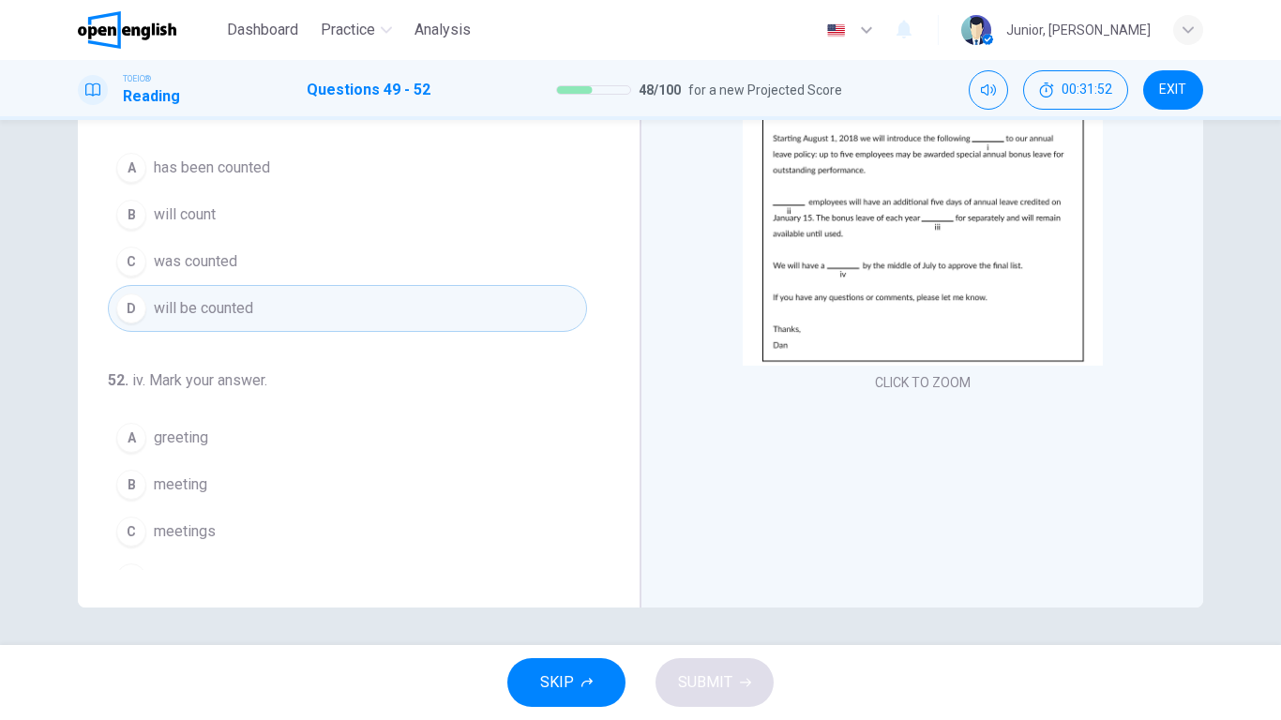
scroll to position [466, 0]
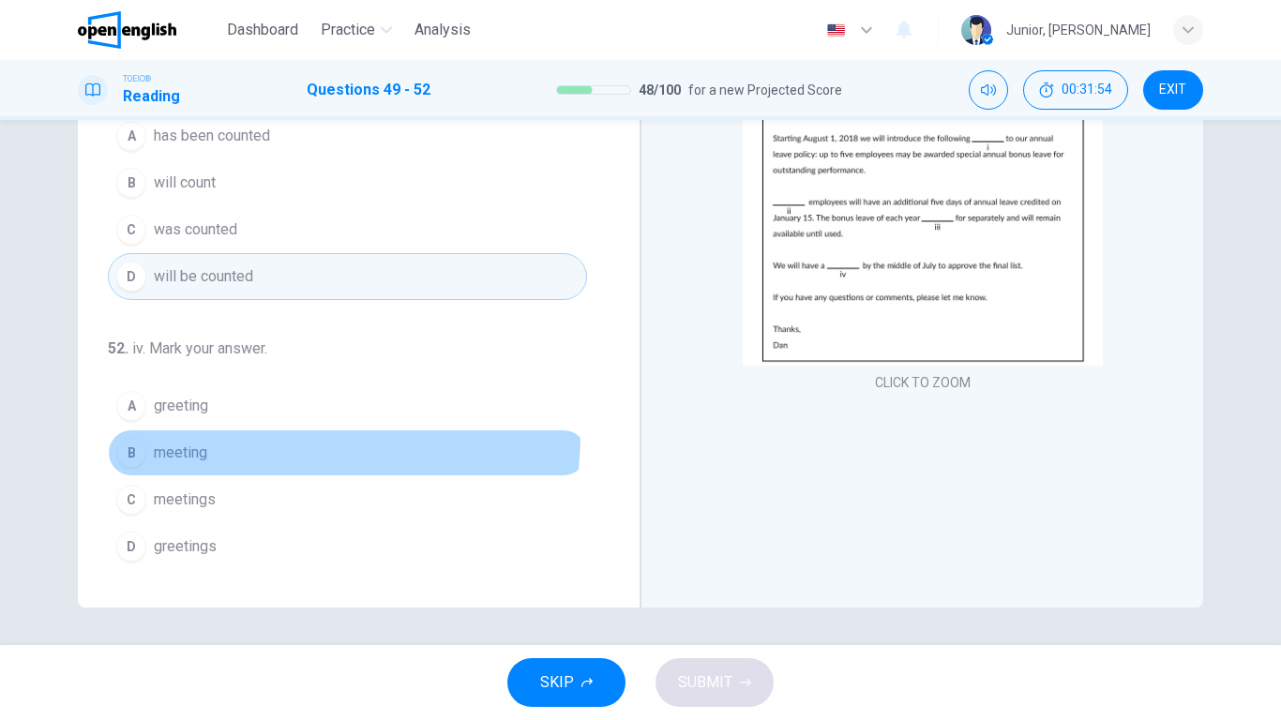
click at [194, 432] on button "B meeting" at bounding box center [347, 453] width 479 height 47
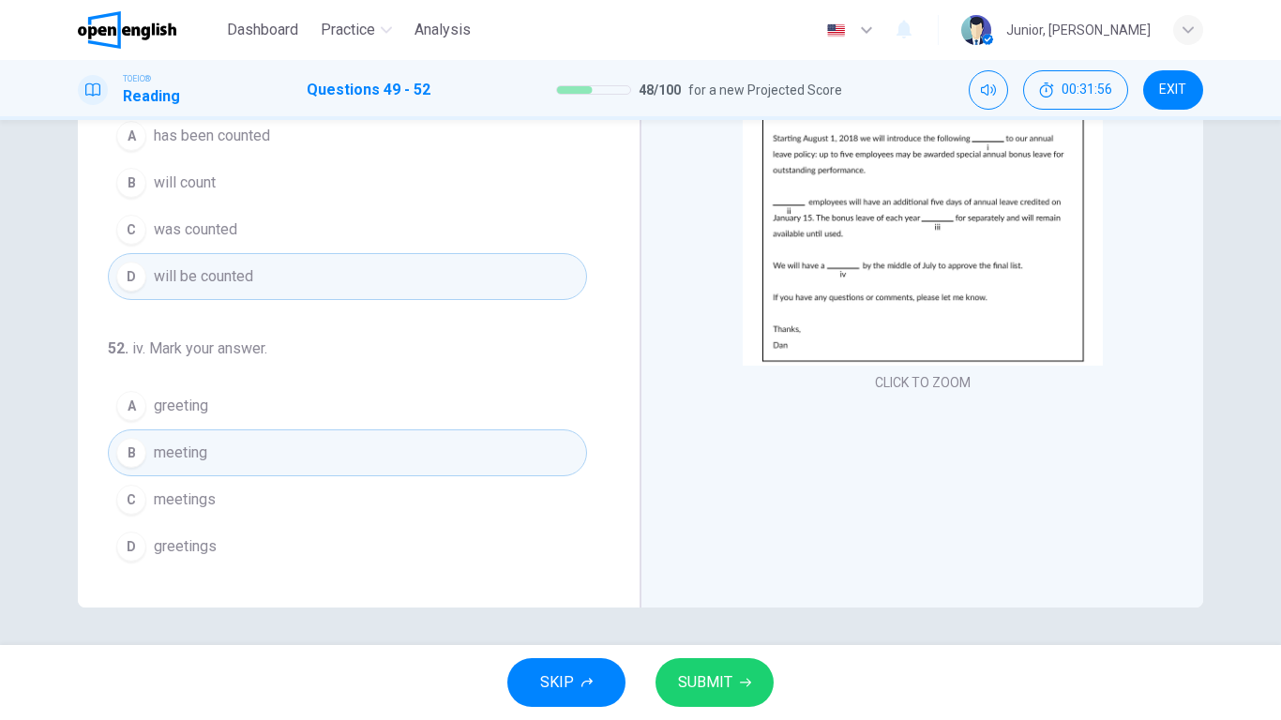
click at [738, 568] on button "SUBMIT" at bounding box center [715, 682] width 118 height 49
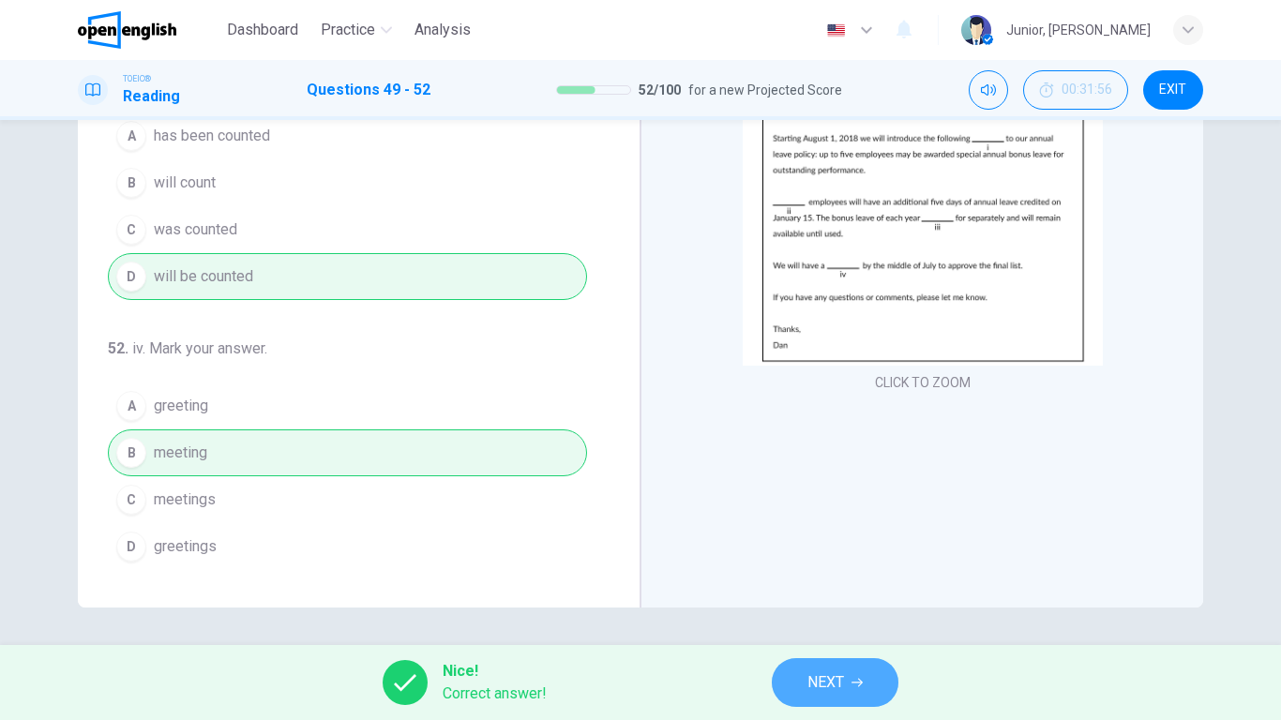
click at [853, 568] on button "NEXT" at bounding box center [835, 682] width 127 height 49
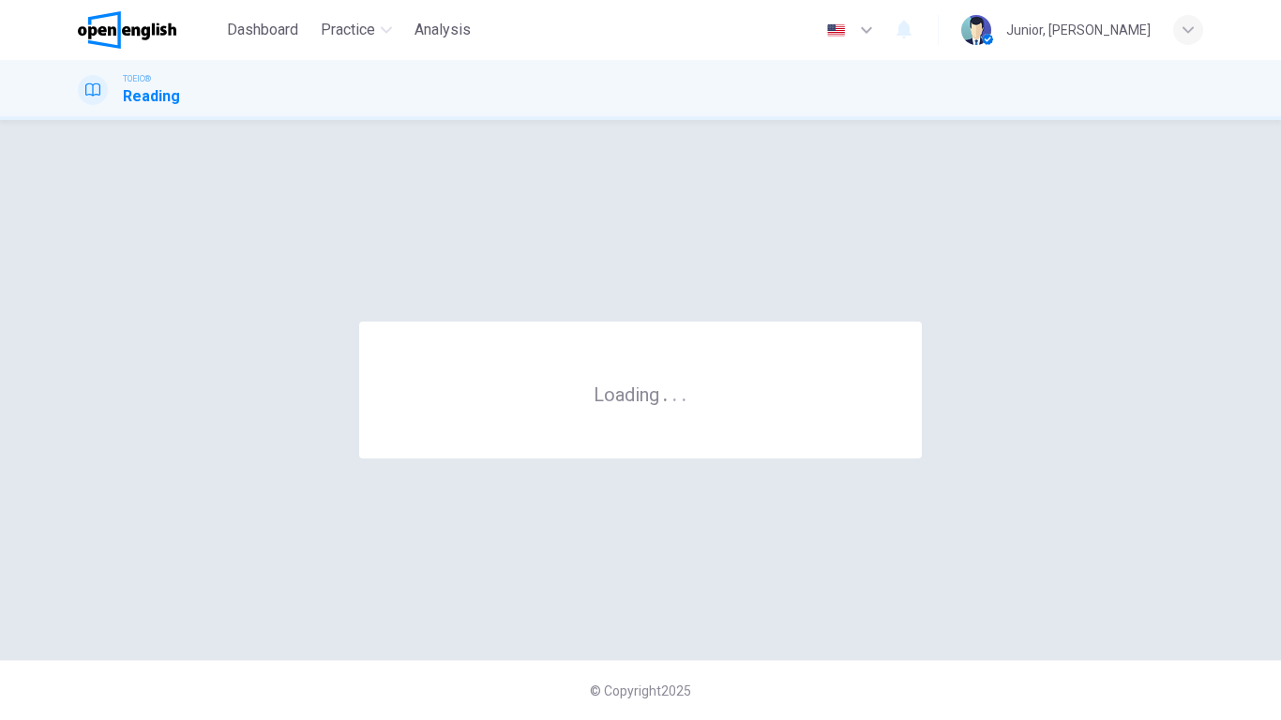
scroll to position [0, 0]
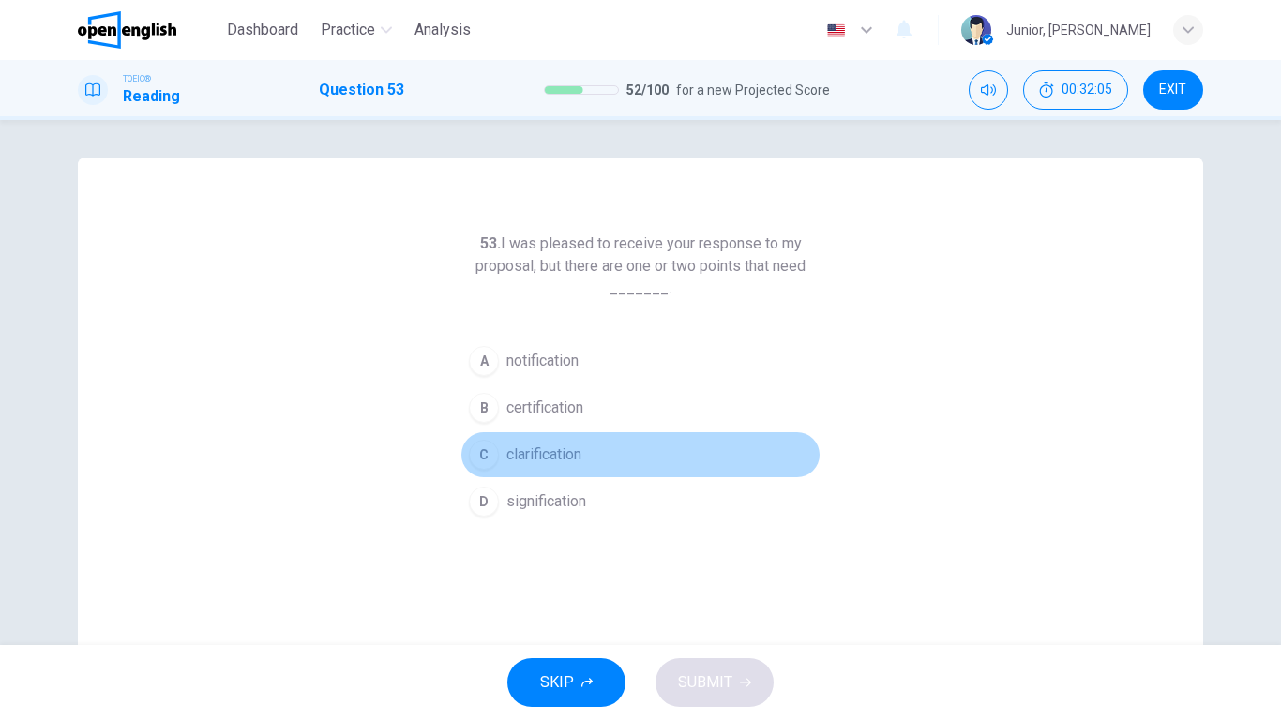
click at [533, 447] on span "clarification" at bounding box center [543, 455] width 75 height 23
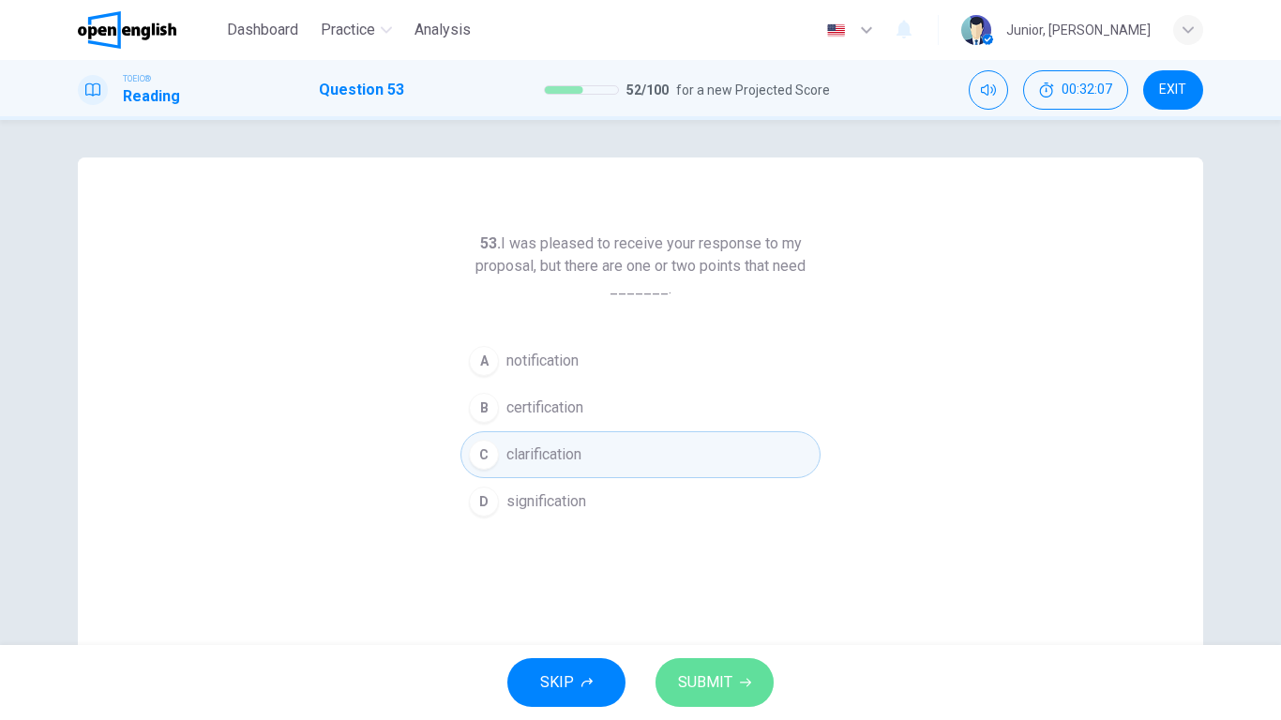
click at [733, 568] on button "SUBMIT" at bounding box center [715, 682] width 118 height 49
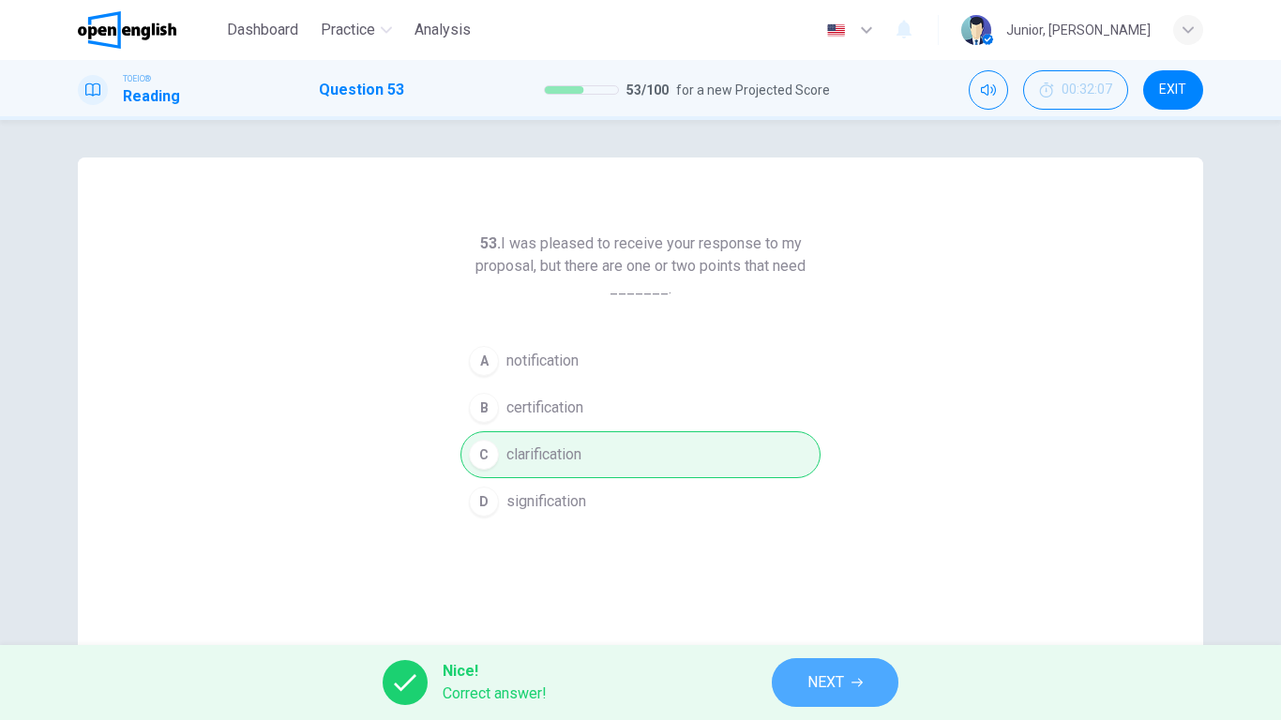
click at [802, 568] on button "NEXT" at bounding box center [835, 682] width 127 height 49
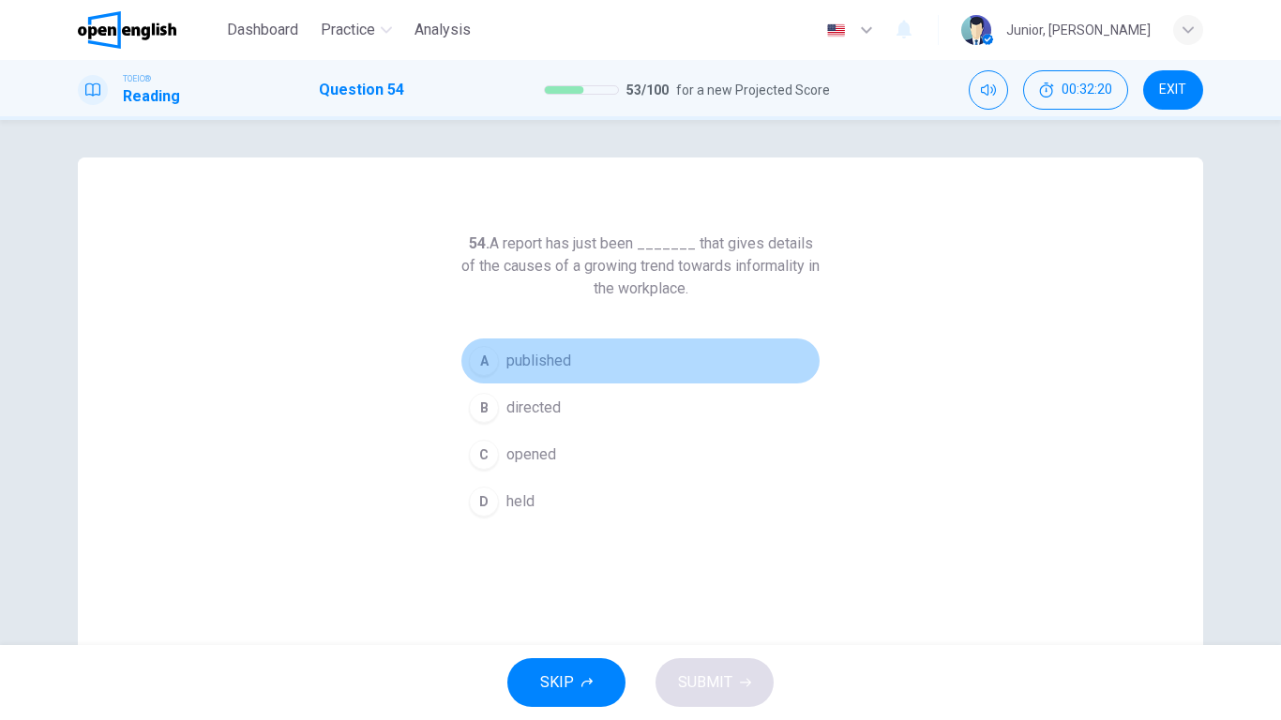
click at [533, 370] on span "published" at bounding box center [538, 361] width 65 height 23
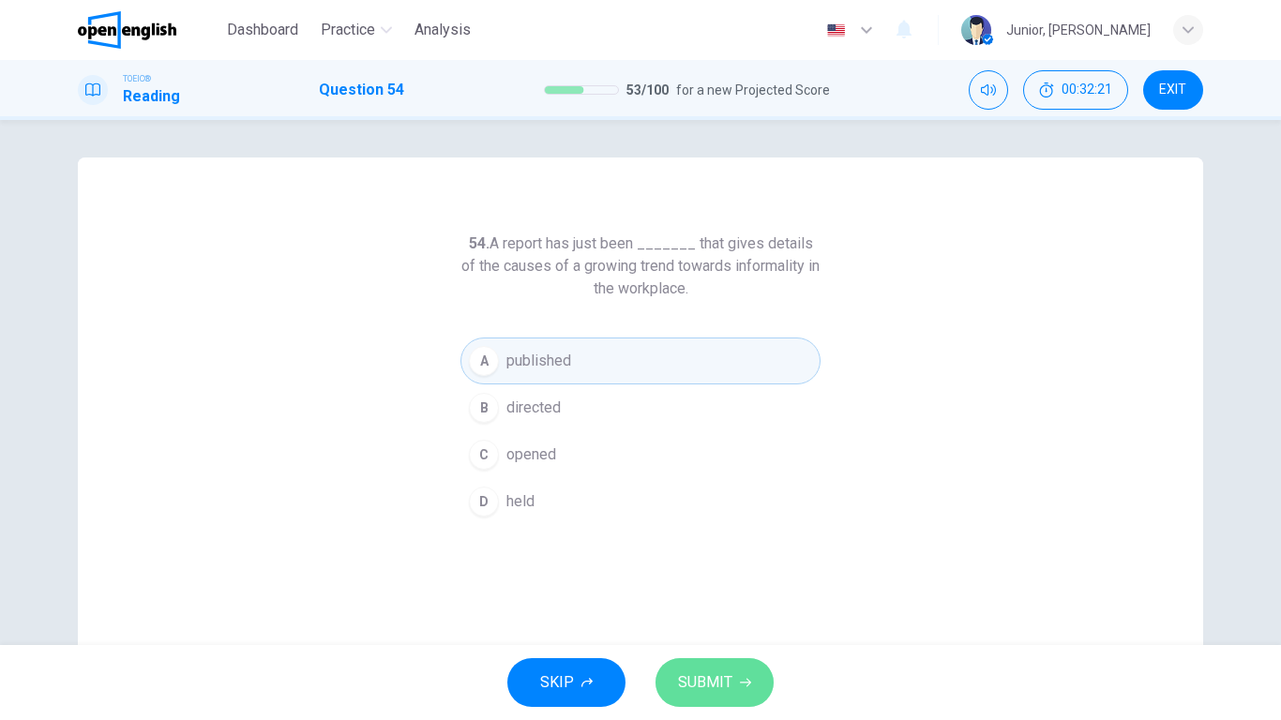
click at [740, 568] on icon "button" at bounding box center [745, 682] width 11 height 11
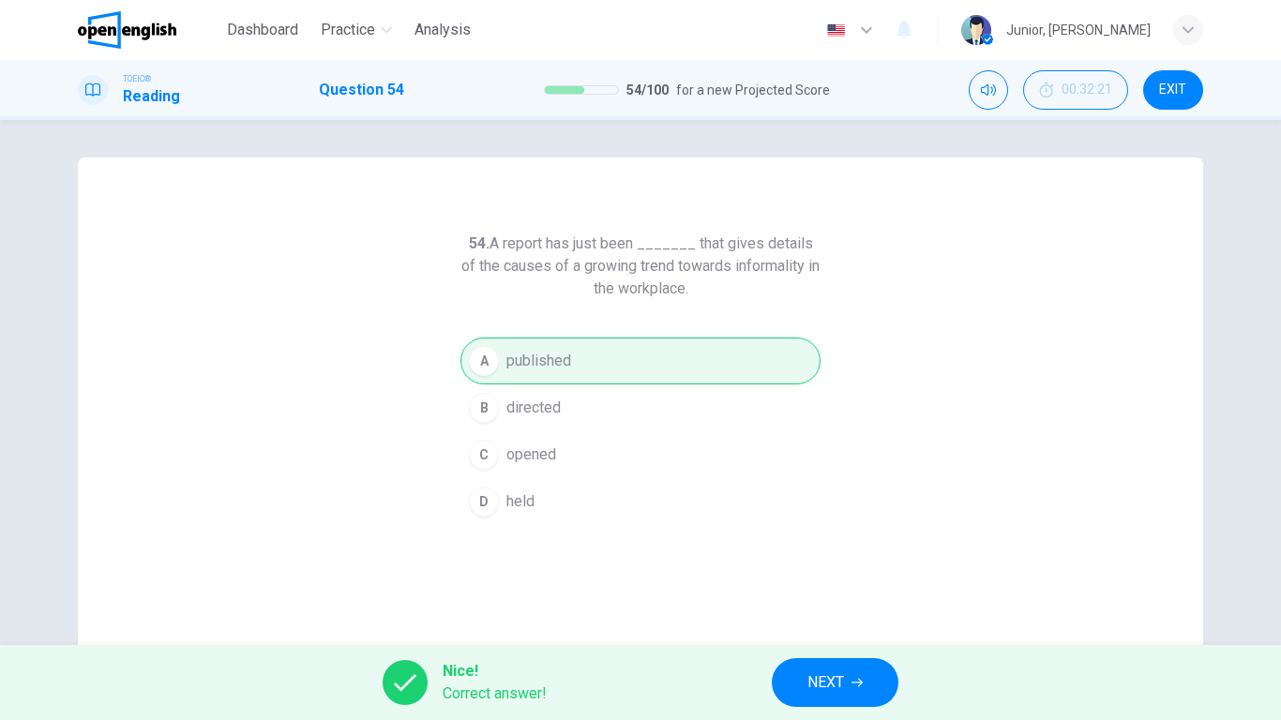
click at [855, 568] on div "Nice! Correct answer! NEXT" at bounding box center [640, 682] width 1281 height 75
click at [854, 568] on button "NEXT" at bounding box center [835, 682] width 127 height 49
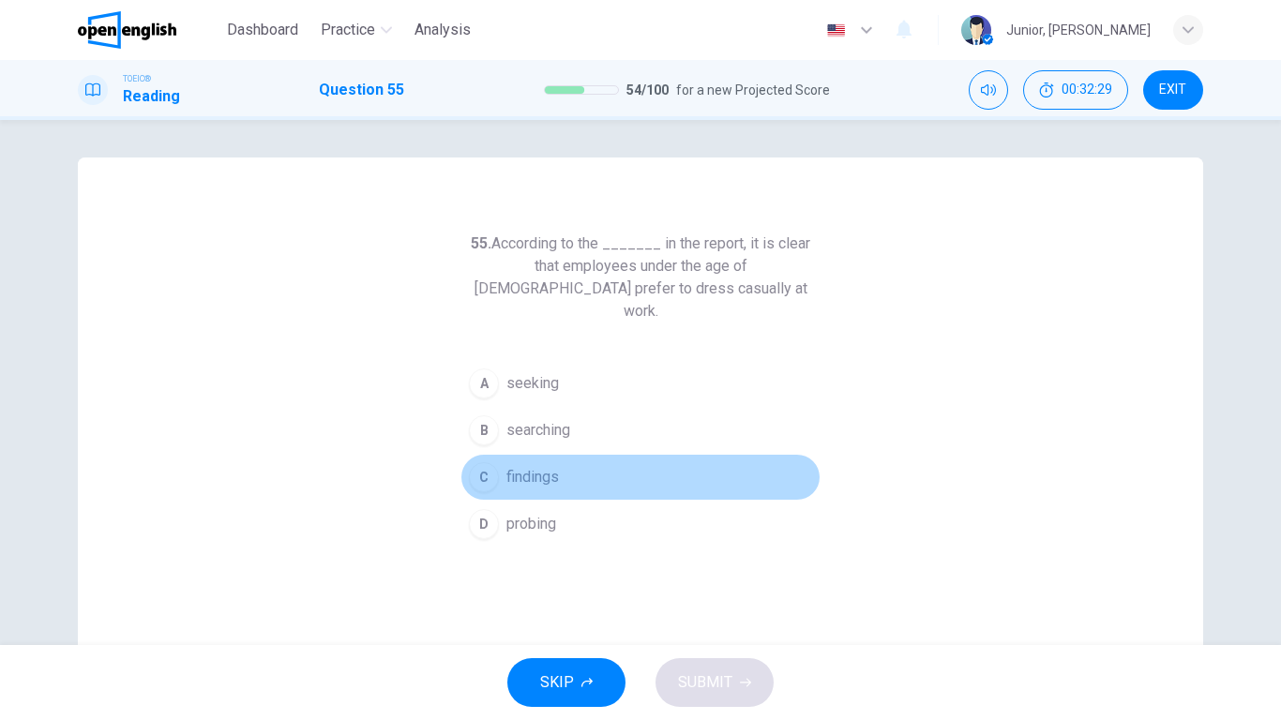
click at [517, 466] on span "findings" at bounding box center [532, 477] width 53 height 23
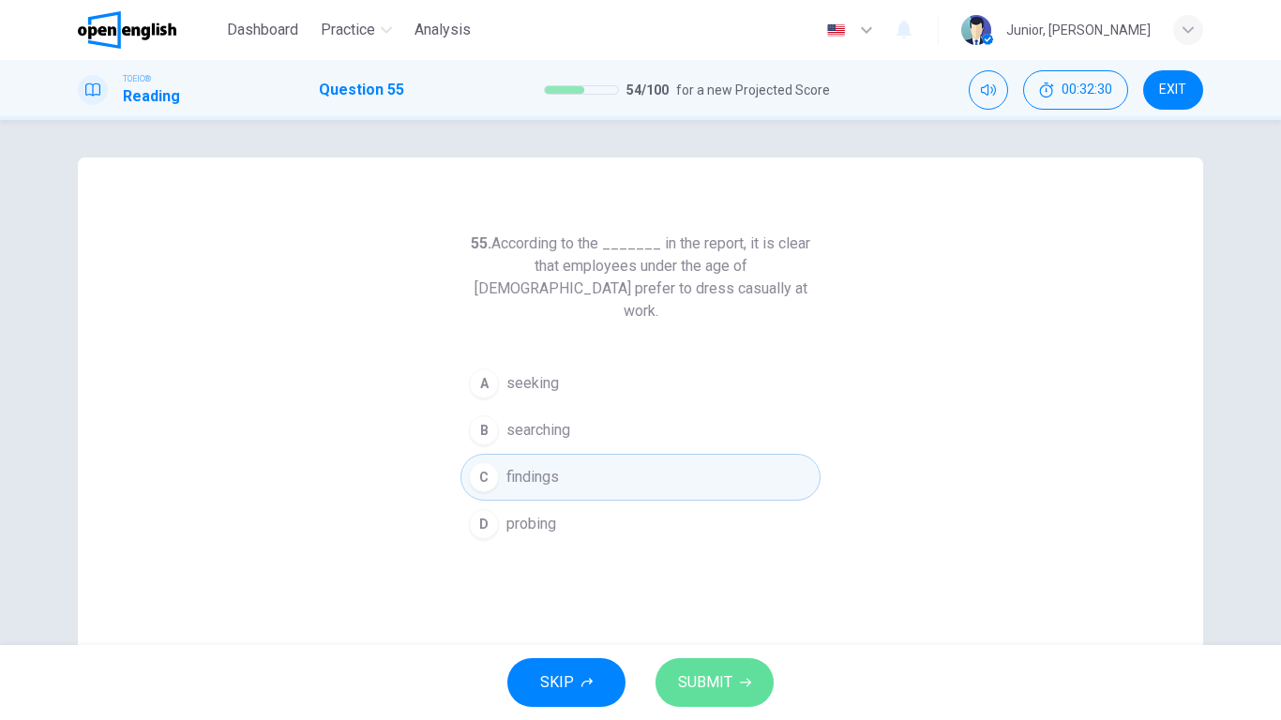
click at [729, 568] on span "SUBMIT" at bounding box center [705, 683] width 54 height 26
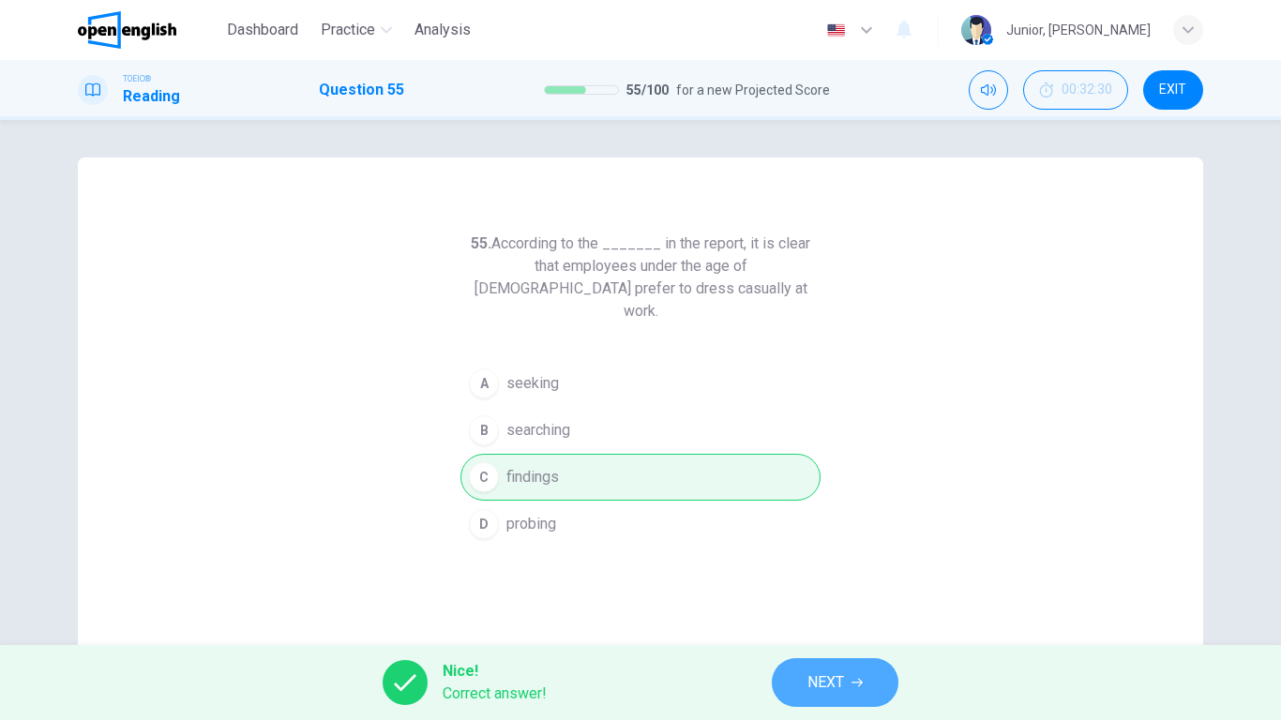
click at [788, 568] on button "NEXT" at bounding box center [835, 682] width 127 height 49
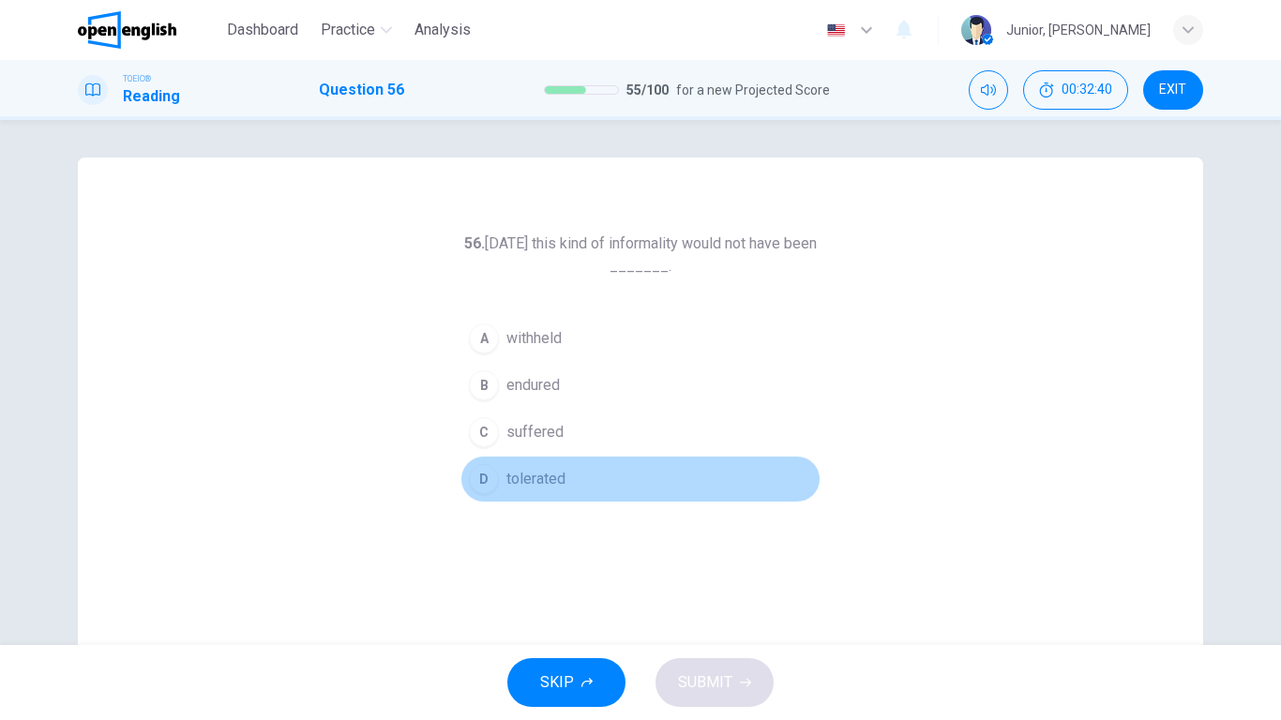
click at [541, 475] on span "tolerated" at bounding box center [535, 479] width 59 height 23
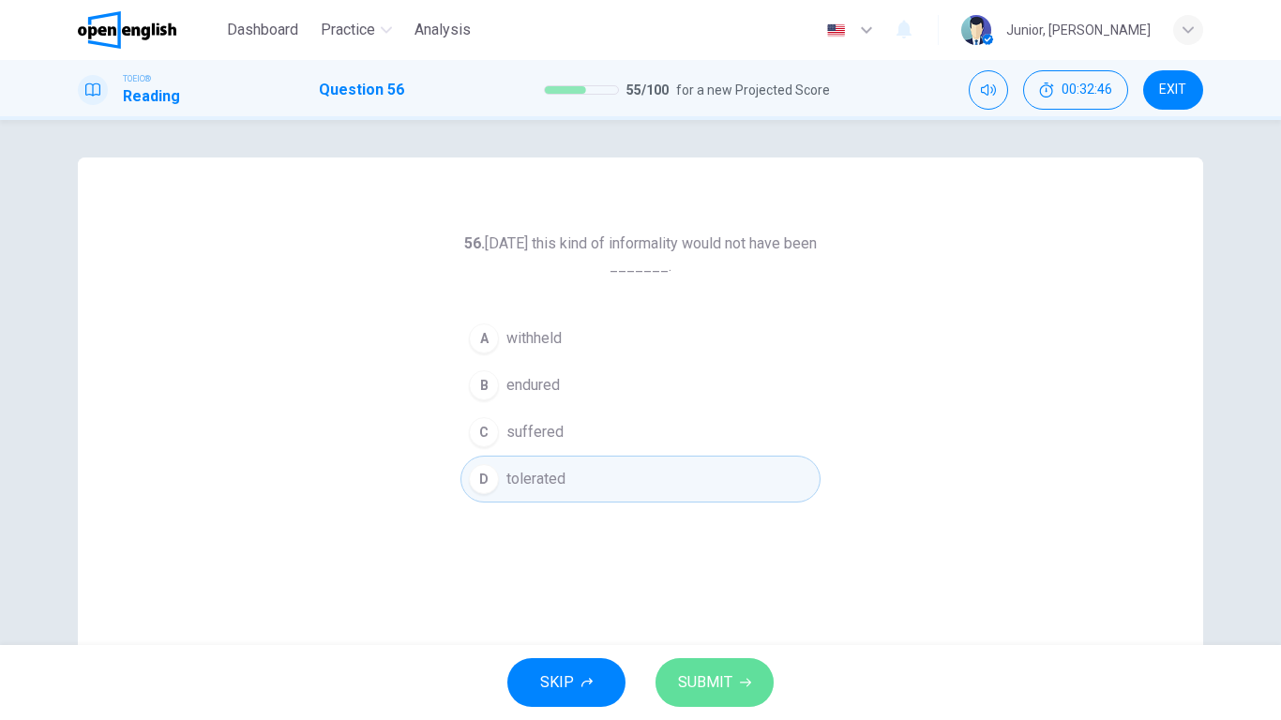
click at [726, 568] on span "SUBMIT" at bounding box center [705, 683] width 54 height 26
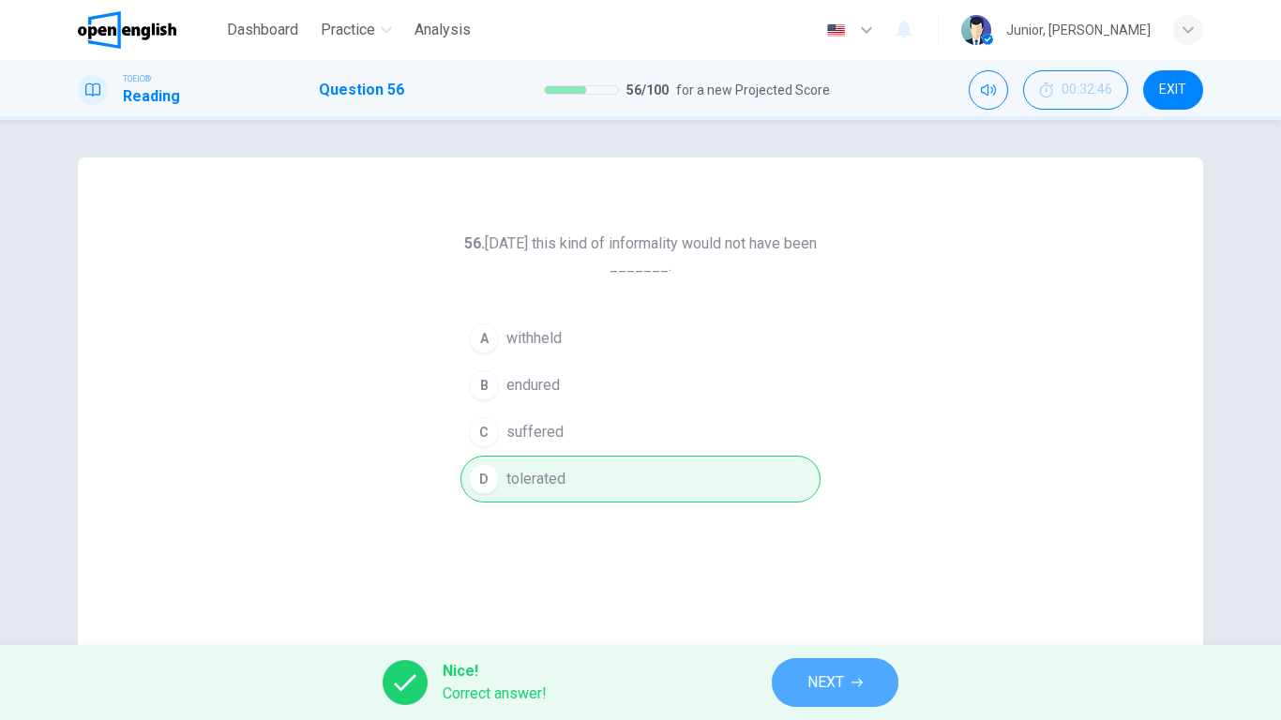
click at [790, 568] on button "NEXT" at bounding box center [835, 682] width 127 height 49
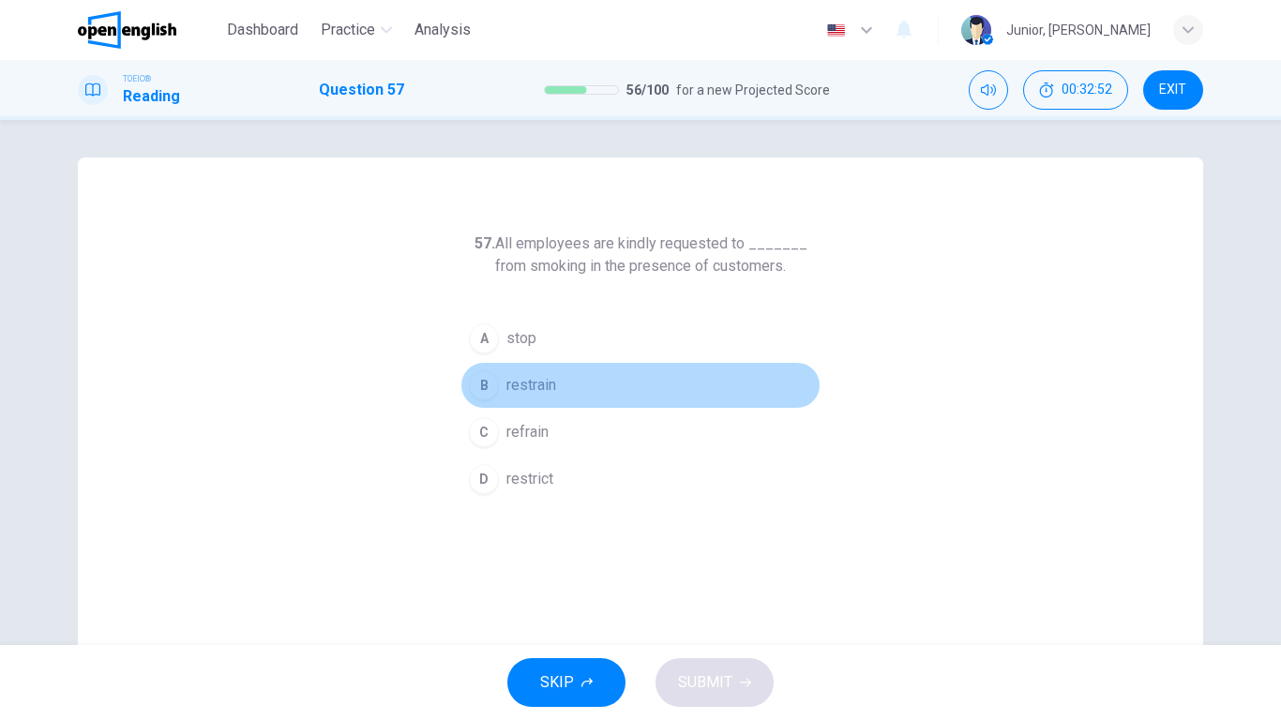
click at [527, 395] on span "restrain" at bounding box center [531, 385] width 50 height 23
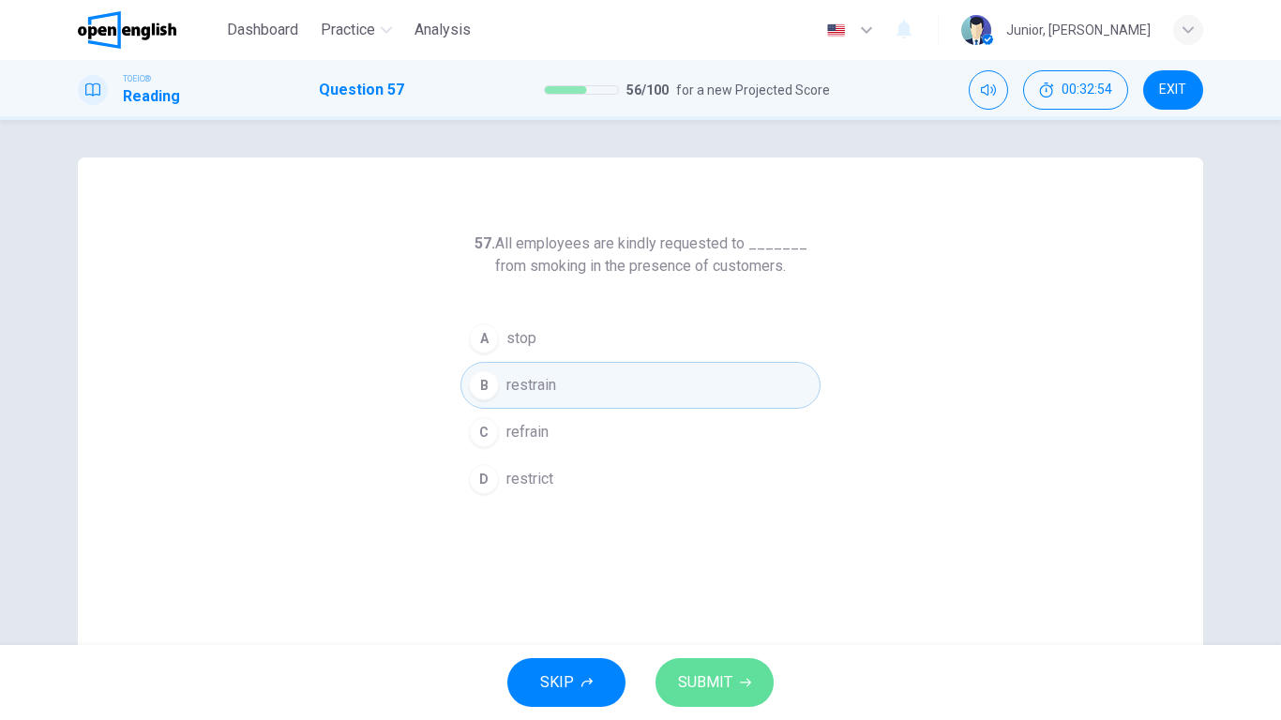
click at [727, 568] on span "SUBMIT" at bounding box center [705, 683] width 54 height 26
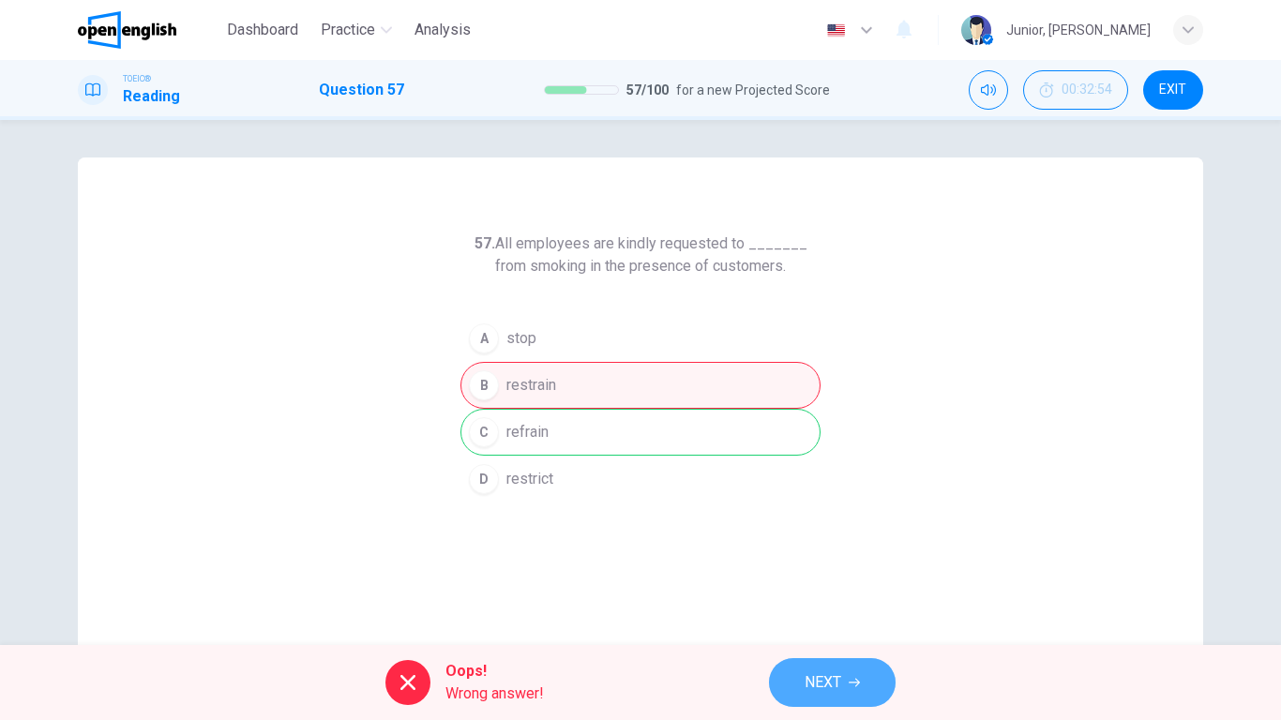
click at [816, 568] on span "NEXT" at bounding box center [823, 683] width 37 height 26
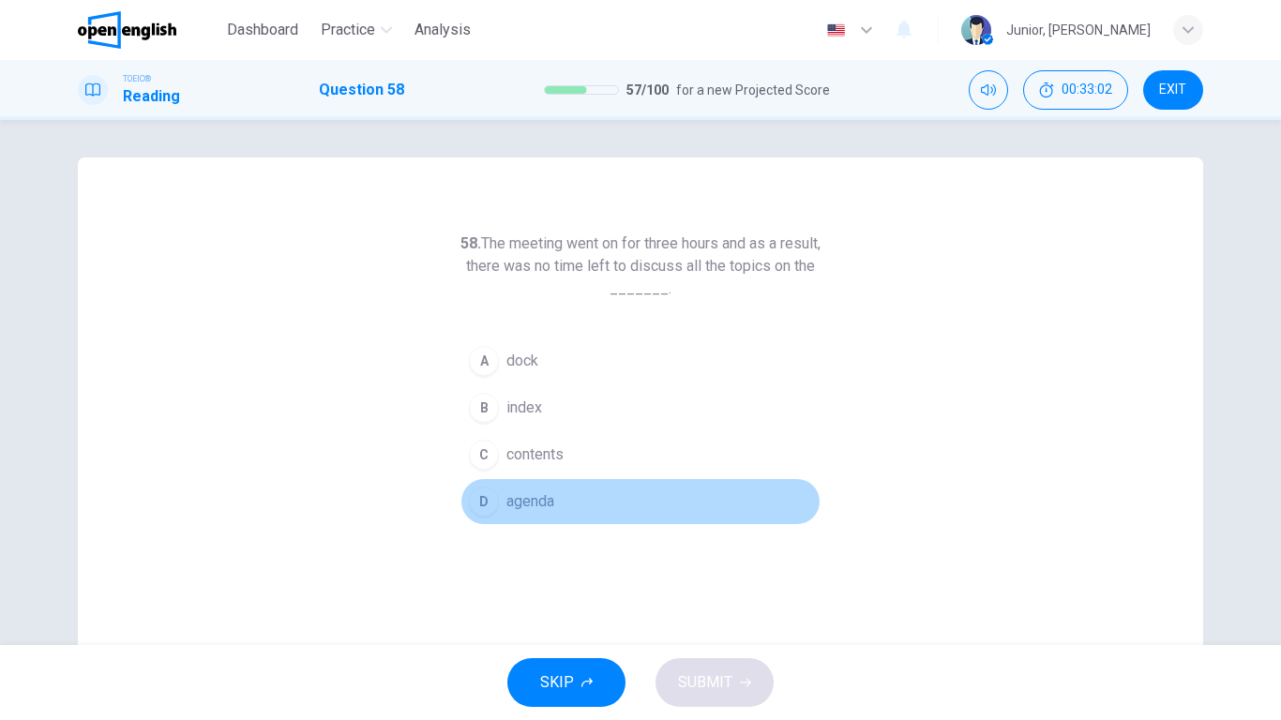
click at [545, 494] on span "agenda" at bounding box center [530, 502] width 48 height 23
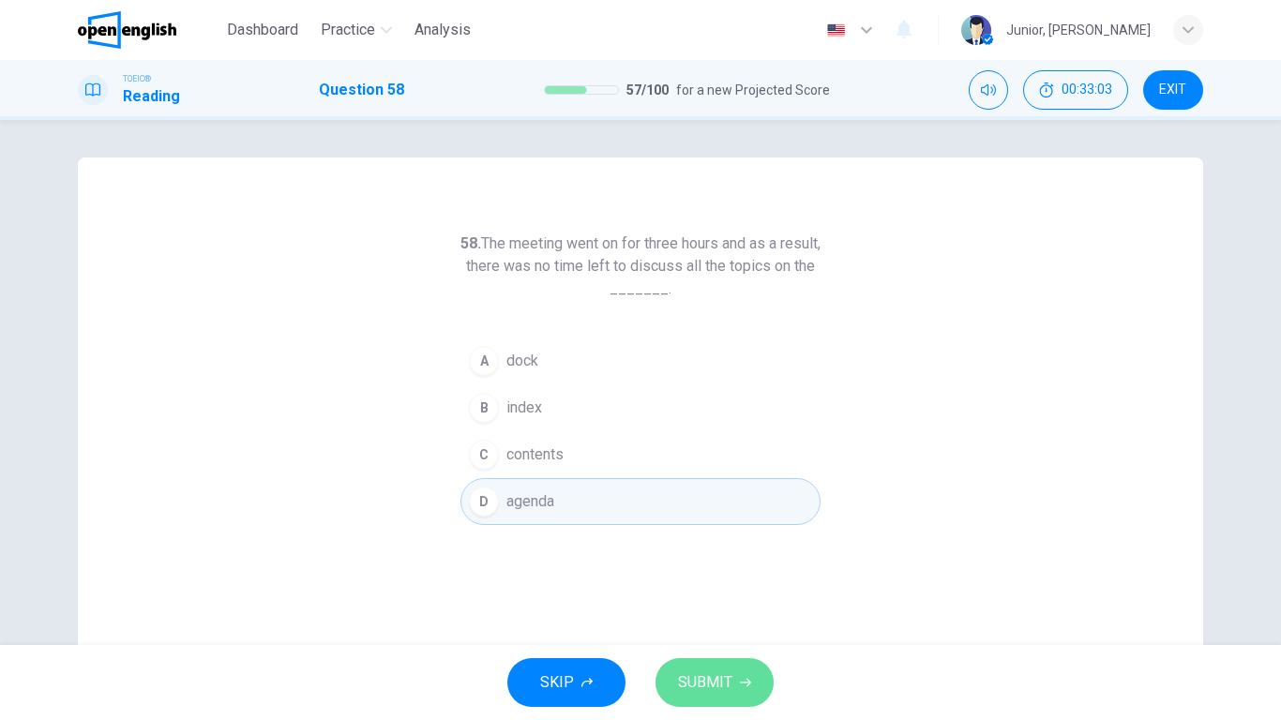
click at [728, 568] on span "SUBMIT" at bounding box center [705, 683] width 54 height 26
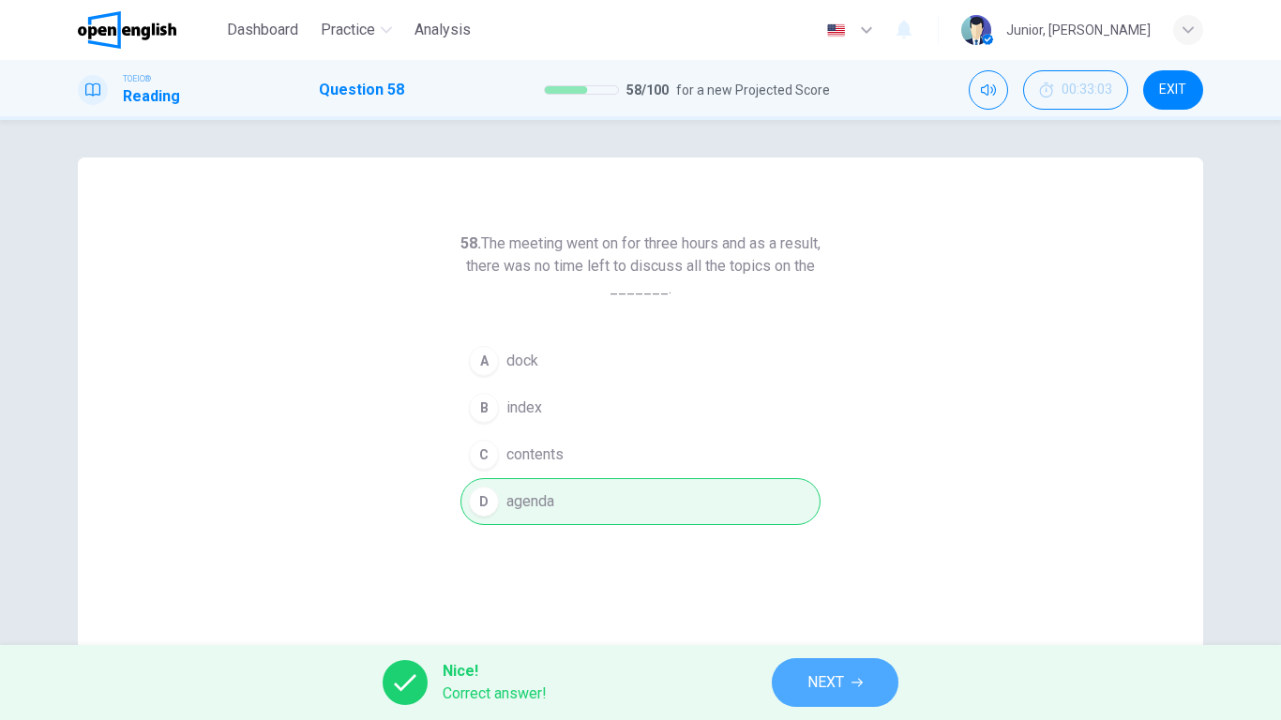
click at [809, 568] on span "NEXT" at bounding box center [826, 683] width 37 height 26
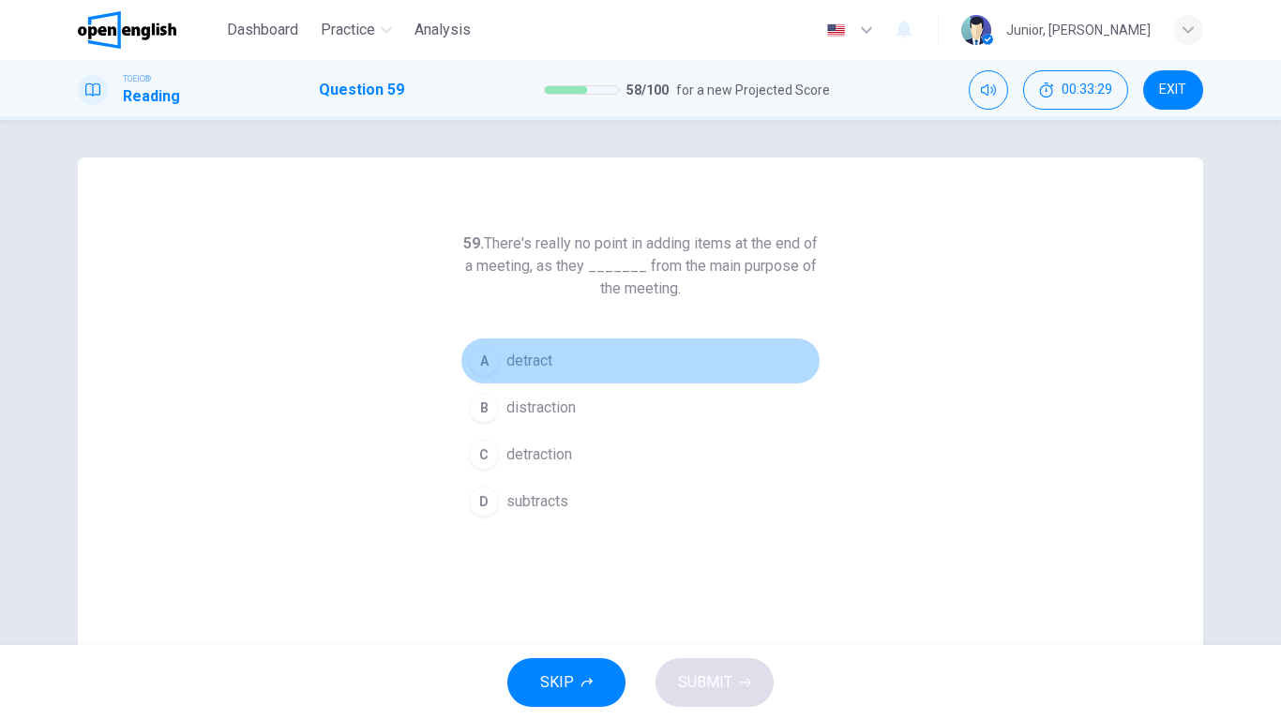
click at [538, 361] on span "detract" at bounding box center [529, 361] width 46 height 23
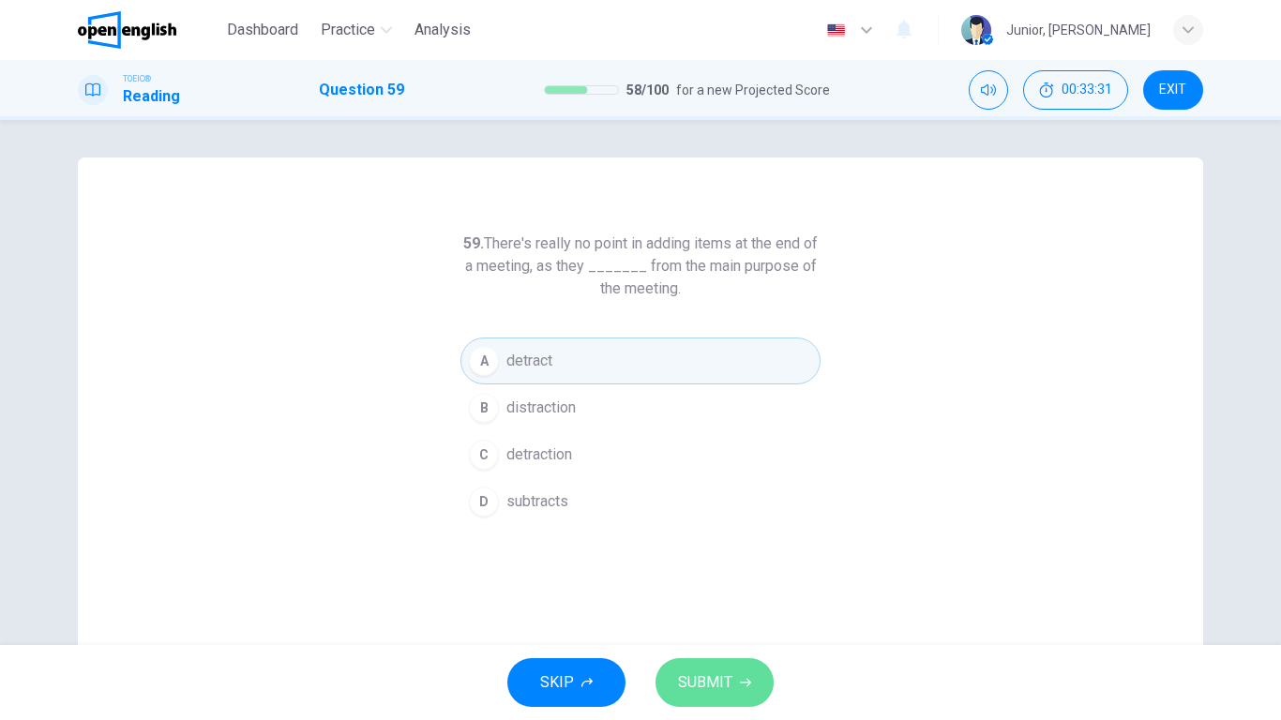
click at [672, 568] on button "SUBMIT" at bounding box center [715, 682] width 118 height 49
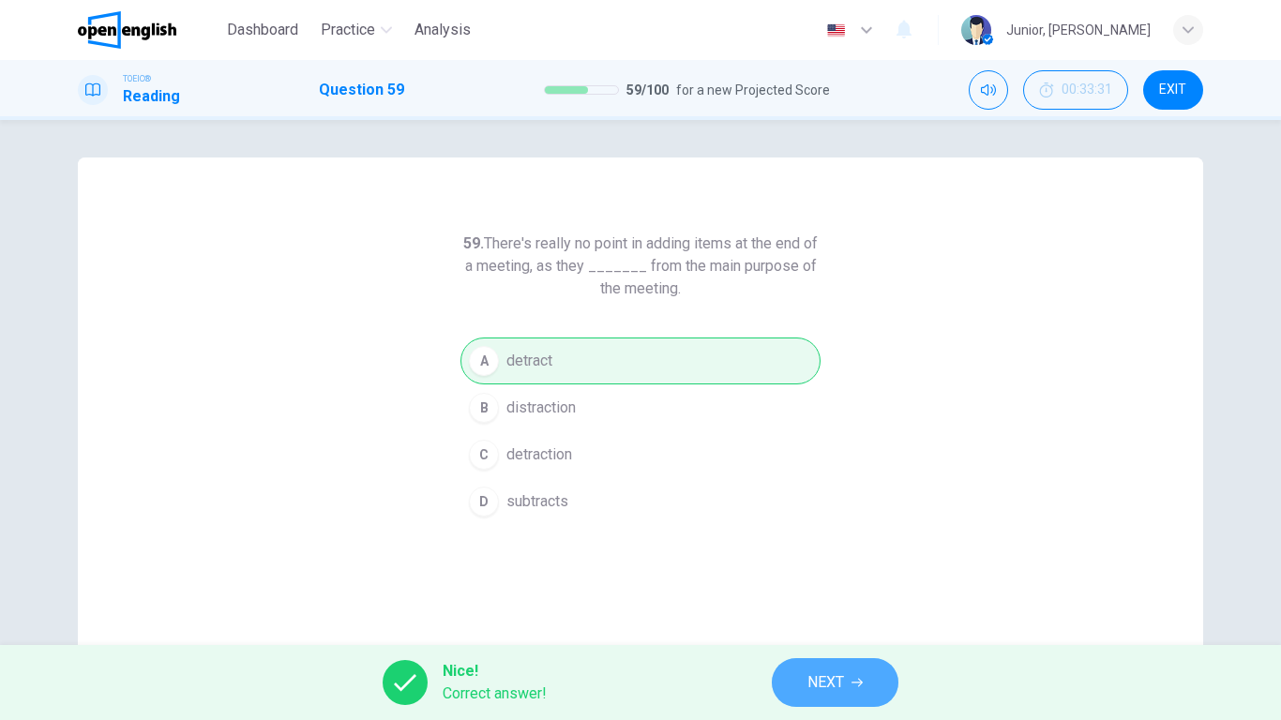
click at [802, 568] on button "NEXT" at bounding box center [835, 682] width 127 height 49
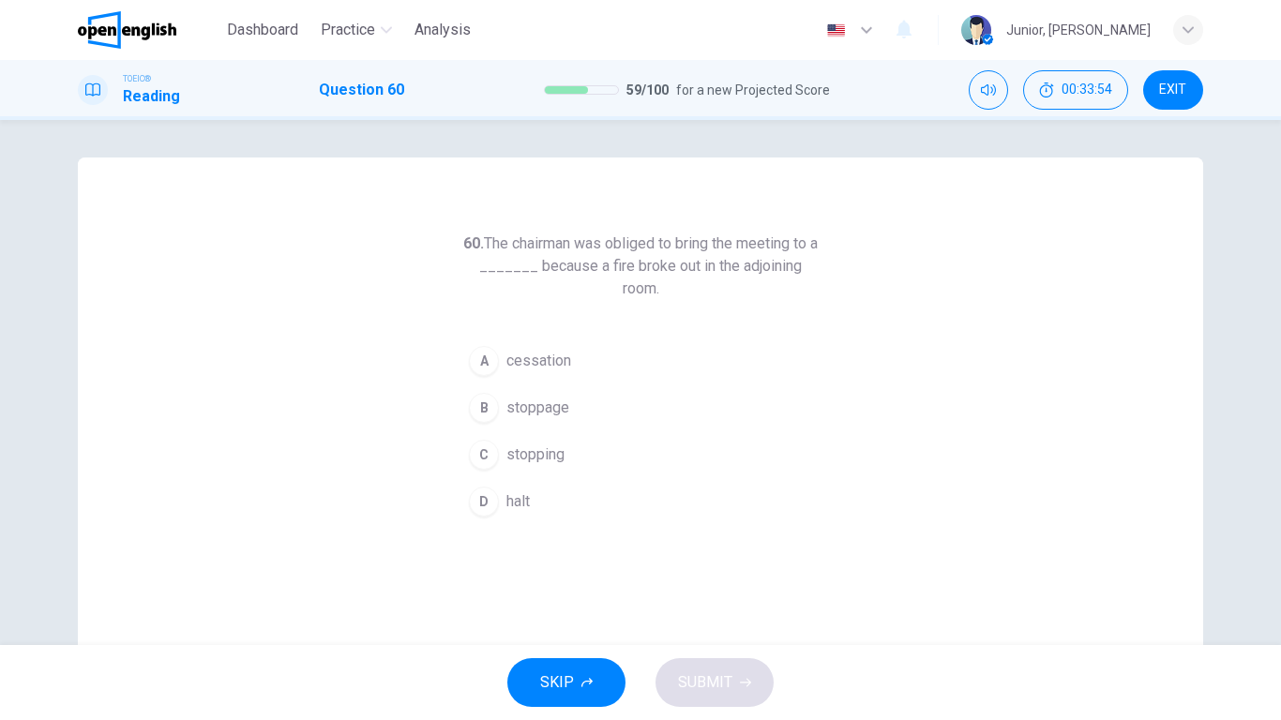
click at [516, 494] on span "halt" at bounding box center [517, 502] width 23 height 23
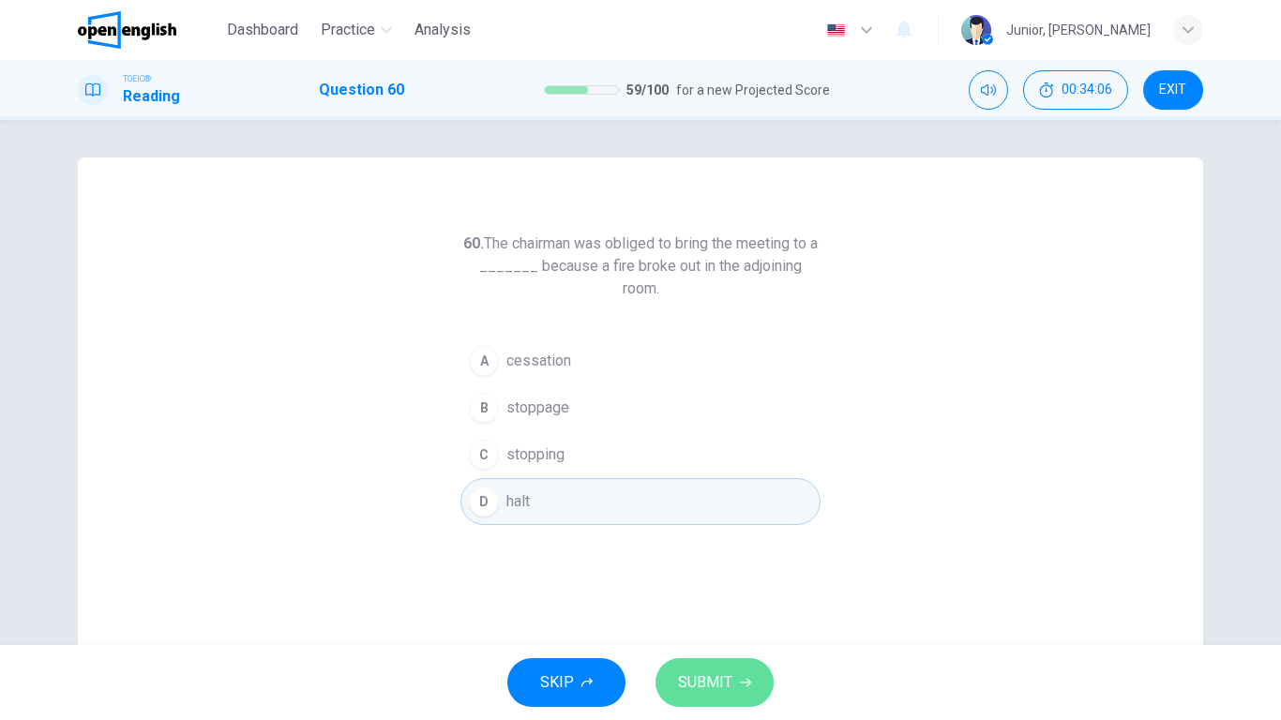
click at [692, 568] on span "SUBMIT" at bounding box center [705, 683] width 54 height 26
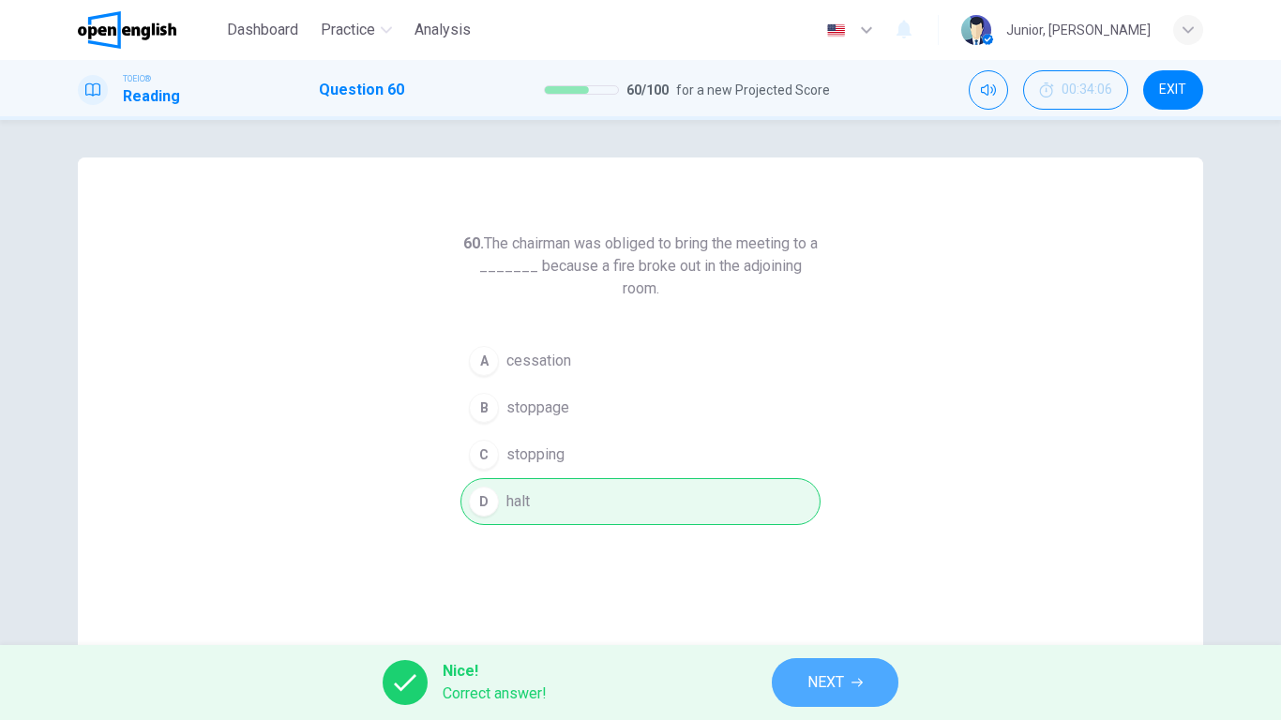
click at [824, 568] on span "NEXT" at bounding box center [826, 683] width 37 height 26
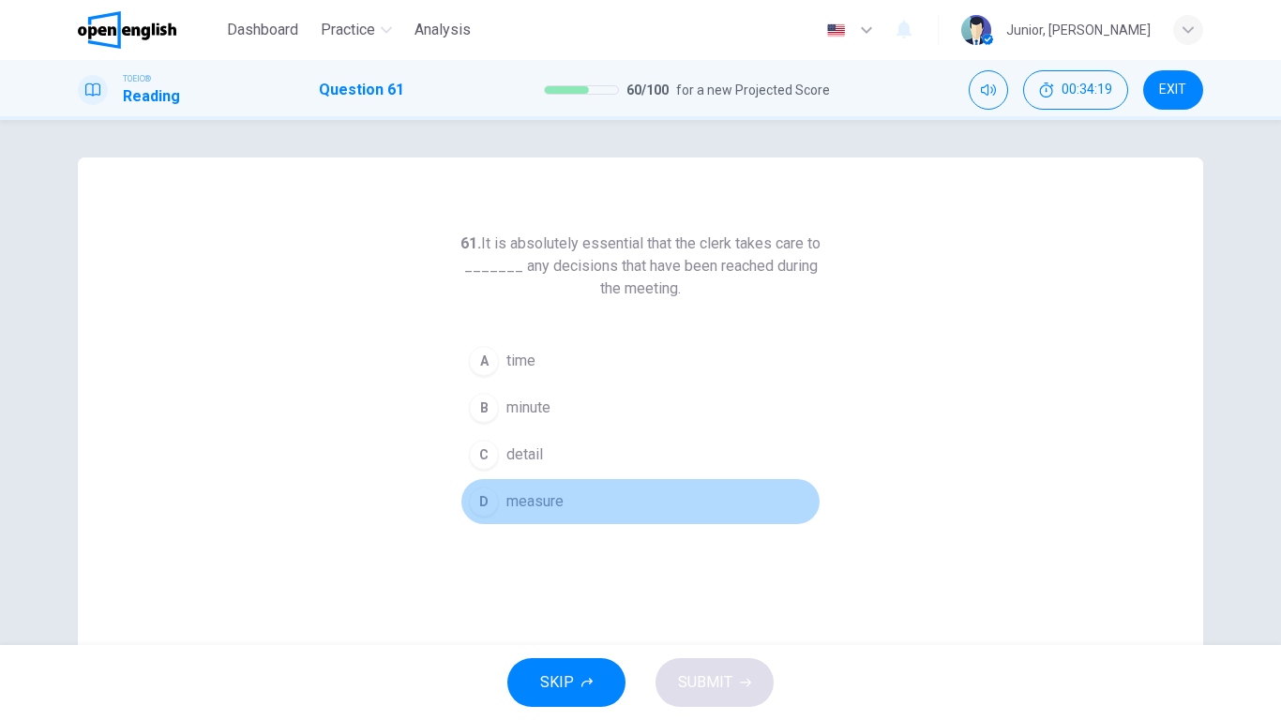
click at [506, 508] on span "measure" at bounding box center [534, 502] width 57 height 23
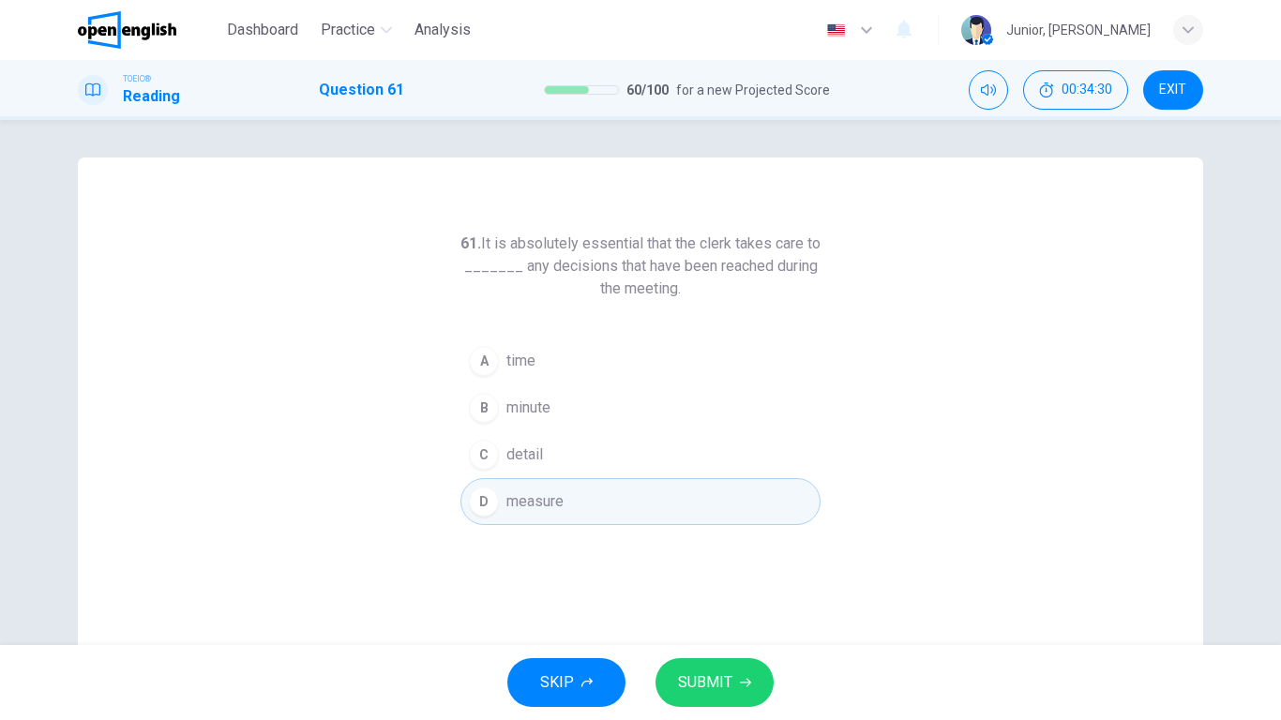
click at [686, 568] on div "SKIP SUBMIT" at bounding box center [640, 682] width 1281 height 75
click at [697, 568] on span "SUBMIT" at bounding box center [705, 683] width 54 height 26
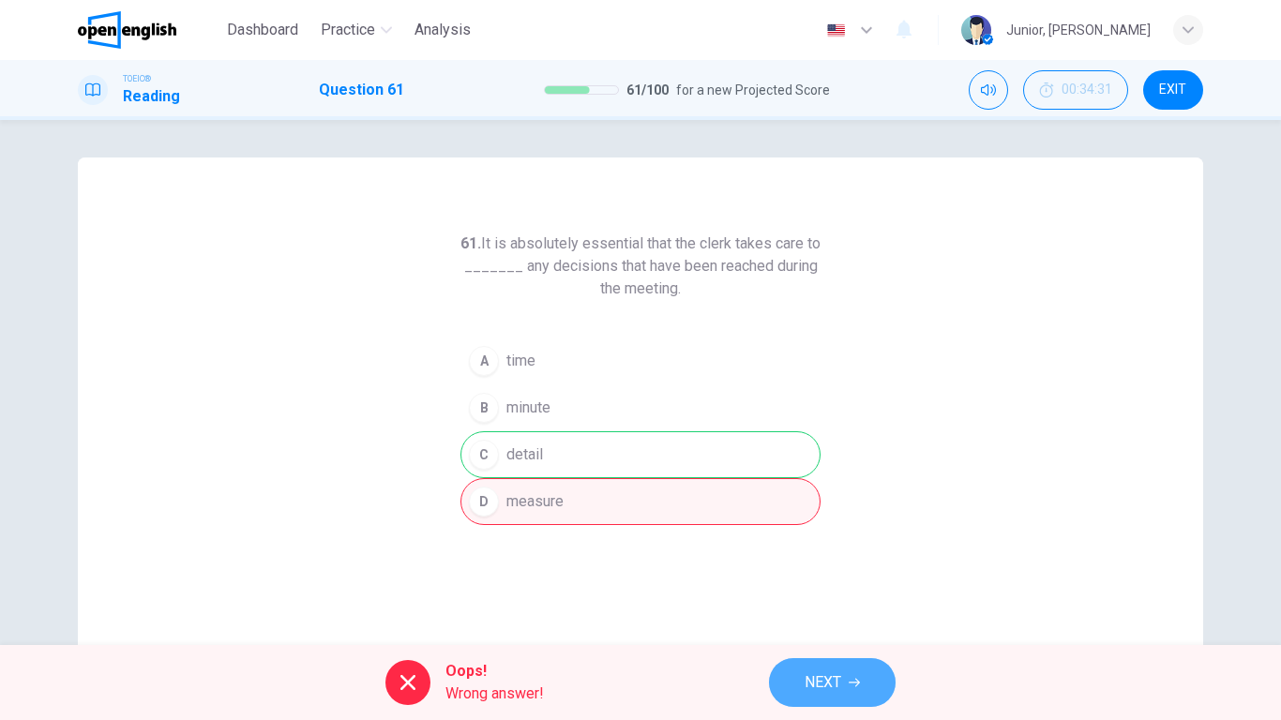
click at [812, 568] on span "NEXT" at bounding box center [823, 683] width 37 height 26
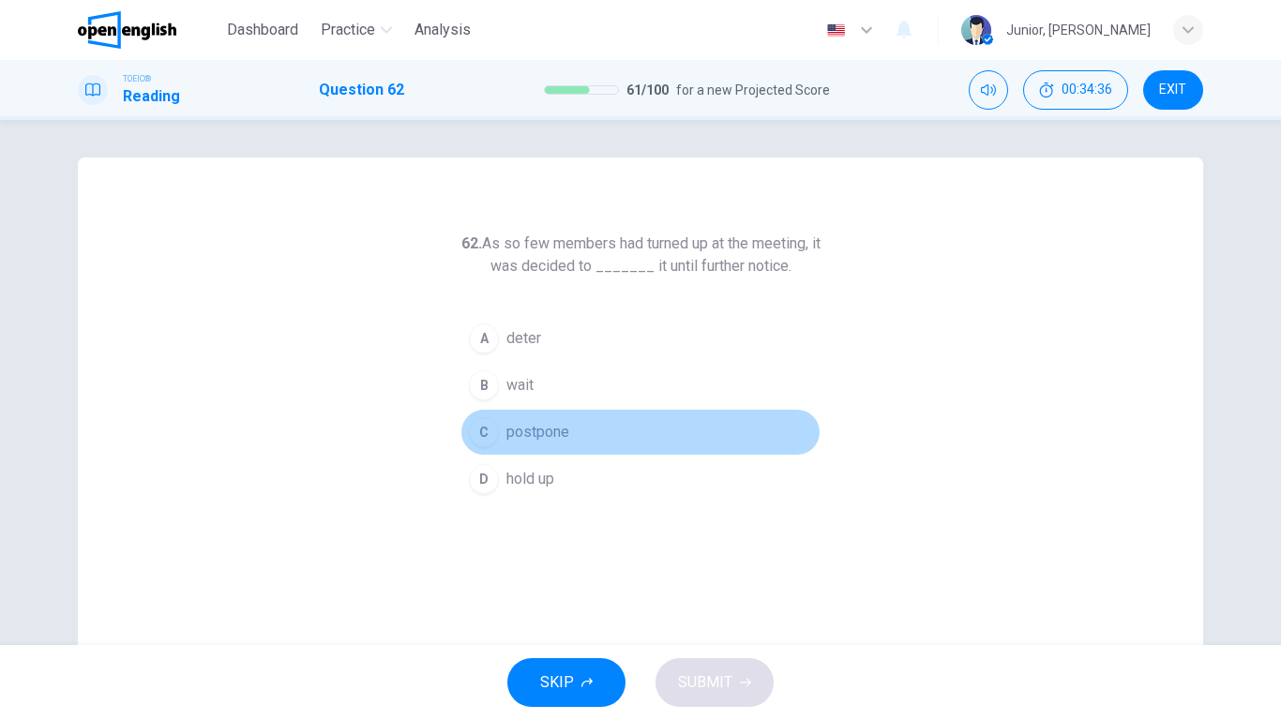
click at [535, 433] on span "postpone" at bounding box center [537, 432] width 63 height 23
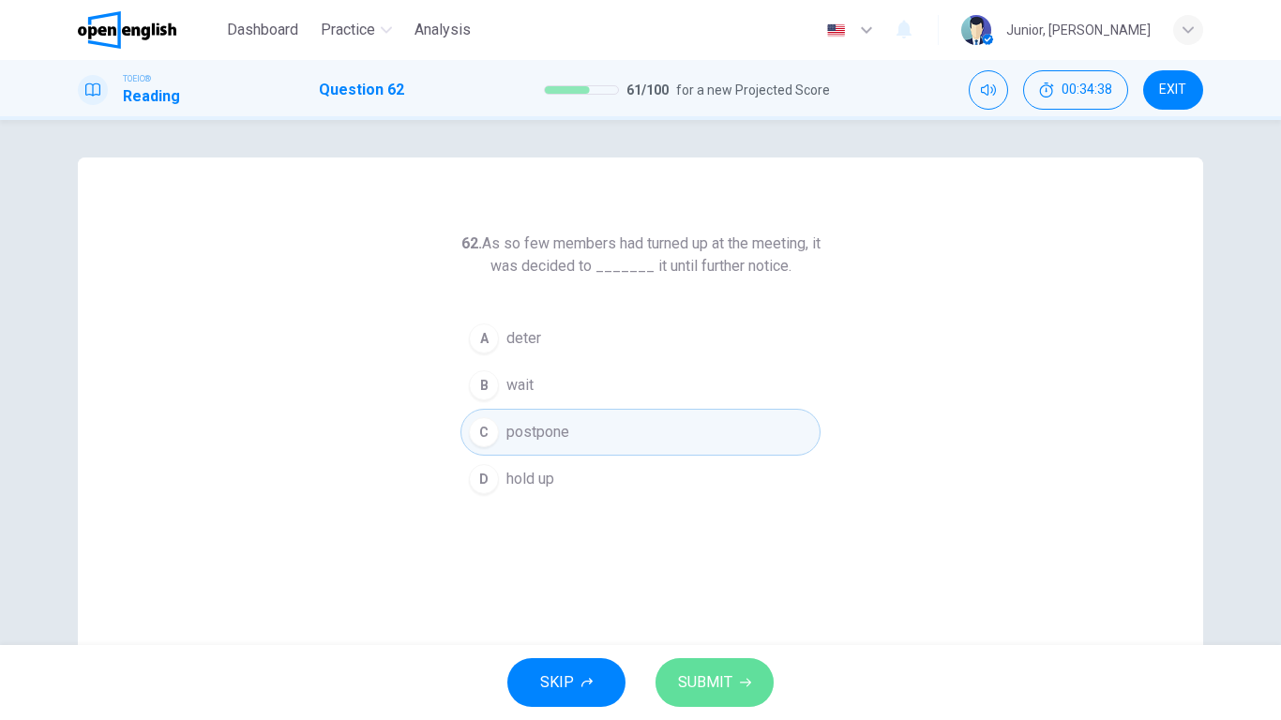
click at [728, 568] on span "SUBMIT" at bounding box center [705, 683] width 54 height 26
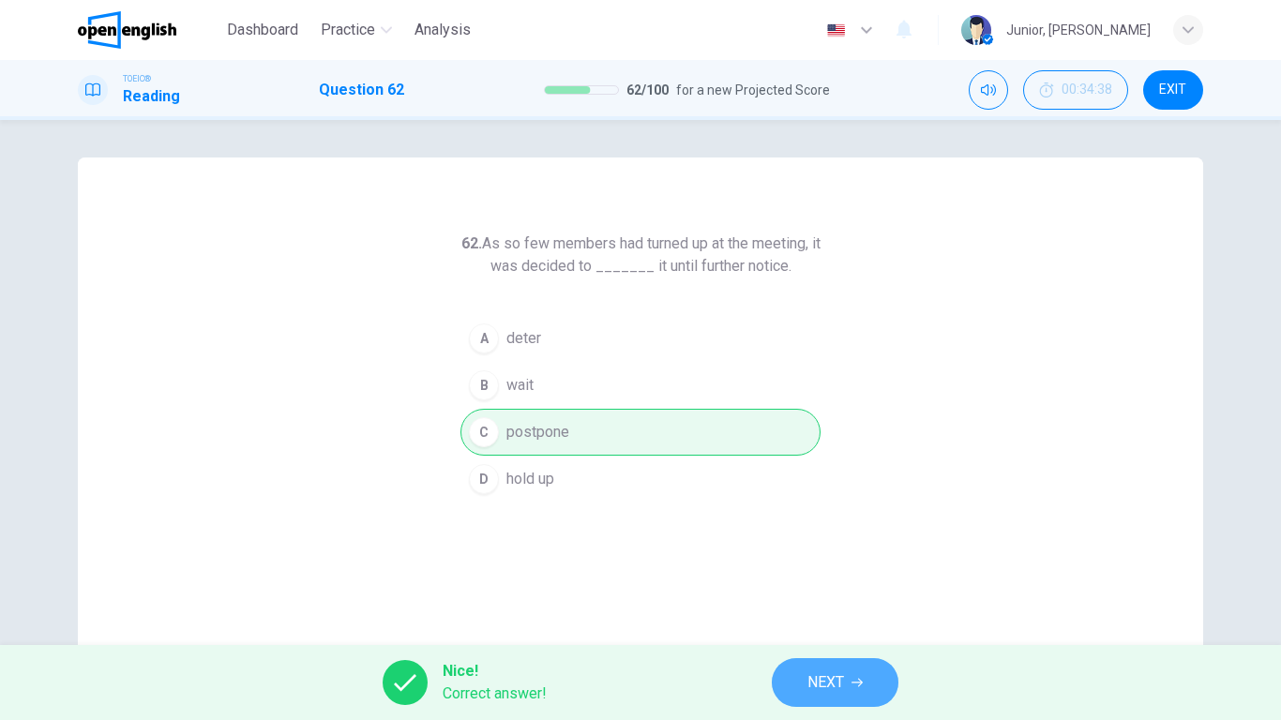
click at [813, 568] on span "NEXT" at bounding box center [826, 683] width 37 height 26
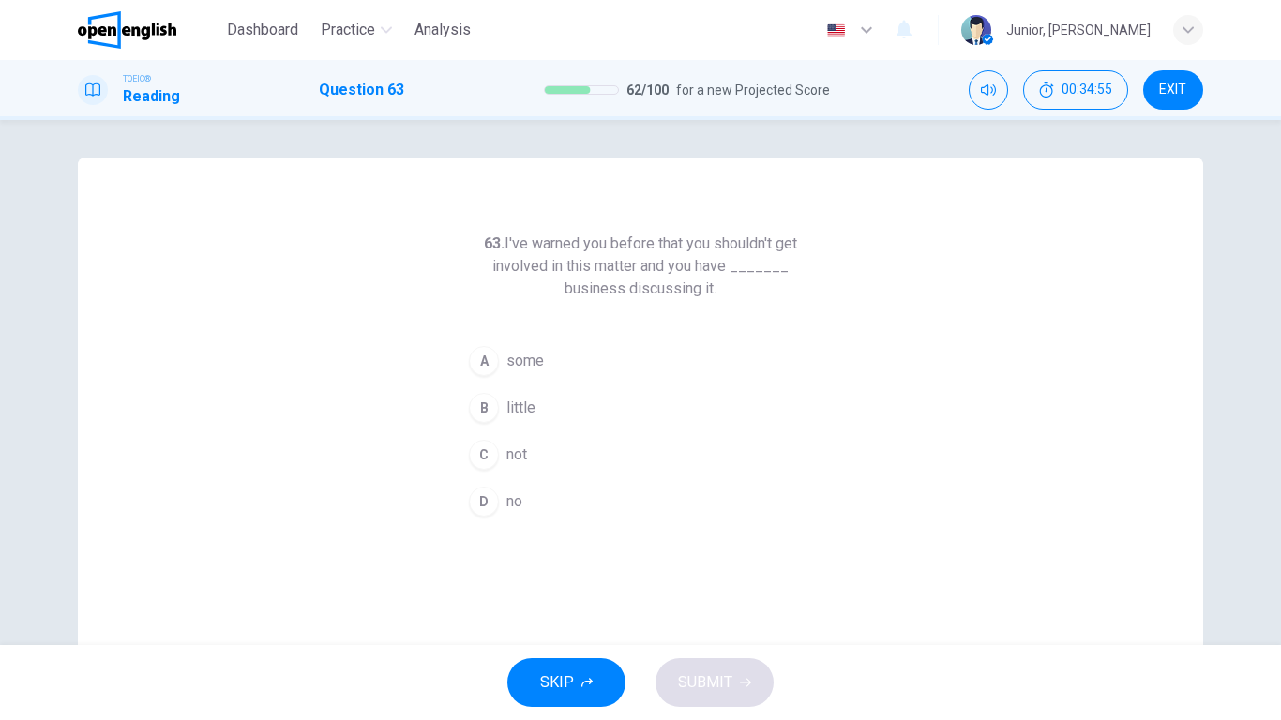
click at [506, 493] on span "no" at bounding box center [514, 502] width 16 height 23
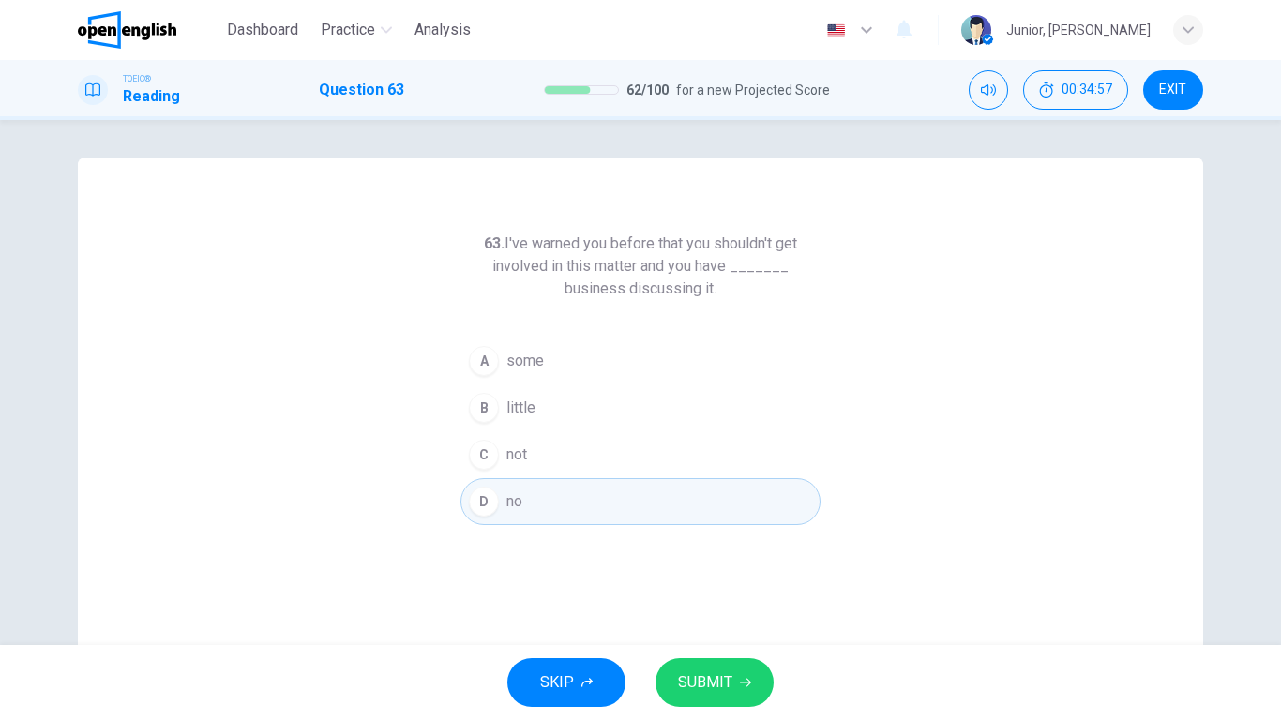
click at [727, 568] on button "SUBMIT" at bounding box center [715, 682] width 118 height 49
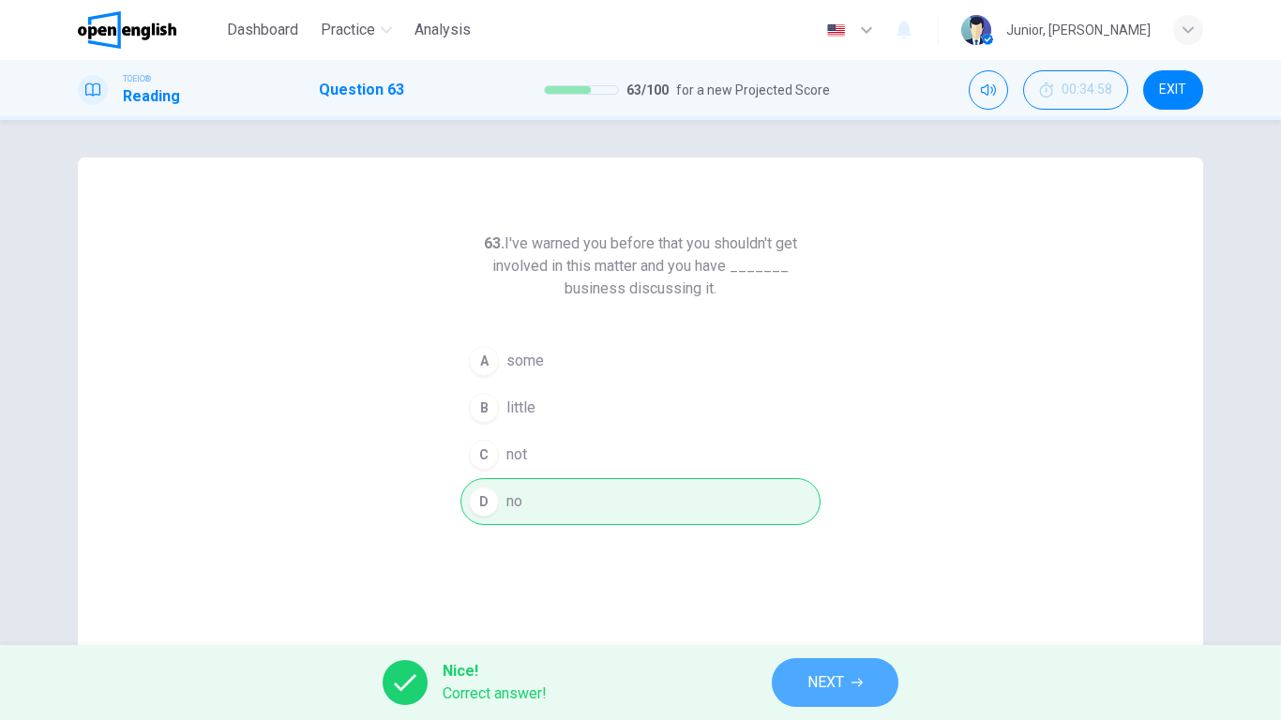
click at [818, 568] on span "NEXT" at bounding box center [826, 683] width 37 height 26
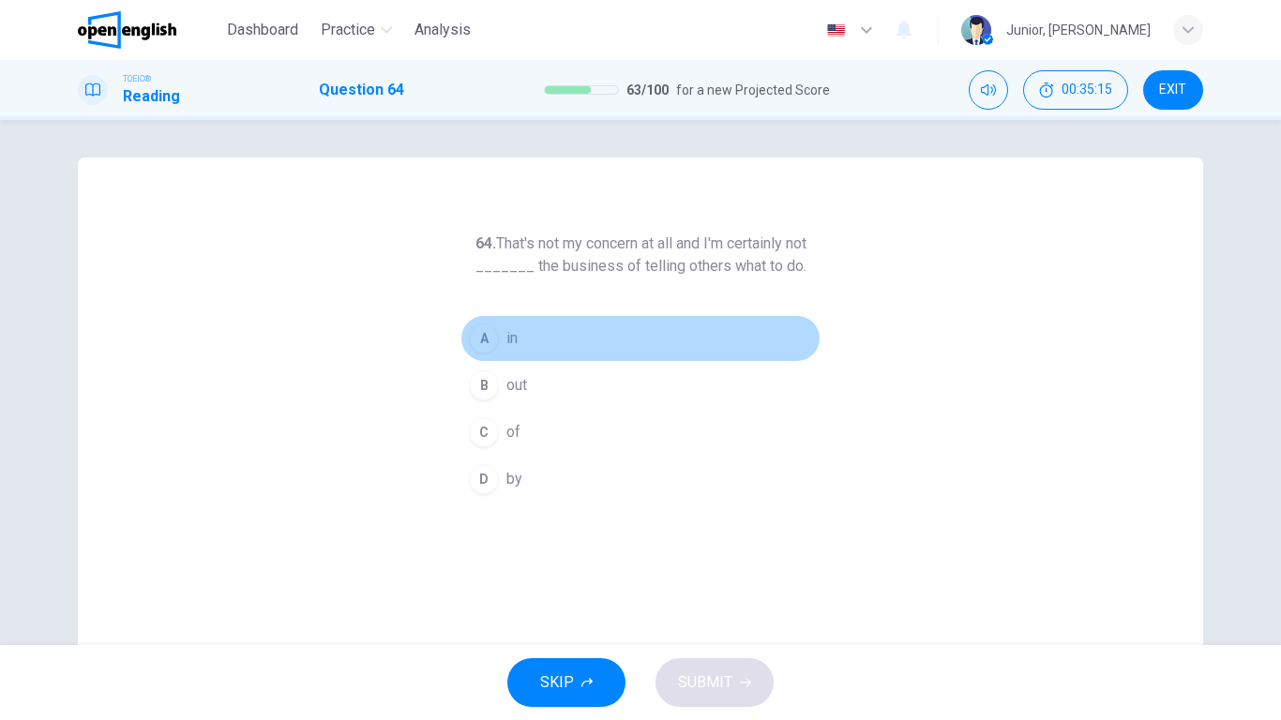
click at [513, 346] on span "in" at bounding box center [511, 338] width 11 height 23
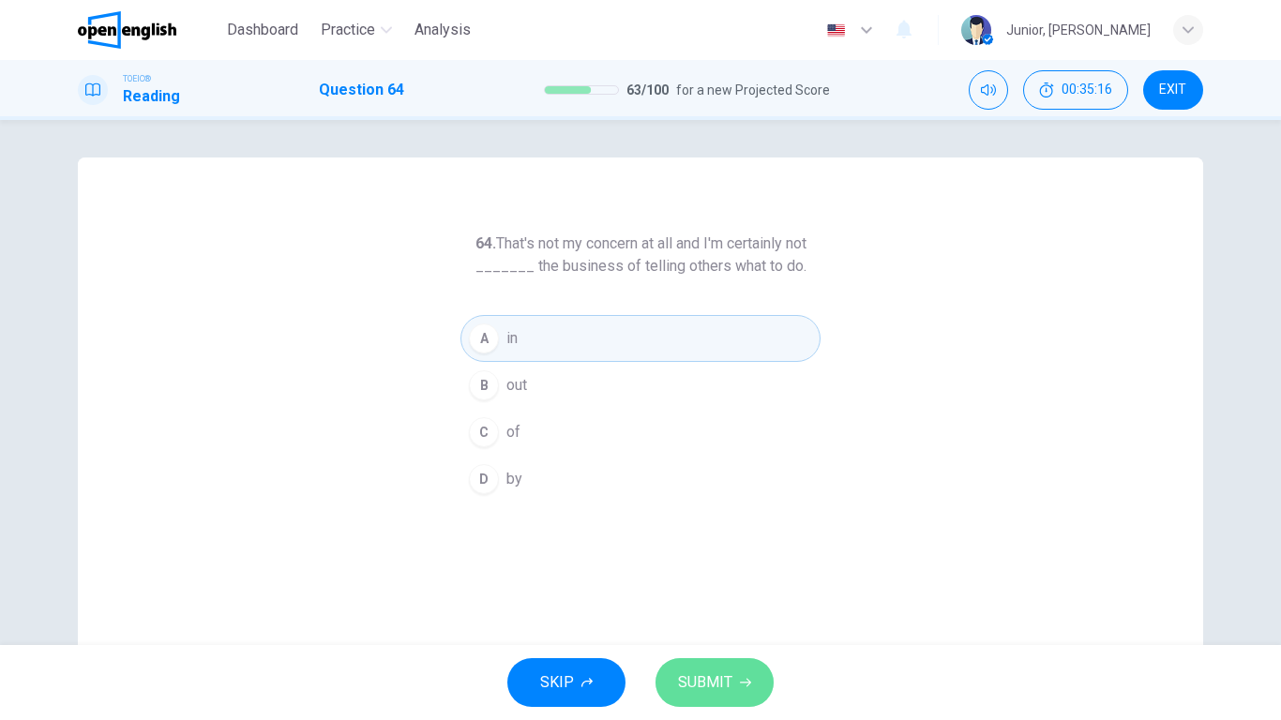
click at [695, 568] on span "SUBMIT" at bounding box center [705, 683] width 54 height 26
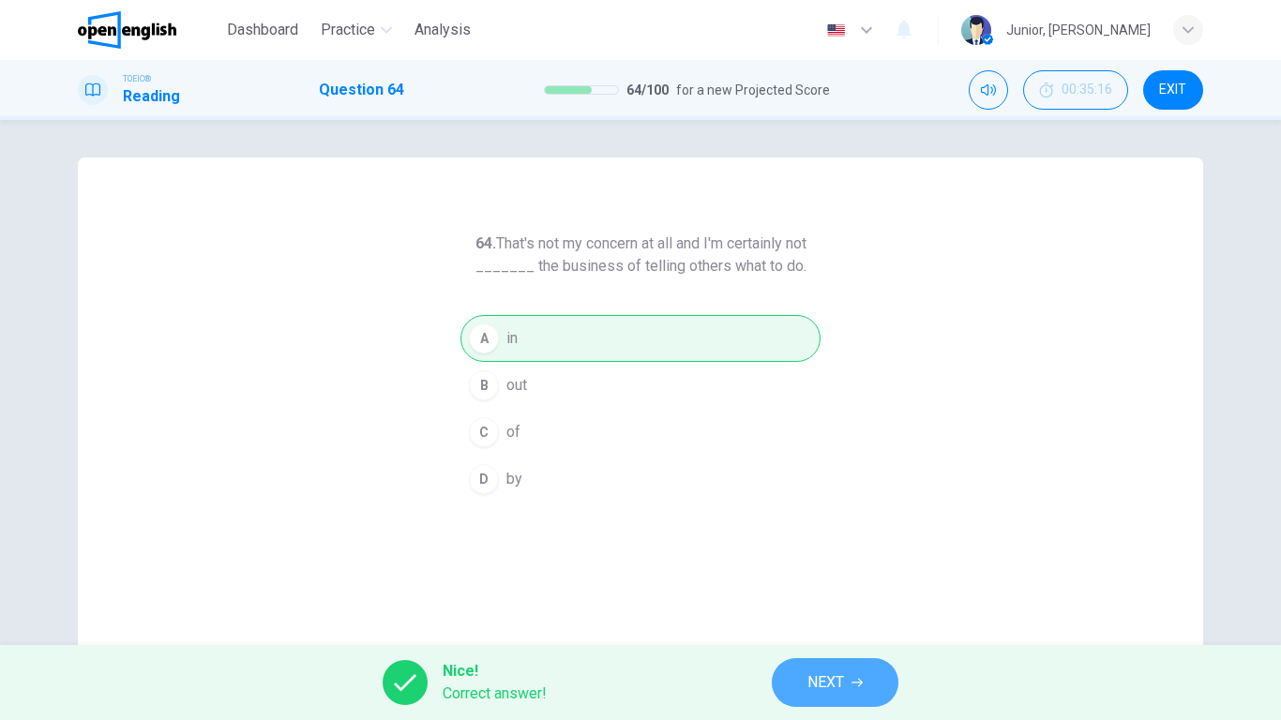
click at [790, 568] on button "NEXT" at bounding box center [835, 682] width 127 height 49
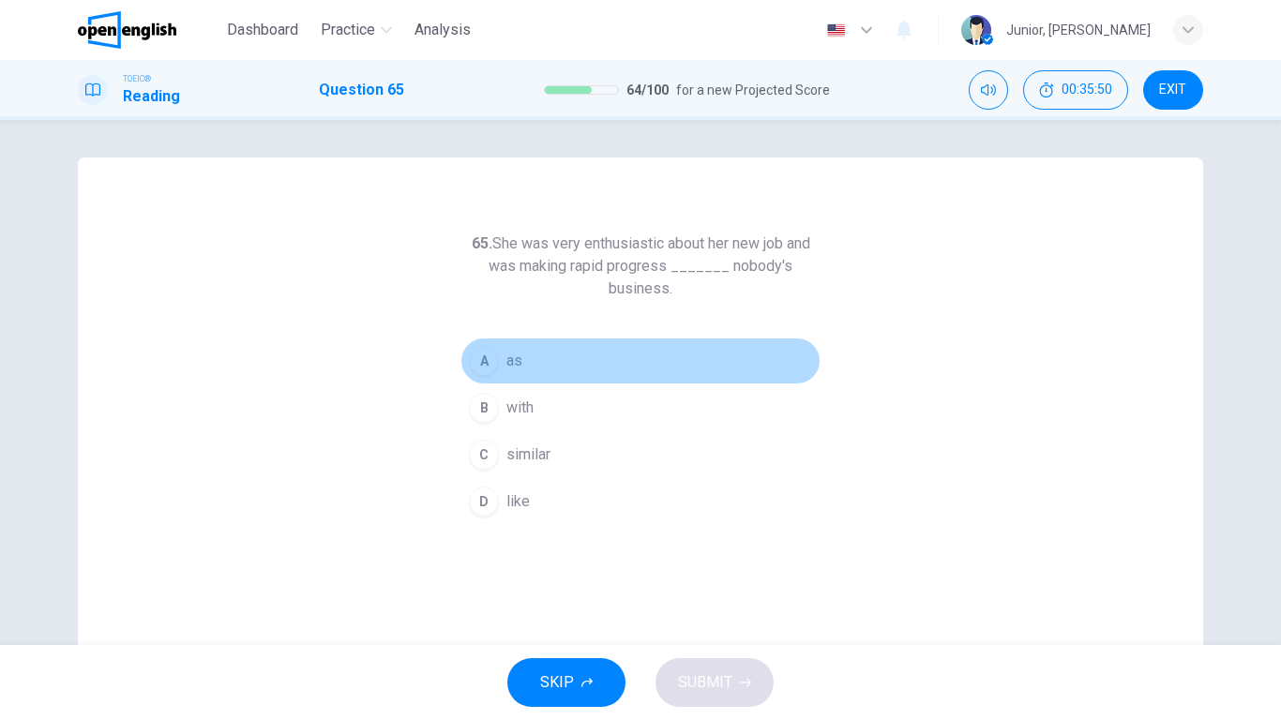
click at [506, 358] on span "as" at bounding box center [514, 361] width 16 height 23
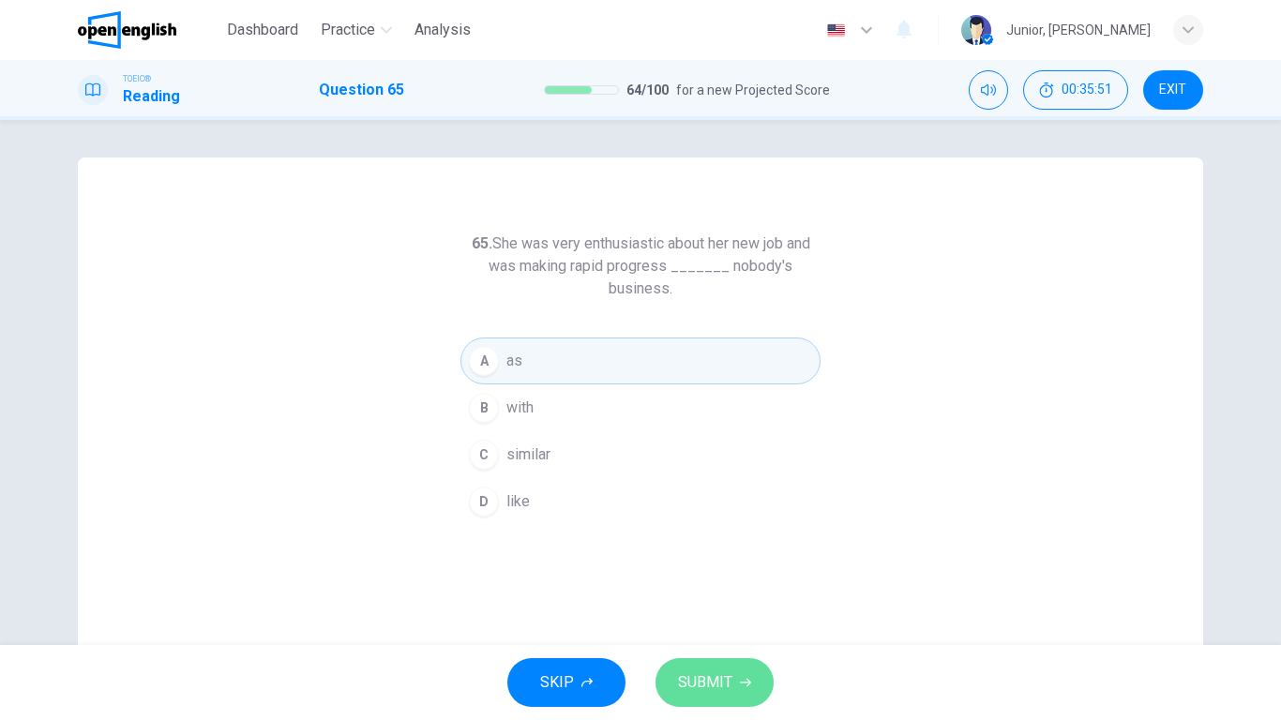
click at [702, 568] on span "SUBMIT" at bounding box center [705, 683] width 54 height 26
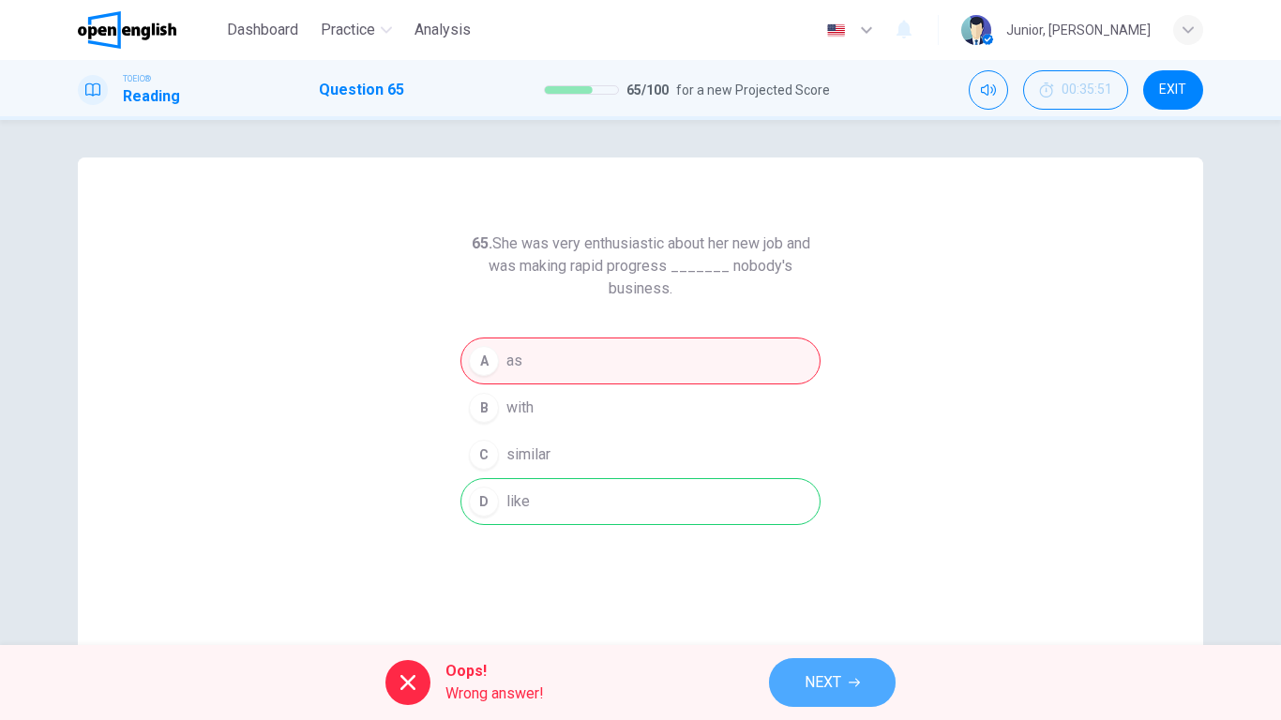
click at [771, 568] on button "NEXT" at bounding box center [832, 682] width 127 height 49
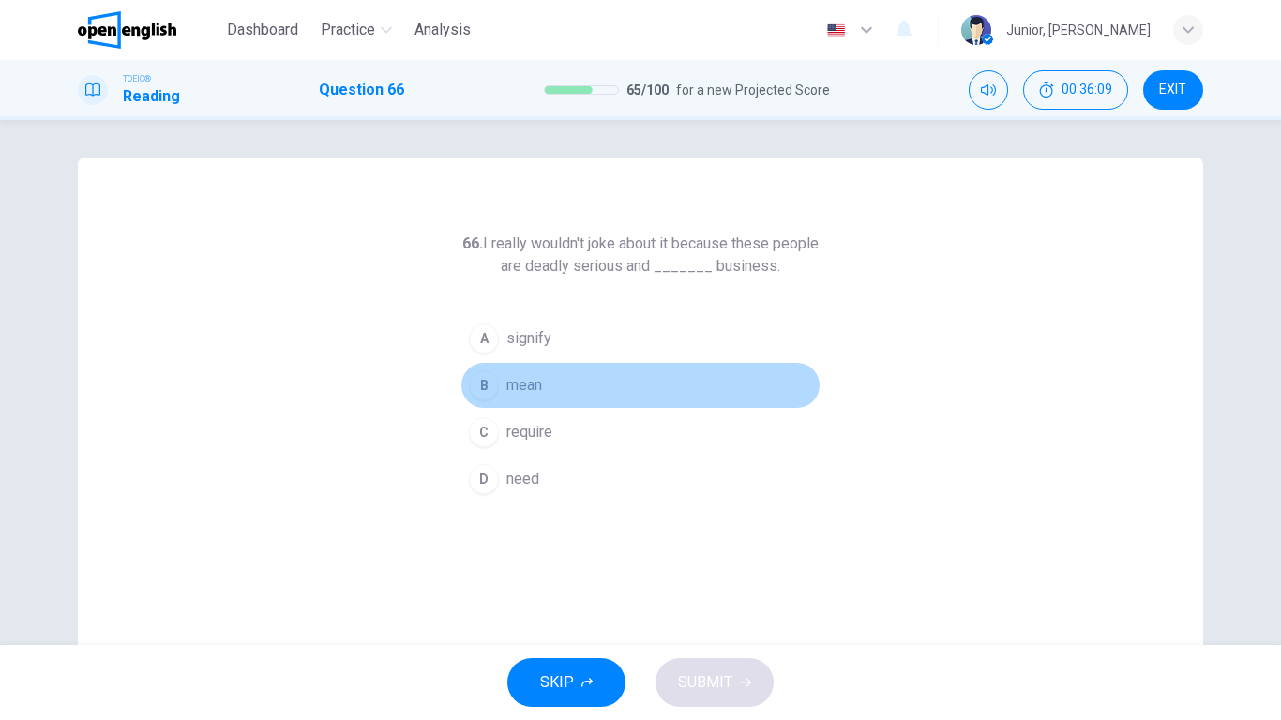
click at [518, 391] on span "mean" at bounding box center [524, 385] width 36 height 23
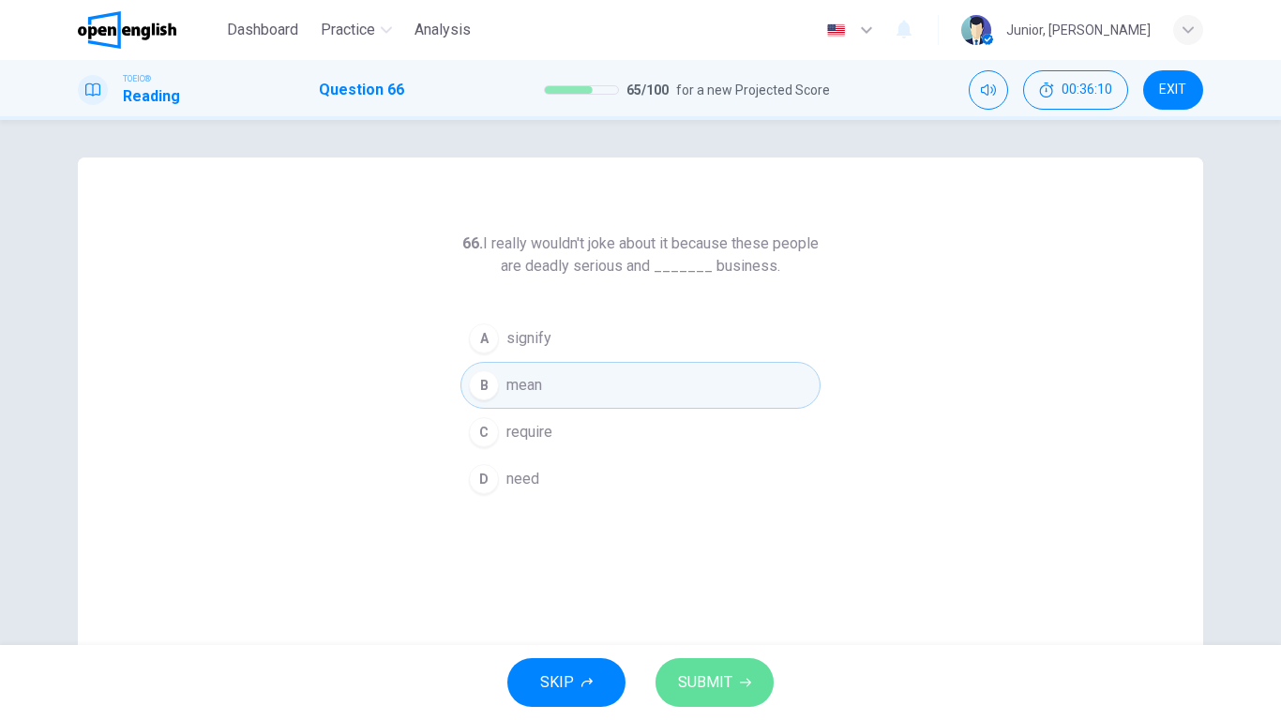
click at [701, 568] on span "SUBMIT" at bounding box center [705, 683] width 54 height 26
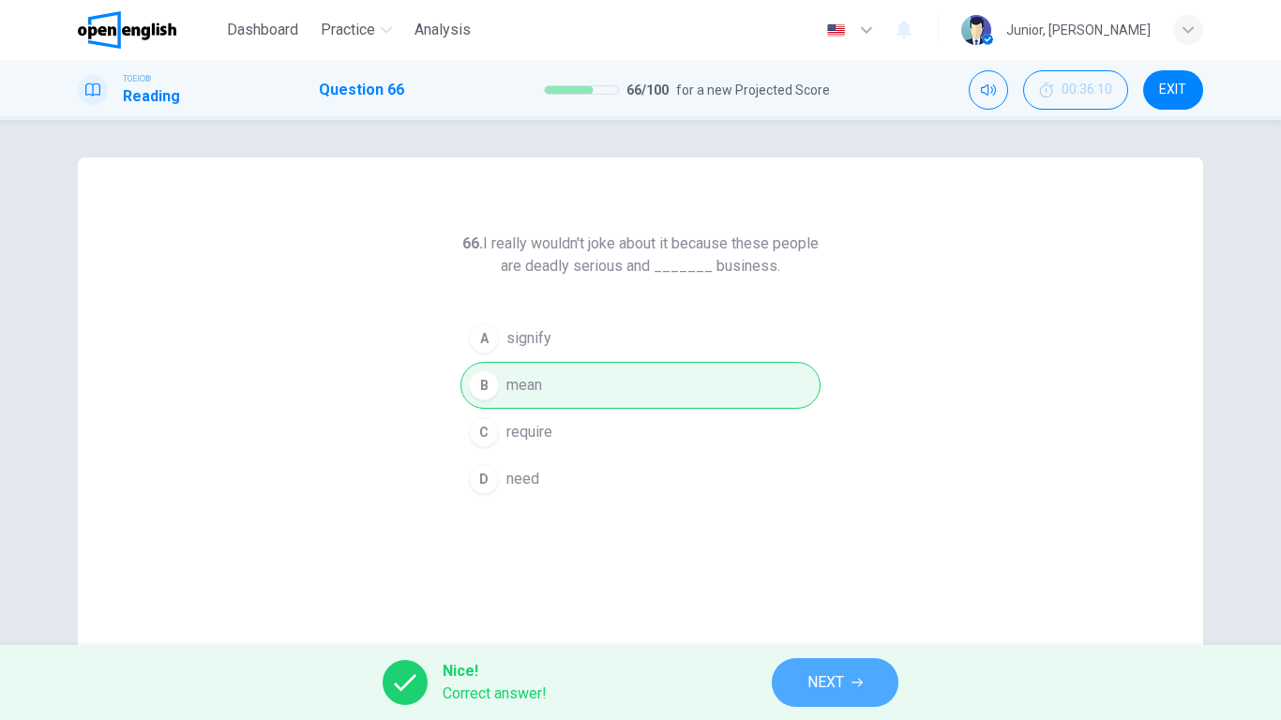
click at [845, 568] on button "NEXT" at bounding box center [835, 682] width 127 height 49
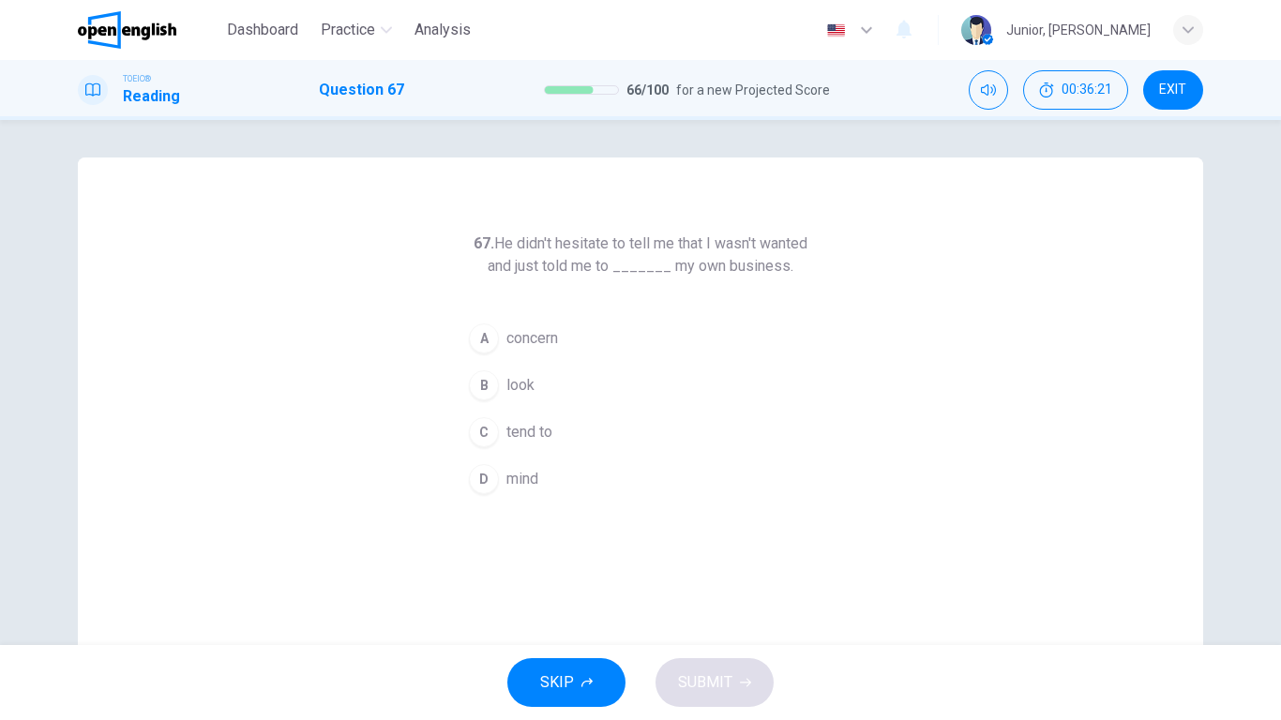
click at [506, 393] on span "look" at bounding box center [520, 385] width 28 height 23
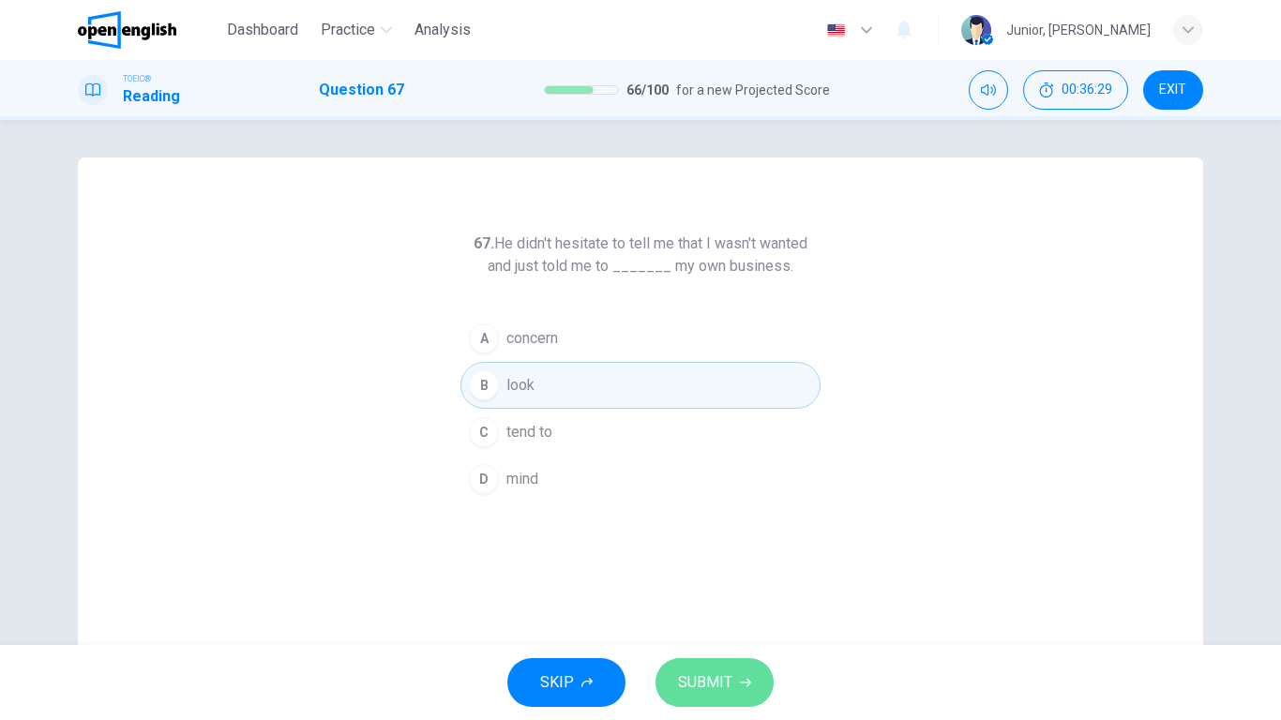
click at [712, 568] on button "SUBMIT" at bounding box center [715, 682] width 118 height 49
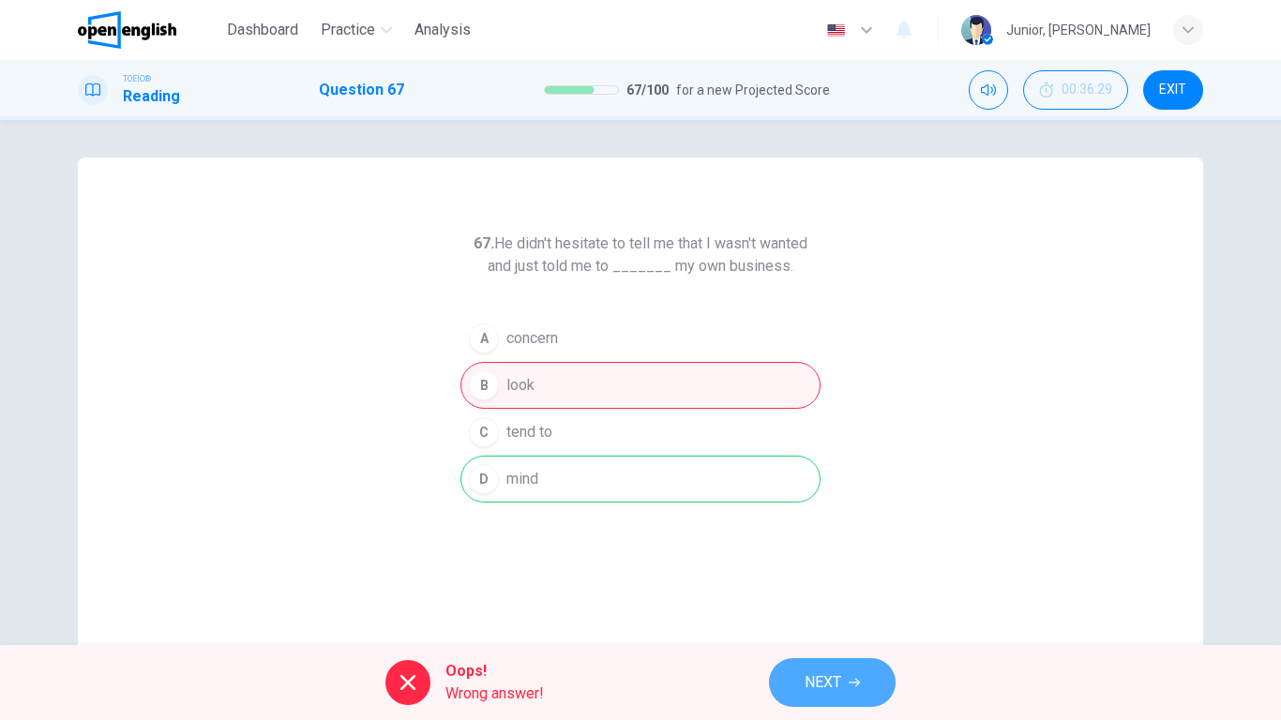
click at [806, 568] on span "NEXT" at bounding box center [823, 683] width 37 height 26
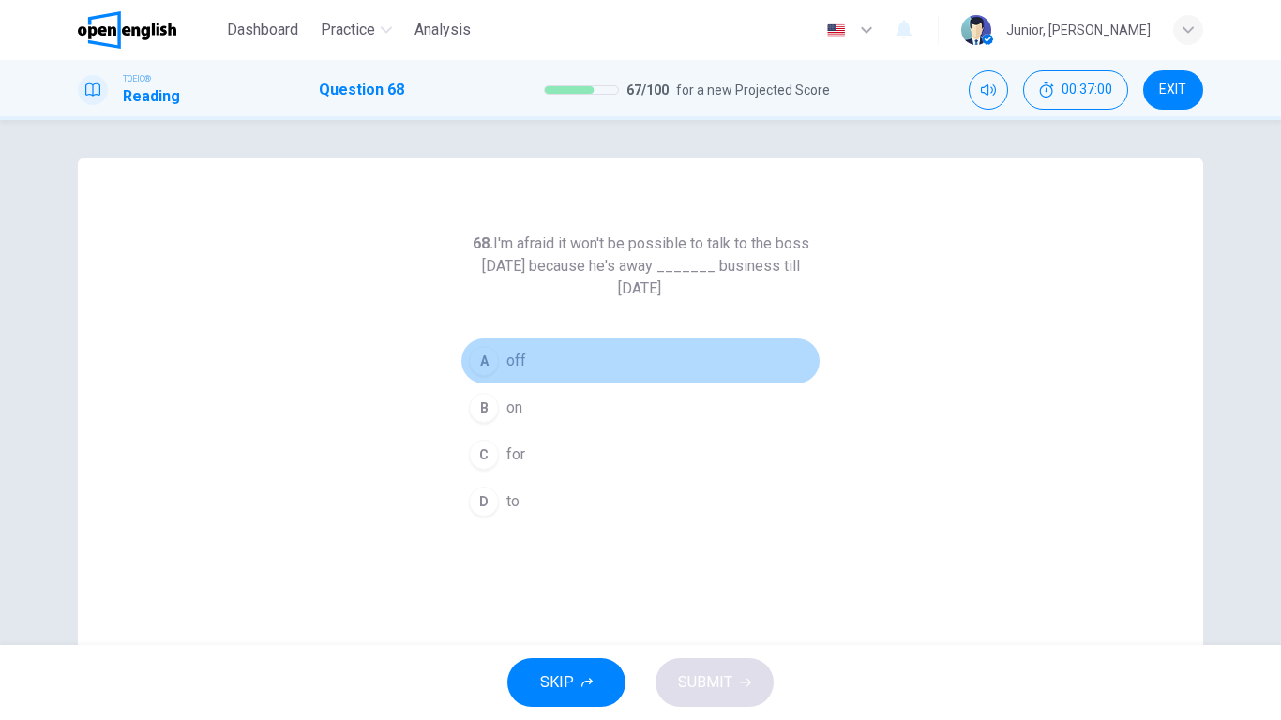
click at [514, 368] on span "off" at bounding box center [516, 361] width 20 height 23
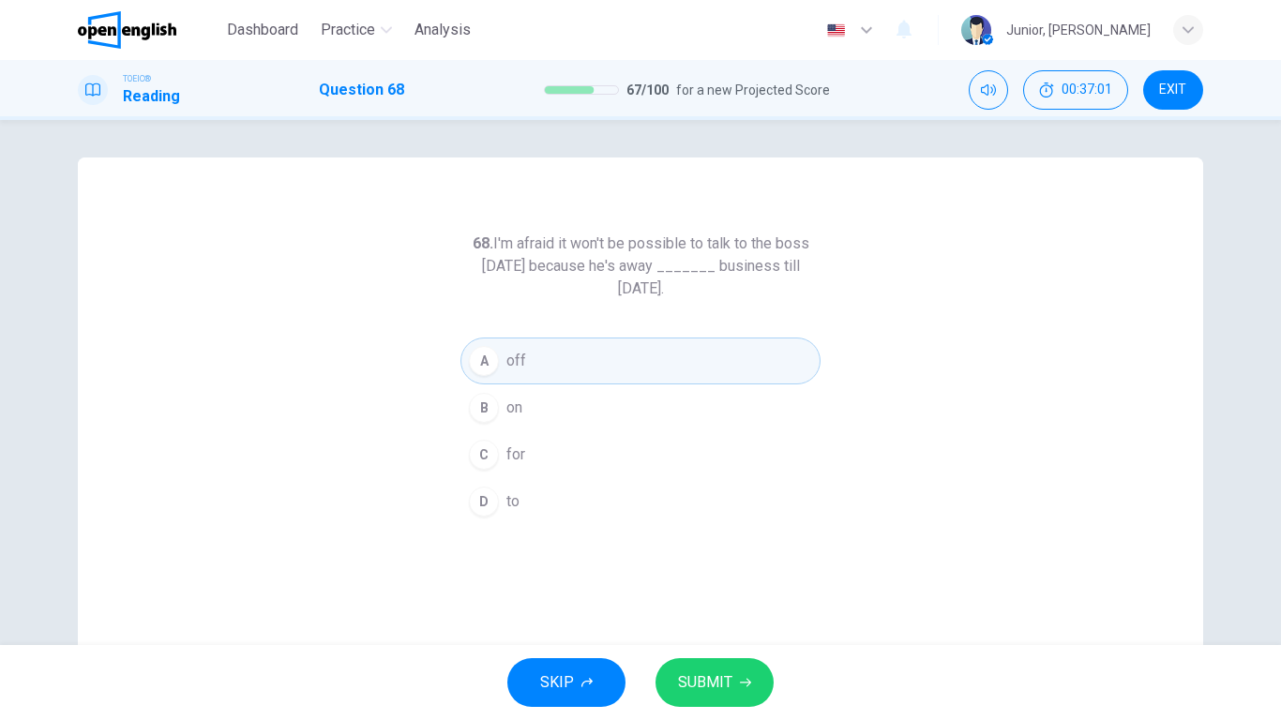
click at [712, 568] on span "SUBMIT" at bounding box center [705, 683] width 54 height 26
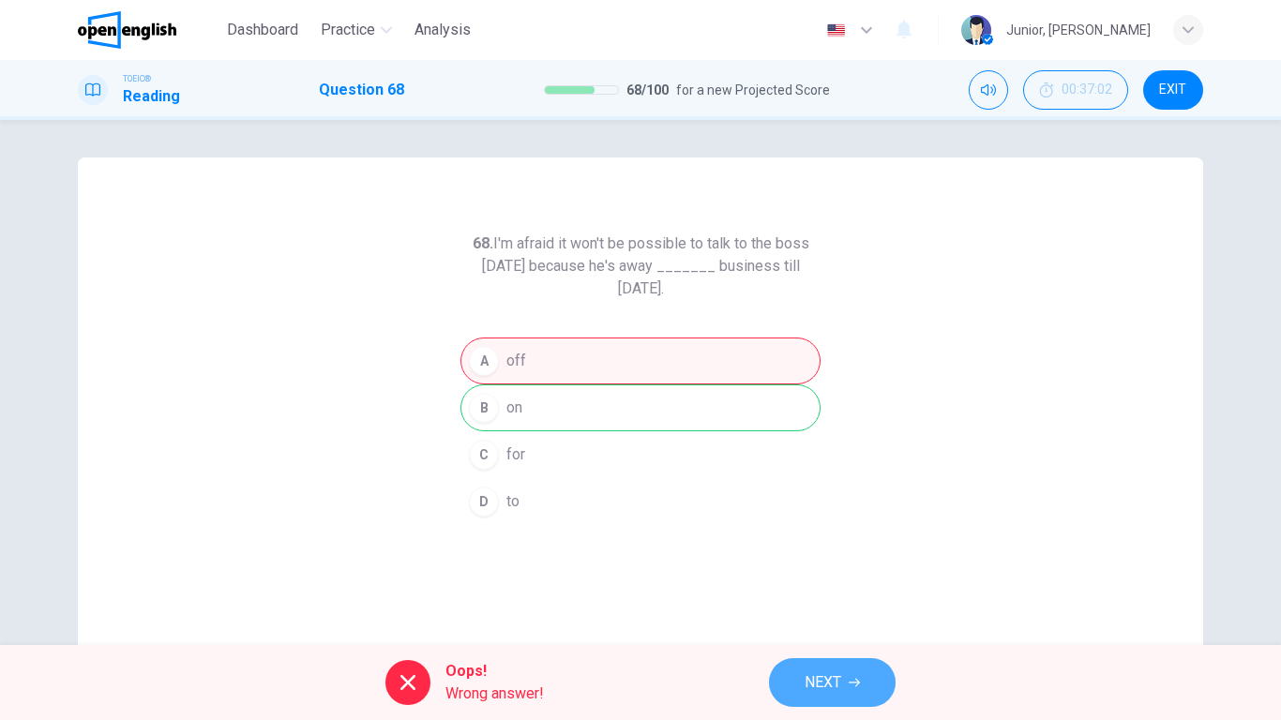
click at [854, 568] on button "NEXT" at bounding box center [832, 682] width 127 height 49
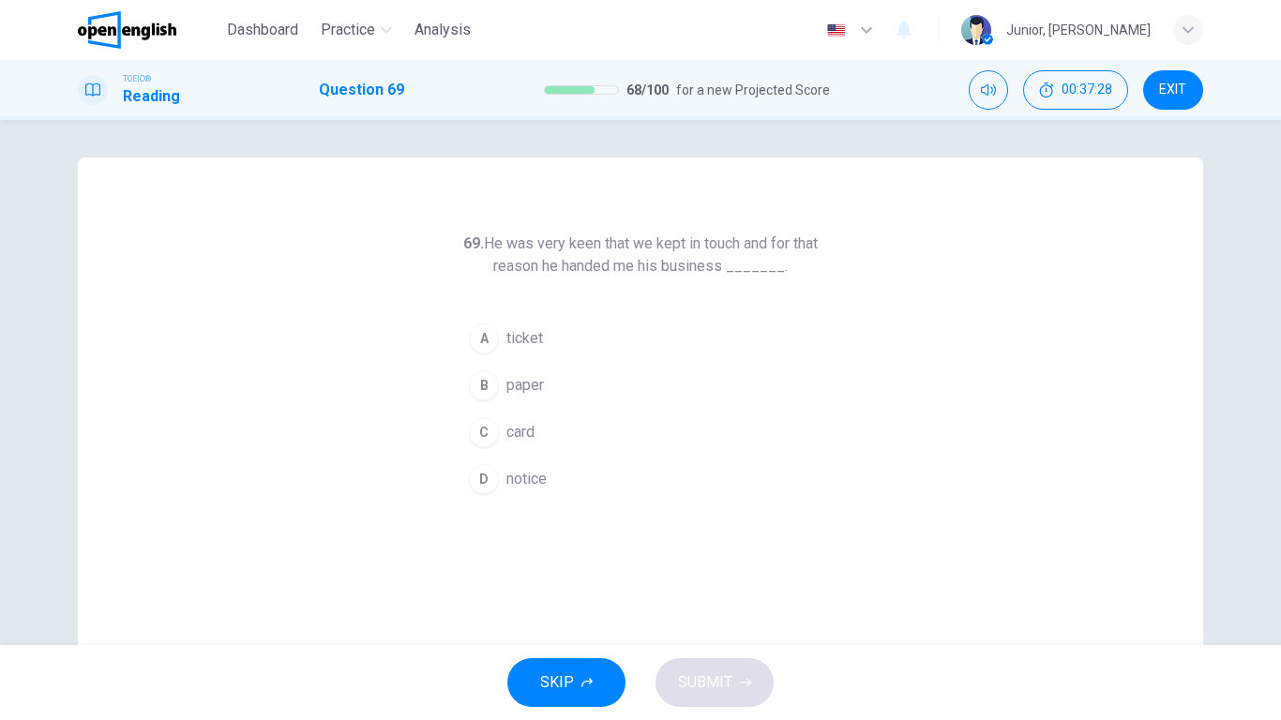
click at [523, 429] on span "card" at bounding box center [520, 432] width 28 height 23
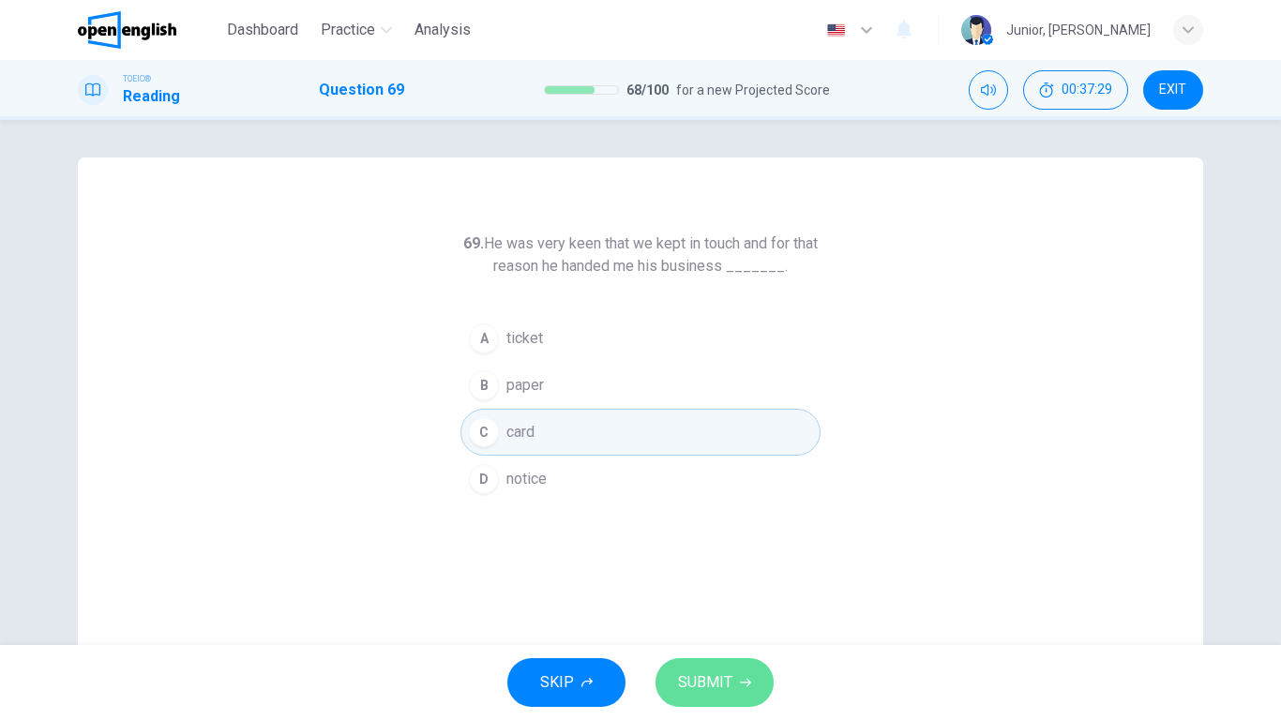
click at [717, 568] on span "SUBMIT" at bounding box center [705, 683] width 54 height 26
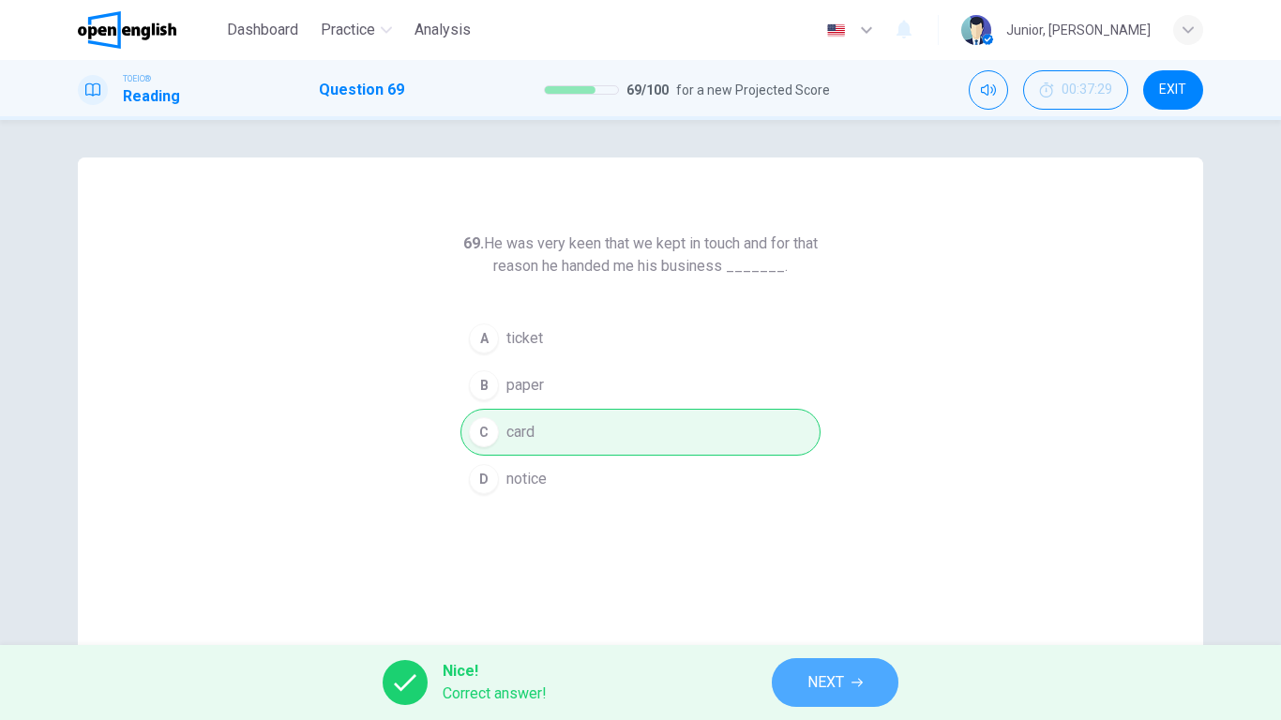
click at [791, 568] on button "NEXT" at bounding box center [835, 682] width 127 height 49
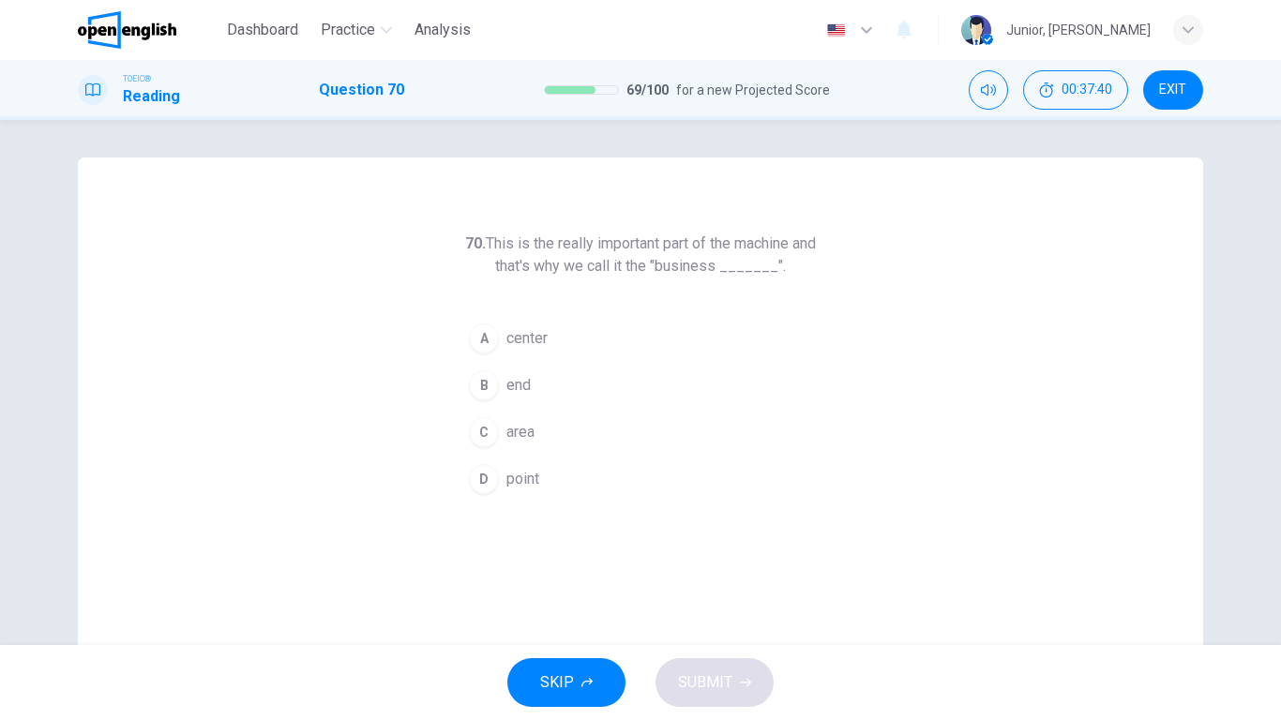
click at [513, 433] on span "area" at bounding box center [520, 432] width 28 height 23
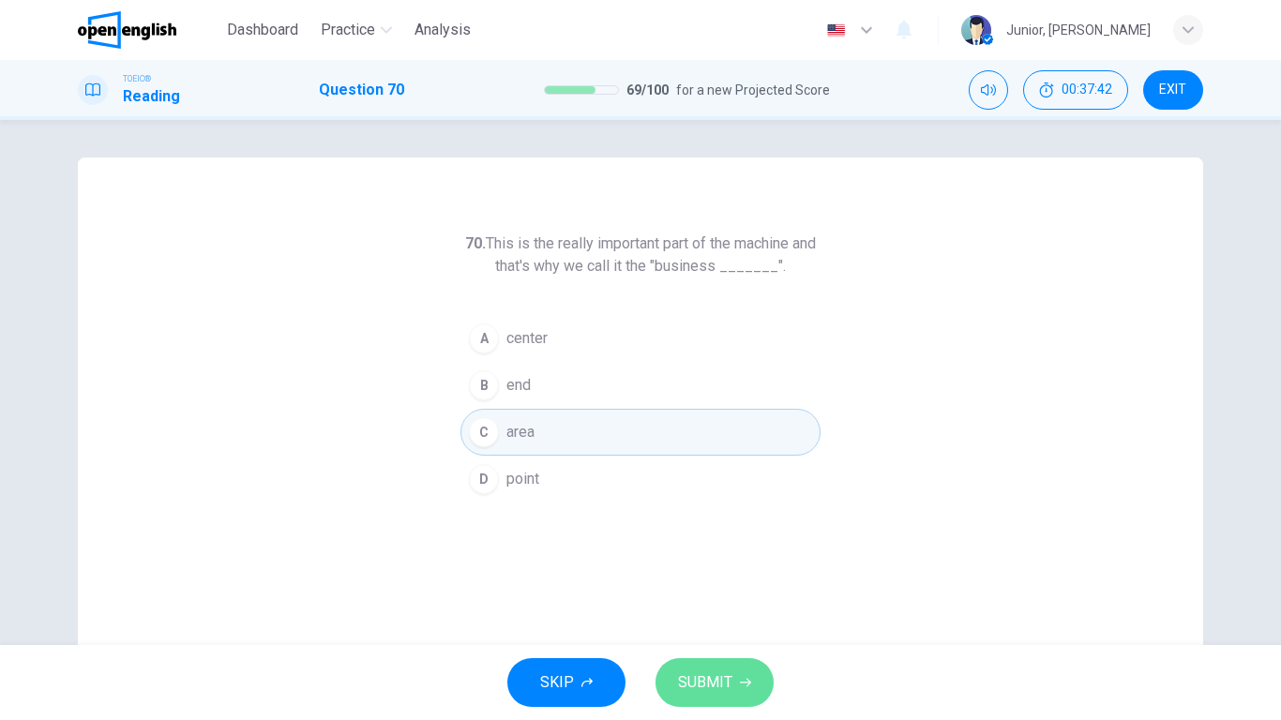
click at [712, 568] on span "SUBMIT" at bounding box center [705, 683] width 54 height 26
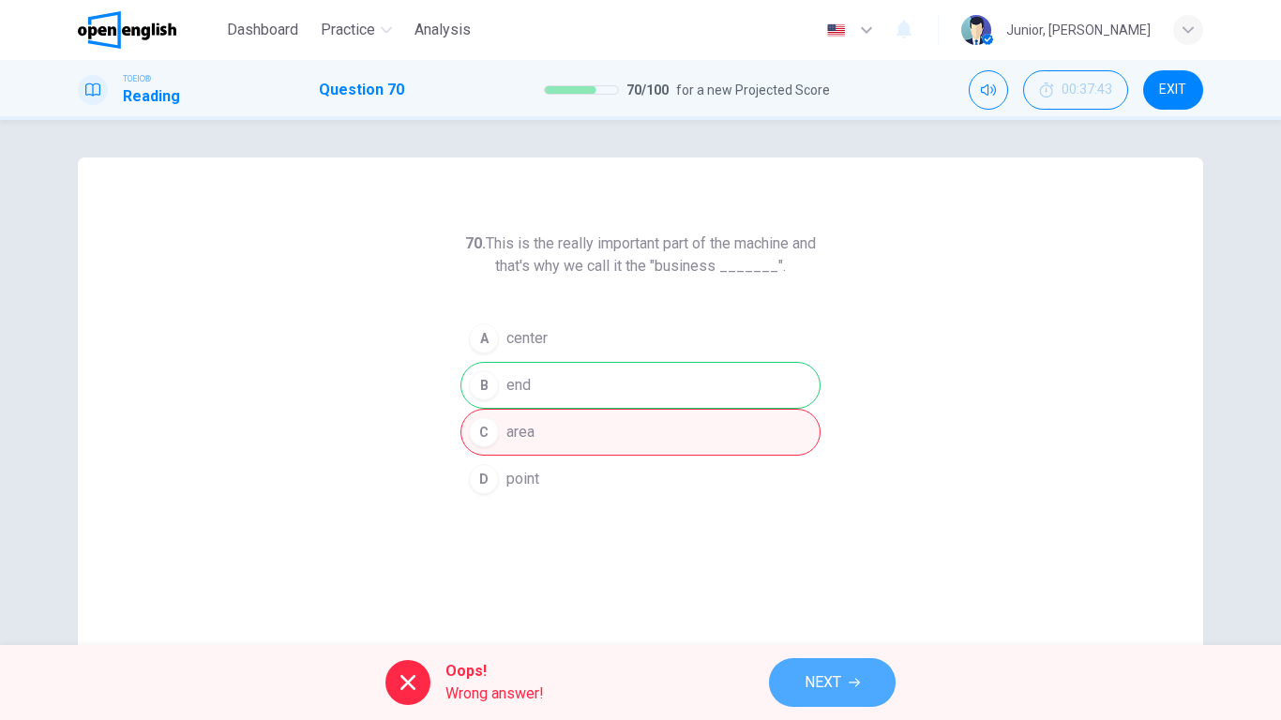
click at [817, 568] on button "NEXT" at bounding box center [832, 682] width 127 height 49
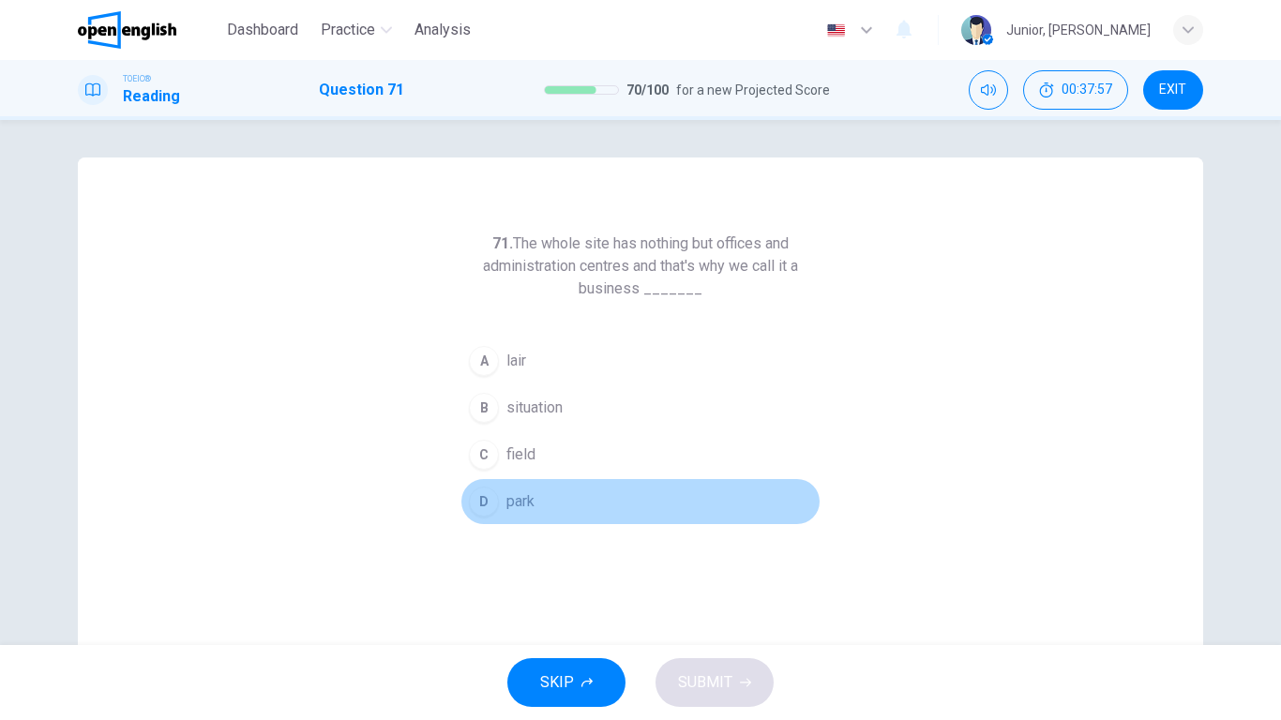
click at [512, 502] on span "park" at bounding box center [520, 502] width 28 height 23
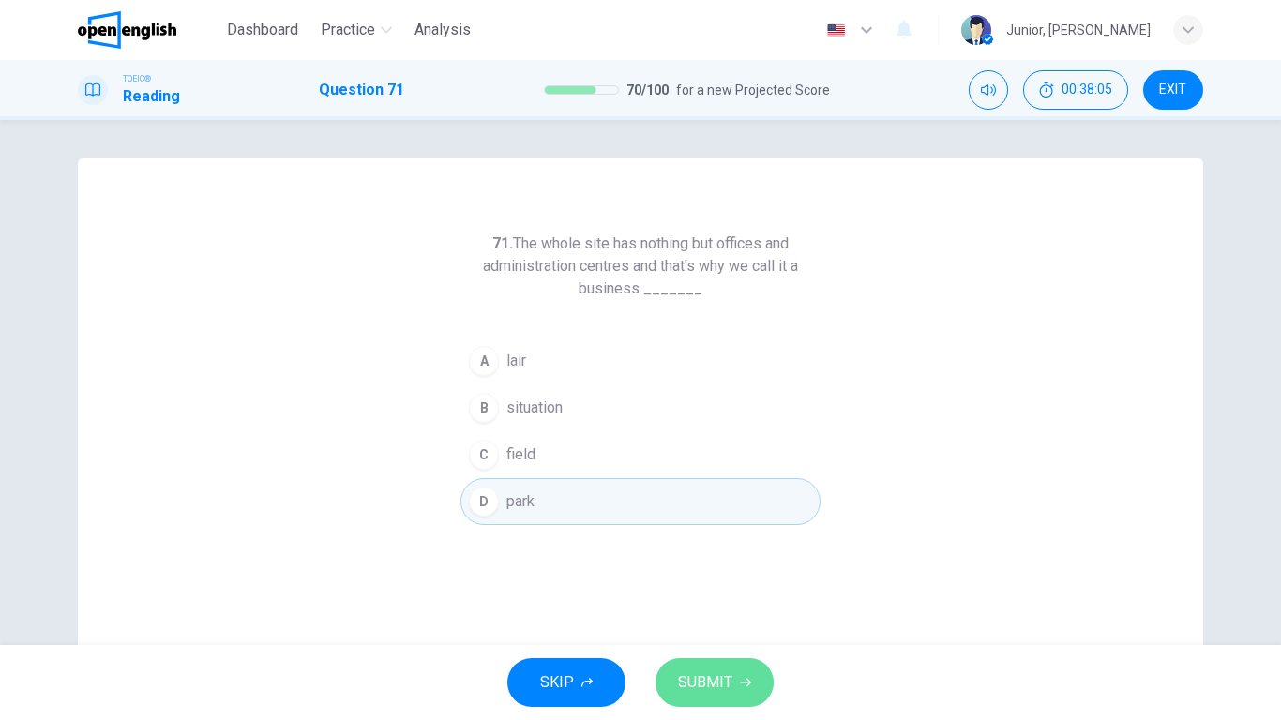
click at [697, 568] on span "SUBMIT" at bounding box center [705, 683] width 54 height 26
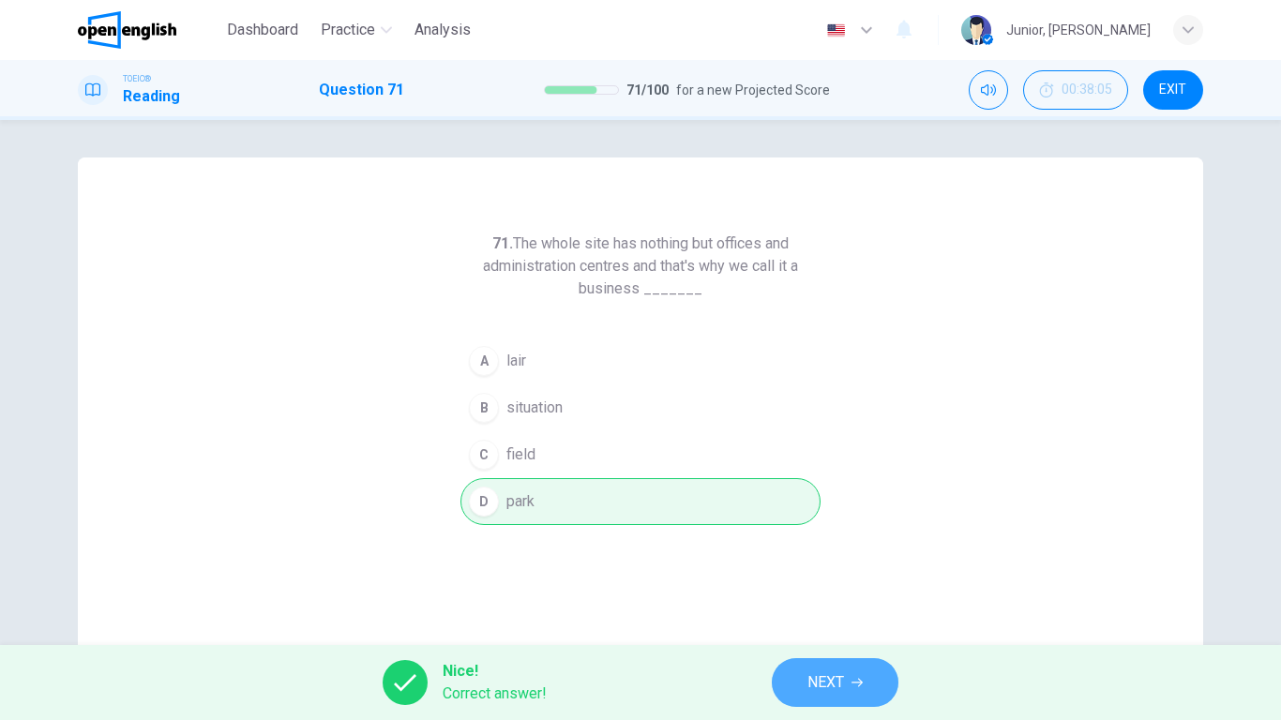
click at [790, 568] on button "NEXT" at bounding box center [835, 682] width 127 height 49
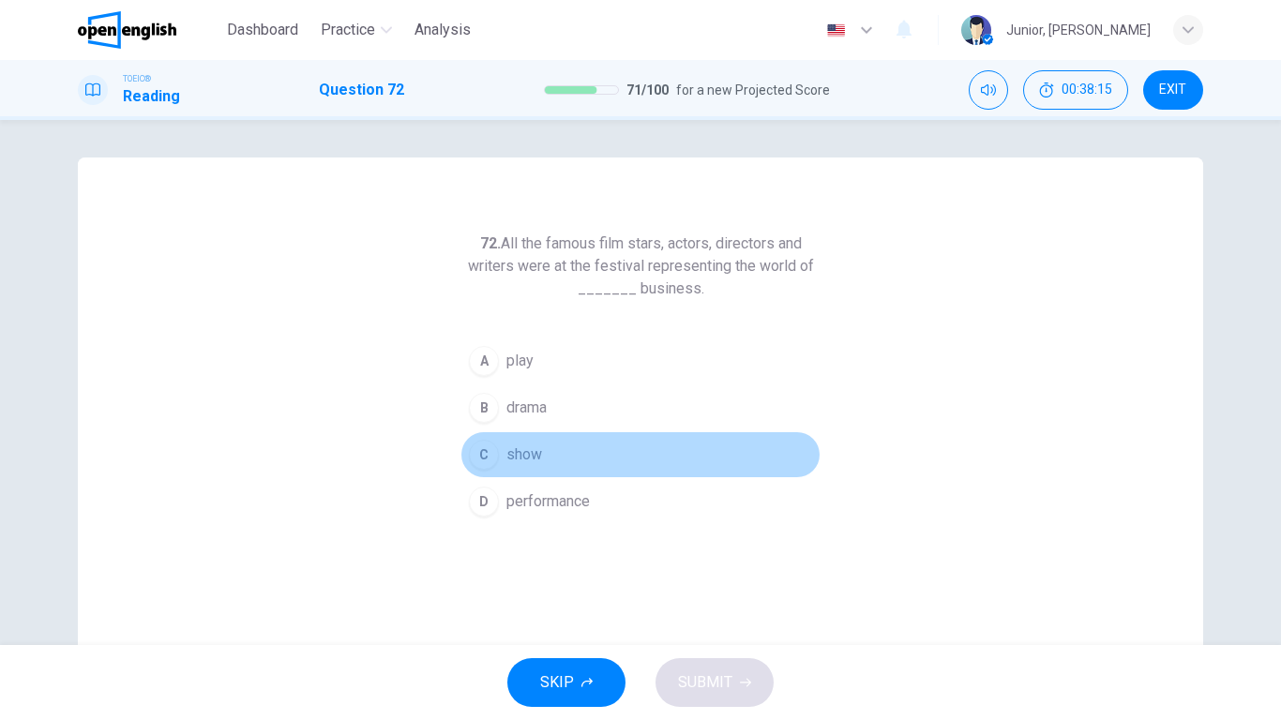
click at [522, 451] on span "show" at bounding box center [524, 455] width 36 height 23
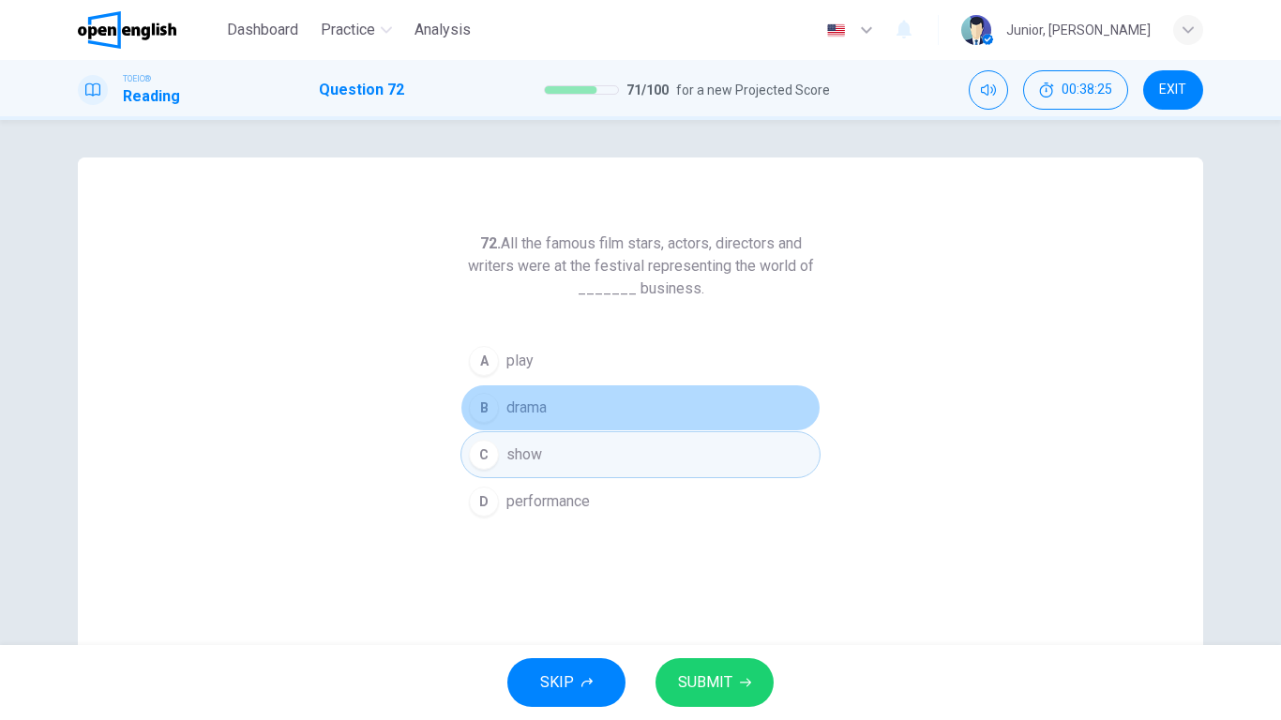
click at [529, 405] on span "drama" at bounding box center [526, 408] width 40 height 23
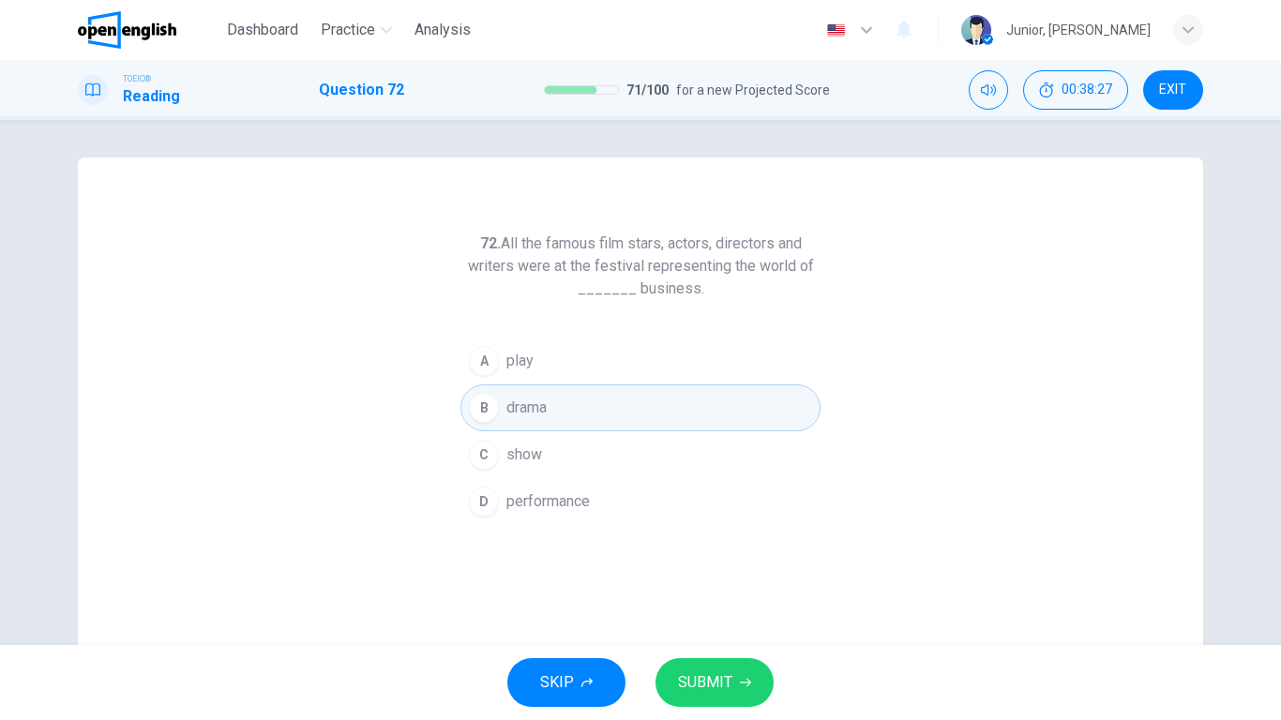
click at [704, 568] on span "SUBMIT" at bounding box center [705, 683] width 54 height 26
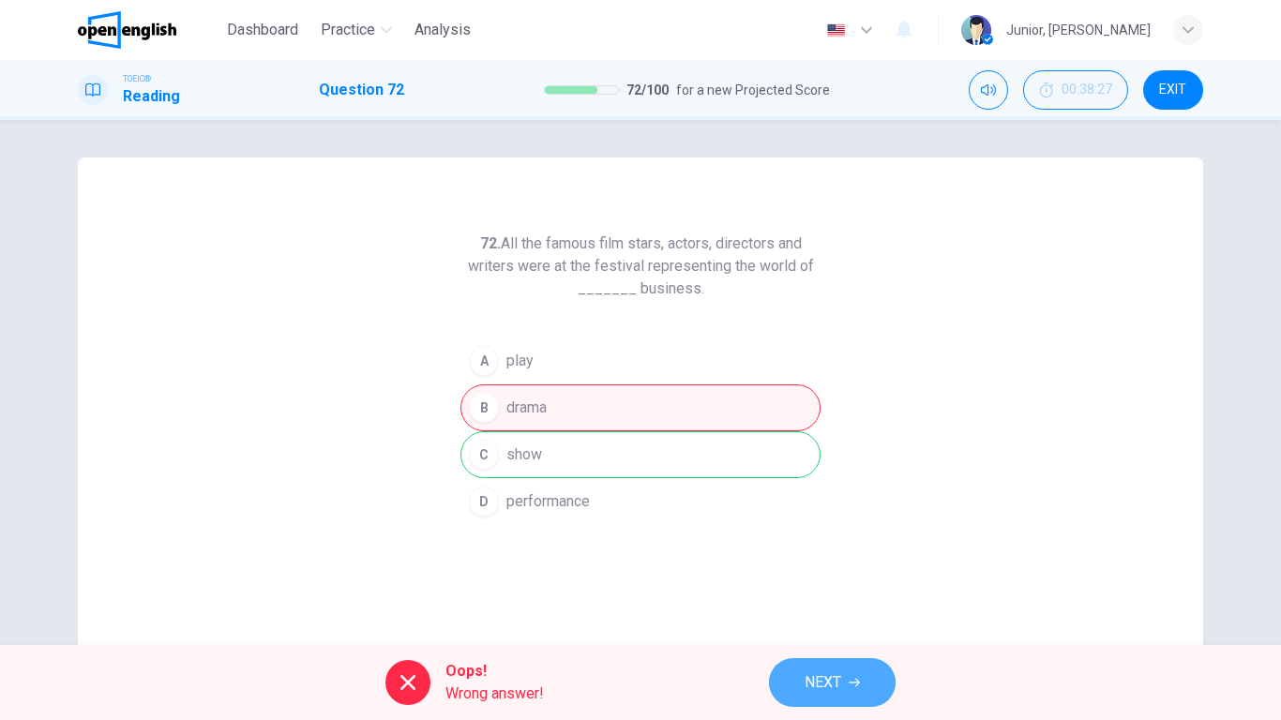
click at [828, 568] on span "NEXT" at bounding box center [823, 683] width 37 height 26
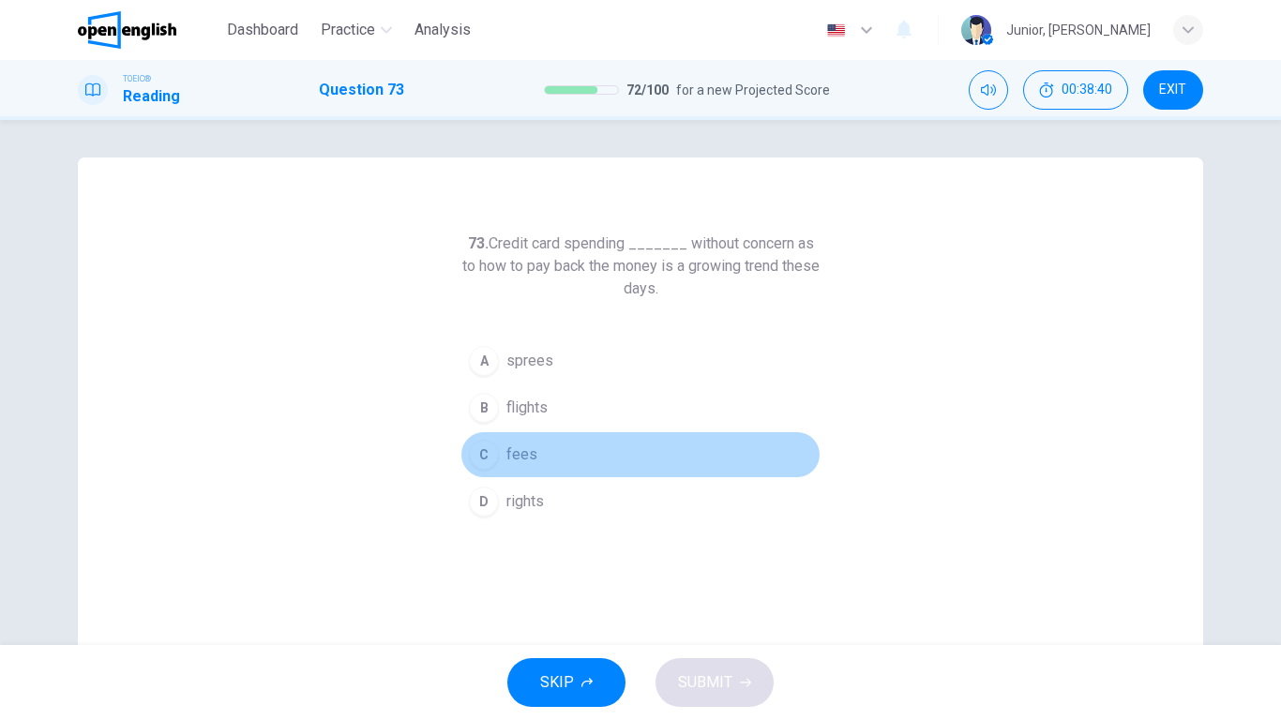
click at [513, 440] on button "C fees" at bounding box center [641, 454] width 360 height 47
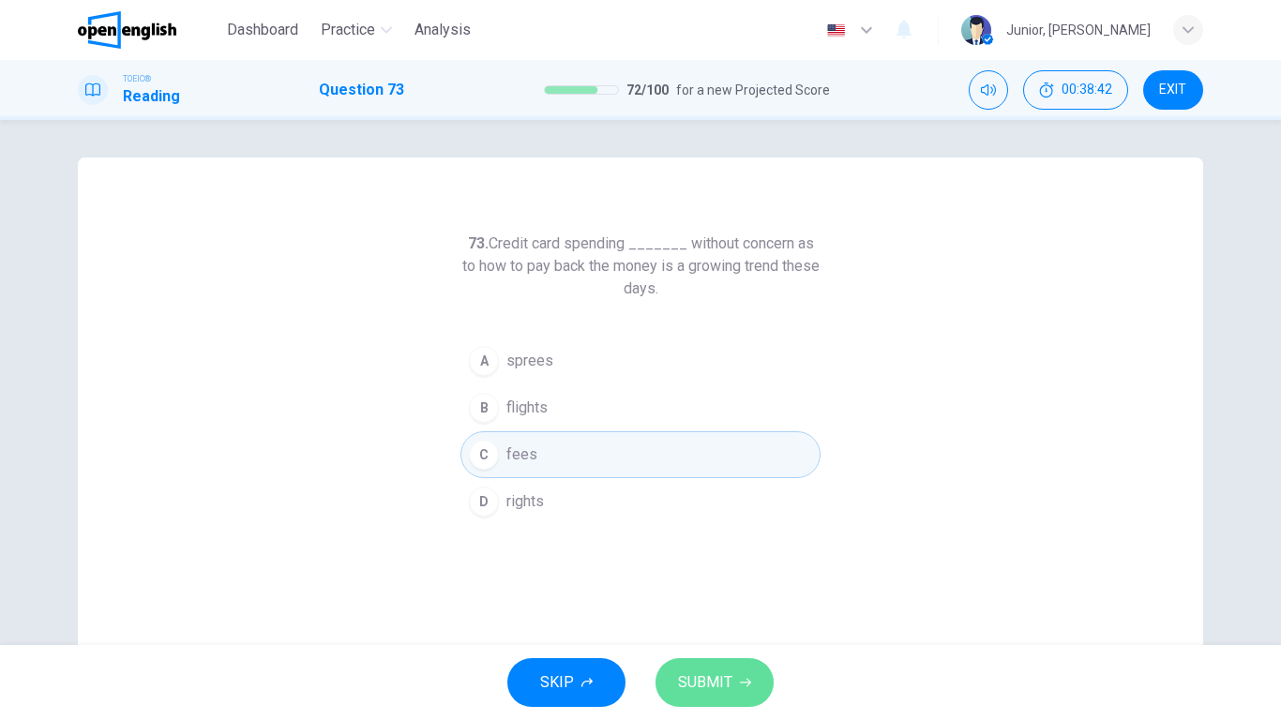
click at [720, 568] on button "SUBMIT" at bounding box center [715, 682] width 118 height 49
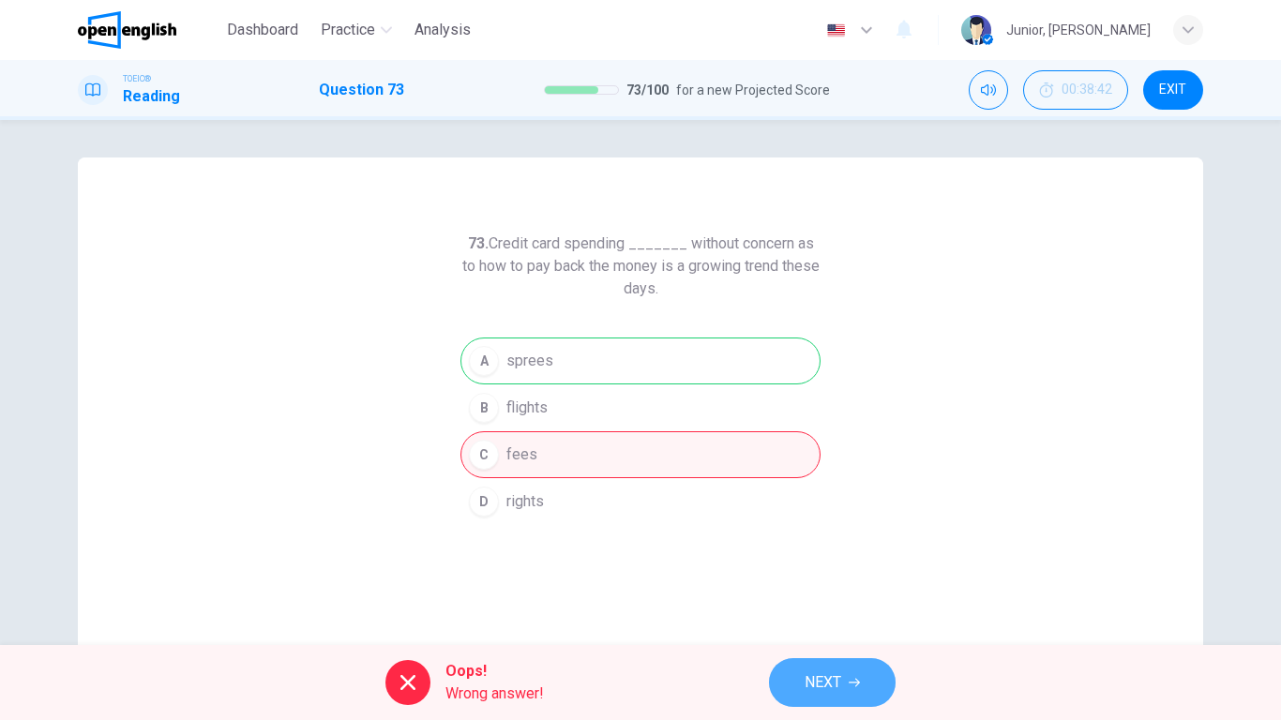
click at [834, 568] on button "NEXT" at bounding box center [832, 682] width 127 height 49
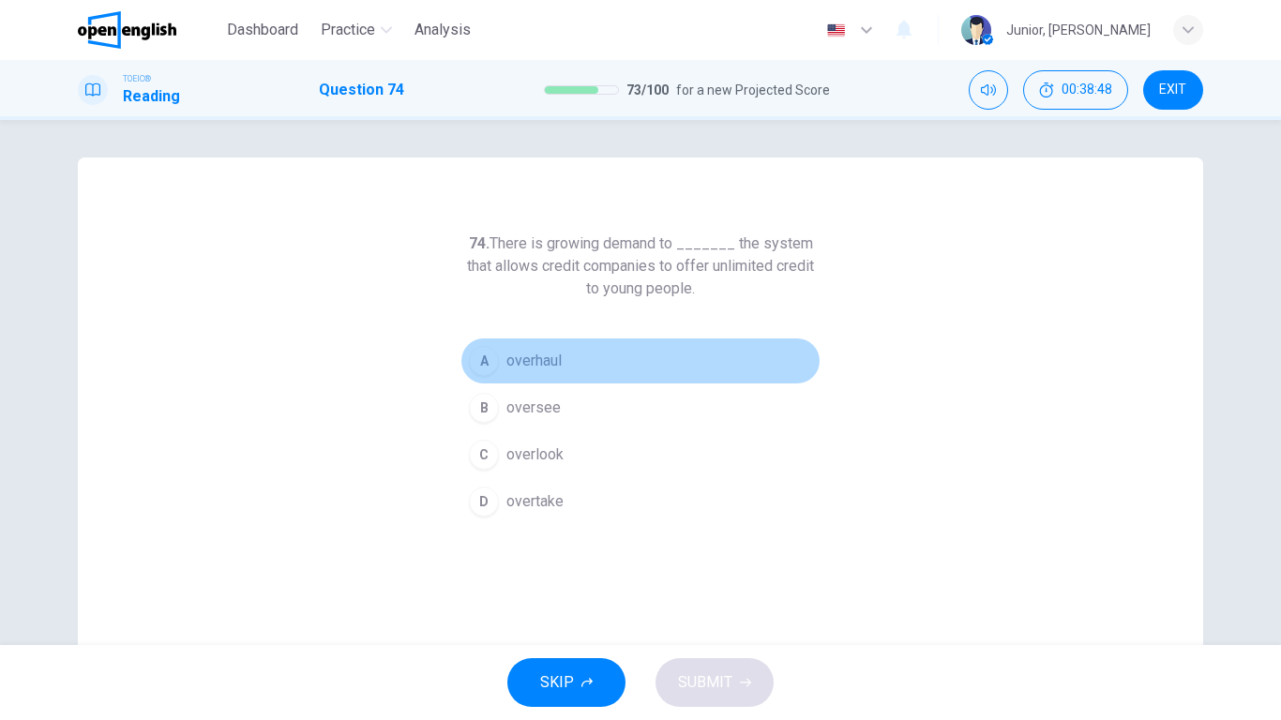
click at [543, 370] on span "overhaul" at bounding box center [533, 361] width 55 height 23
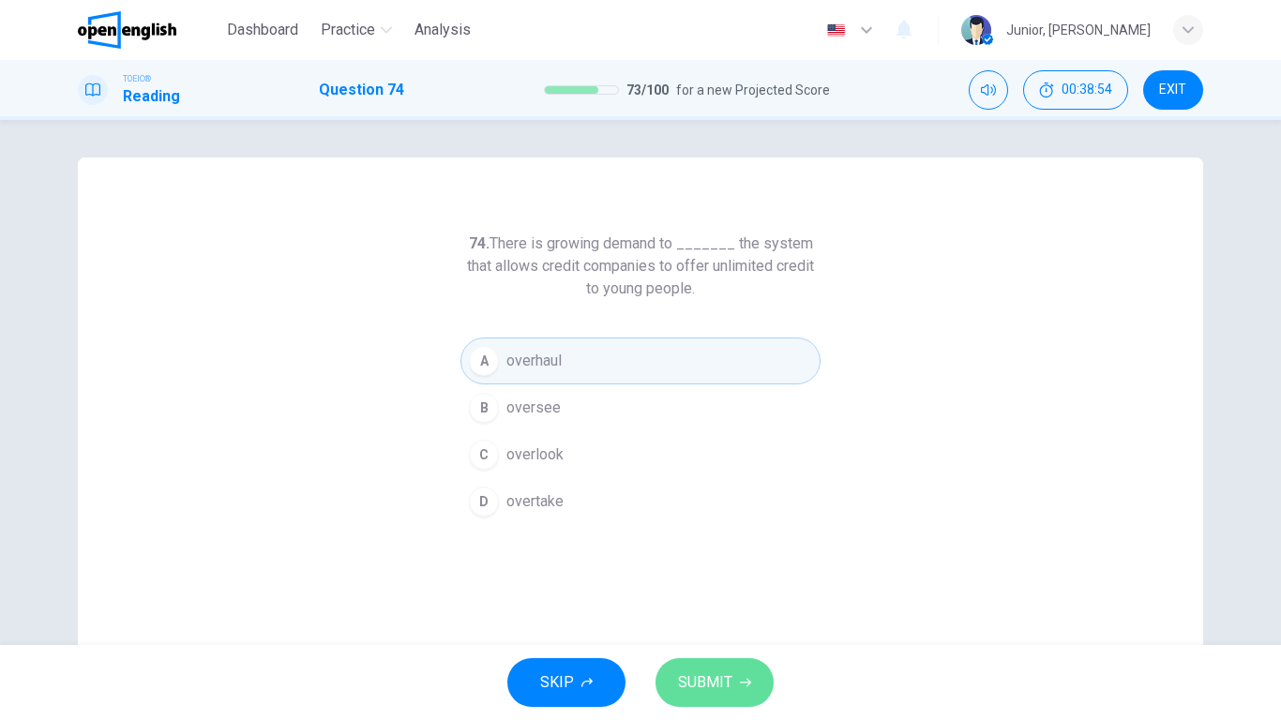
click at [729, 568] on button "SUBMIT" at bounding box center [715, 682] width 118 height 49
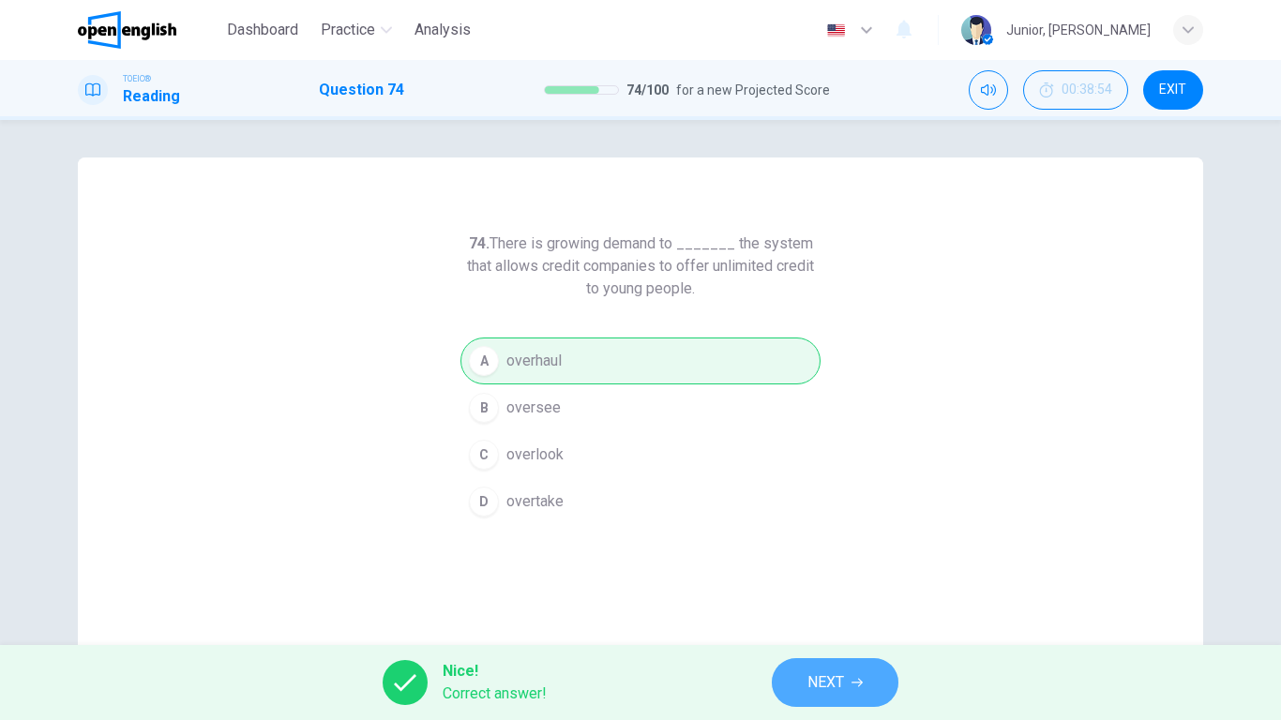
click at [816, 568] on span "NEXT" at bounding box center [826, 683] width 37 height 26
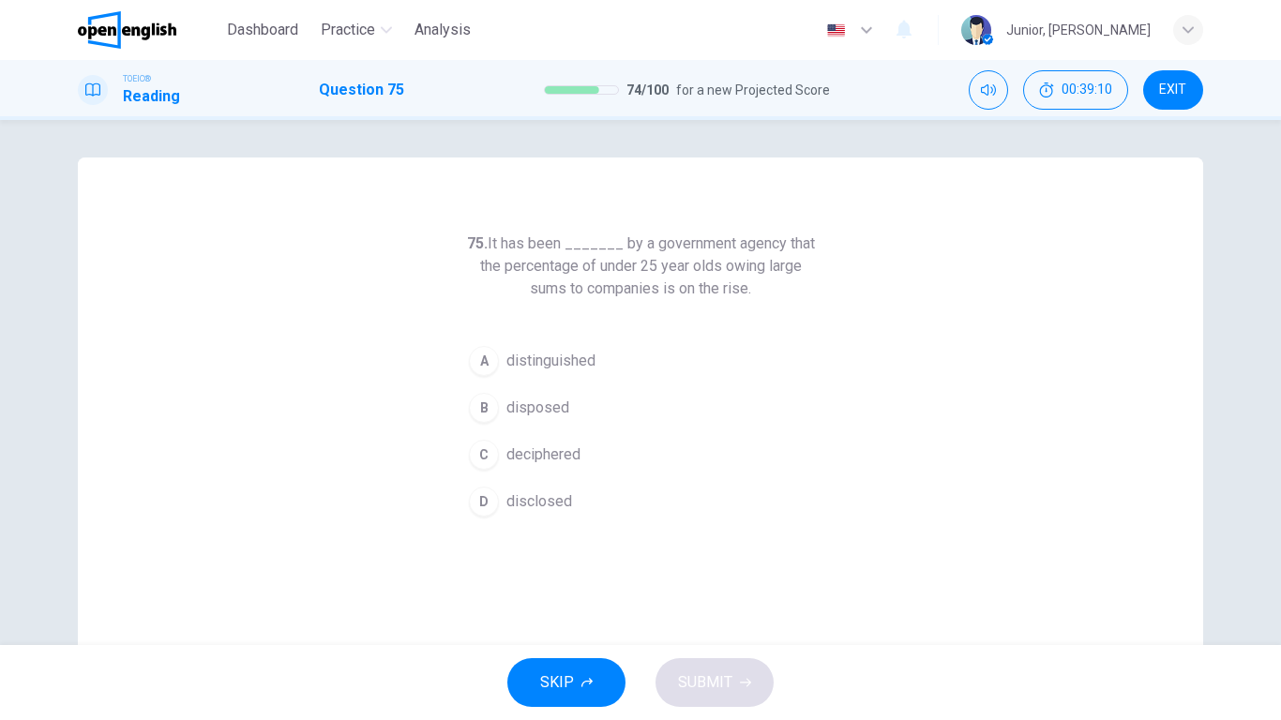
click at [557, 506] on span "disclosed" at bounding box center [539, 502] width 66 height 23
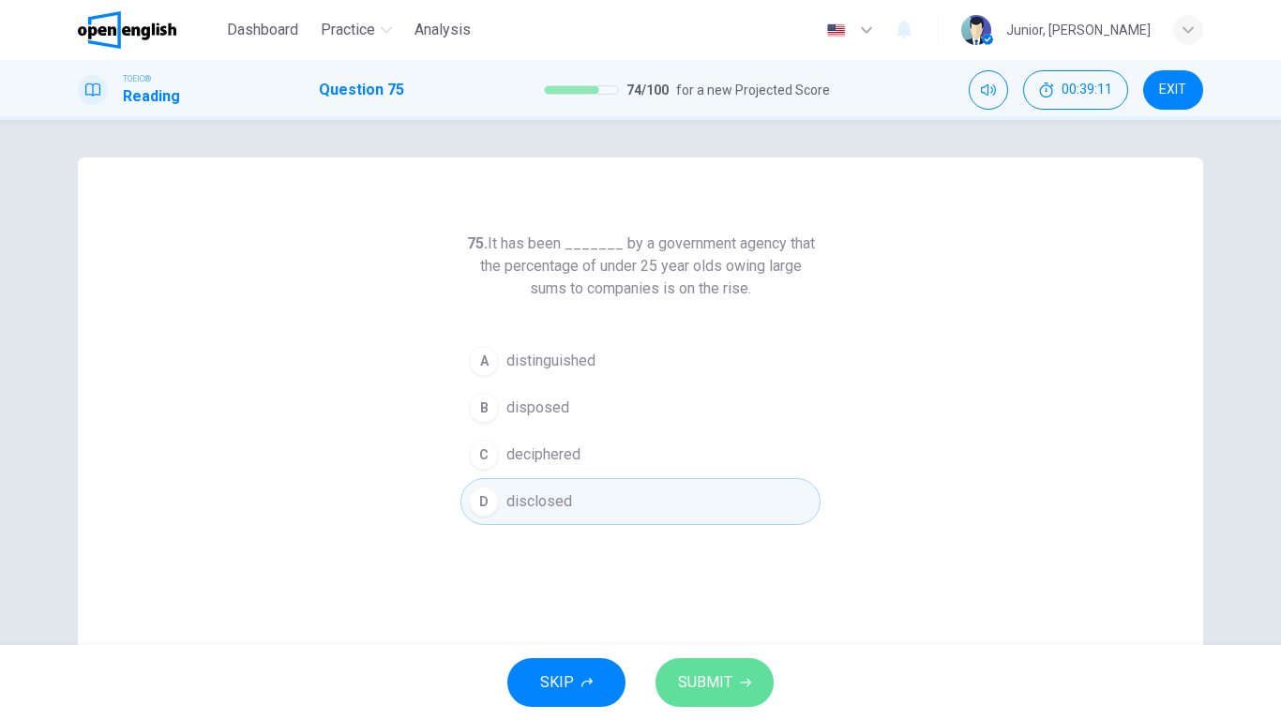
click at [694, 568] on span "SUBMIT" at bounding box center [705, 683] width 54 height 26
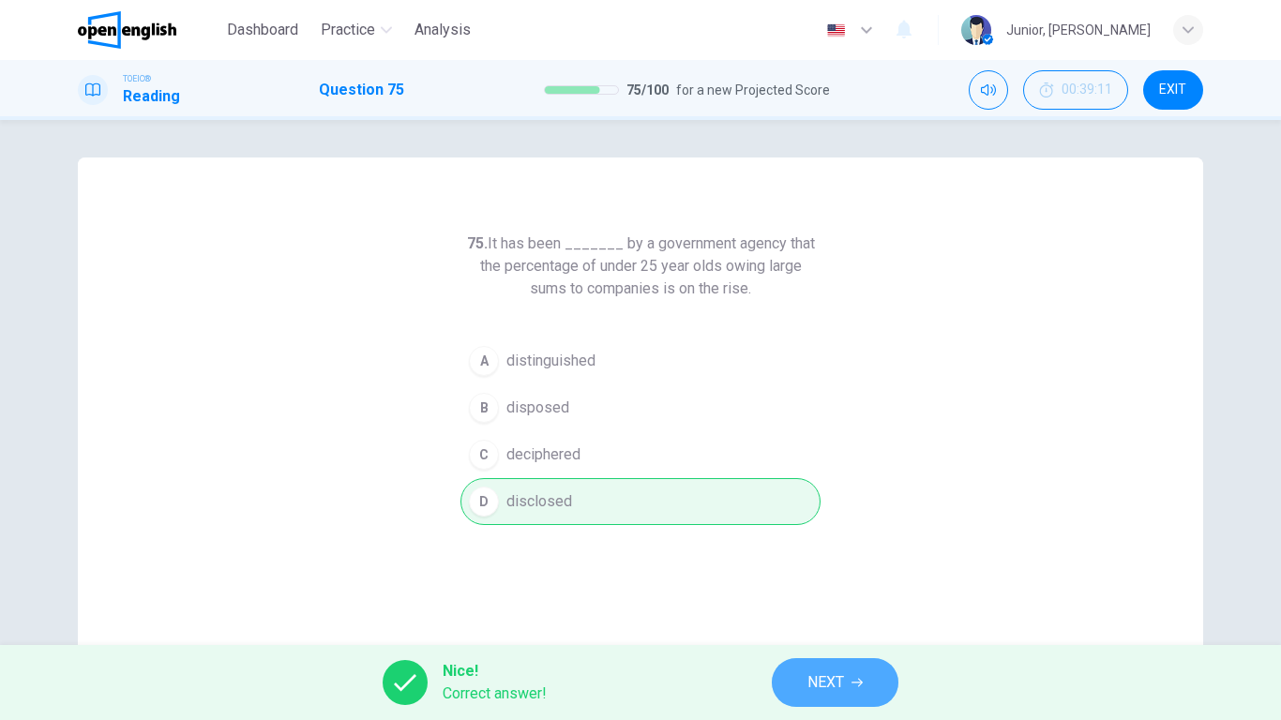
click at [798, 568] on button "NEXT" at bounding box center [835, 682] width 127 height 49
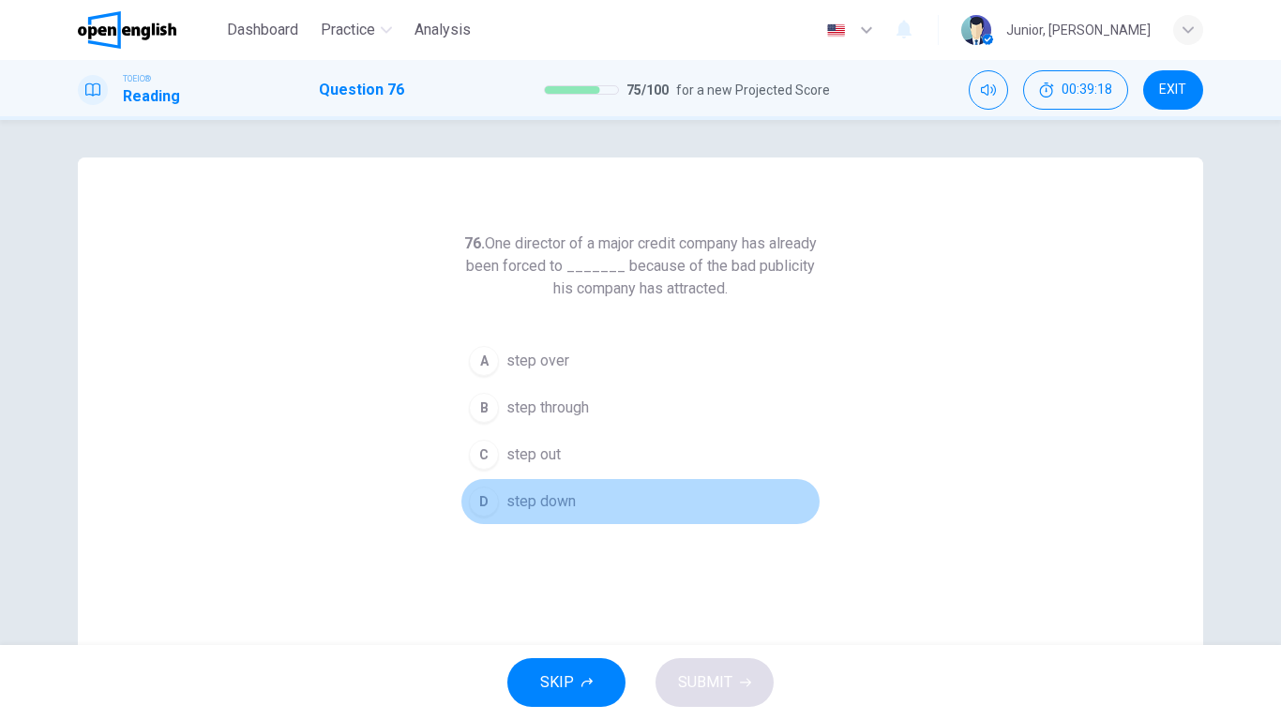
click at [538, 493] on span "step down" at bounding box center [540, 502] width 69 height 23
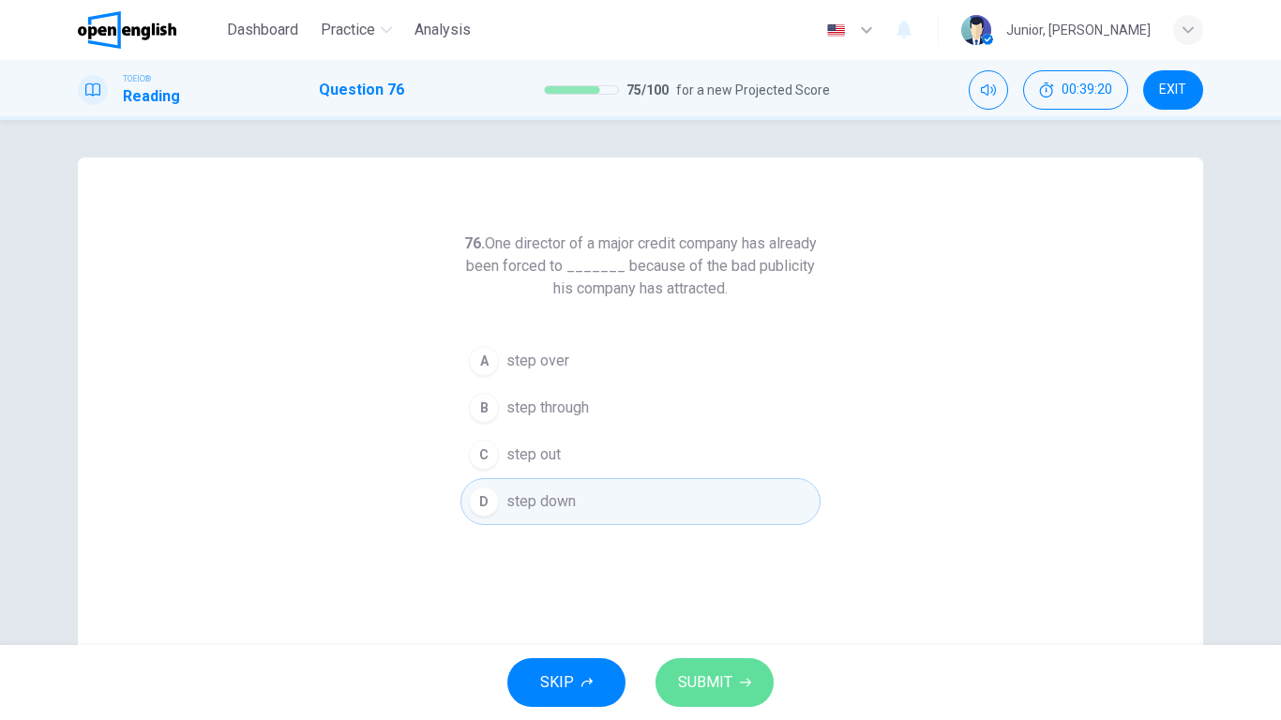
click at [724, 568] on span "SUBMIT" at bounding box center [705, 683] width 54 height 26
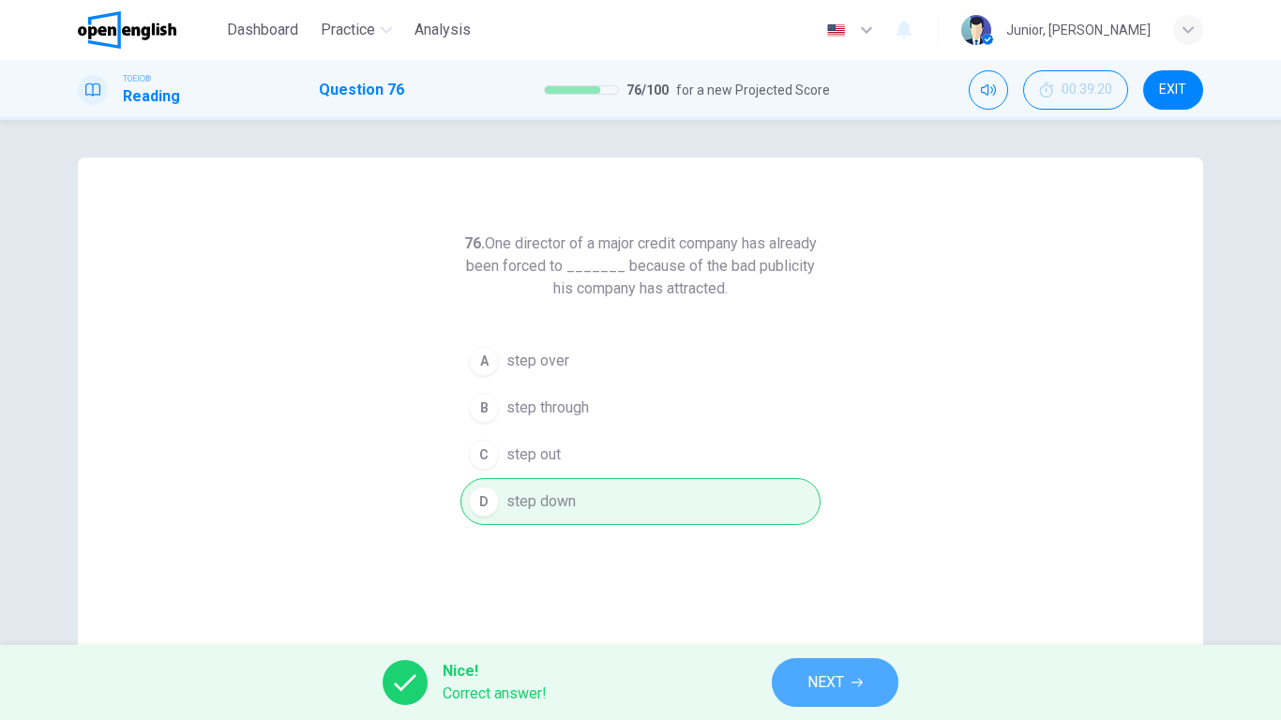
click at [830, 568] on span "NEXT" at bounding box center [826, 683] width 37 height 26
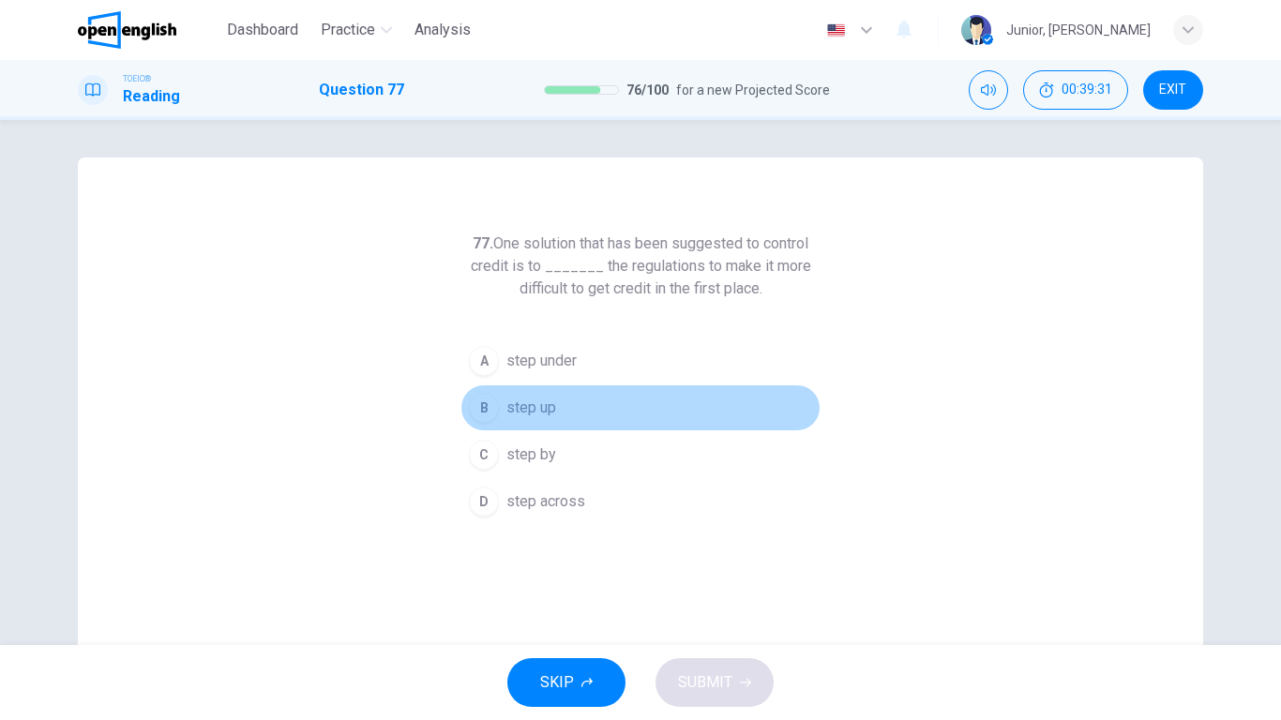
click at [538, 403] on span "step up" at bounding box center [531, 408] width 50 height 23
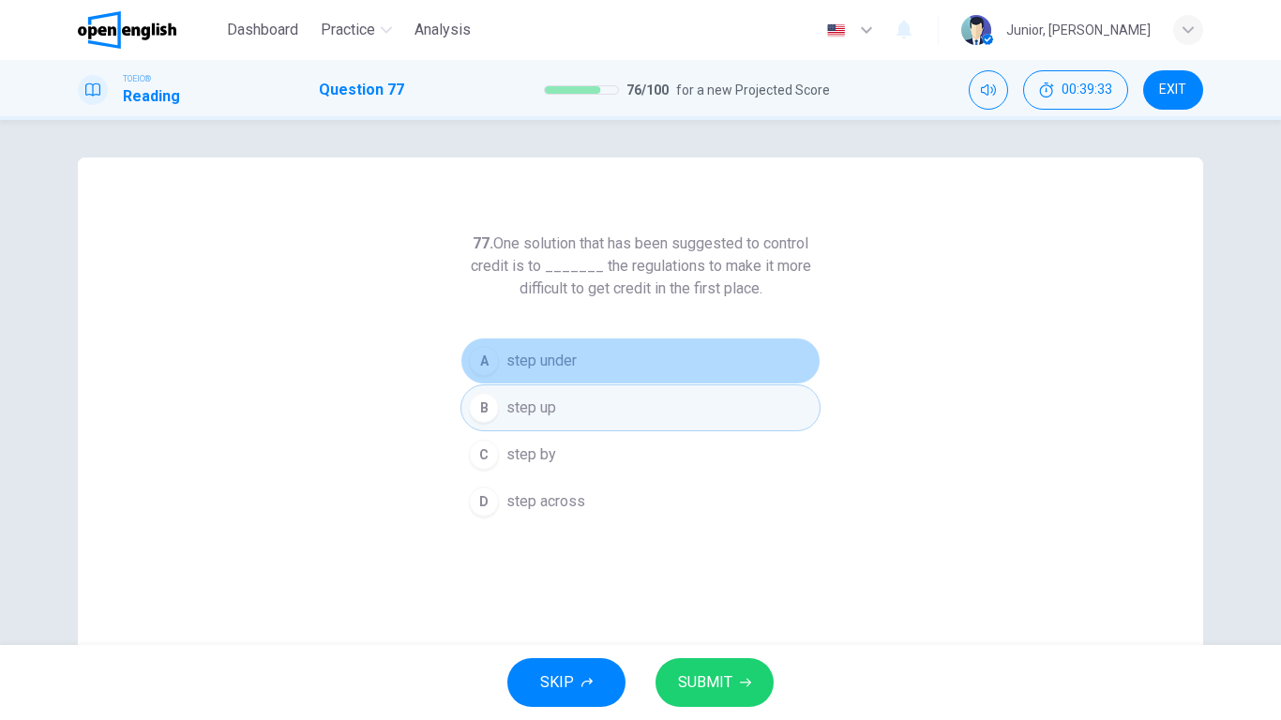
click at [538, 358] on span "step under" at bounding box center [541, 361] width 70 height 23
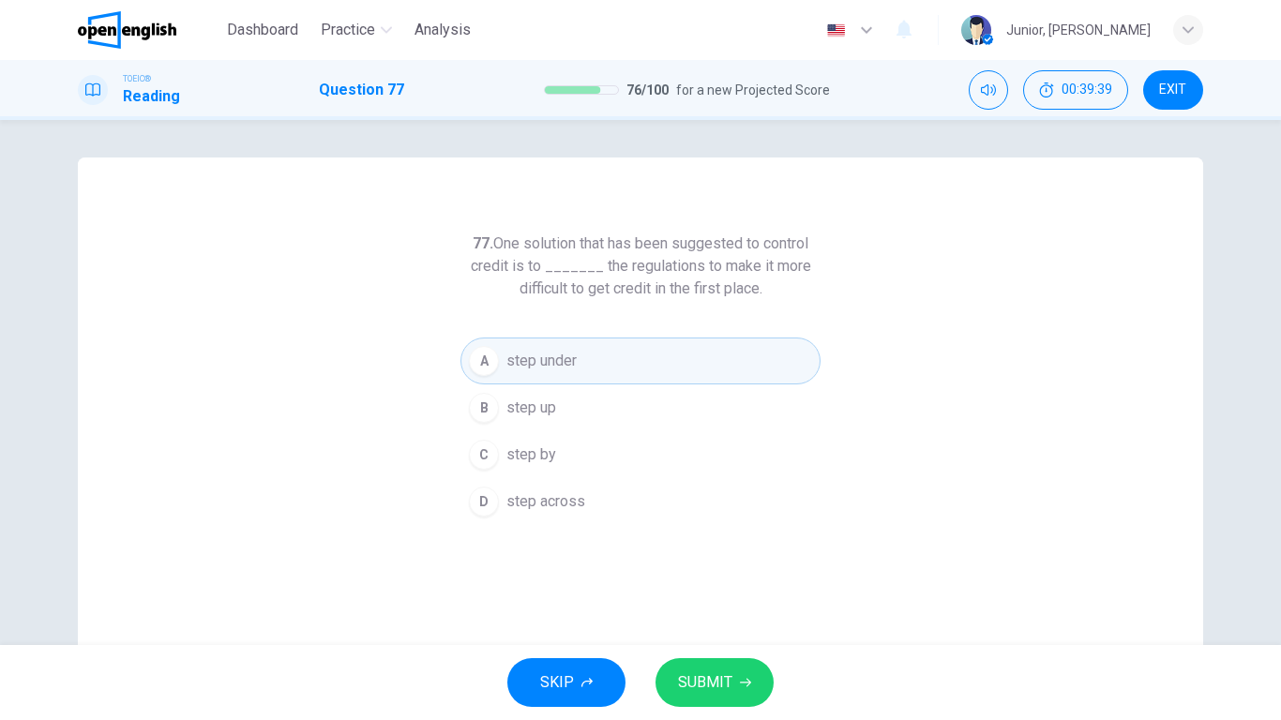
click at [713, 568] on span "SUBMIT" at bounding box center [705, 683] width 54 height 26
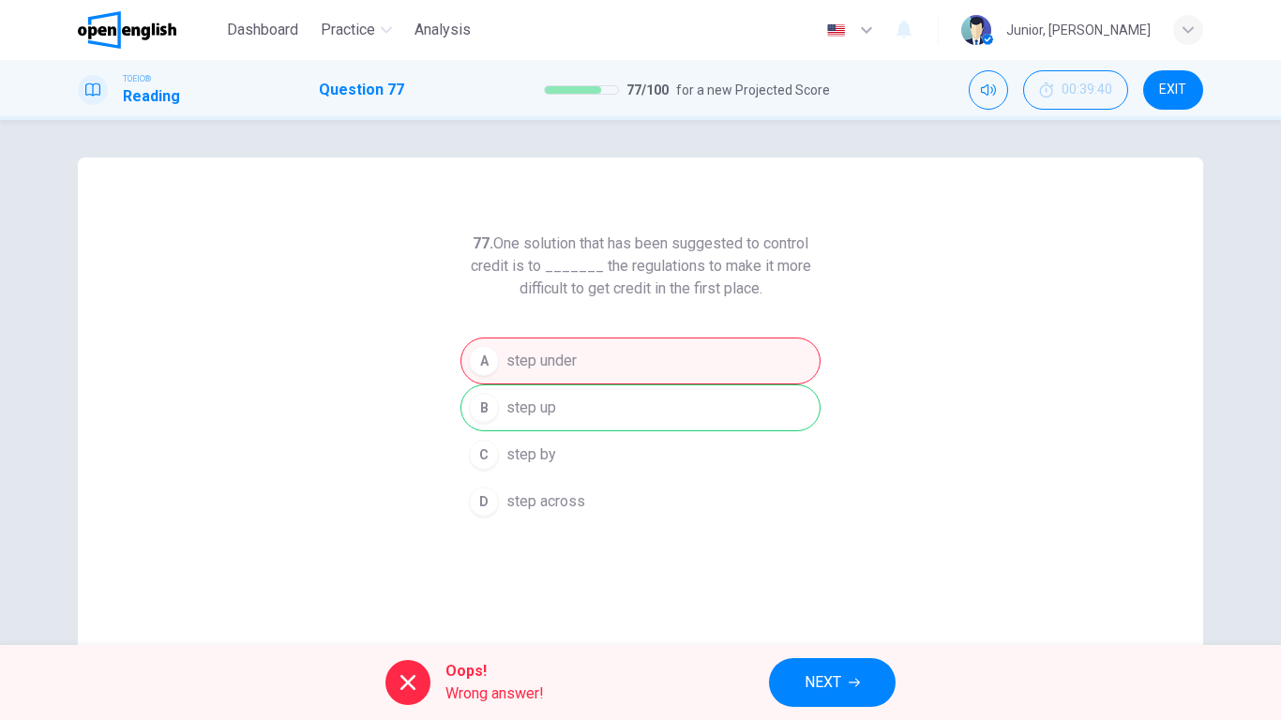
click at [793, 568] on div "Oops! Wrong answer! NEXT" at bounding box center [640, 682] width 1281 height 75
click at [808, 568] on span "NEXT" at bounding box center [823, 683] width 37 height 26
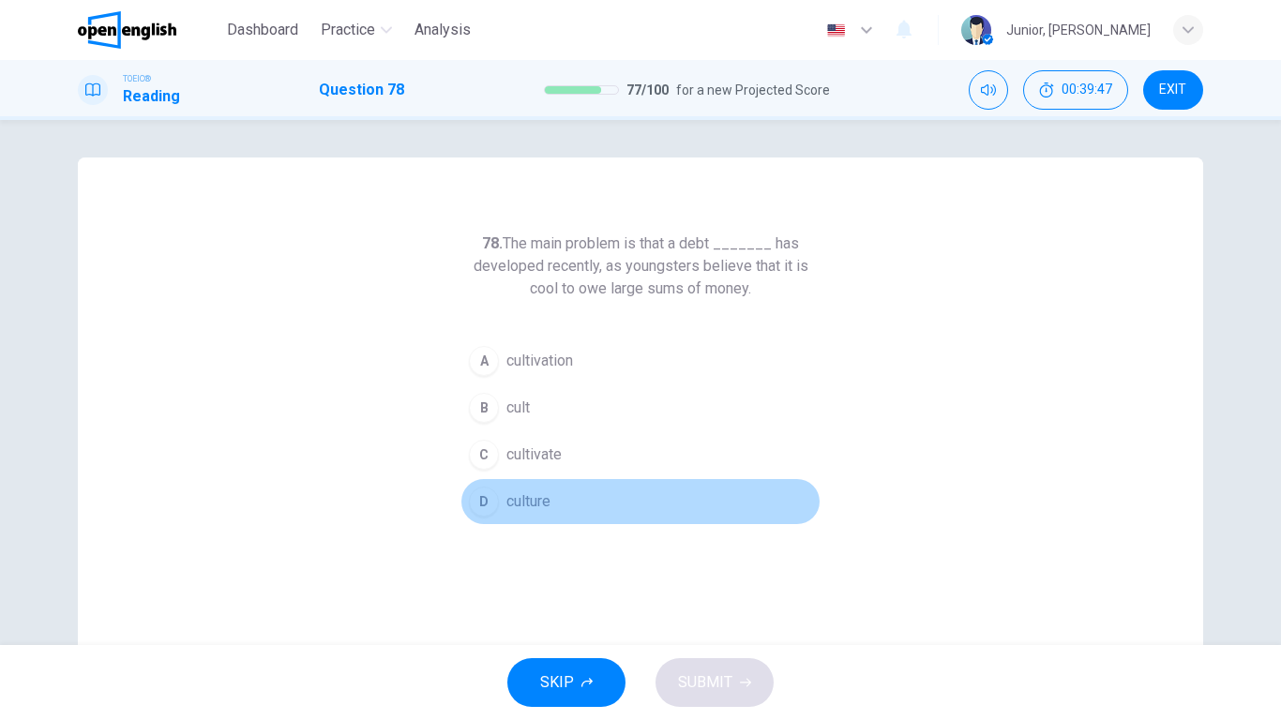
click at [506, 507] on span "culture" at bounding box center [528, 502] width 44 height 23
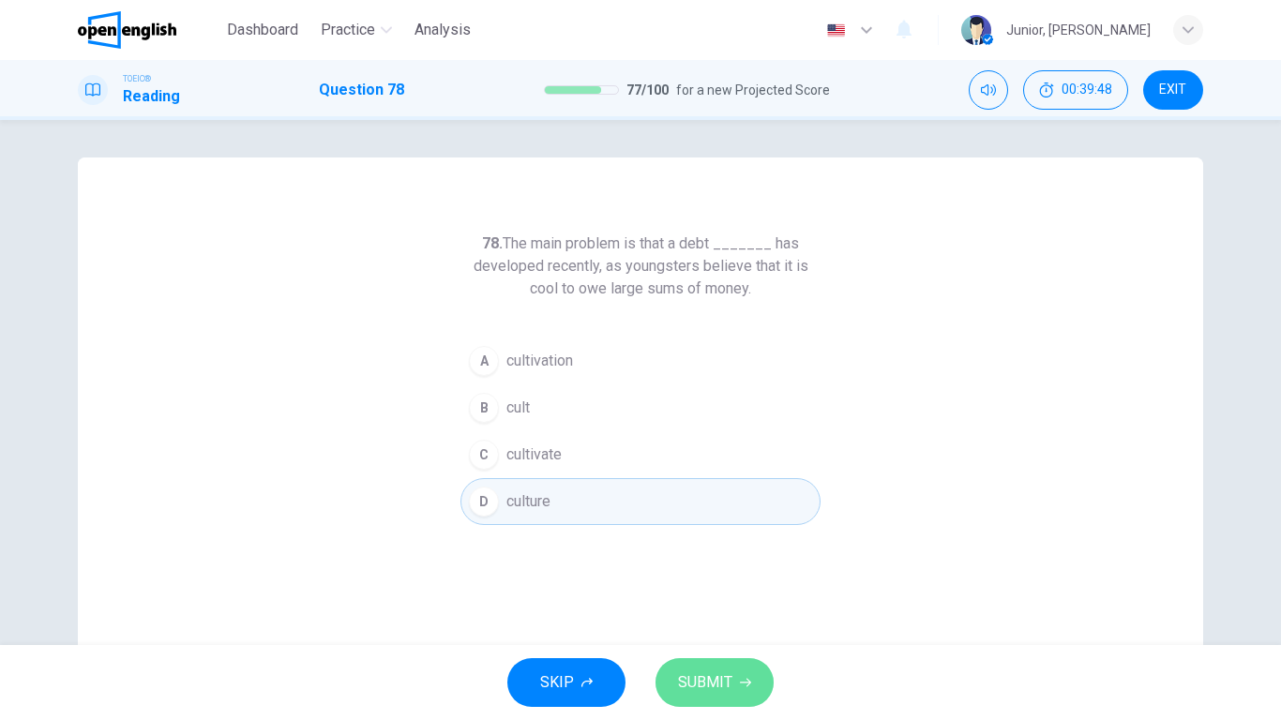
click at [734, 568] on button "SUBMIT" at bounding box center [715, 682] width 118 height 49
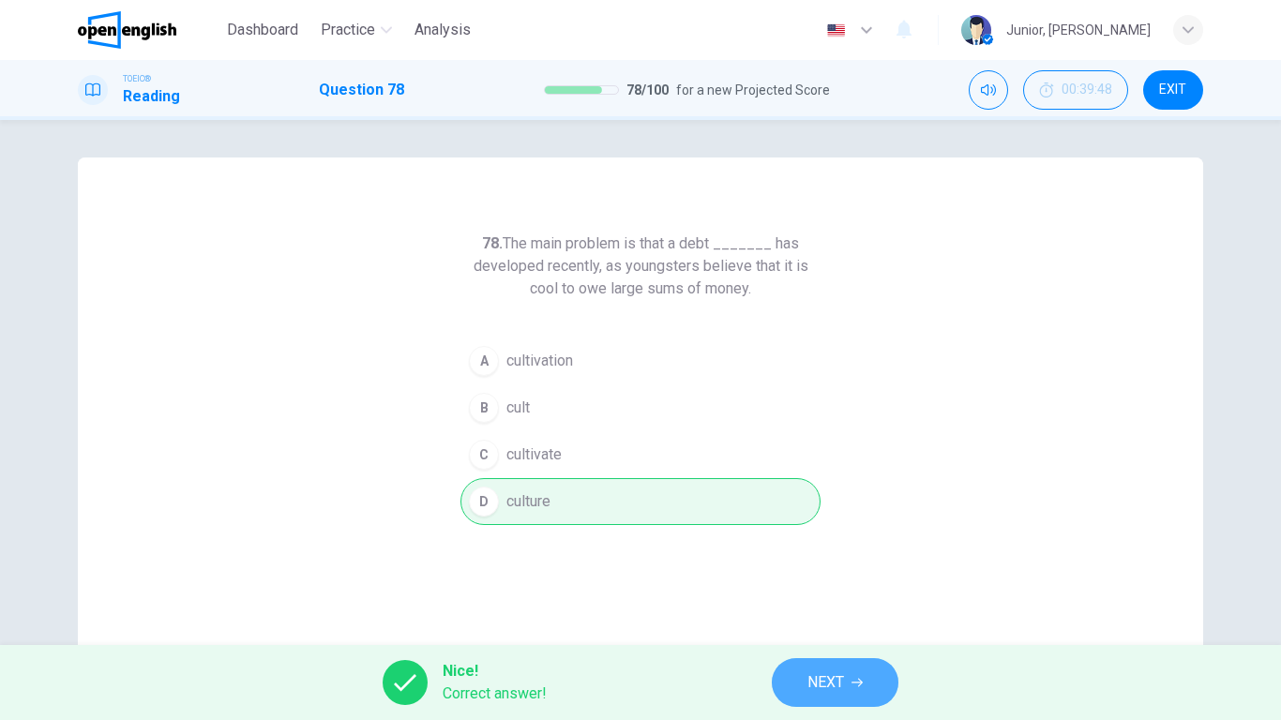
click at [813, 568] on span "NEXT" at bounding box center [826, 683] width 37 height 26
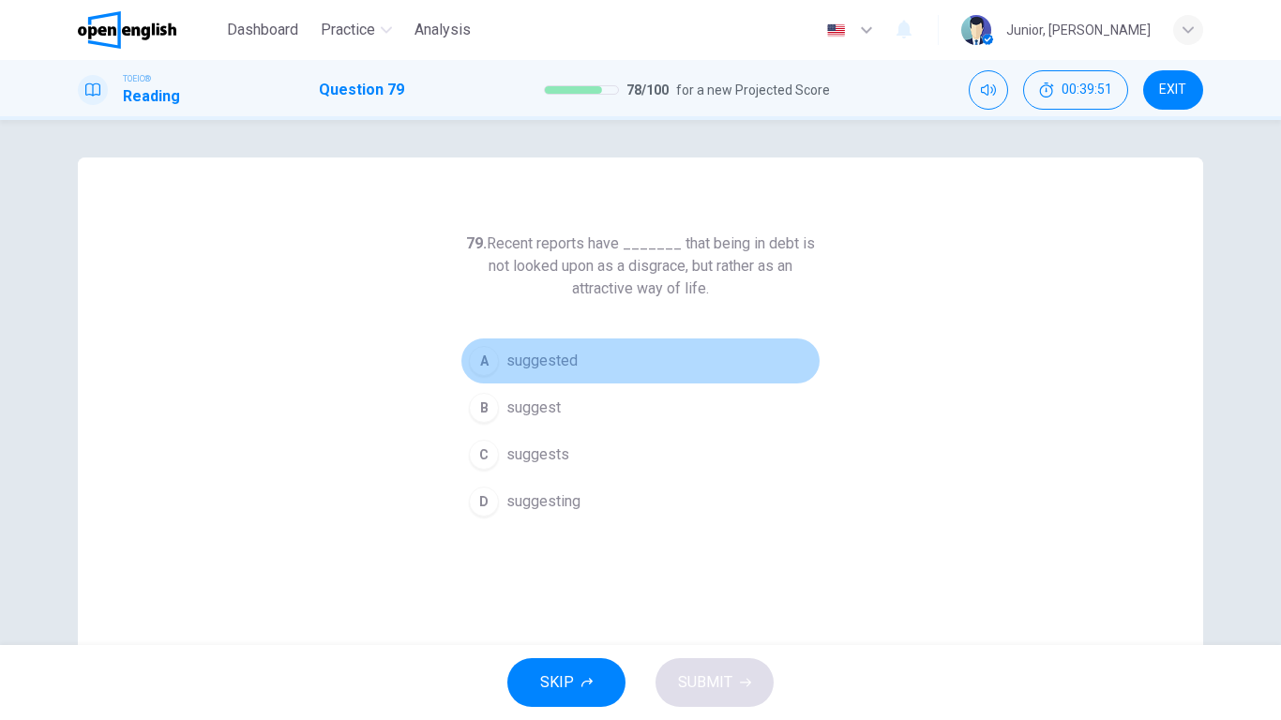
click at [557, 377] on button "A suggested" at bounding box center [641, 361] width 360 height 47
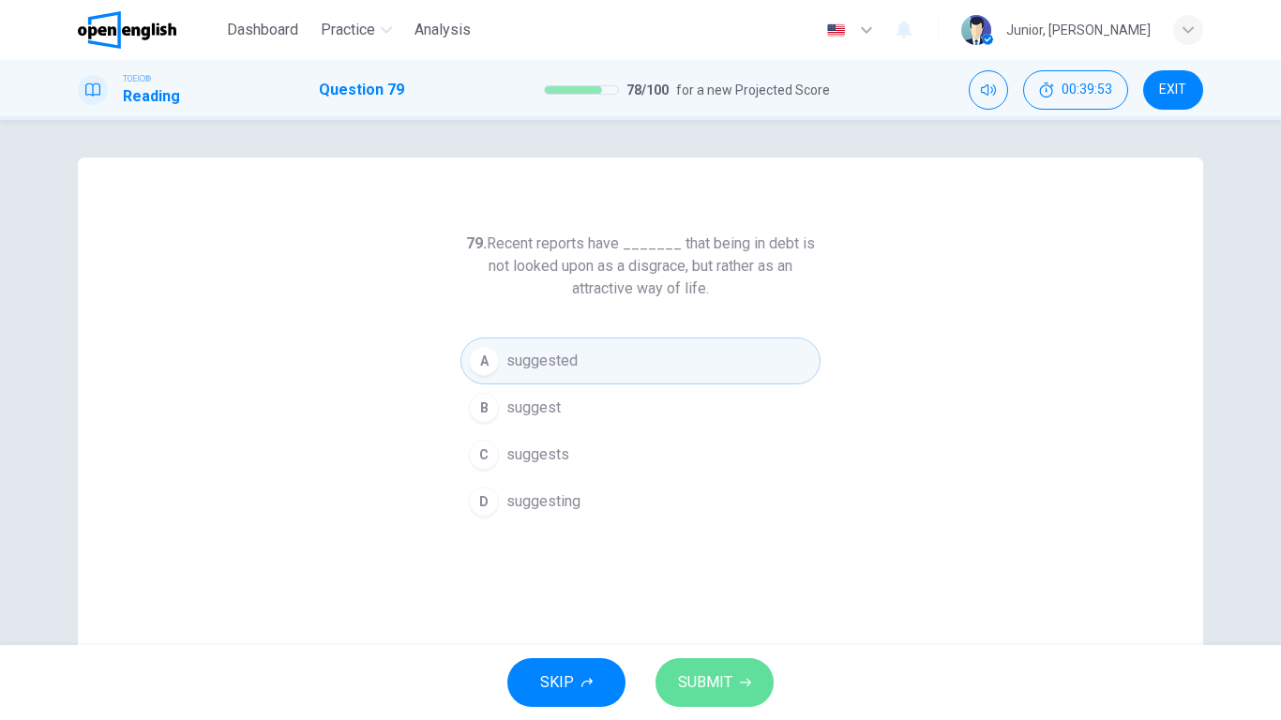
click at [746, 568] on button "SUBMIT" at bounding box center [715, 682] width 118 height 49
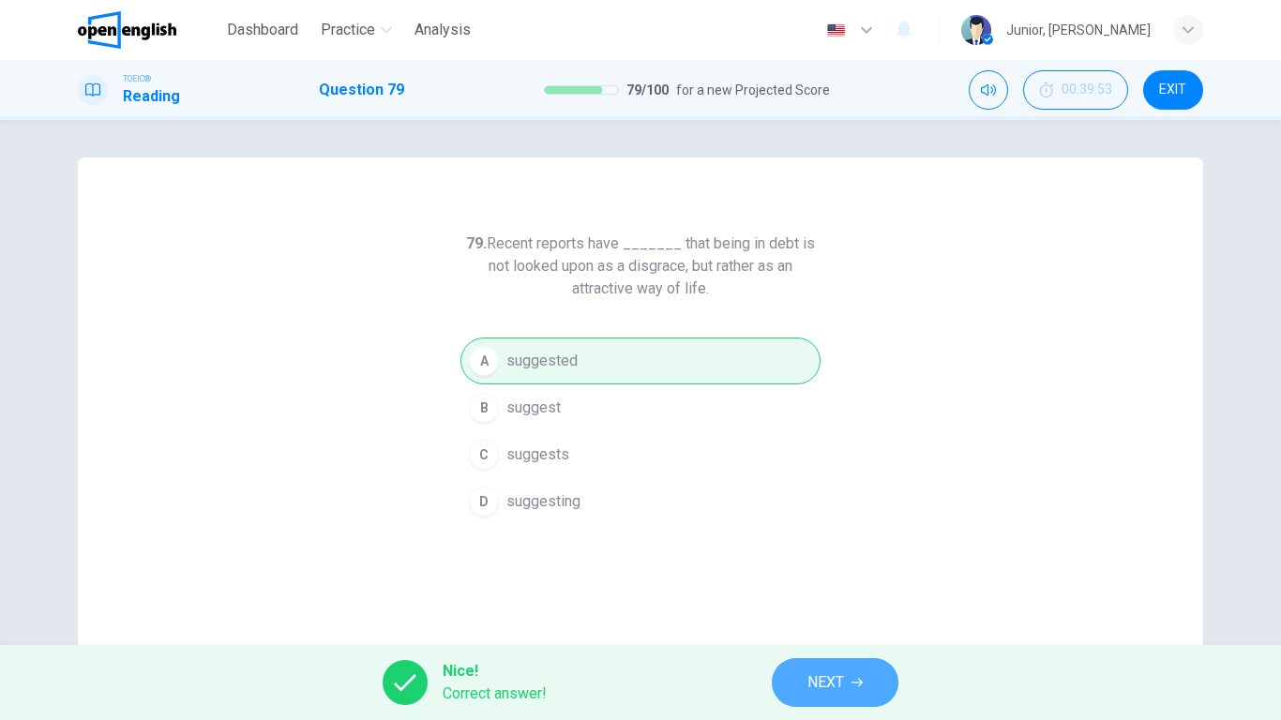
click at [833, 568] on span "NEXT" at bounding box center [826, 683] width 37 height 26
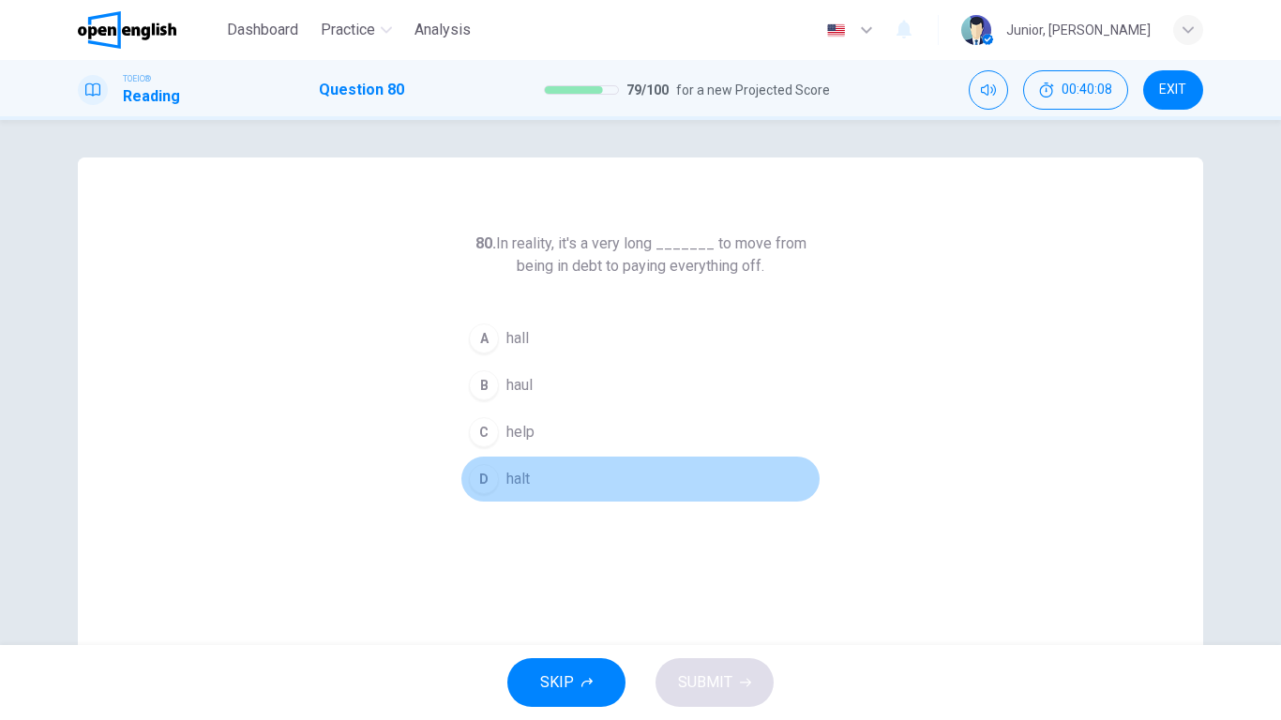
click at [512, 473] on span "halt" at bounding box center [517, 479] width 23 height 23
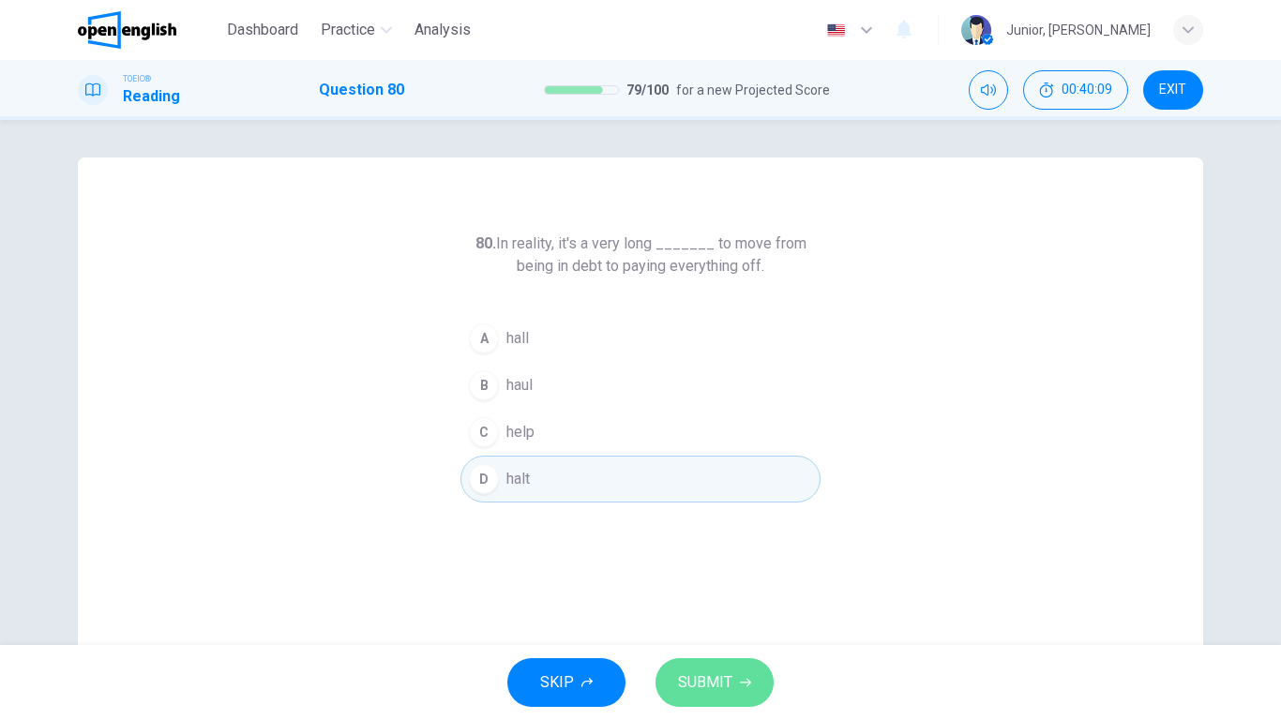
click at [718, 568] on span "SUBMIT" at bounding box center [705, 683] width 54 height 26
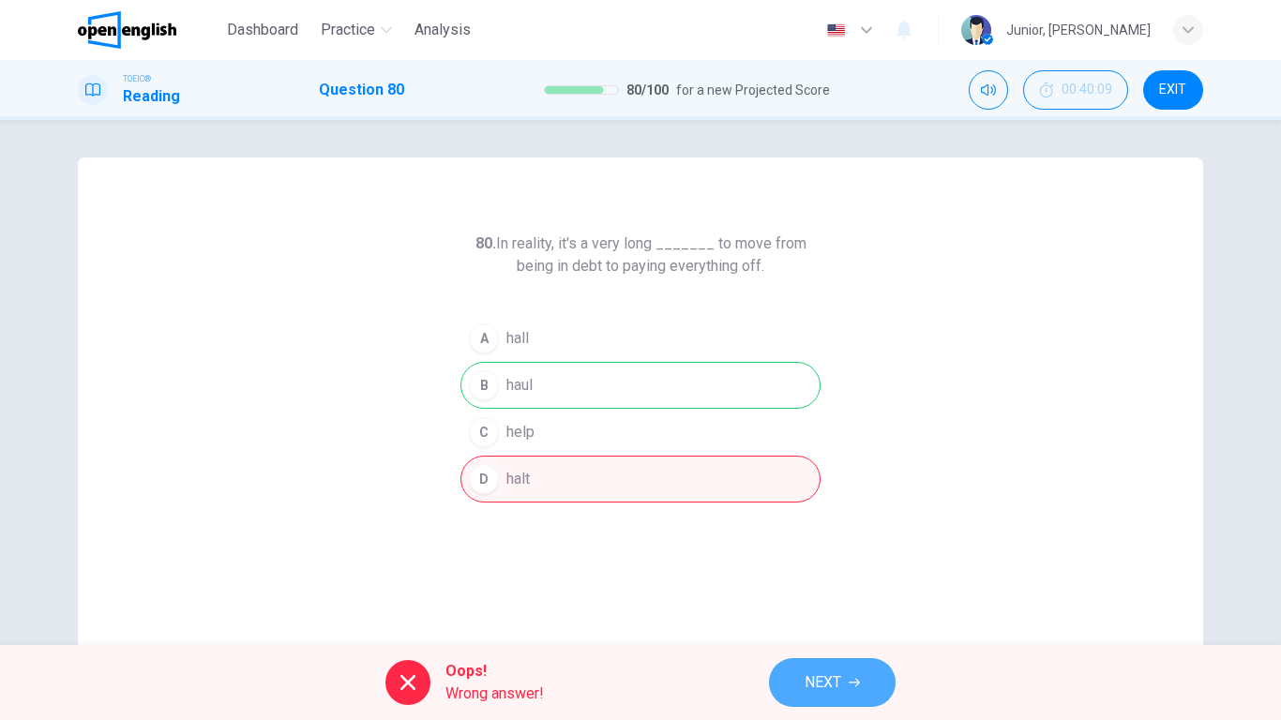
click at [808, 568] on span "NEXT" at bounding box center [823, 683] width 37 height 26
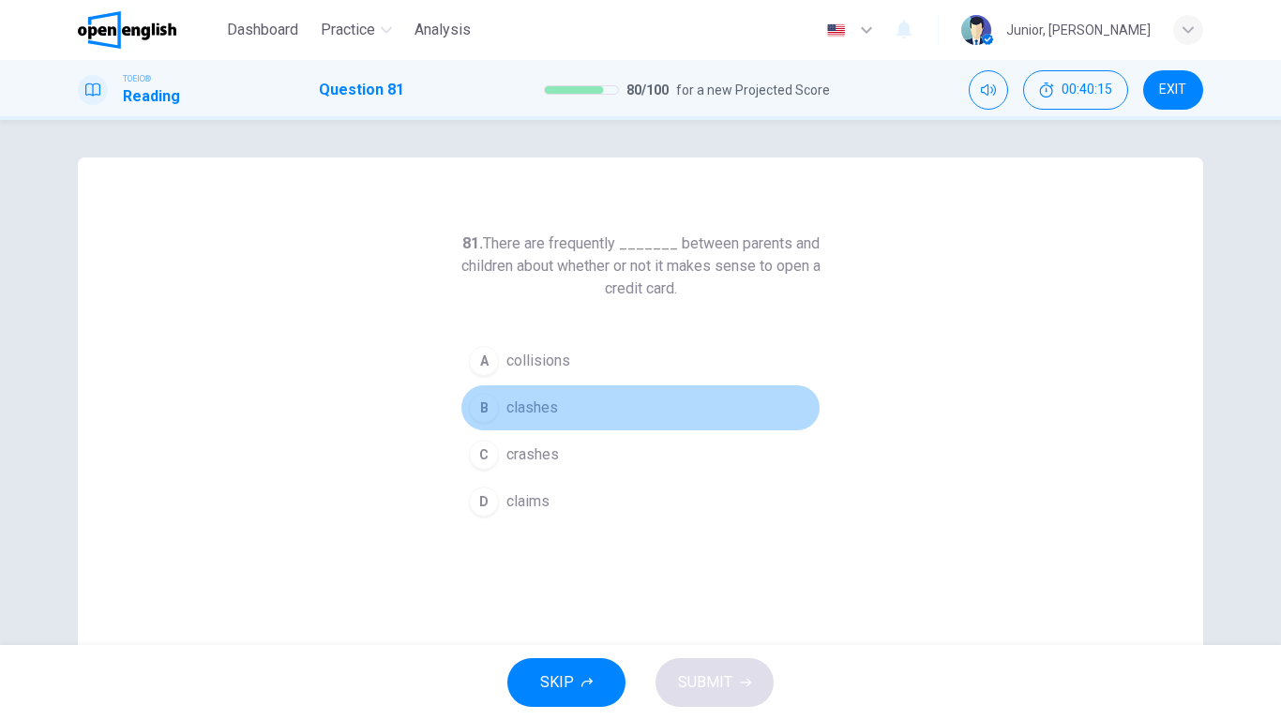
click at [537, 401] on span "clashes" at bounding box center [532, 408] width 52 height 23
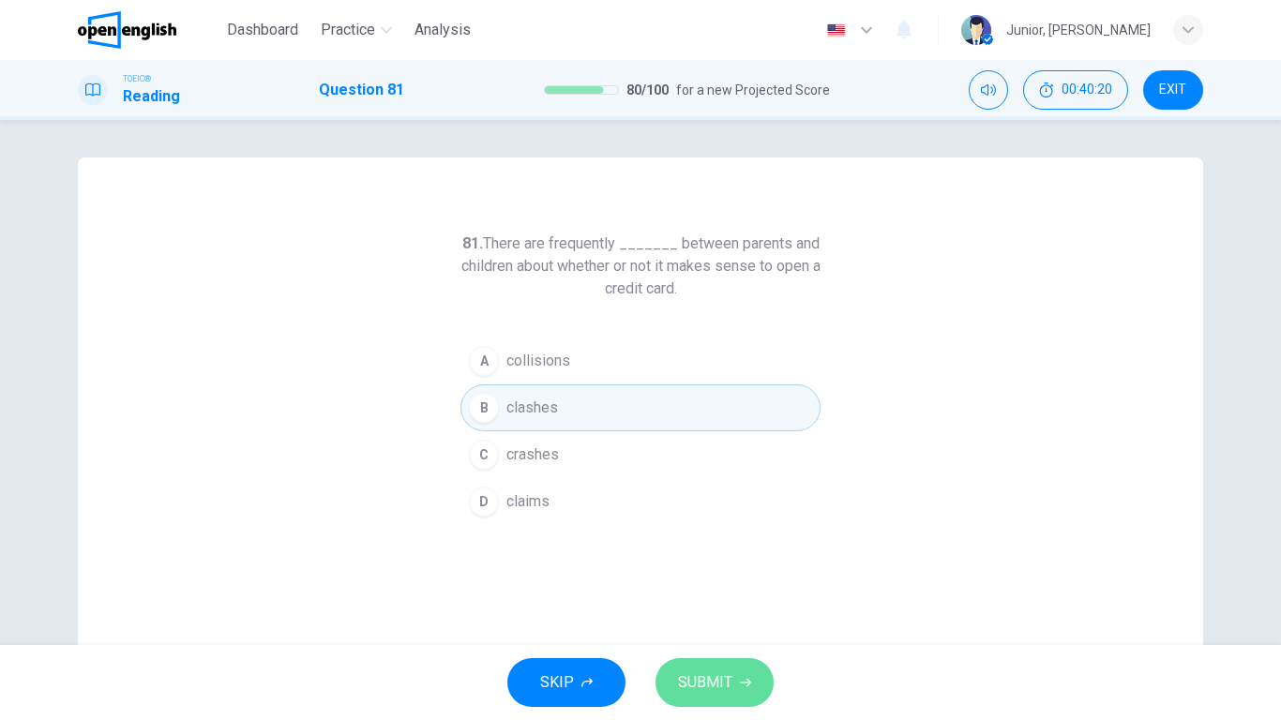
click at [703, 568] on span "SUBMIT" at bounding box center [705, 683] width 54 height 26
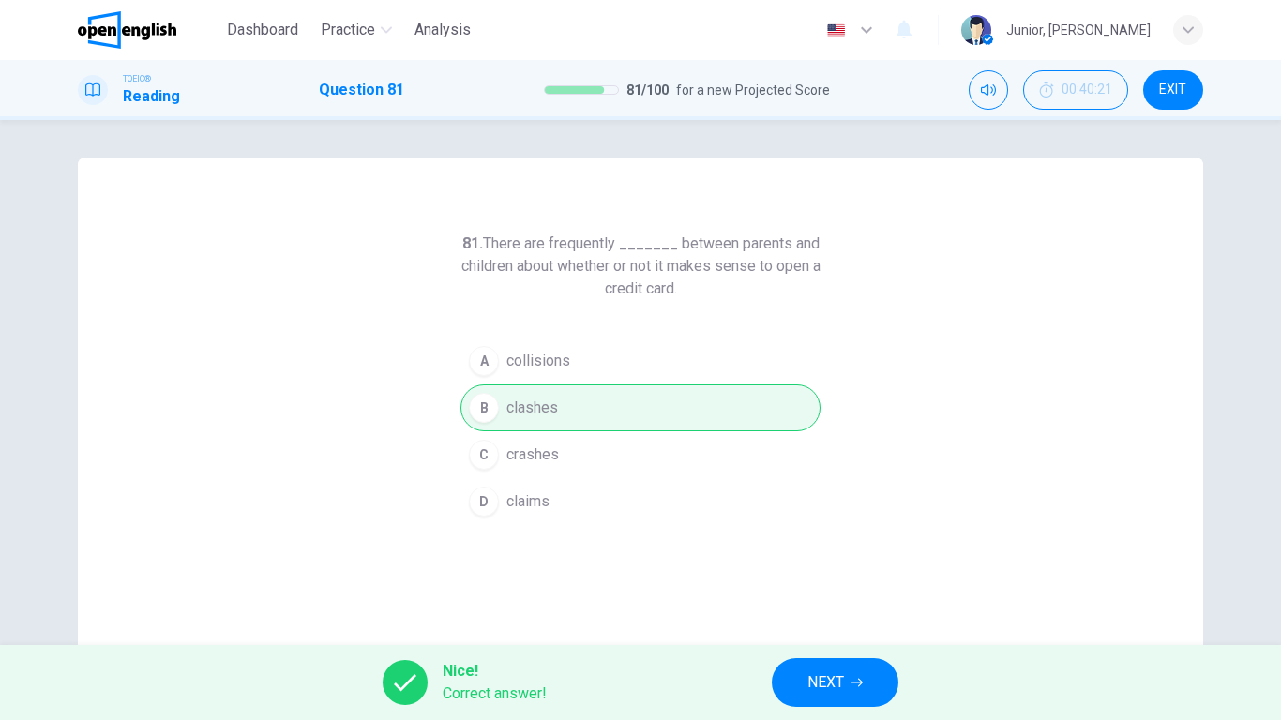
click at [782, 568] on button "NEXT" at bounding box center [835, 682] width 127 height 49
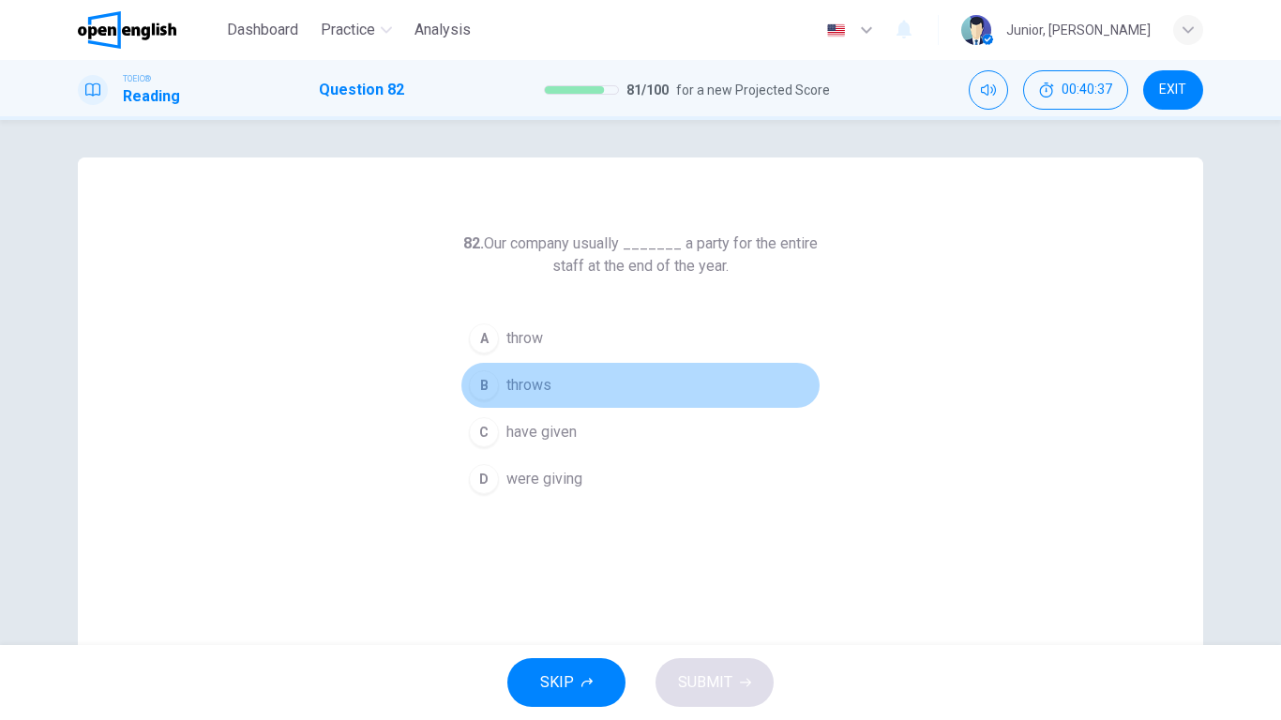
click at [535, 389] on span "throws" at bounding box center [528, 385] width 45 height 23
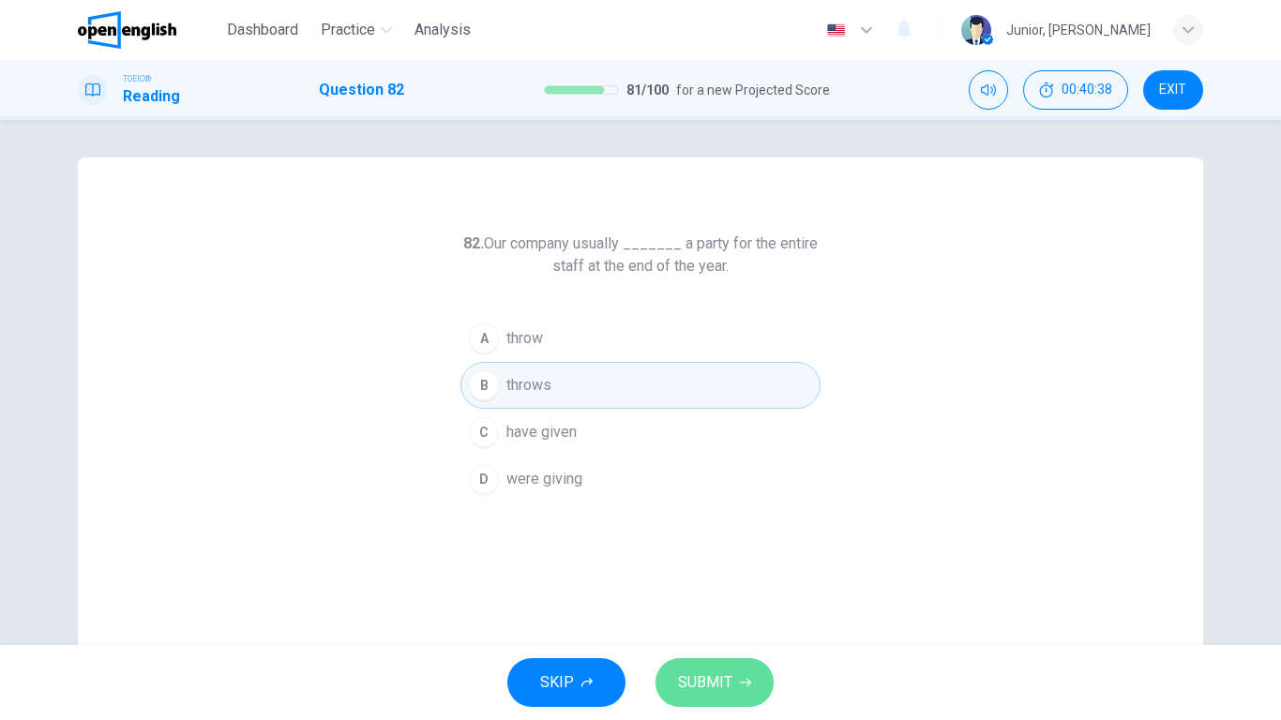
click at [703, 568] on span "SUBMIT" at bounding box center [705, 683] width 54 height 26
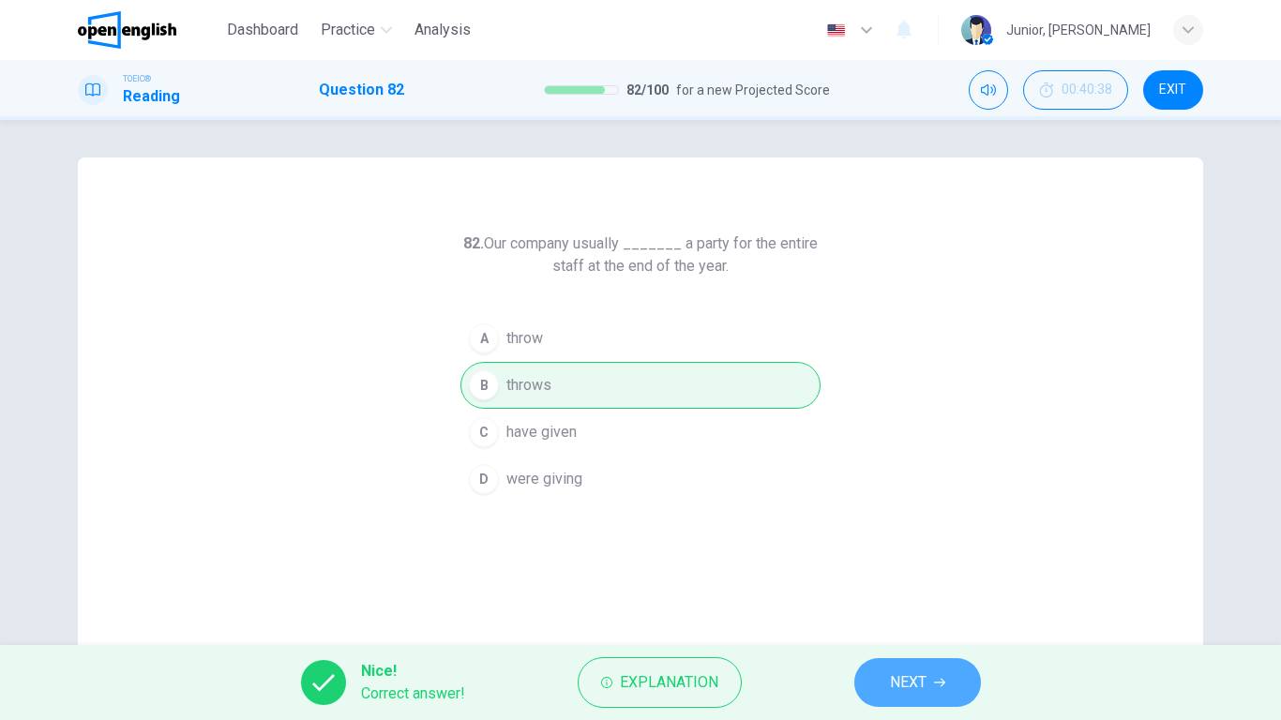
click at [894, 568] on span "NEXT" at bounding box center [908, 683] width 37 height 26
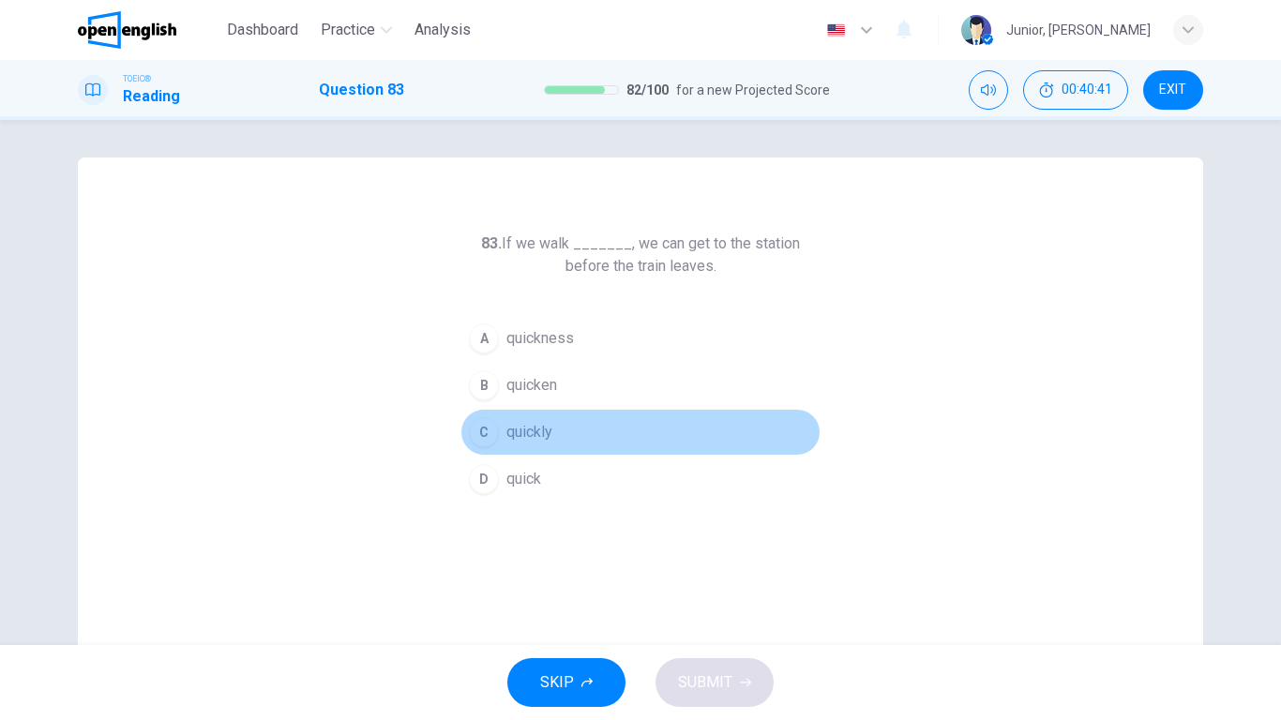
click at [543, 428] on span "quickly" at bounding box center [529, 432] width 46 height 23
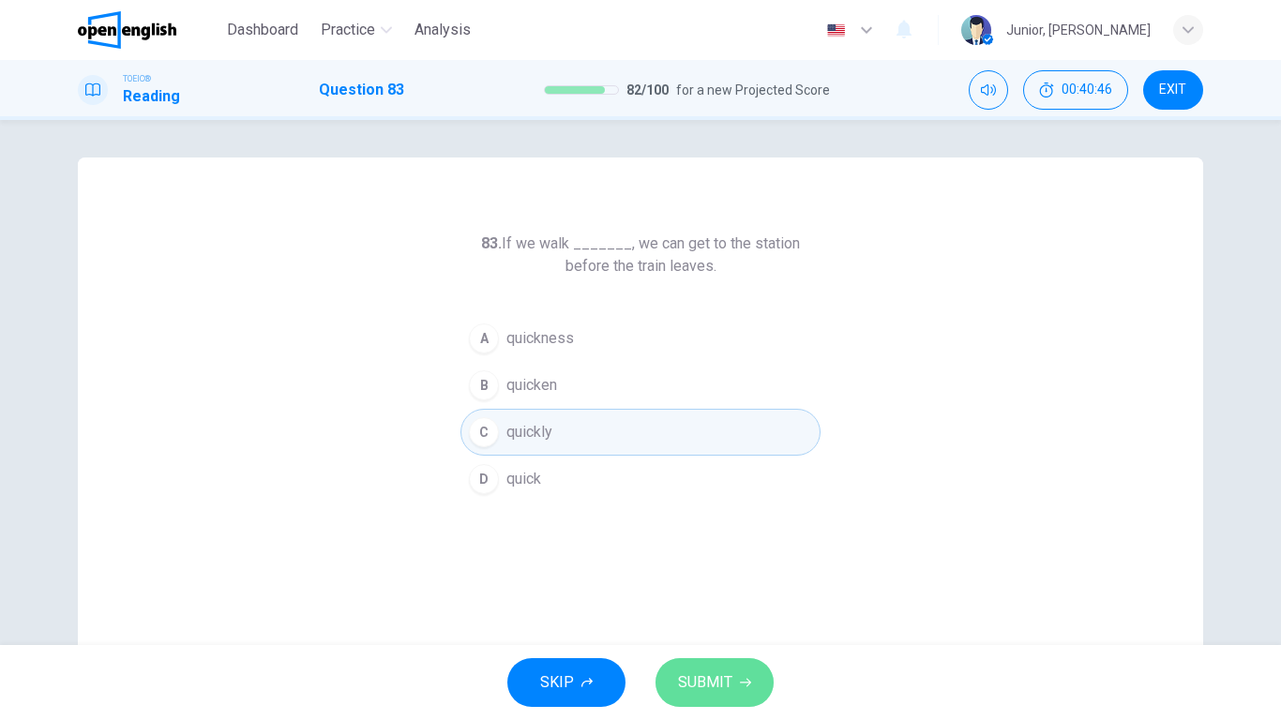
click at [709, 568] on button "SUBMIT" at bounding box center [715, 682] width 118 height 49
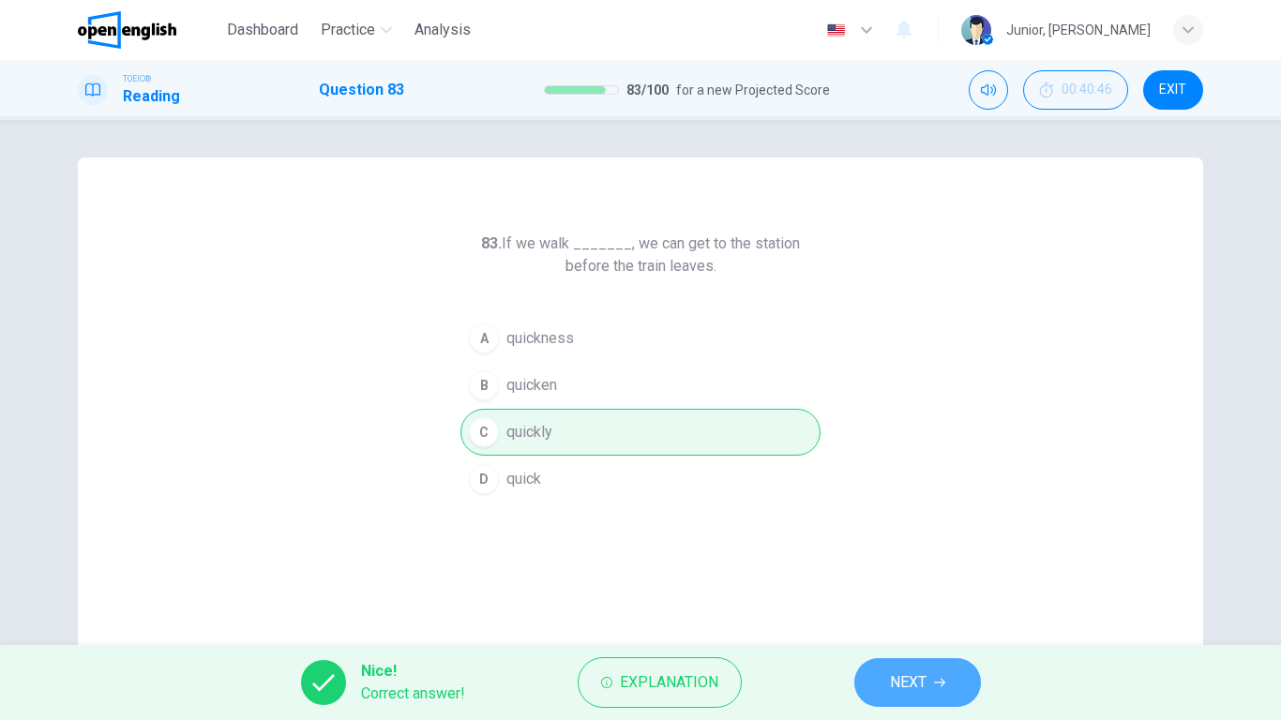
click at [874, 568] on button "NEXT" at bounding box center [917, 682] width 127 height 49
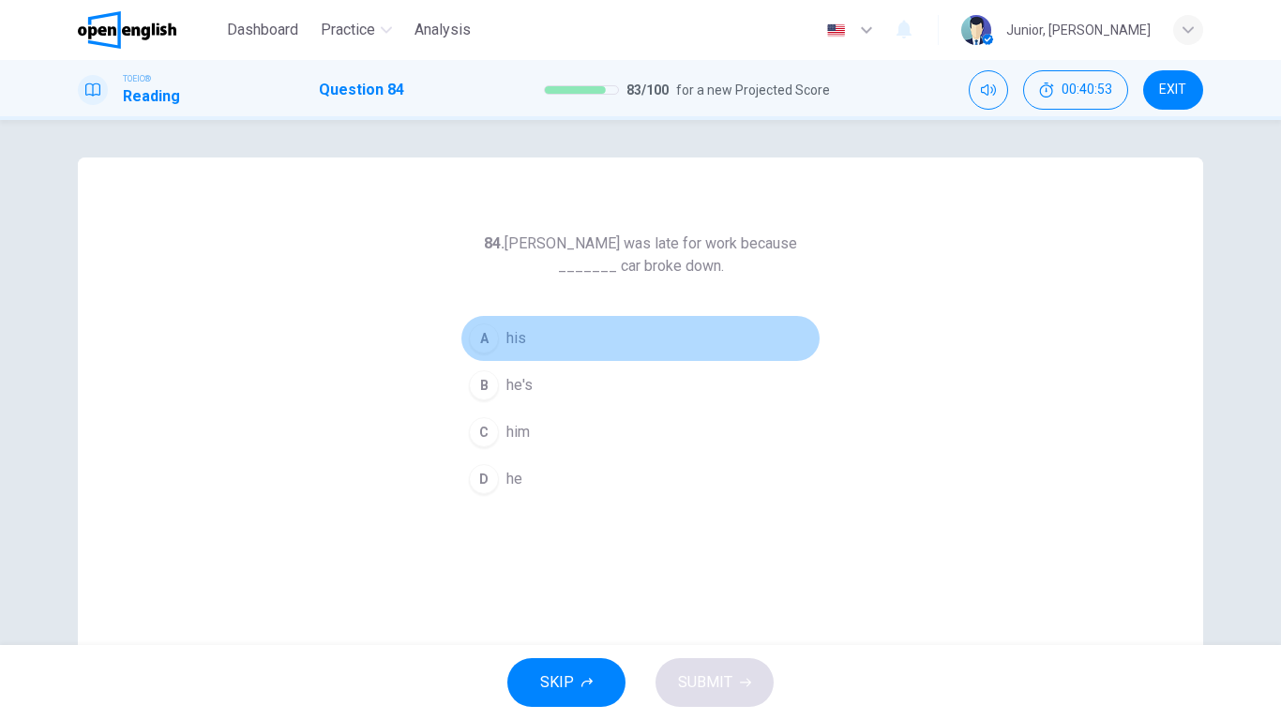
click at [513, 336] on span "his" at bounding box center [516, 338] width 20 height 23
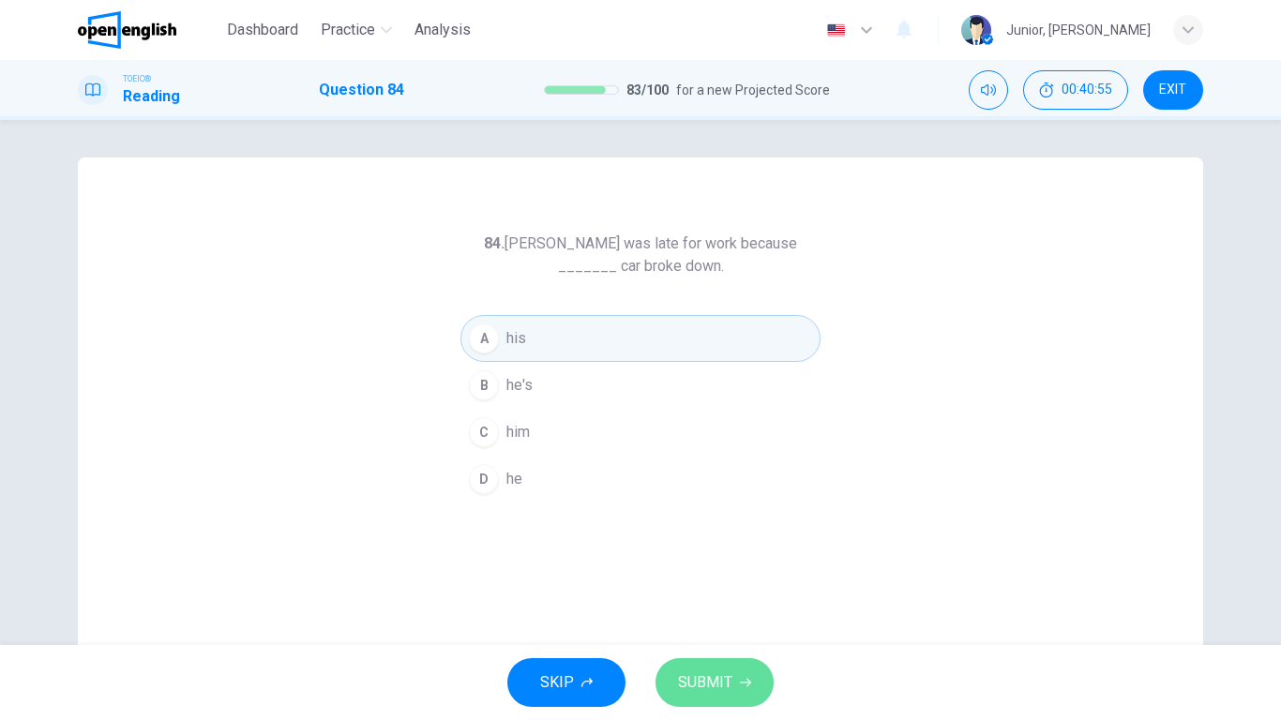
click at [733, 568] on button "SUBMIT" at bounding box center [715, 682] width 118 height 49
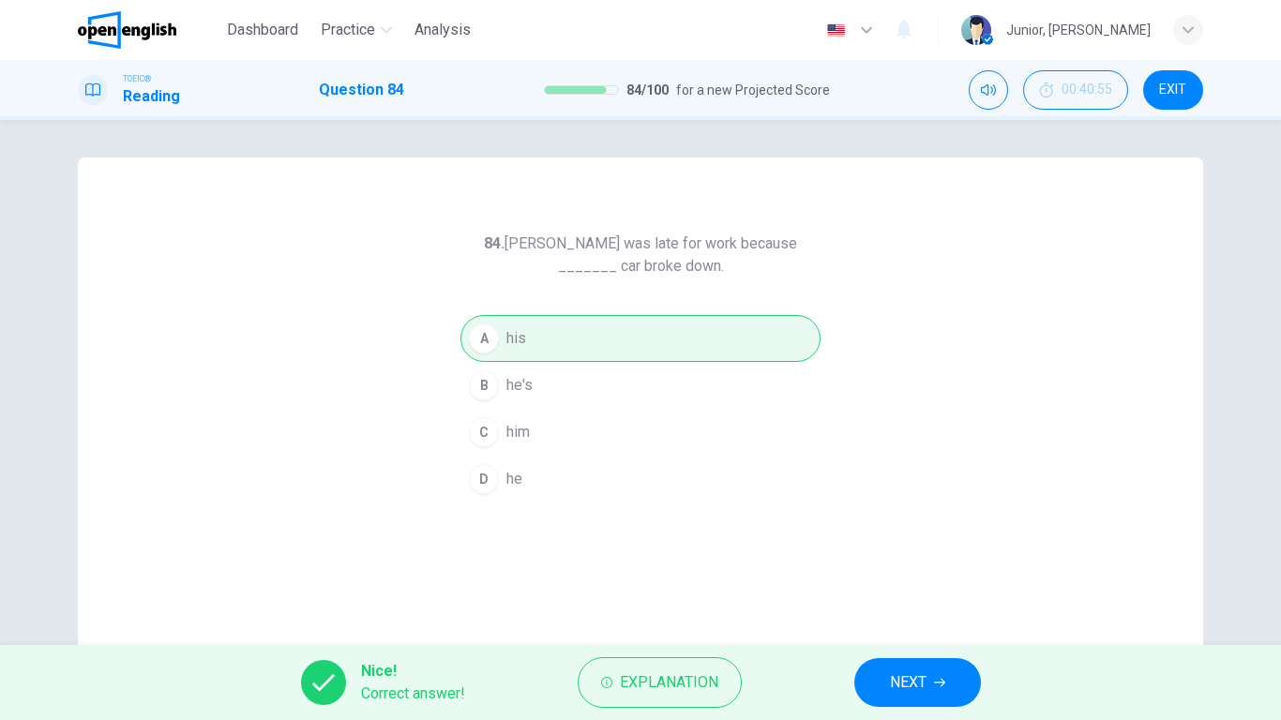
click at [908, 568] on div "Nice! Correct answer! Explanation NEXT" at bounding box center [640, 682] width 1281 height 75
click at [909, 568] on span "NEXT" at bounding box center [908, 683] width 37 height 26
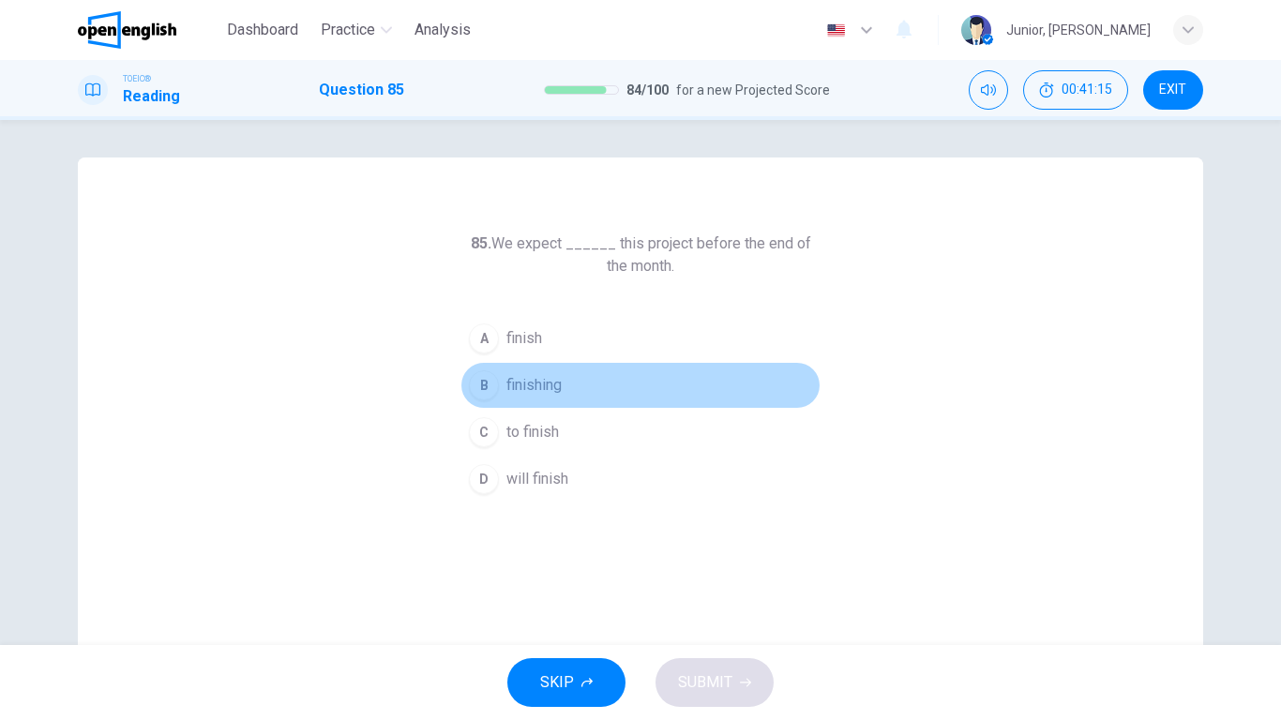
click at [514, 378] on span "finishing" at bounding box center [533, 385] width 55 height 23
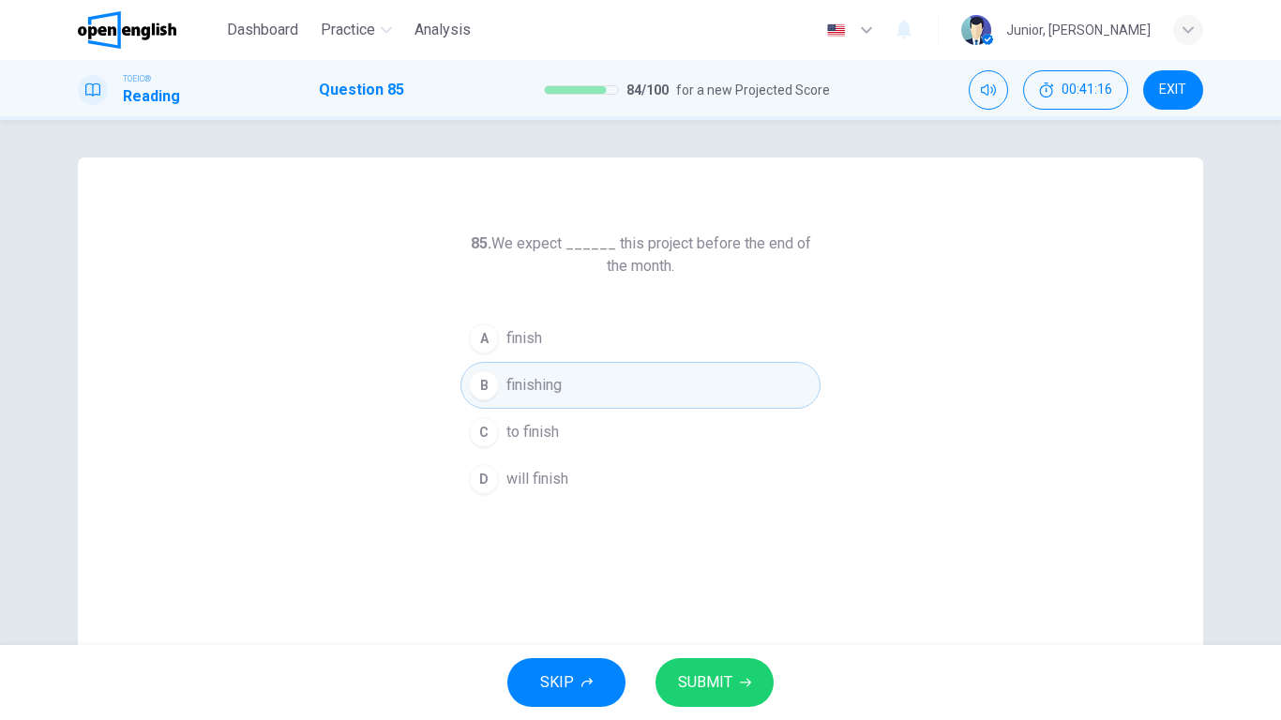
click at [720, 568] on span "SUBMIT" at bounding box center [705, 683] width 54 height 26
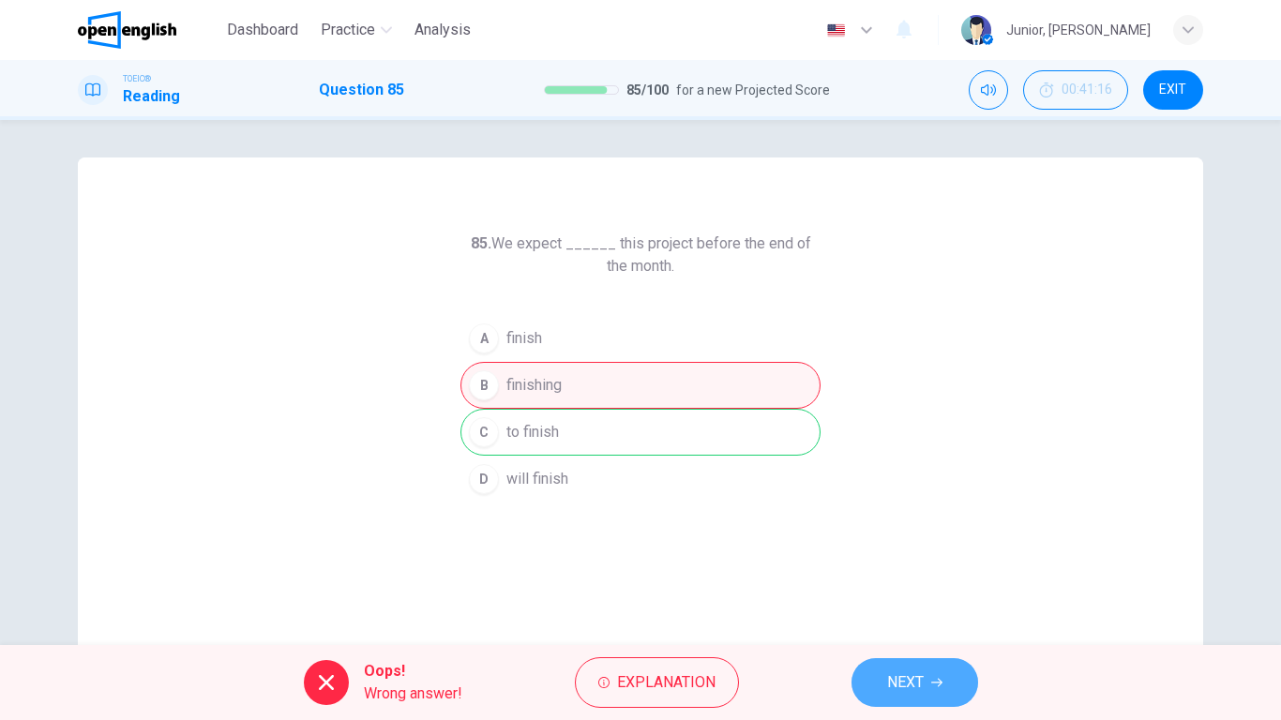
click at [888, 568] on span "NEXT" at bounding box center [905, 683] width 37 height 26
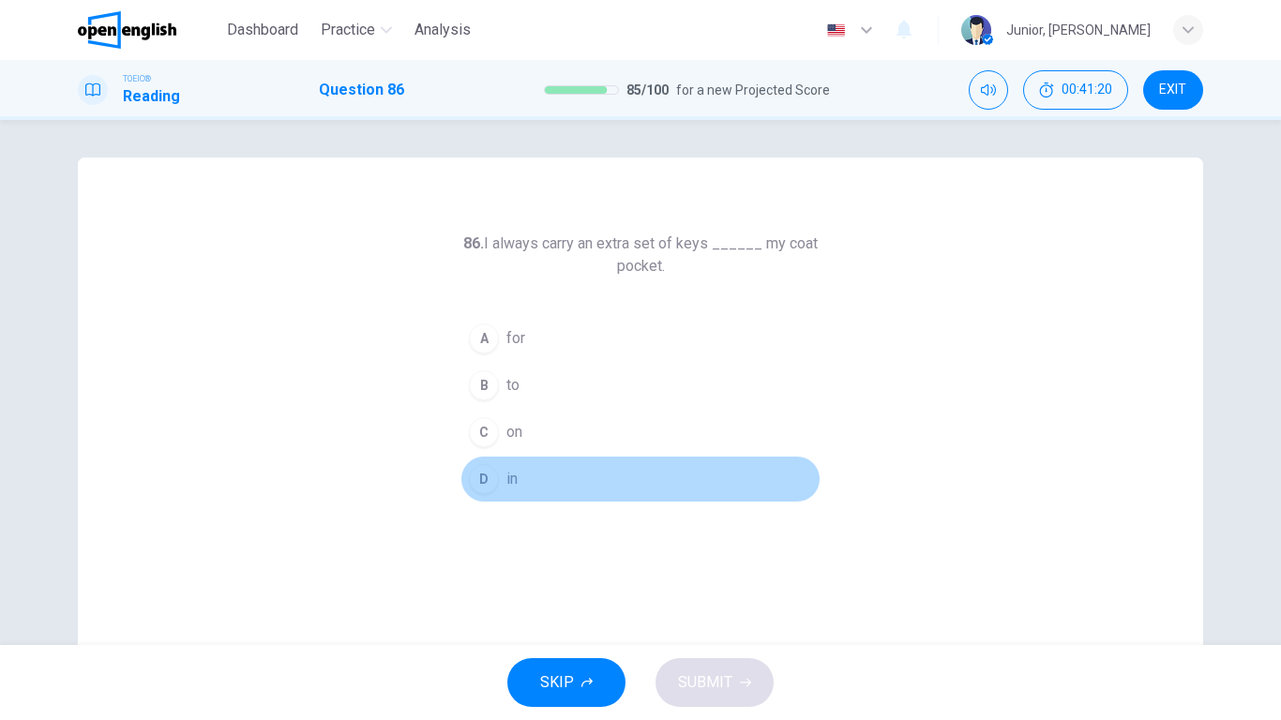
click at [509, 467] on button "D in" at bounding box center [641, 479] width 360 height 47
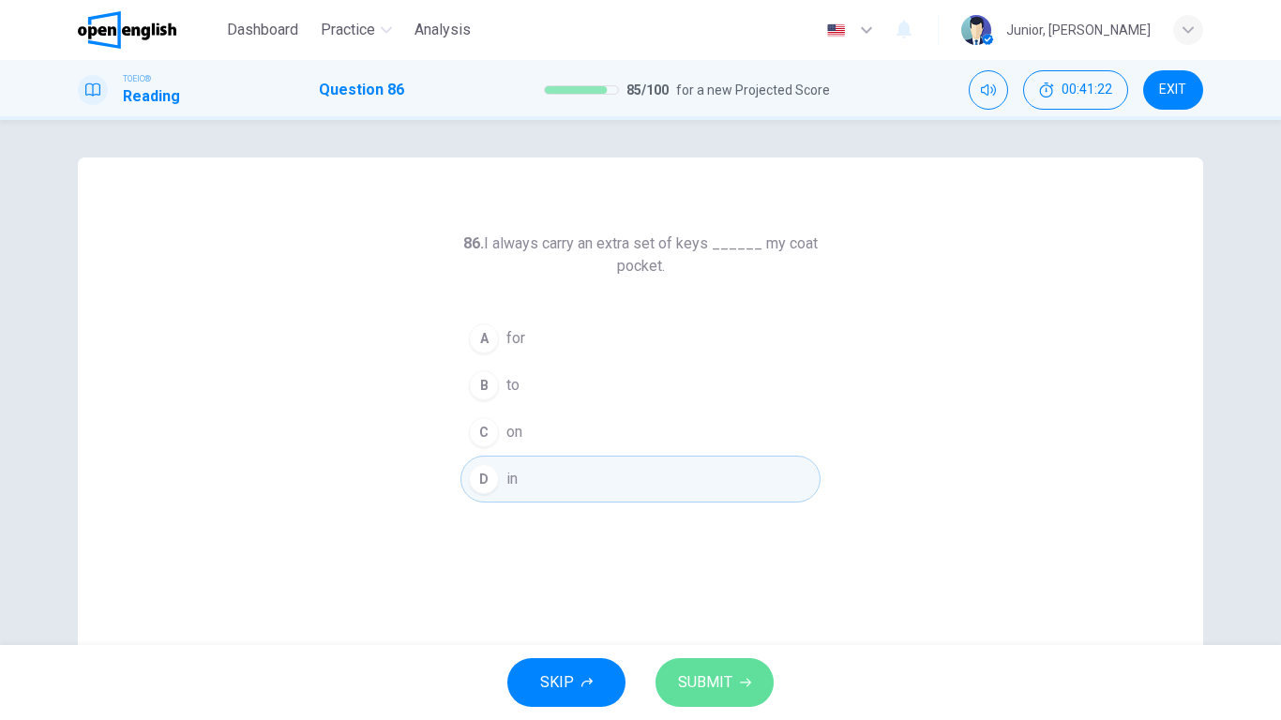
click at [740, 568] on icon "button" at bounding box center [745, 682] width 11 height 11
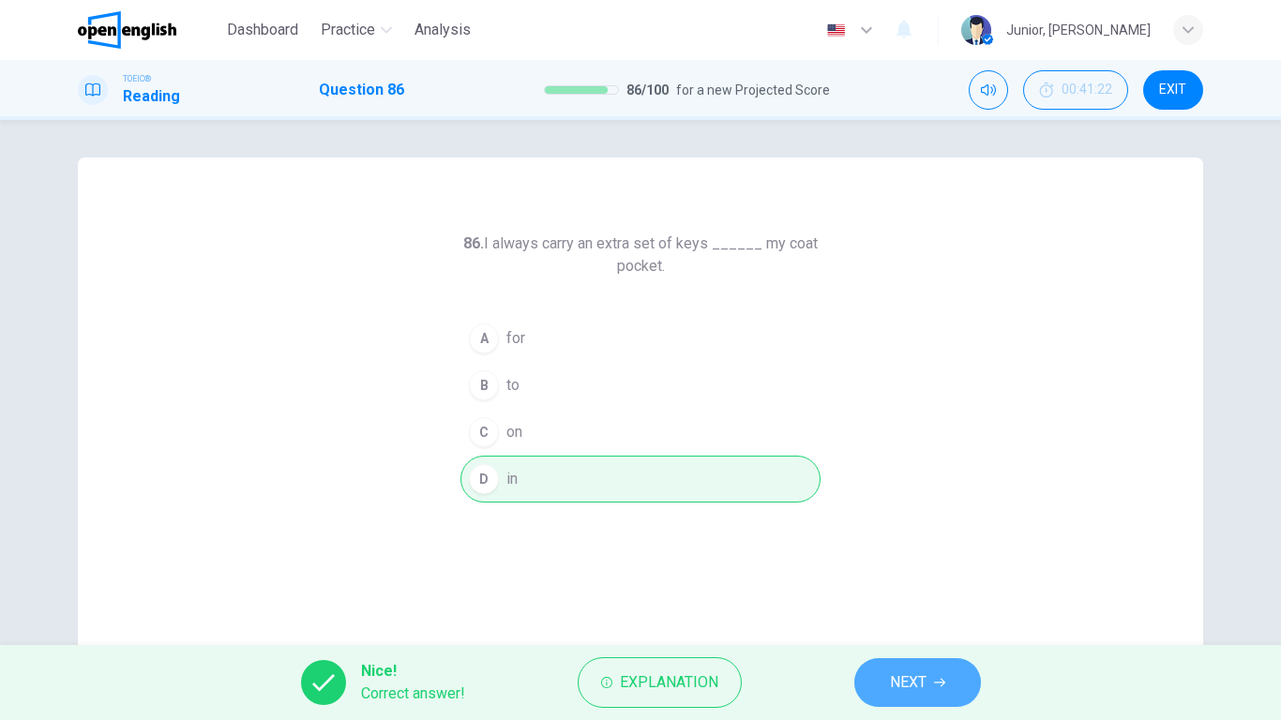
click at [891, 568] on span "NEXT" at bounding box center [908, 683] width 37 height 26
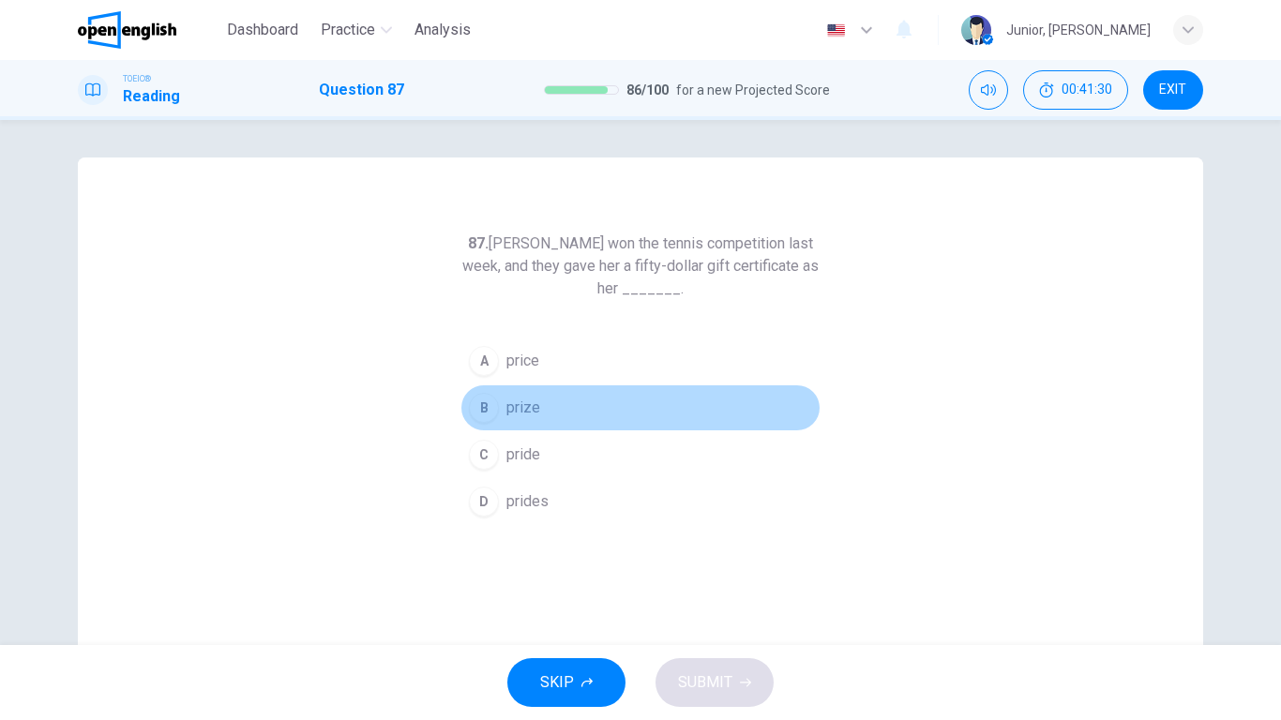
click at [516, 418] on span "prize" at bounding box center [523, 408] width 34 height 23
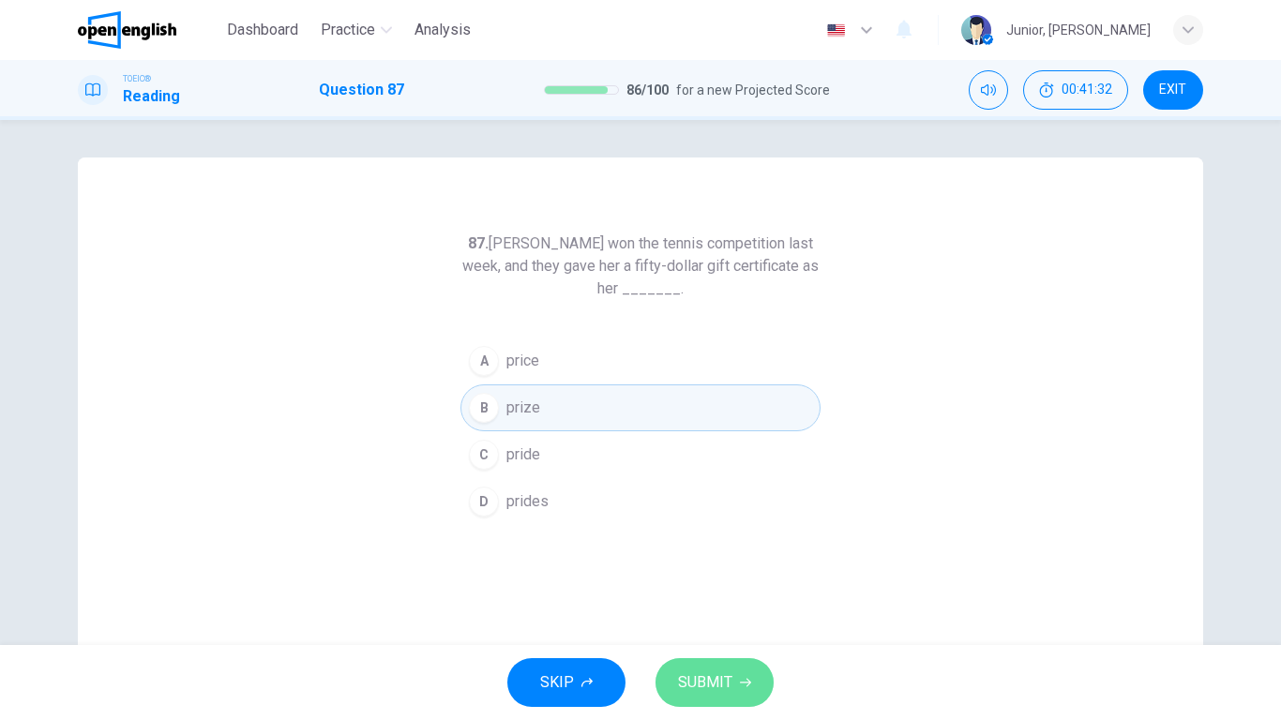
click at [718, 568] on span "SUBMIT" at bounding box center [705, 683] width 54 height 26
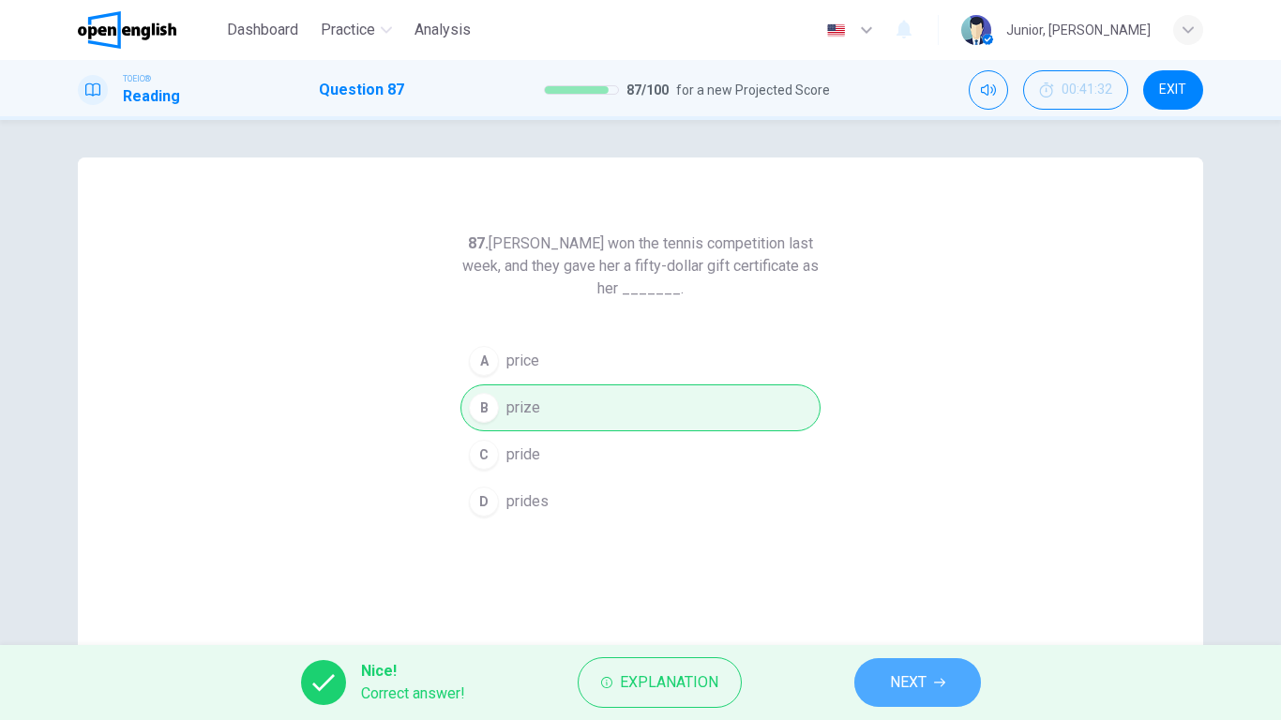
click at [884, 568] on button "NEXT" at bounding box center [917, 682] width 127 height 49
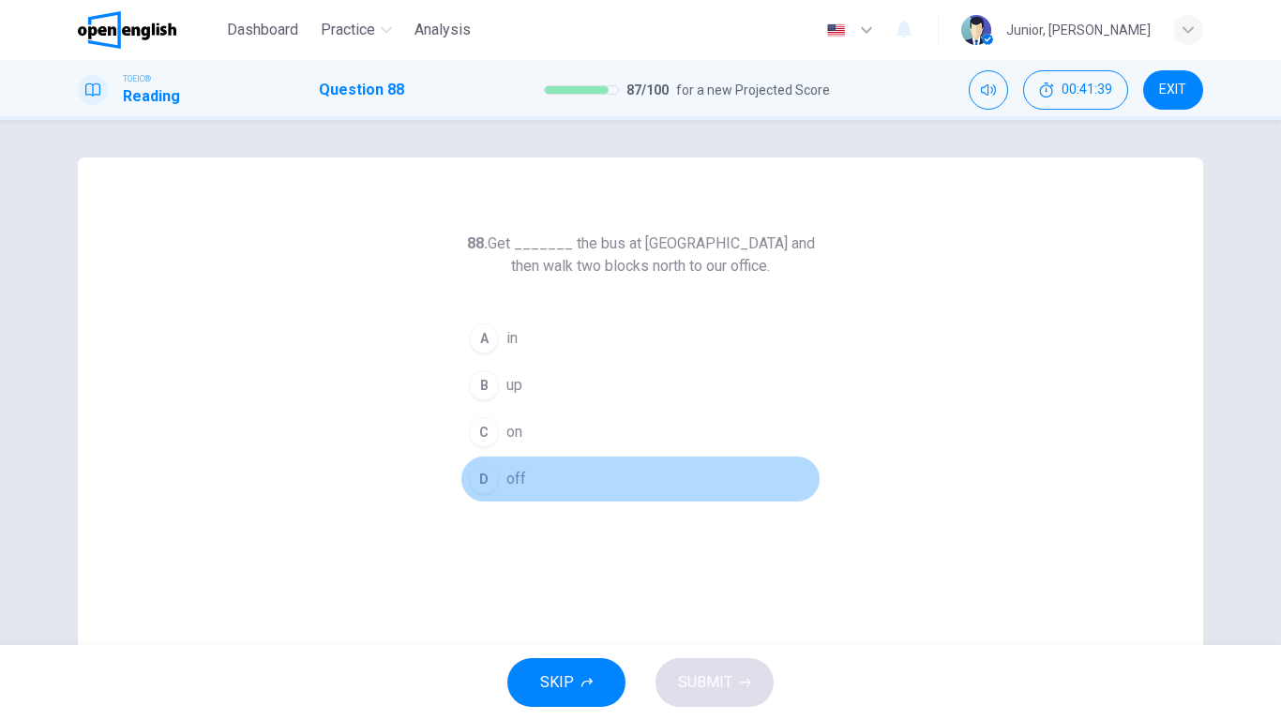
click at [506, 480] on span "off" at bounding box center [516, 479] width 20 height 23
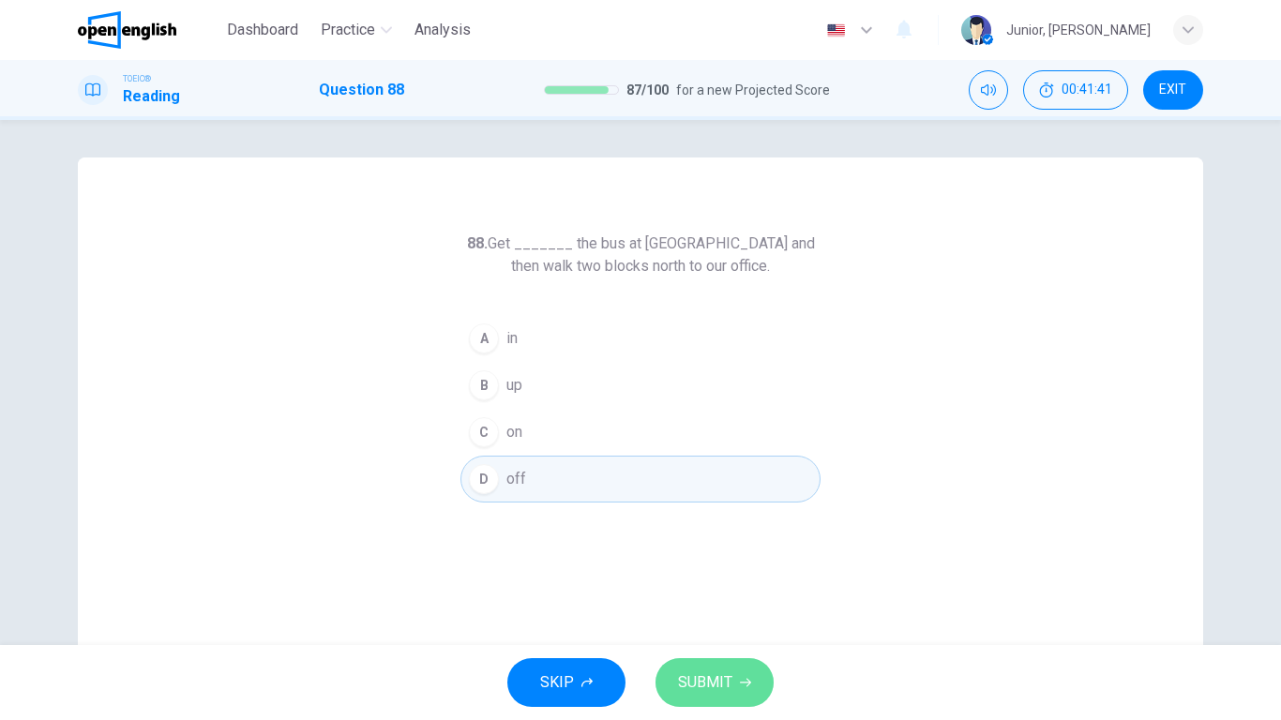
click at [717, 568] on span "SUBMIT" at bounding box center [705, 683] width 54 height 26
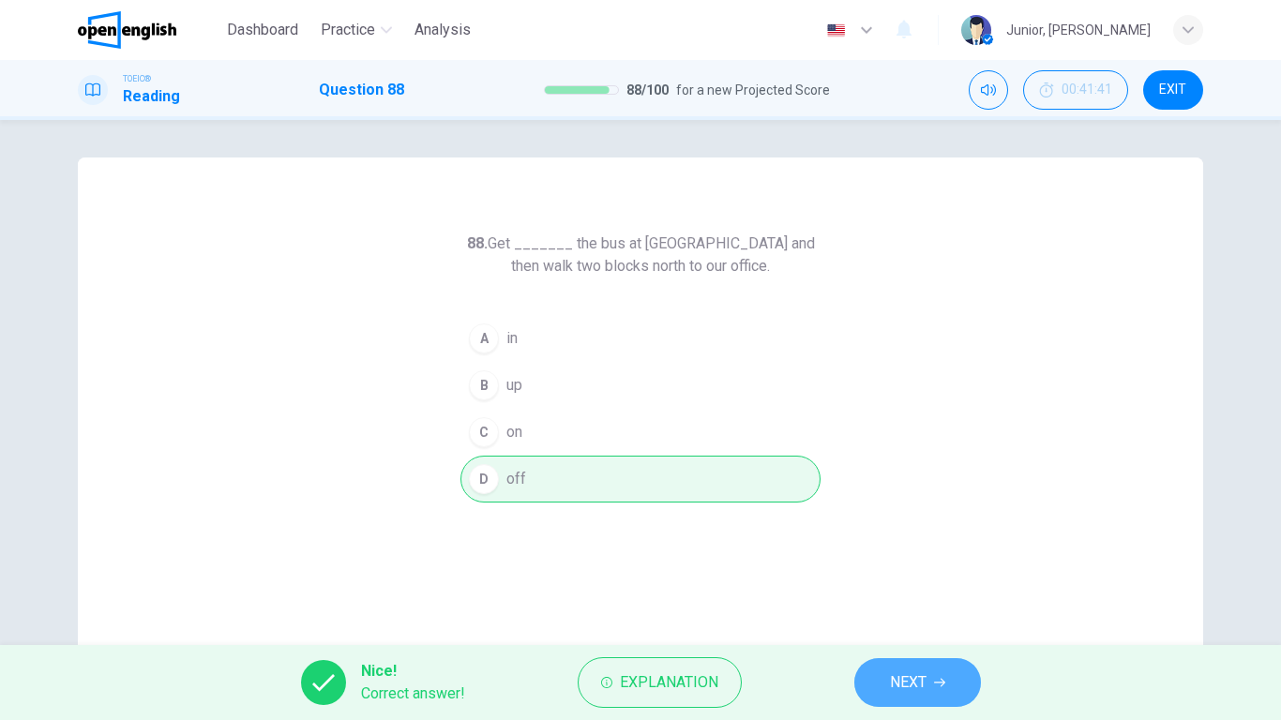
click at [867, 568] on button "NEXT" at bounding box center [917, 682] width 127 height 49
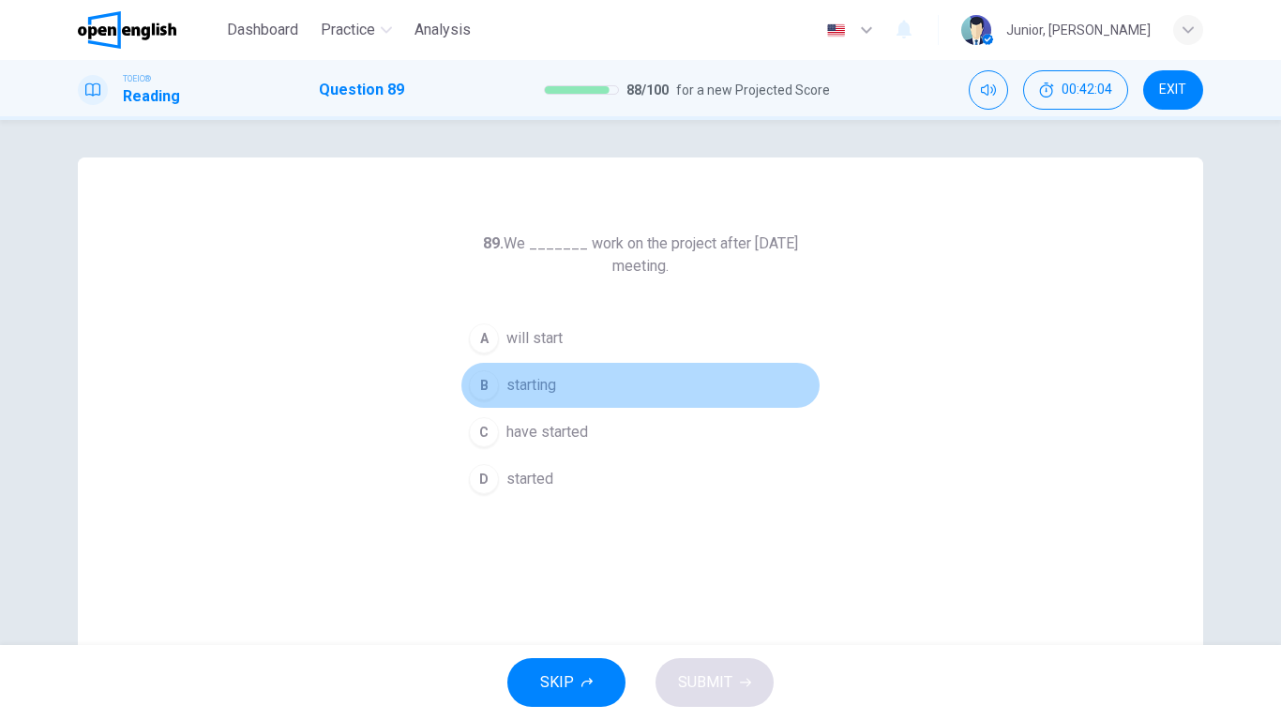
click at [514, 393] on span "starting" at bounding box center [531, 385] width 50 height 23
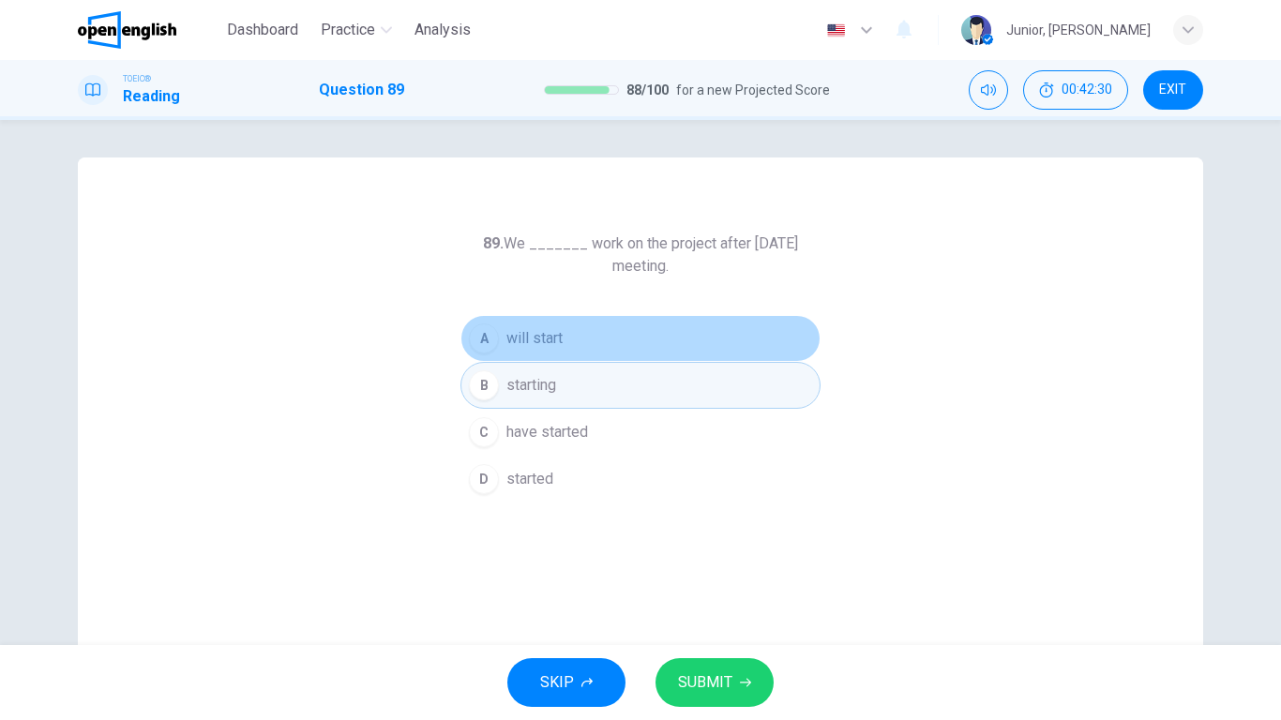
click at [522, 335] on span "will start" at bounding box center [534, 338] width 56 height 23
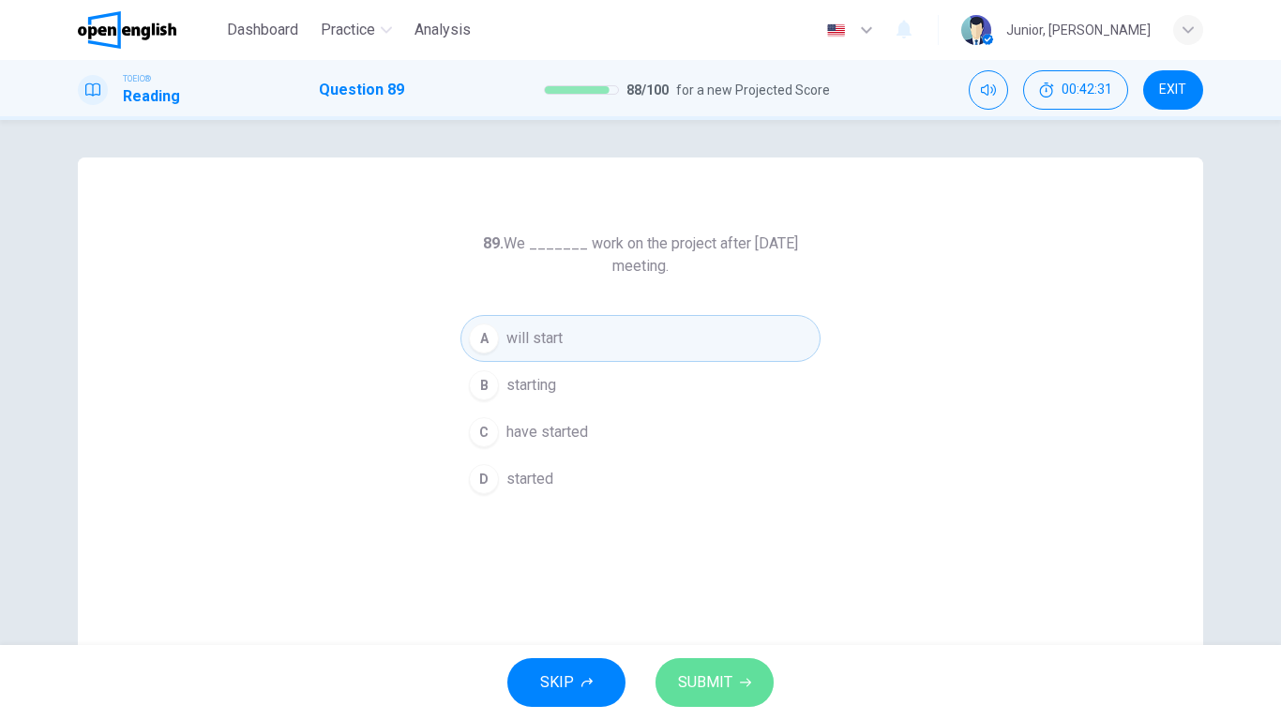
click at [695, 568] on span "SUBMIT" at bounding box center [705, 683] width 54 height 26
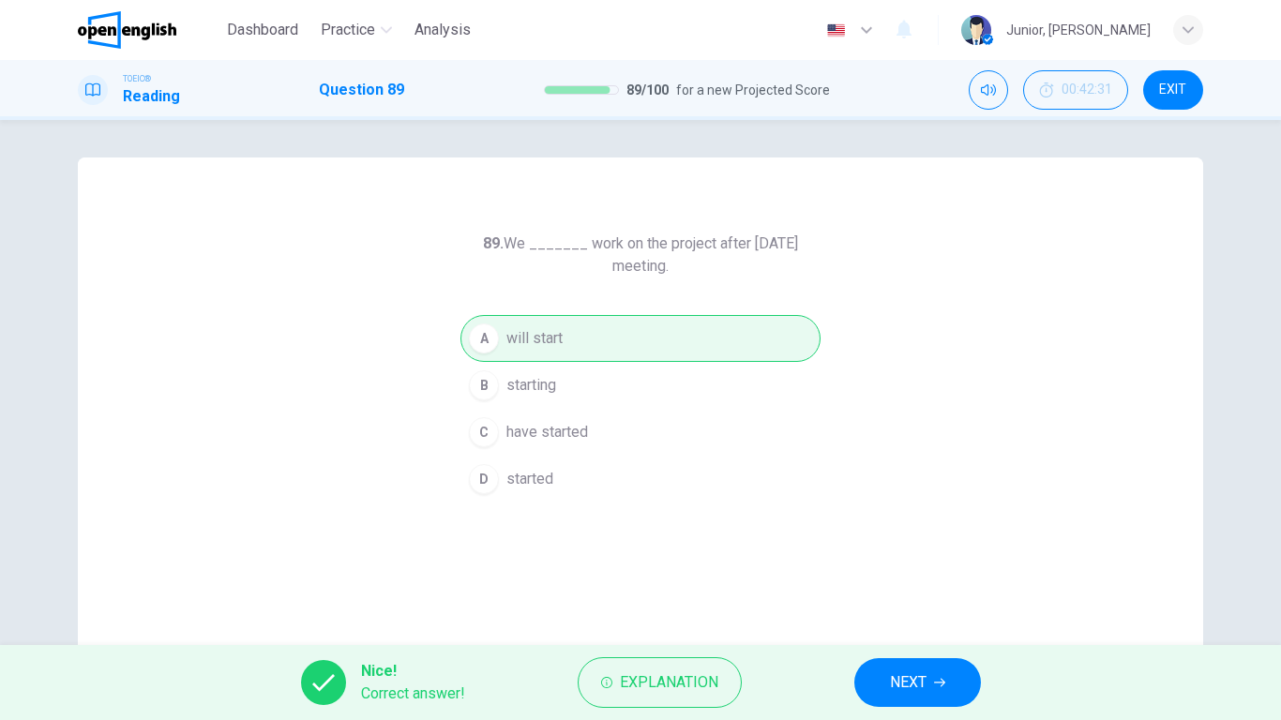
click at [904, 568] on span "NEXT" at bounding box center [908, 683] width 37 height 26
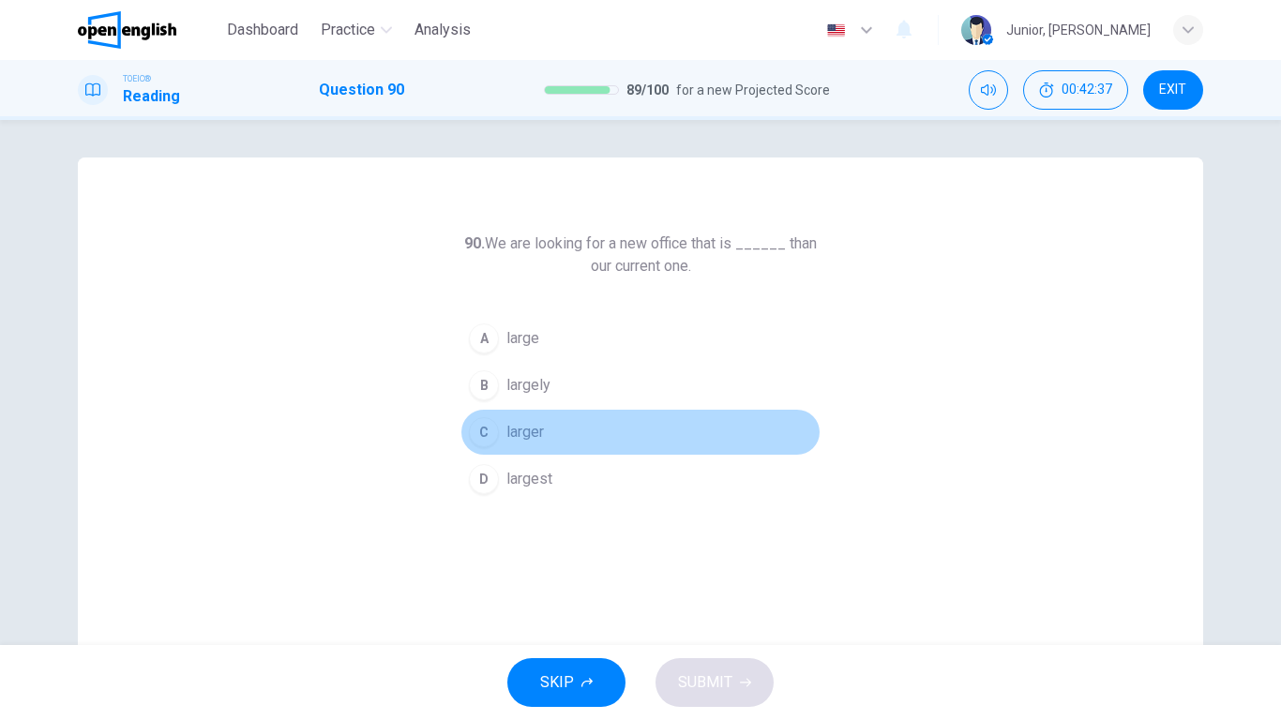
click at [521, 430] on span "larger" at bounding box center [525, 432] width 38 height 23
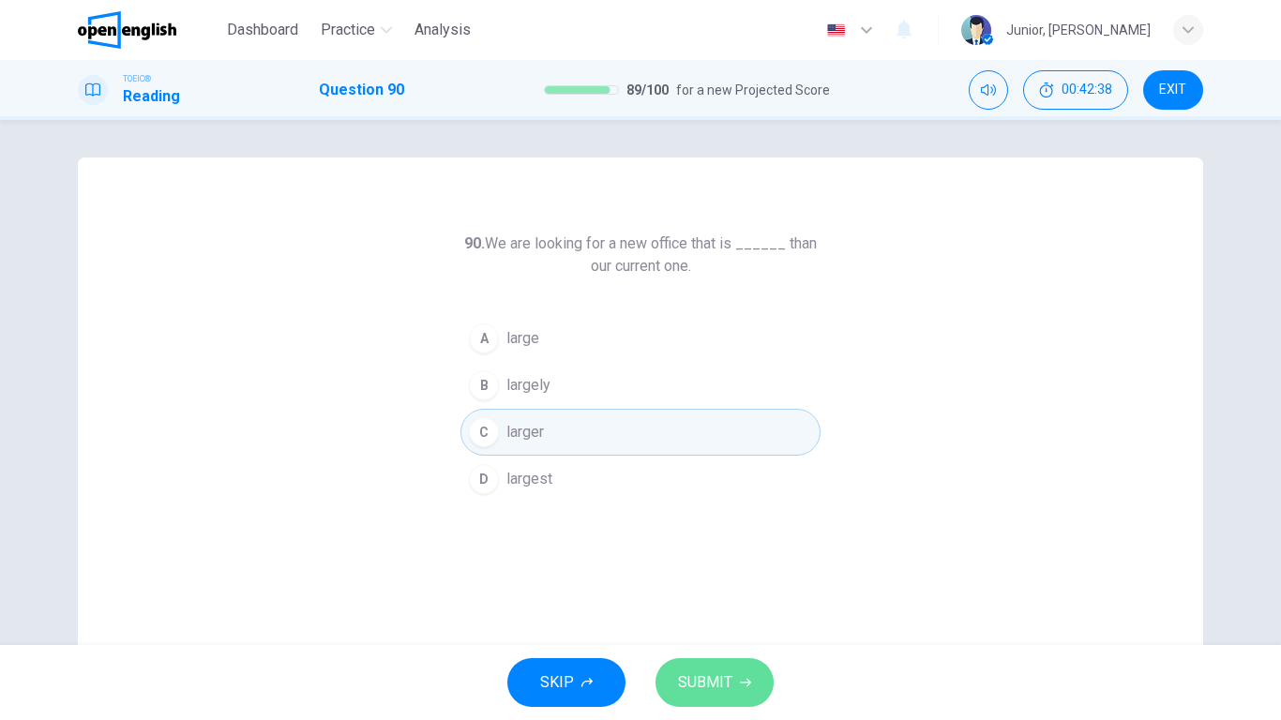
click at [739, 568] on button "SUBMIT" at bounding box center [715, 682] width 118 height 49
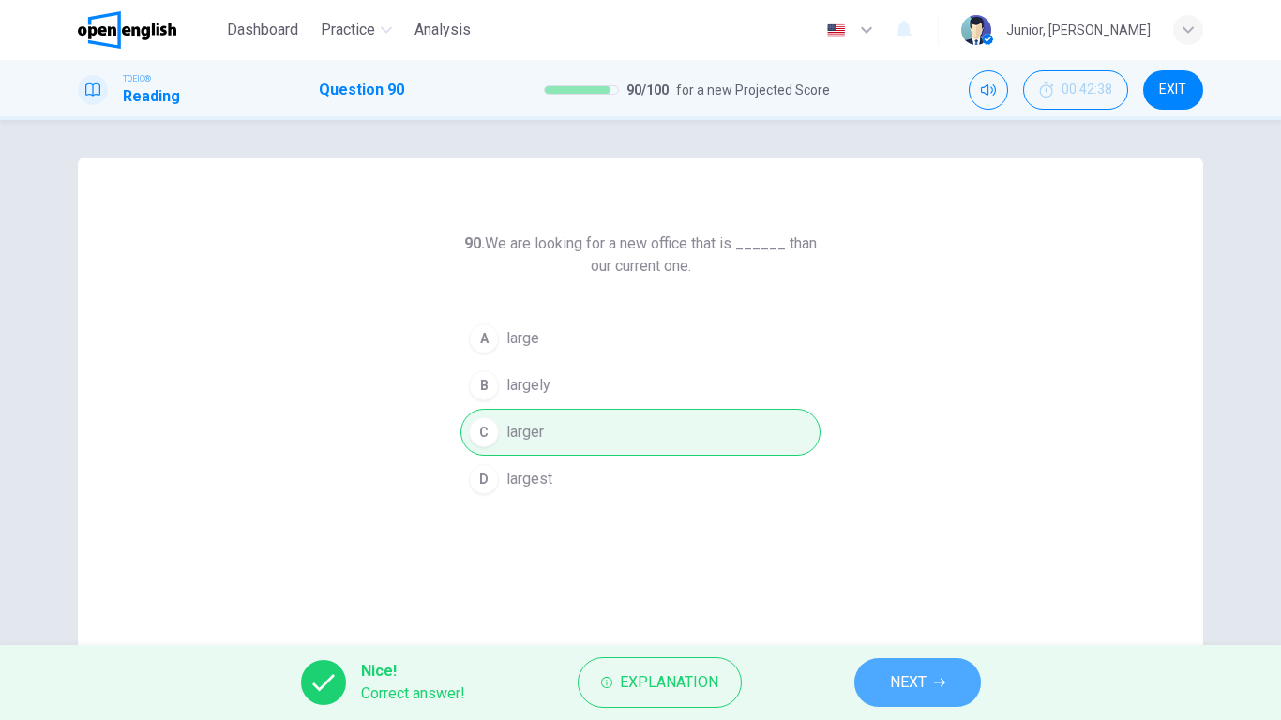
click at [869, 568] on button "NEXT" at bounding box center [917, 682] width 127 height 49
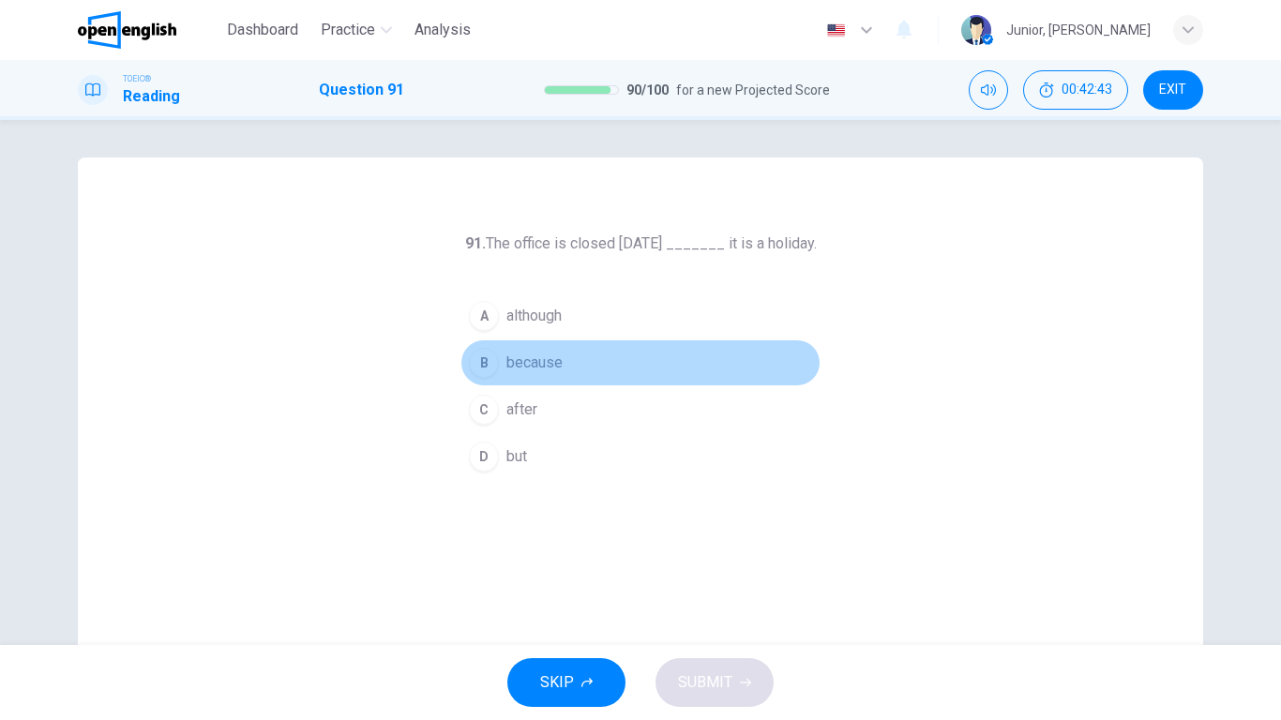
click at [540, 370] on span "because" at bounding box center [534, 363] width 56 height 23
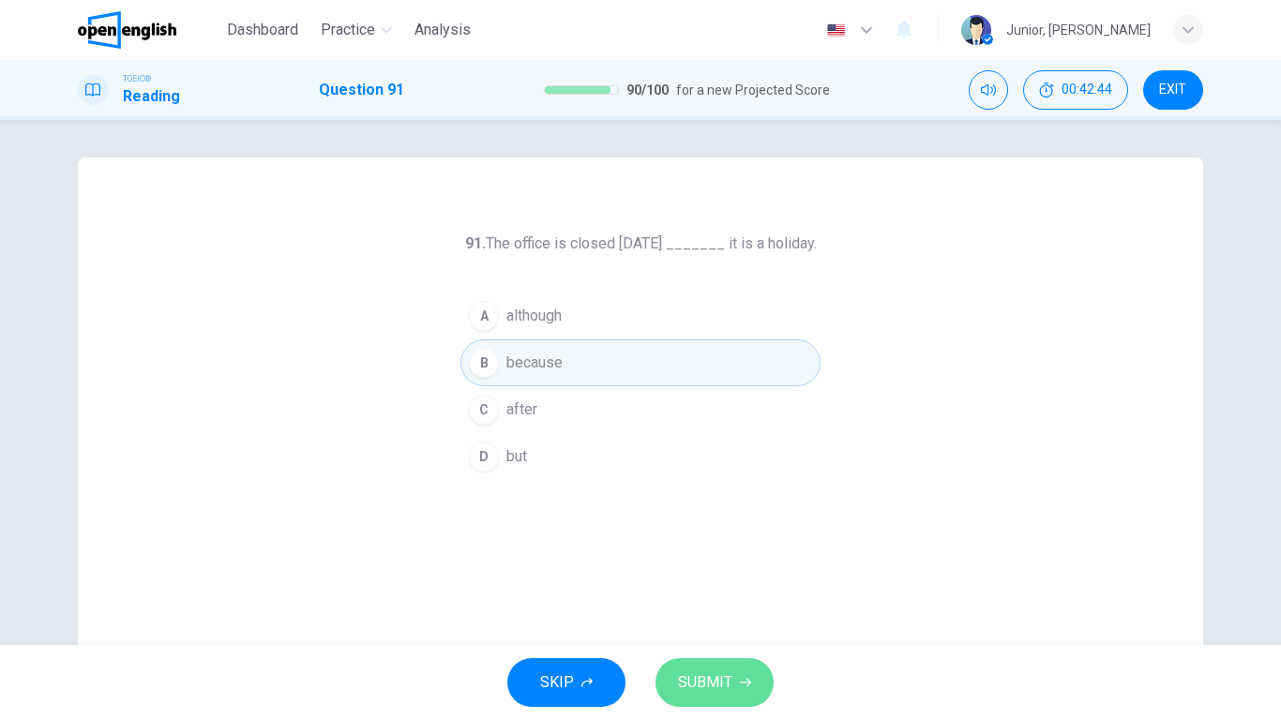
click at [740, 568] on icon "button" at bounding box center [745, 682] width 11 height 11
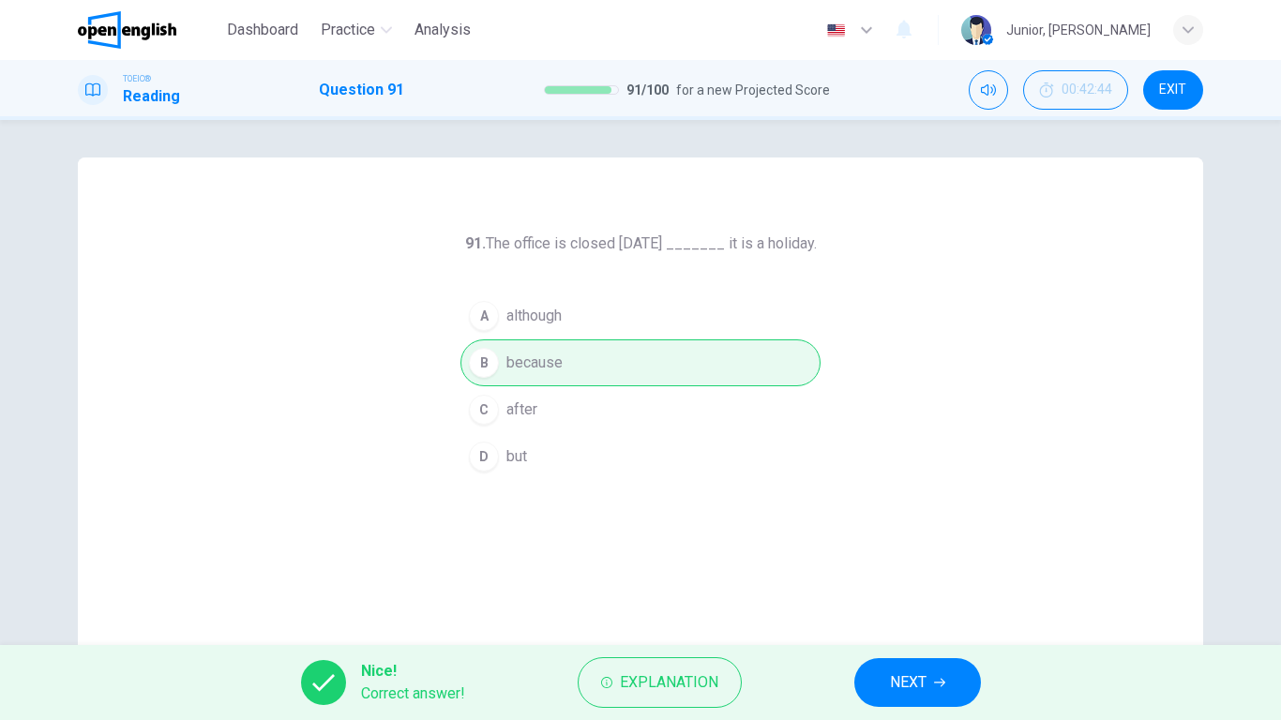
click at [872, 568] on button "NEXT" at bounding box center [917, 682] width 127 height 49
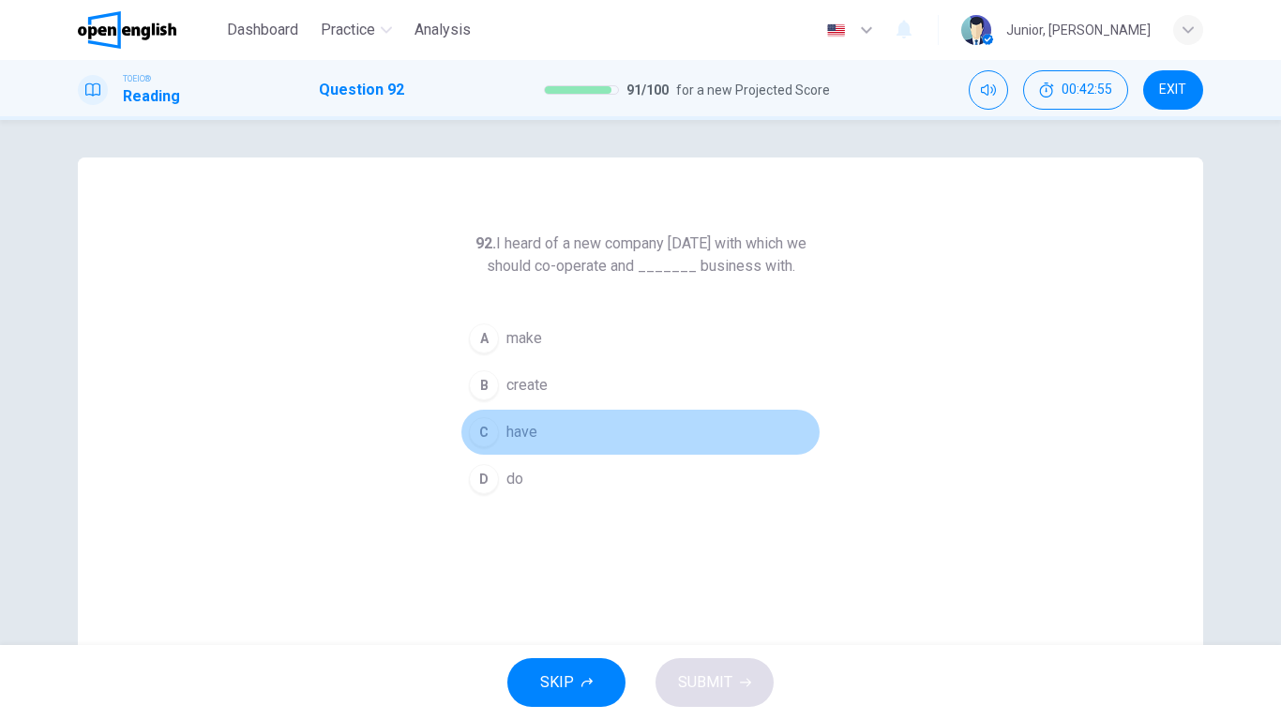
click at [517, 423] on span "have" at bounding box center [521, 432] width 31 height 23
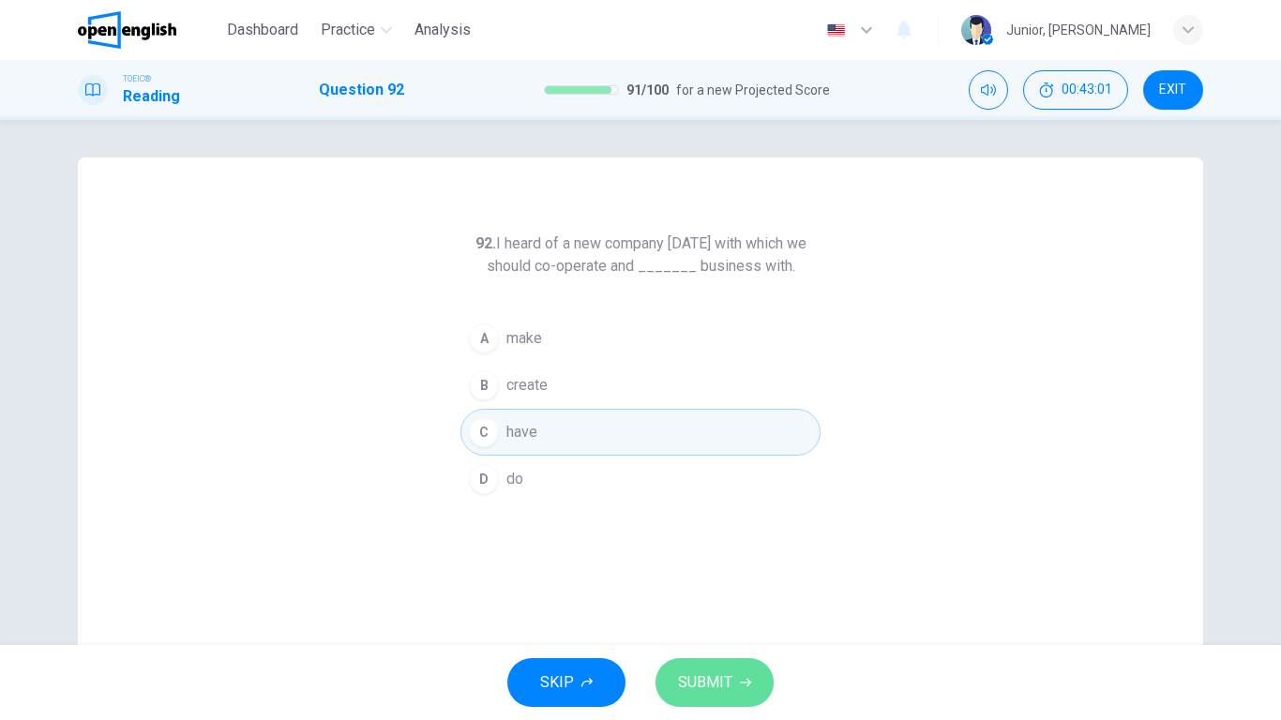
click at [718, 568] on span "SUBMIT" at bounding box center [705, 683] width 54 height 26
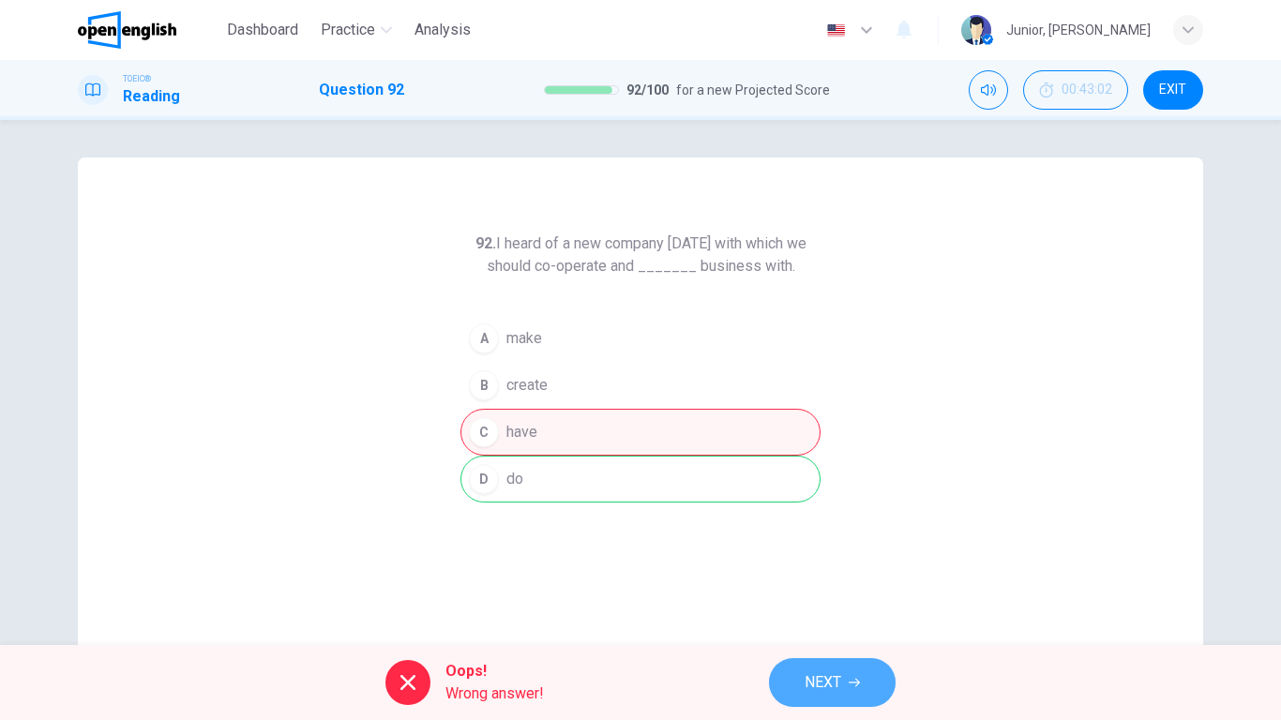
click at [869, 568] on button "NEXT" at bounding box center [832, 682] width 127 height 49
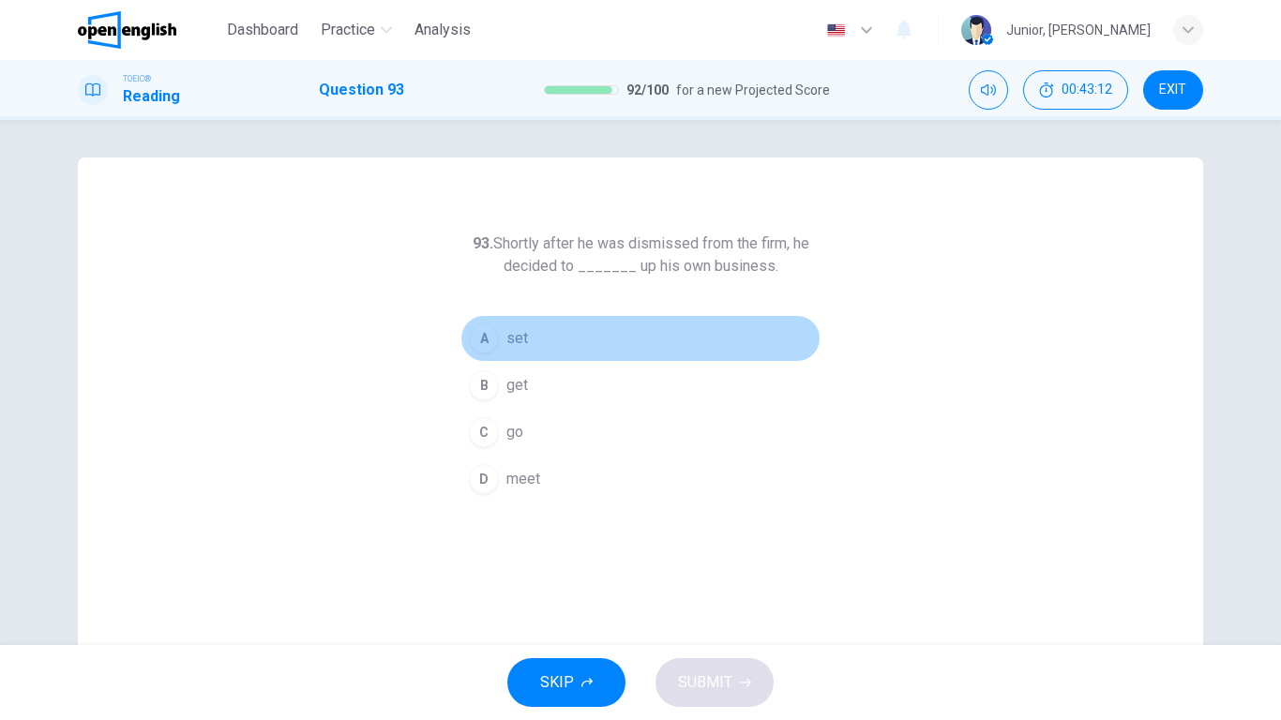
click at [498, 334] on button "A set" at bounding box center [641, 338] width 360 height 47
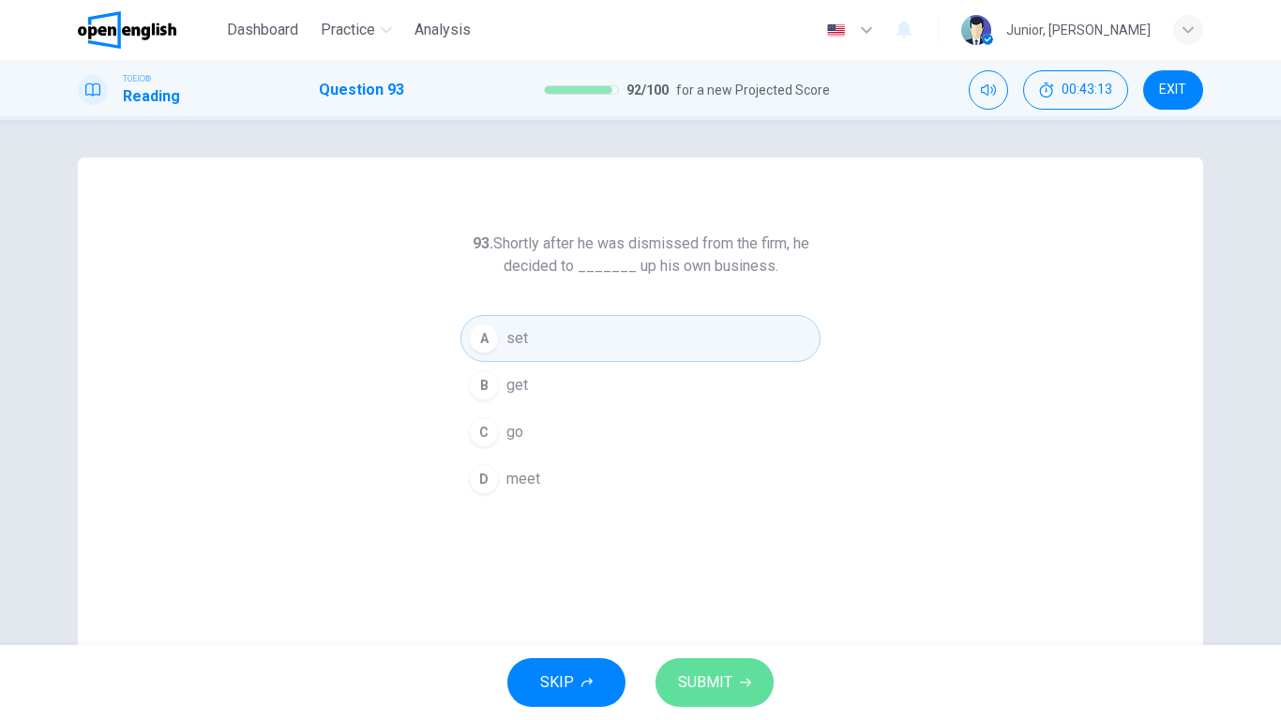
click at [720, 568] on span "SUBMIT" at bounding box center [705, 683] width 54 height 26
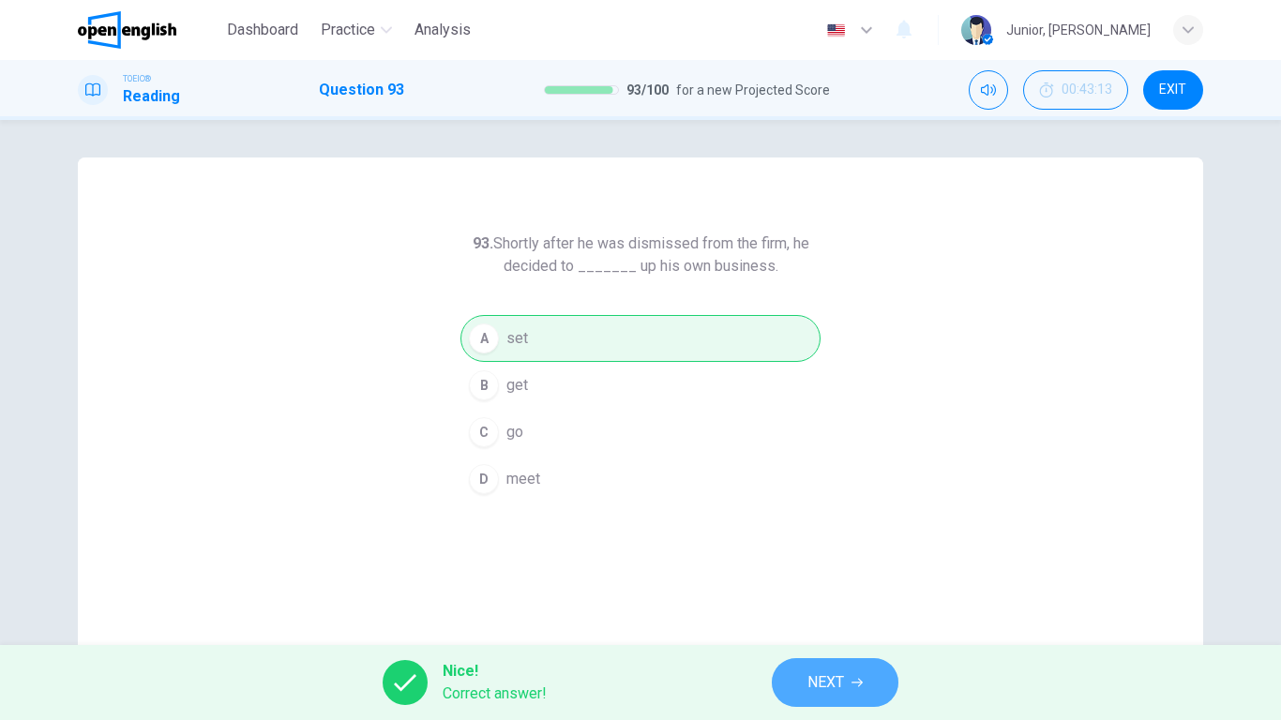
click at [835, 568] on button "NEXT" at bounding box center [835, 682] width 127 height 49
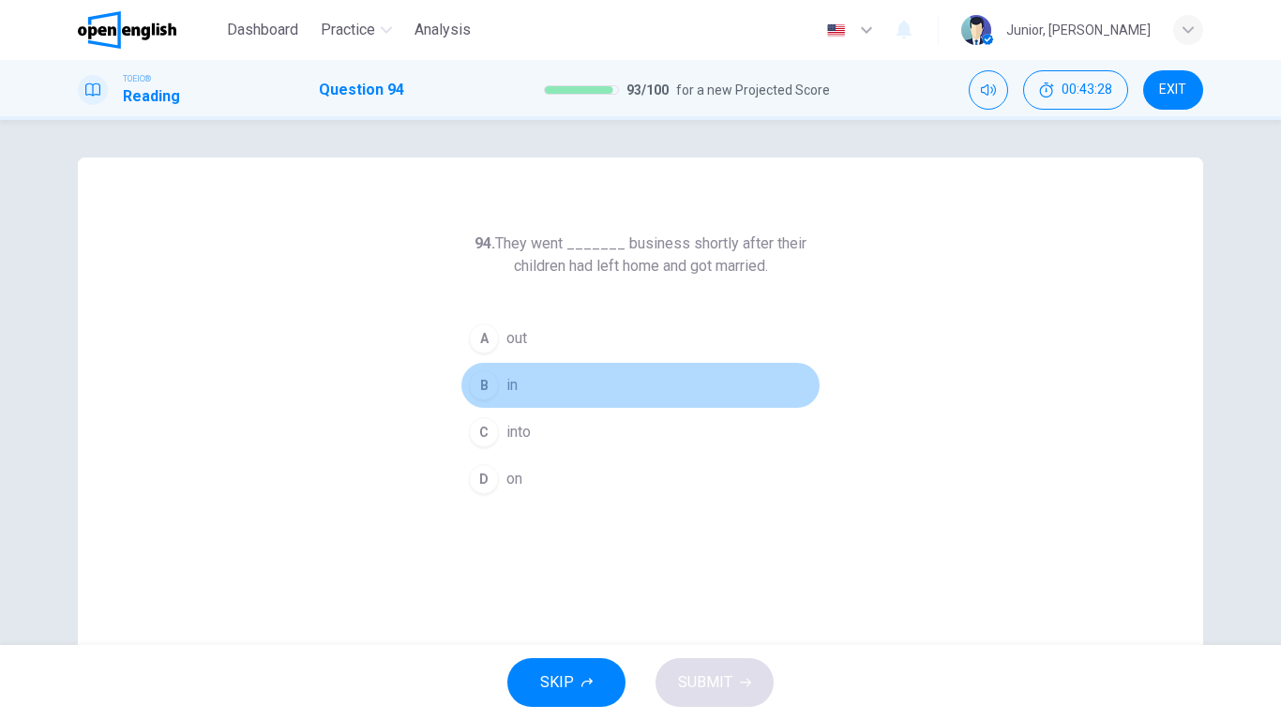
click at [514, 397] on button "B in" at bounding box center [641, 385] width 360 height 47
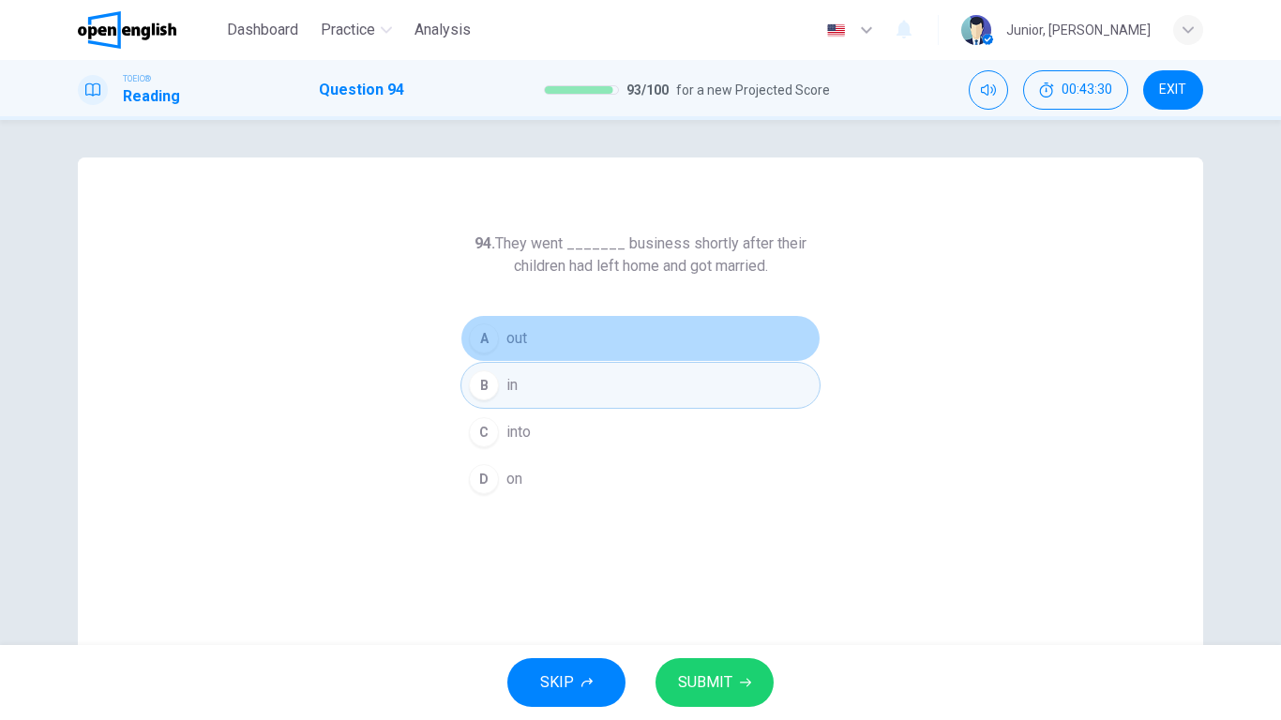
click at [513, 337] on span "out" at bounding box center [516, 338] width 21 height 23
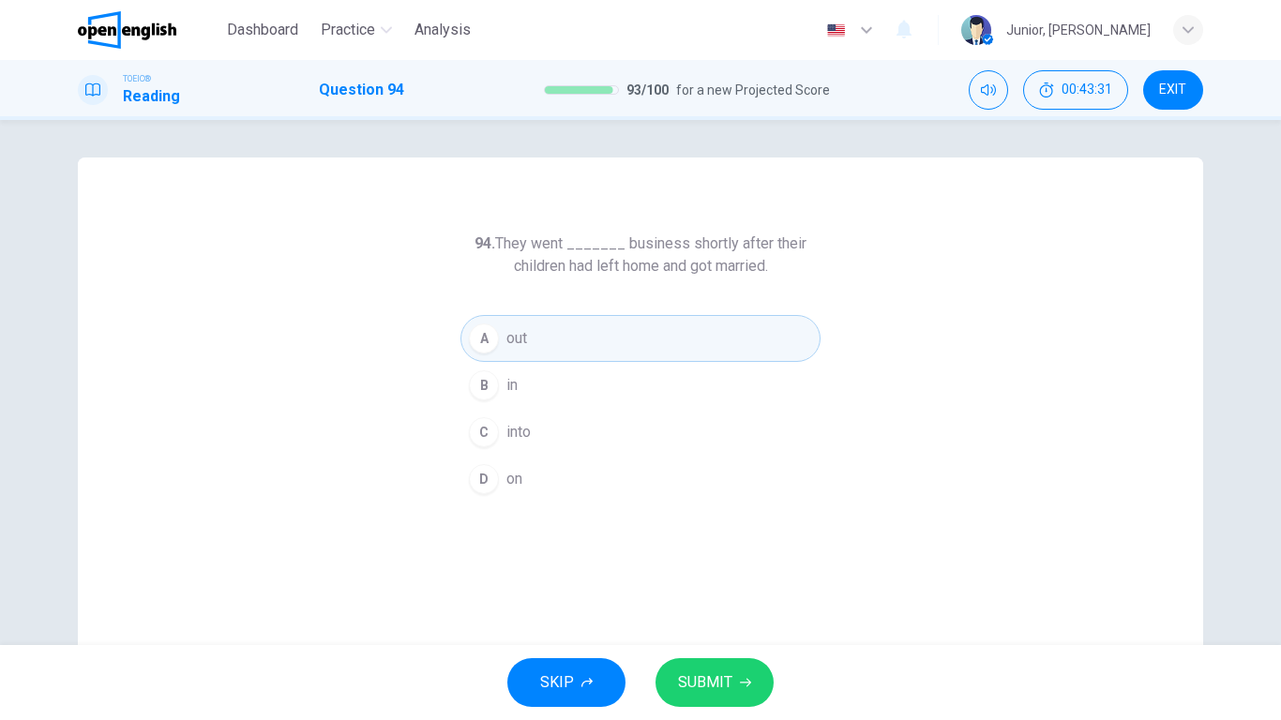
click at [732, 568] on button "SUBMIT" at bounding box center [715, 682] width 118 height 49
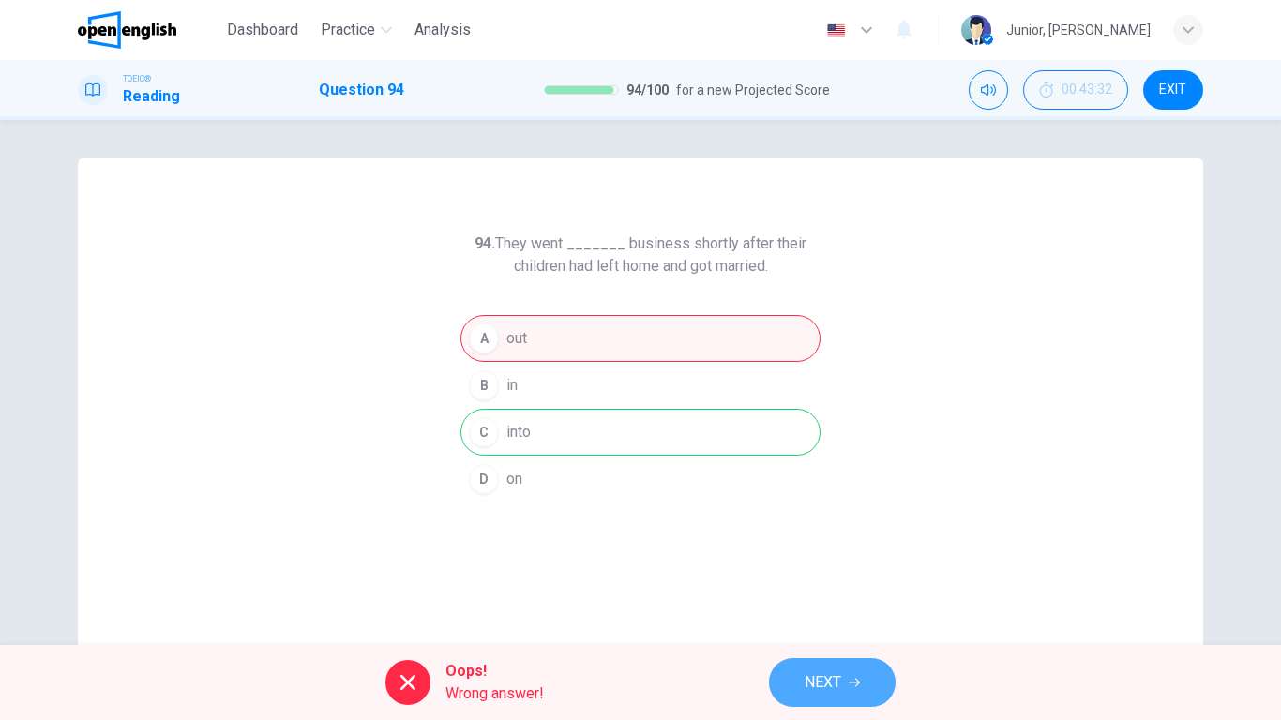
click at [856, 568] on icon "button" at bounding box center [854, 682] width 11 height 11
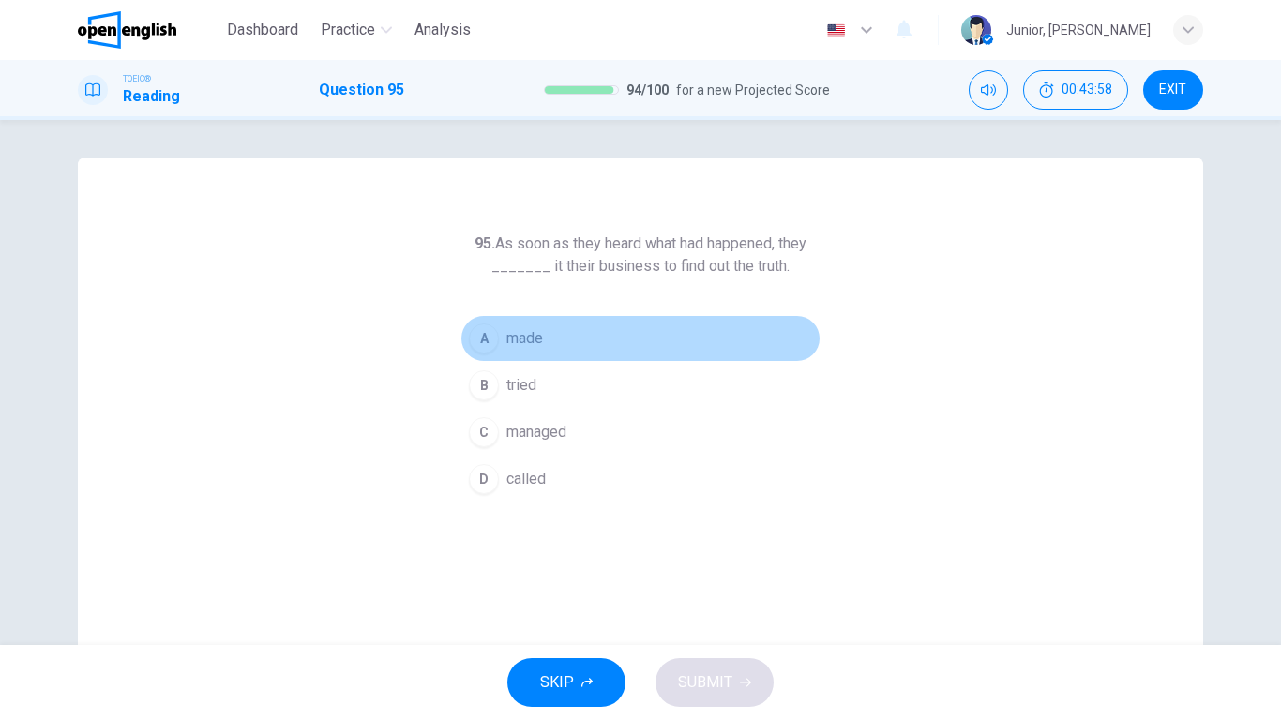
click at [506, 339] on span "made" at bounding box center [524, 338] width 37 height 23
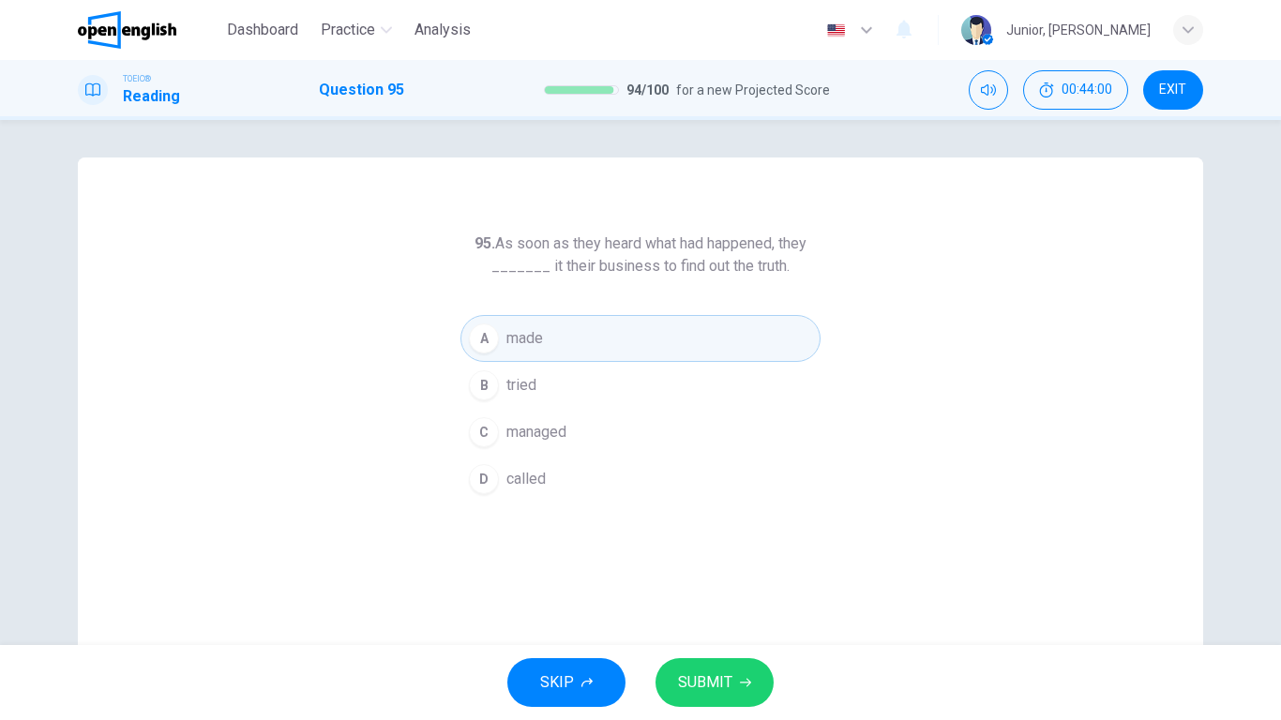
drag, startPoint x: 742, startPoint y: 716, endPoint x: 735, endPoint y: 705, distance: 12.2
click at [735, 568] on div "SKIP SUBMIT" at bounding box center [640, 682] width 1281 height 75
click at [735, 568] on button "SUBMIT" at bounding box center [715, 682] width 118 height 49
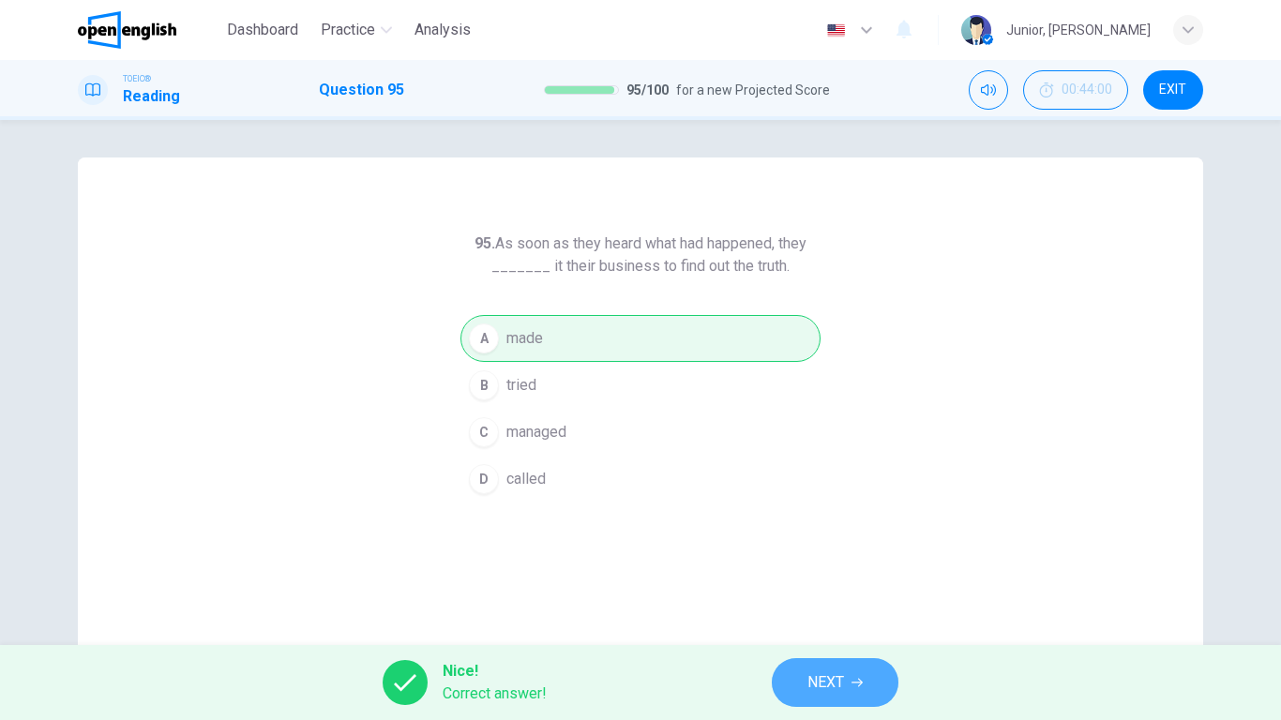
click at [803, 568] on button "NEXT" at bounding box center [835, 682] width 127 height 49
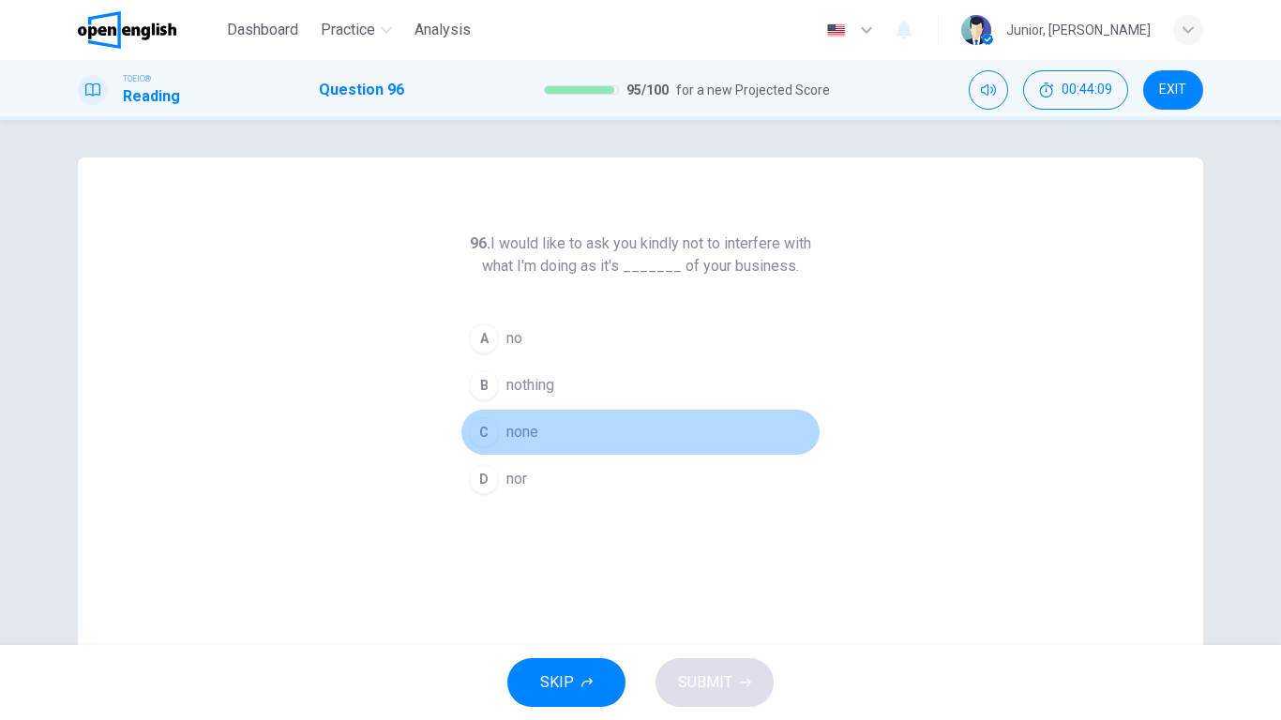
click at [524, 431] on span "none" at bounding box center [522, 432] width 32 height 23
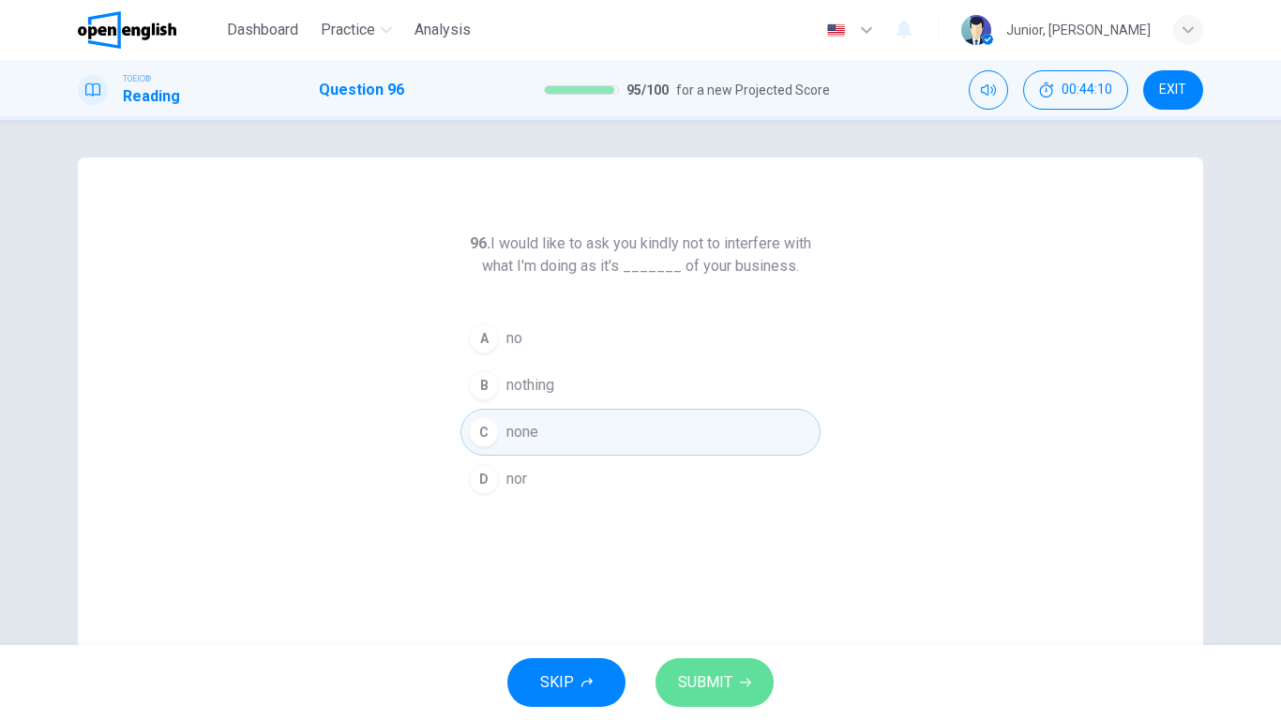
click at [744, 568] on button "SUBMIT" at bounding box center [715, 682] width 118 height 49
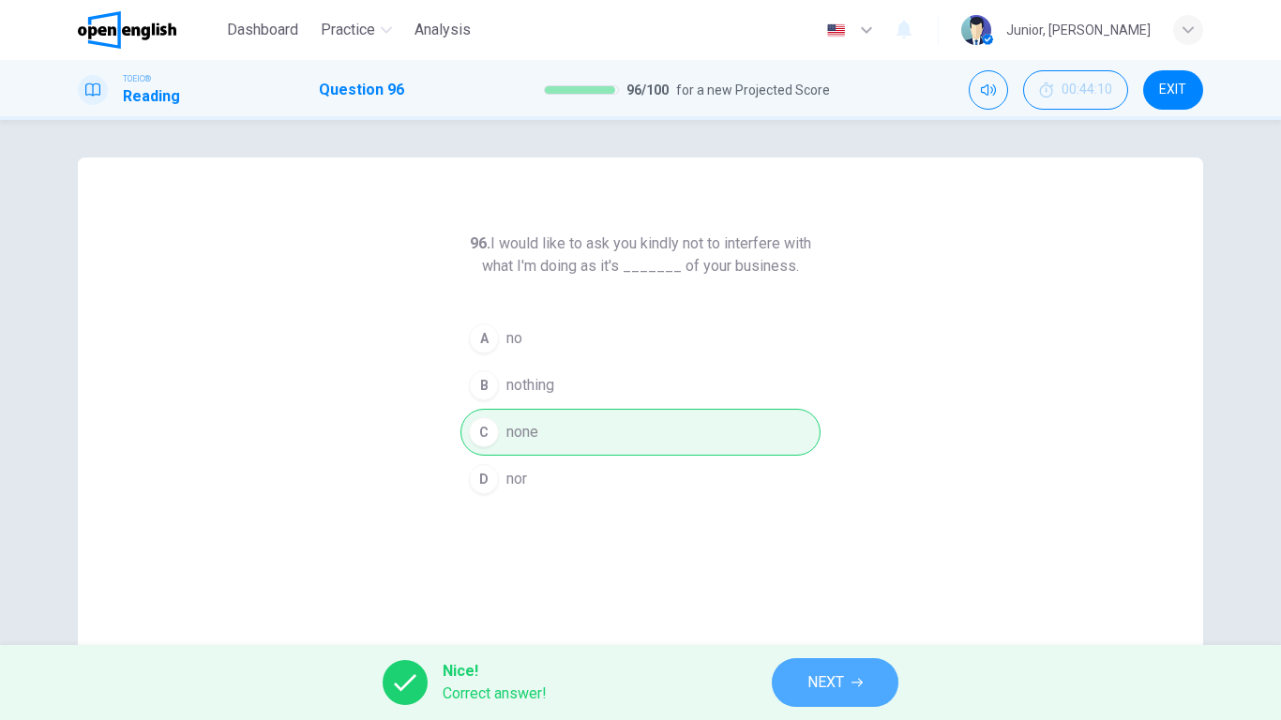
click at [817, 568] on span "NEXT" at bounding box center [826, 683] width 37 height 26
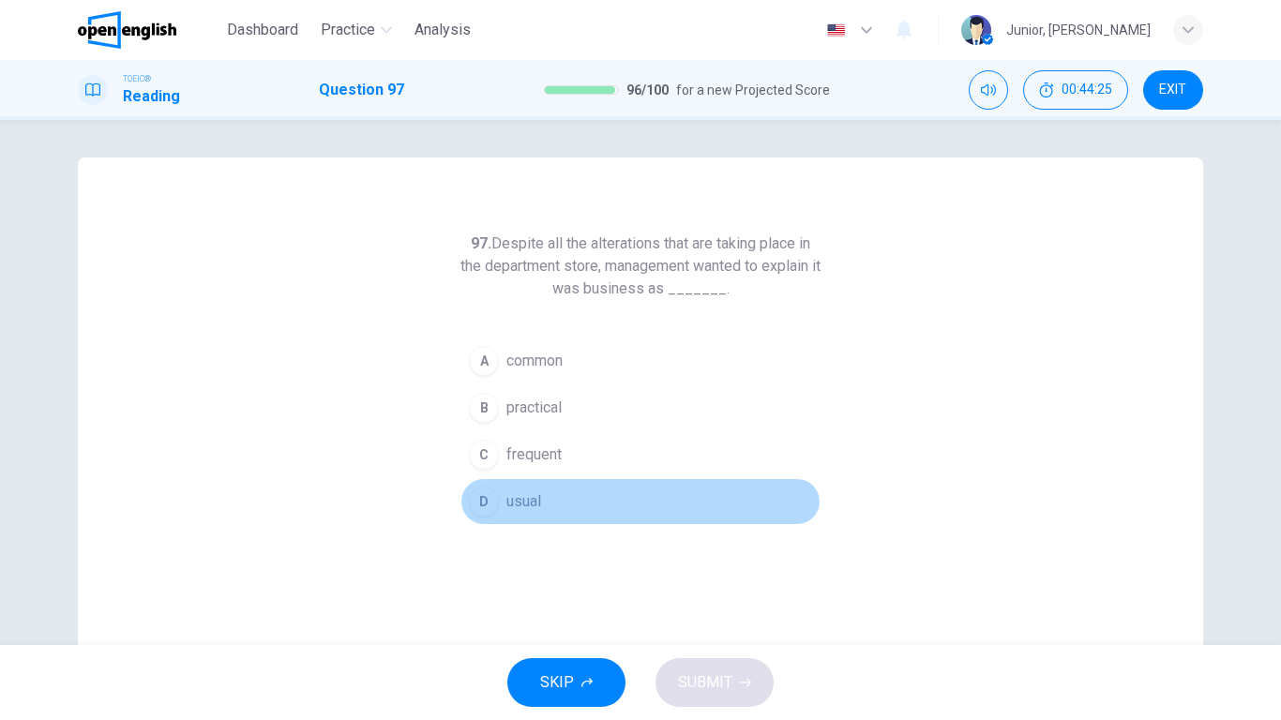
click at [520, 495] on span "usual" at bounding box center [523, 502] width 35 height 23
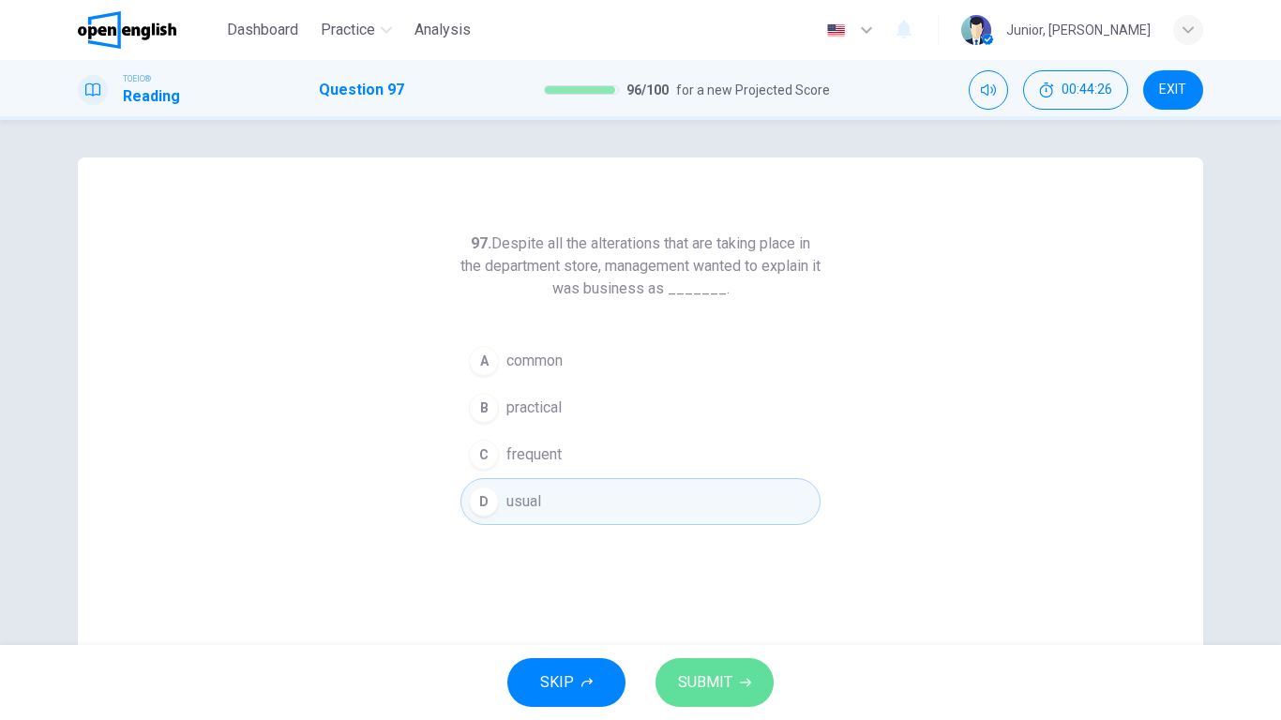
click at [719, 568] on span "SUBMIT" at bounding box center [705, 683] width 54 height 26
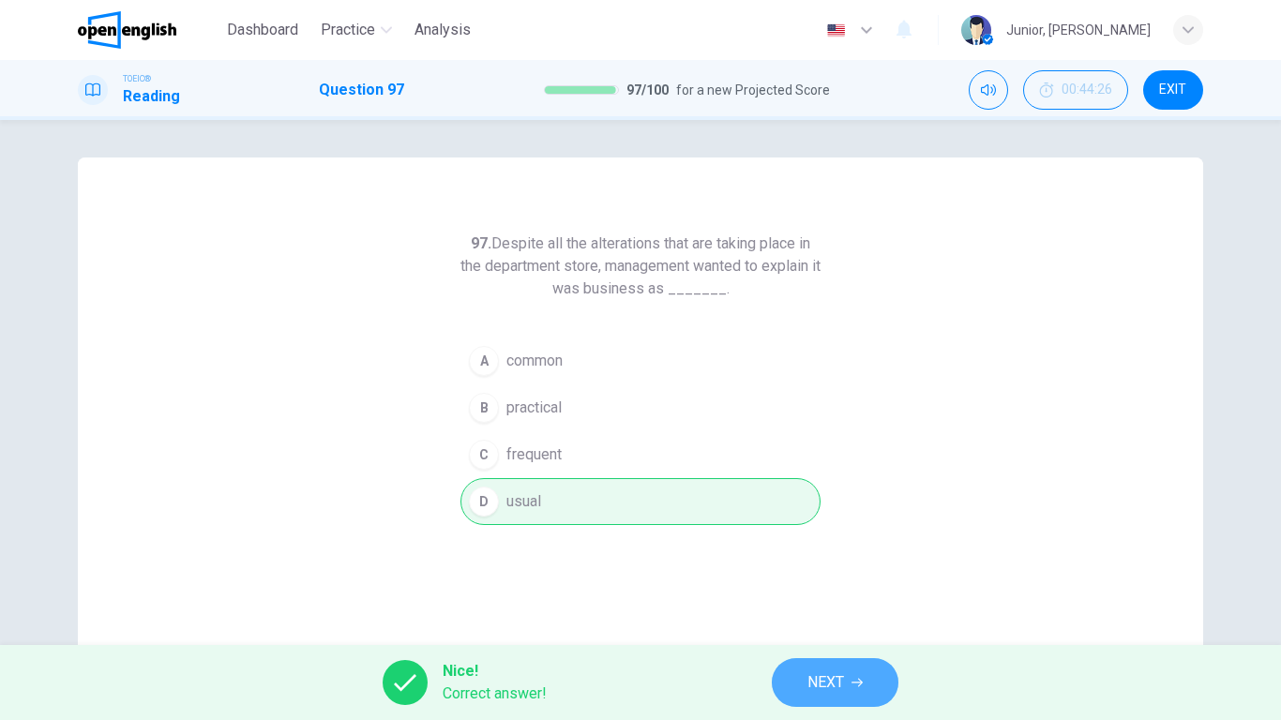
click at [826, 568] on button "NEXT" at bounding box center [835, 682] width 127 height 49
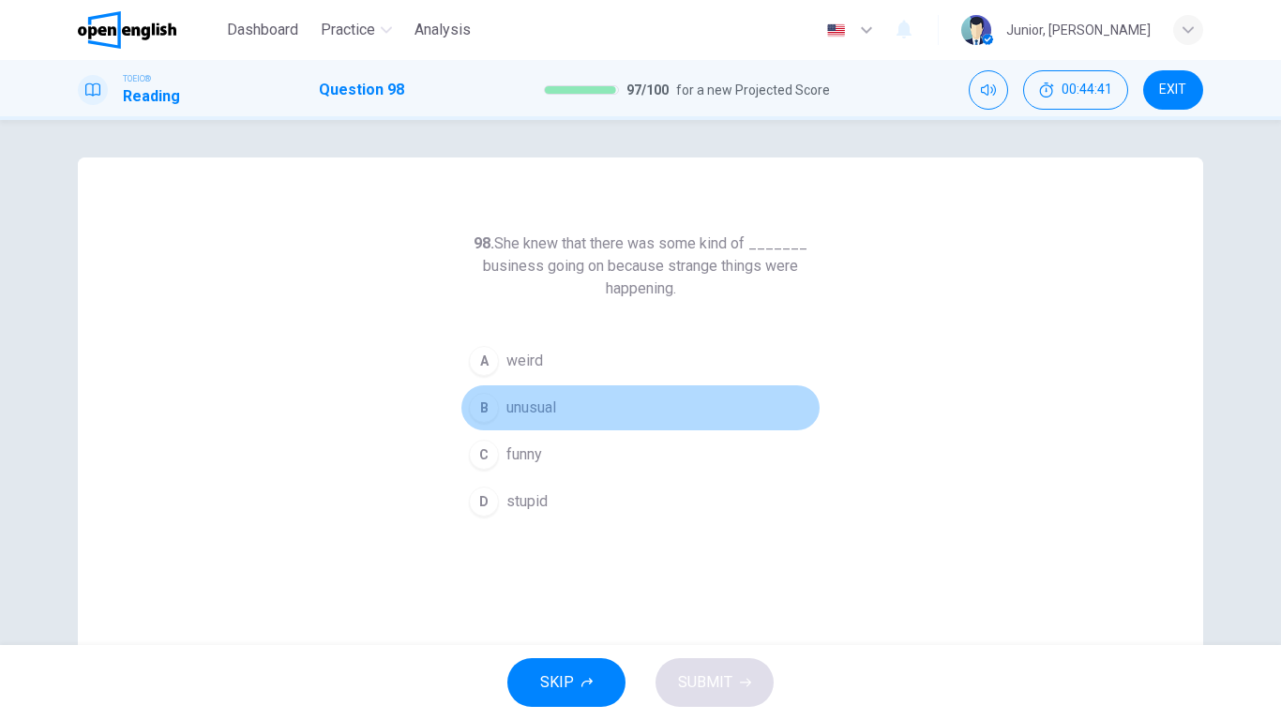
click at [511, 403] on span "unusual" at bounding box center [531, 408] width 50 height 23
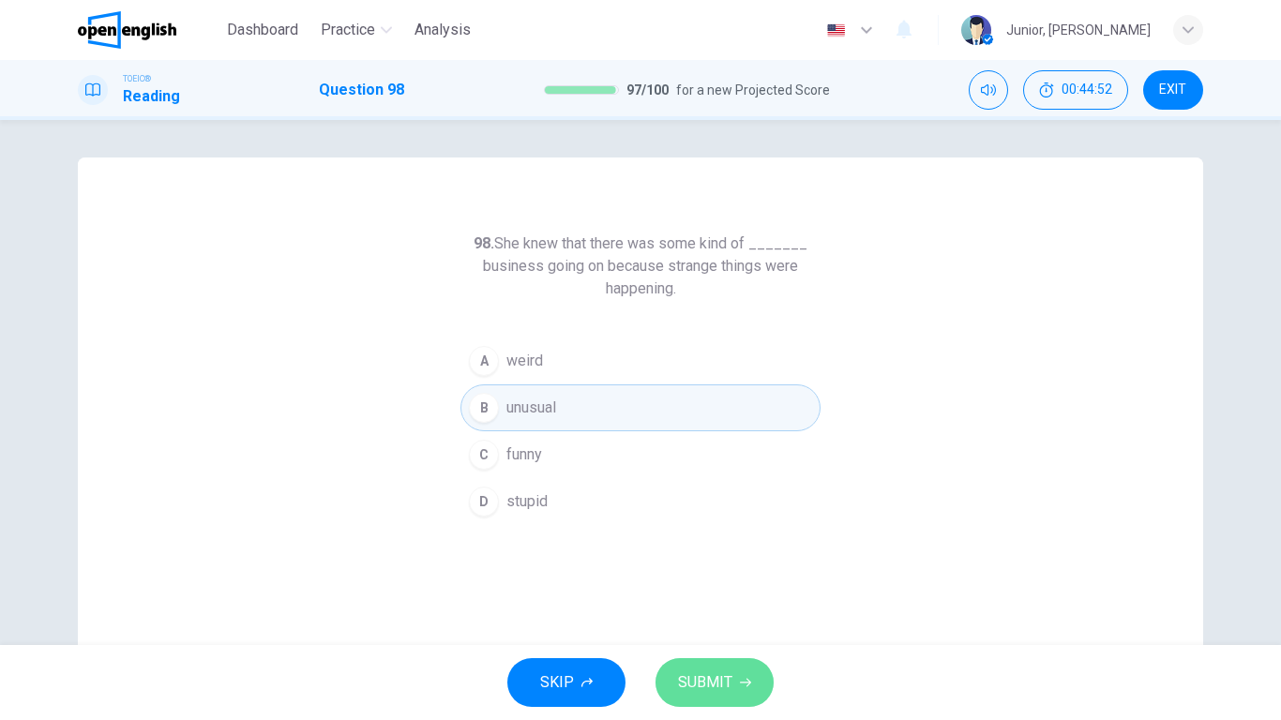
click at [678, 568] on span "SUBMIT" at bounding box center [705, 683] width 54 height 26
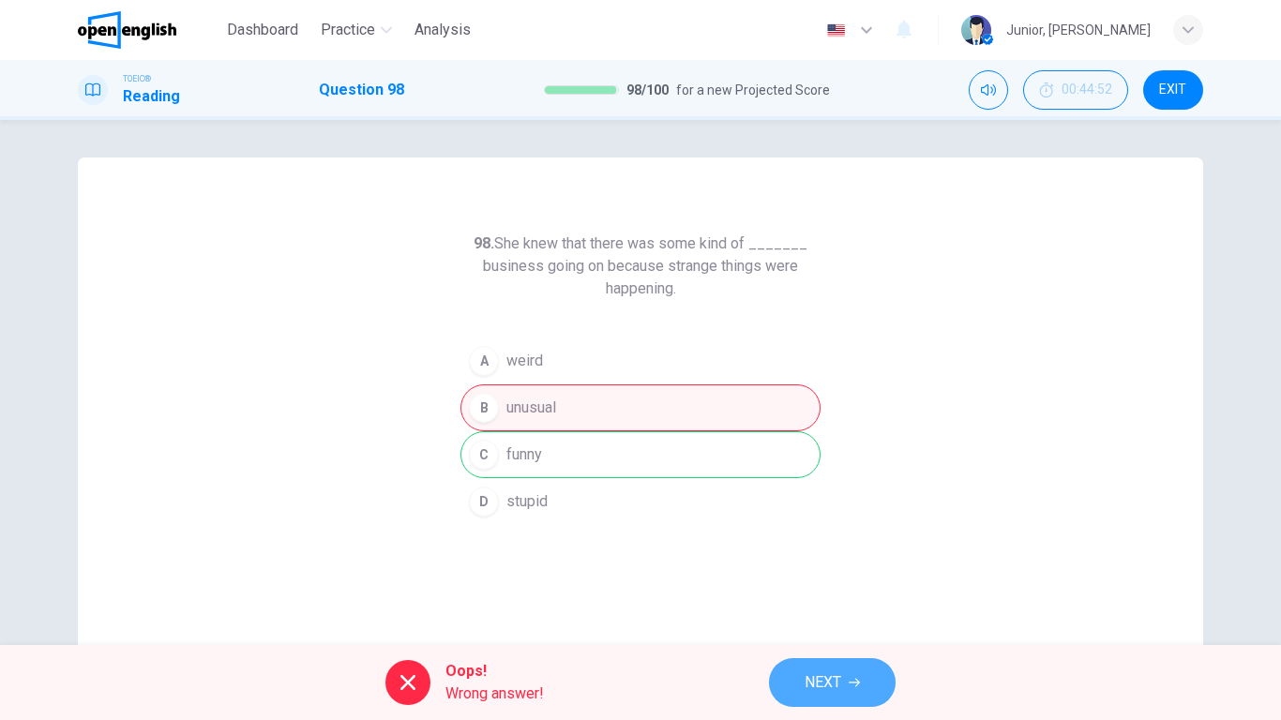
click at [814, 568] on span "NEXT" at bounding box center [823, 683] width 37 height 26
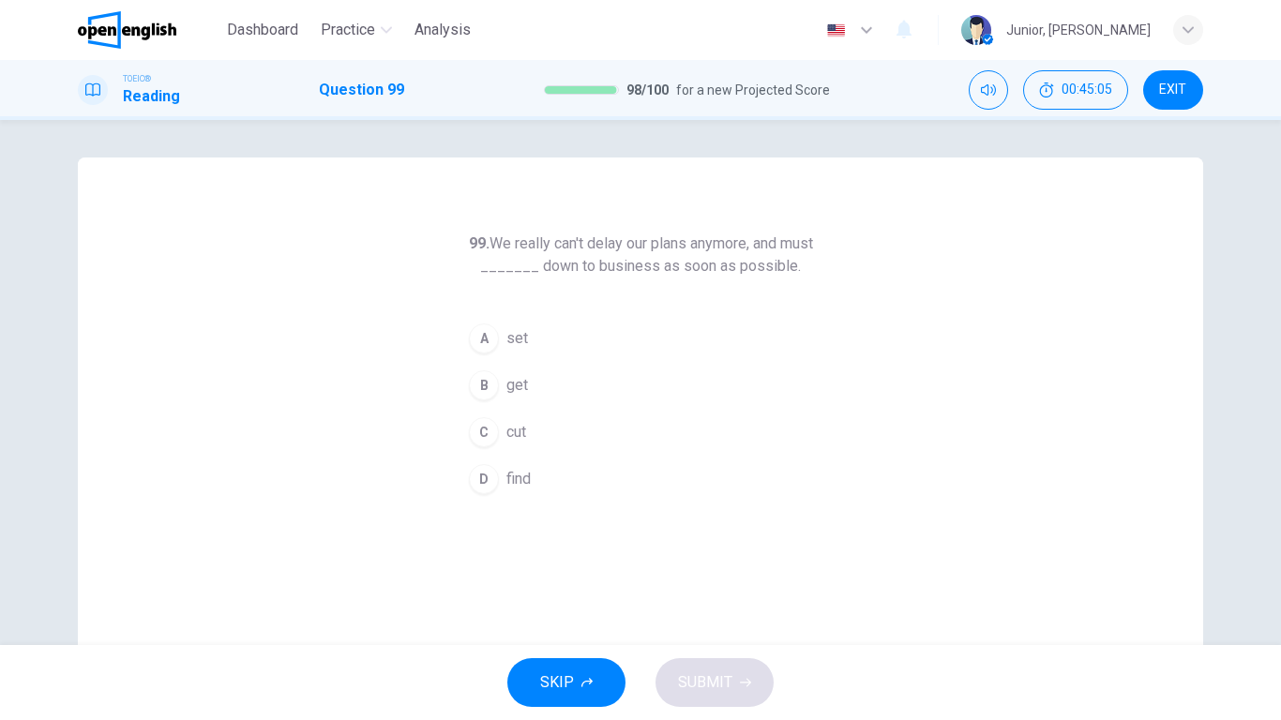
click at [512, 375] on span "get" at bounding box center [517, 385] width 22 height 23
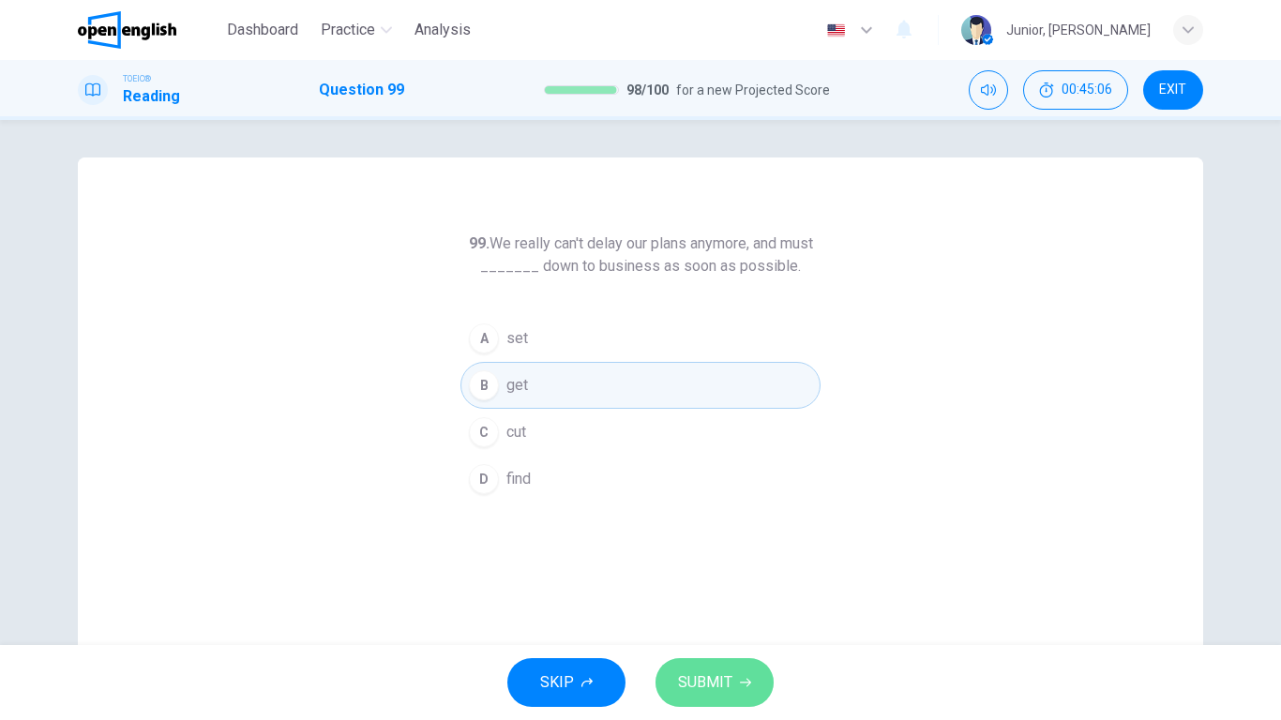
click at [718, 568] on span "SUBMIT" at bounding box center [705, 683] width 54 height 26
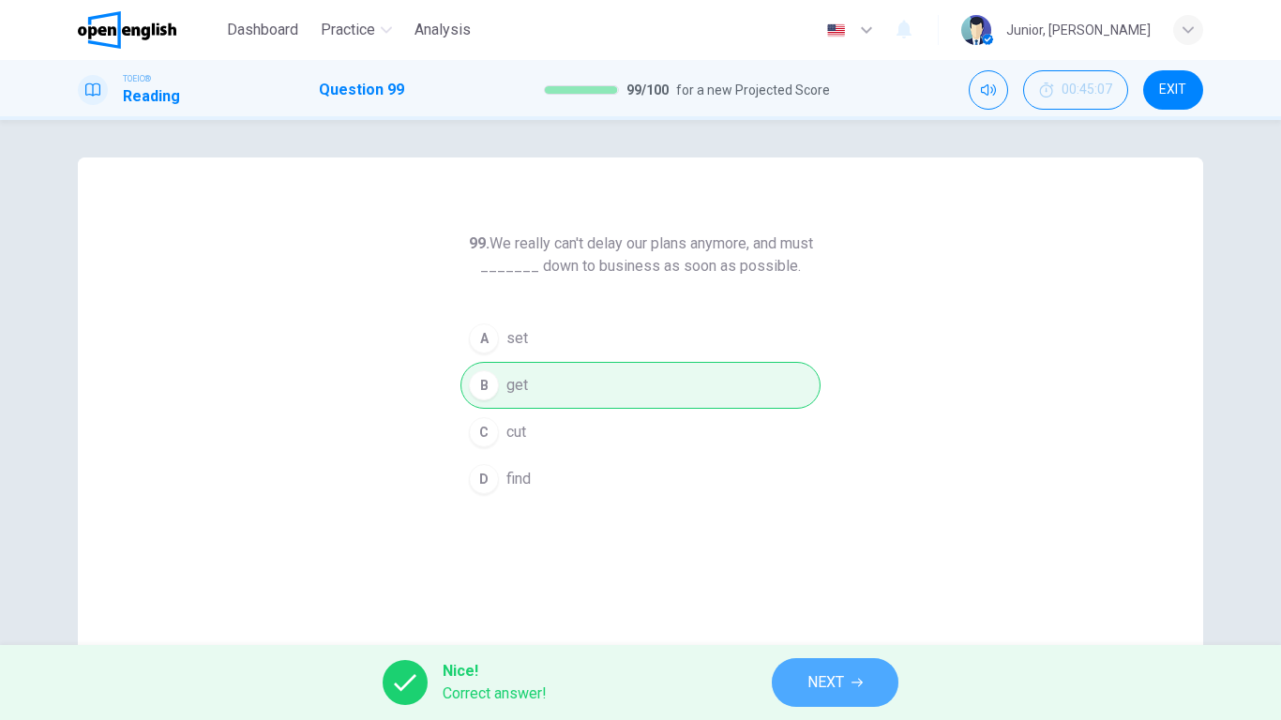
click at [808, 568] on span "NEXT" at bounding box center [826, 683] width 37 height 26
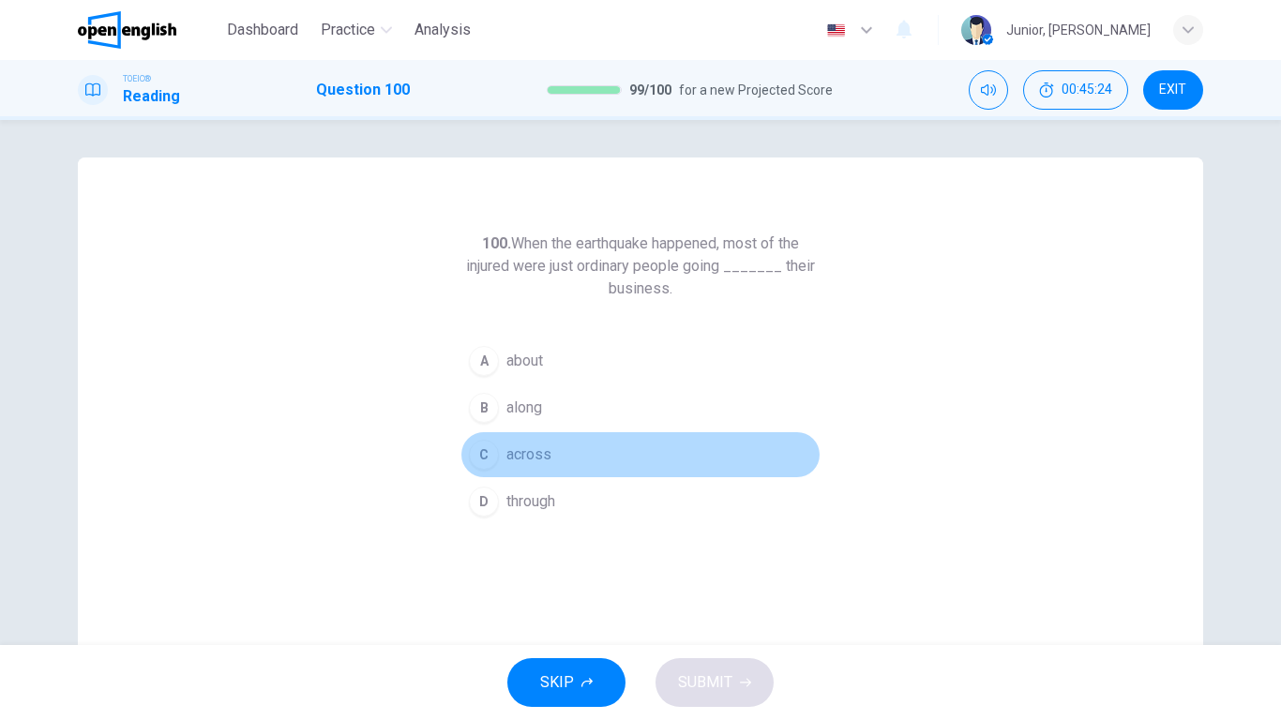
click at [530, 459] on span "across" at bounding box center [528, 455] width 45 height 23
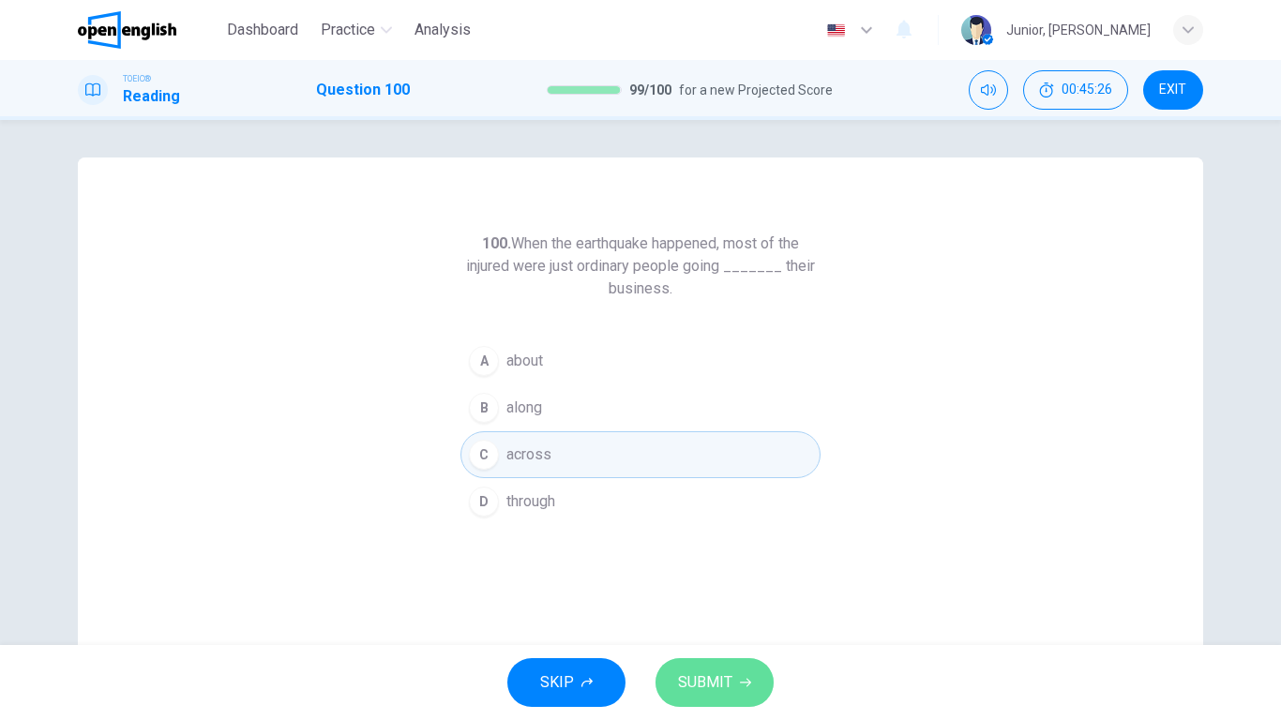
click at [727, 568] on button "SUBMIT" at bounding box center [715, 682] width 118 height 49
